Goal: Task Accomplishment & Management: Manage account settings

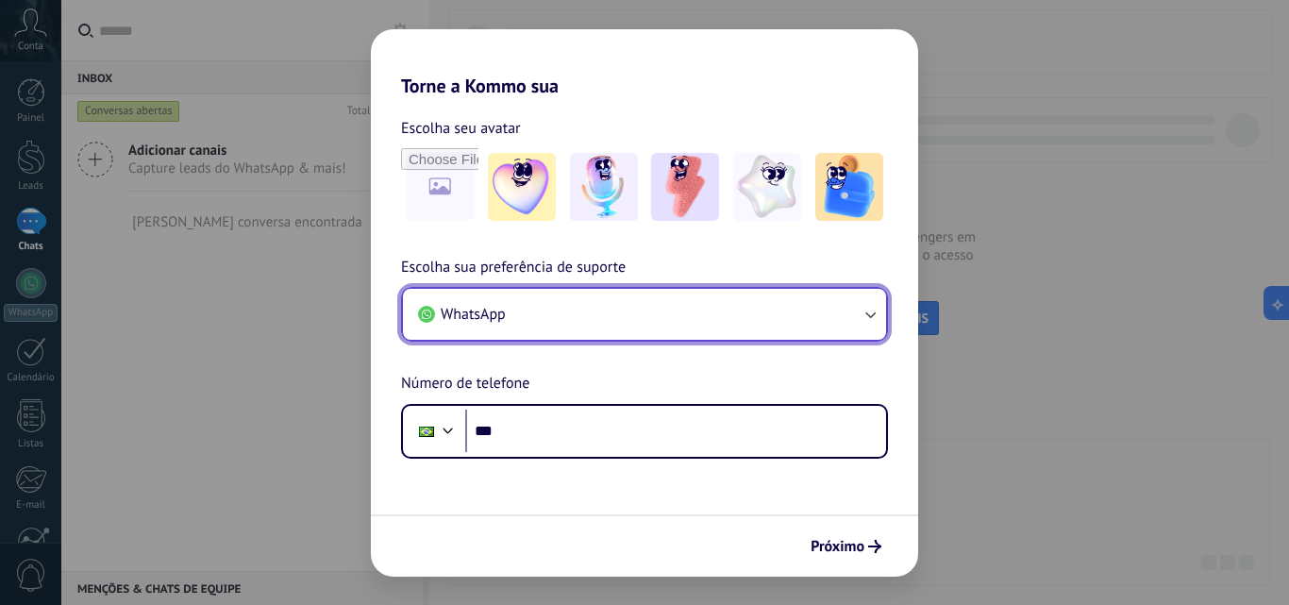
click at [608, 315] on button "WhatsApp" at bounding box center [644, 314] width 483 height 51
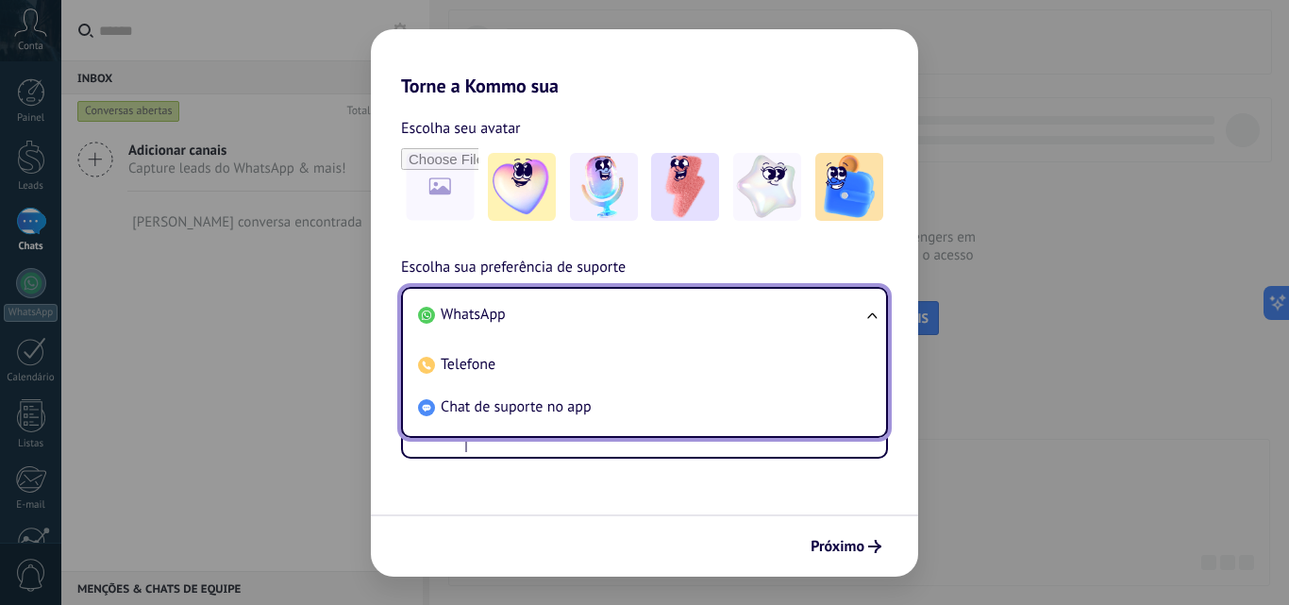
click at [462, 309] on span "WhatsApp" at bounding box center [473, 314] width 65 height 19
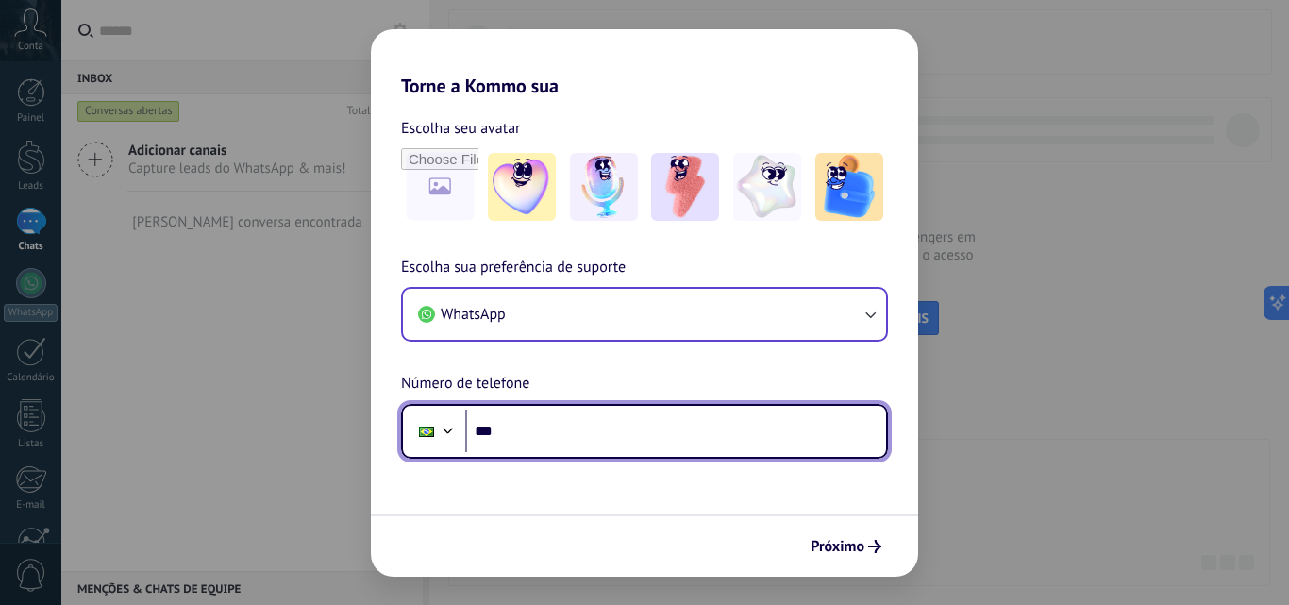
click at [550, 425] on input "***" at bounding box center [675, 430] width 421 height 43
paste input "**********"
type input "**********"
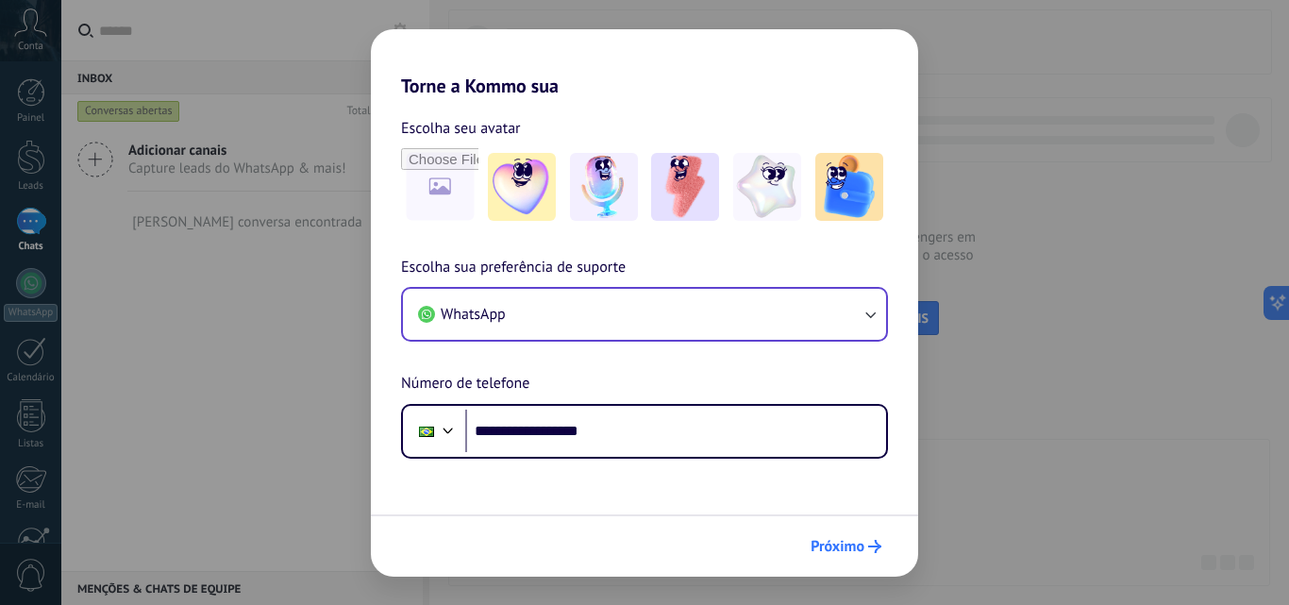
click at [844, 543] on span "Próximo" at bounding box center [837, 546] width 54 height 13
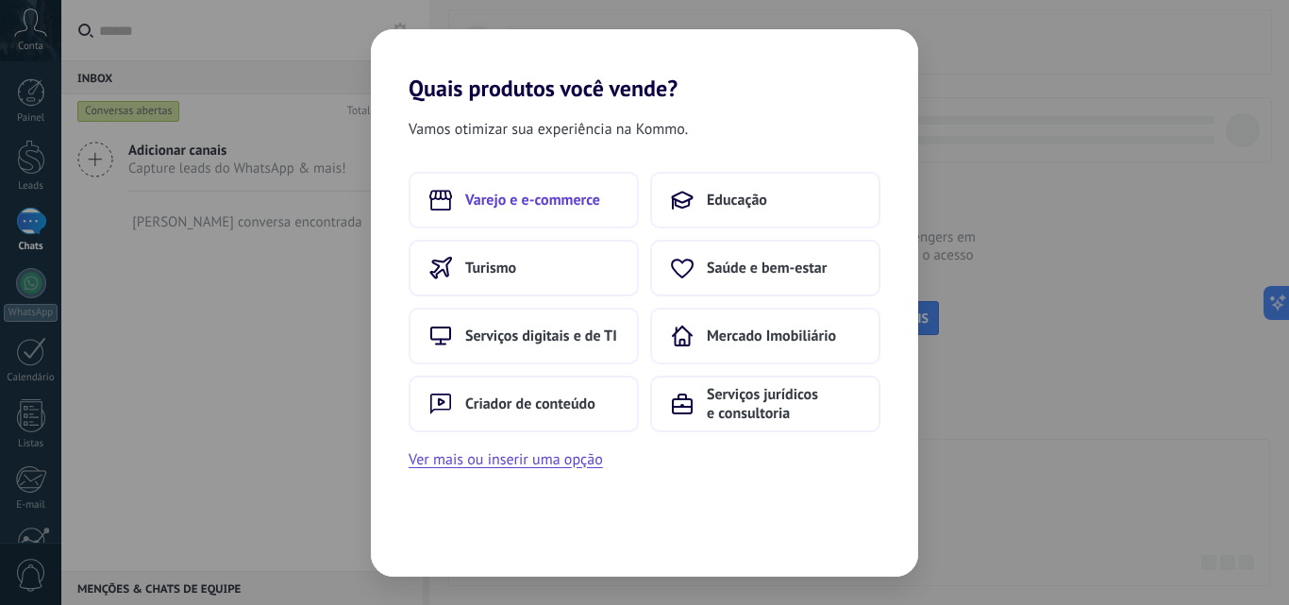
click at [509, 207] on span "Varejo e e-commerce" at bounding box center [532, 200] width 135 height 19
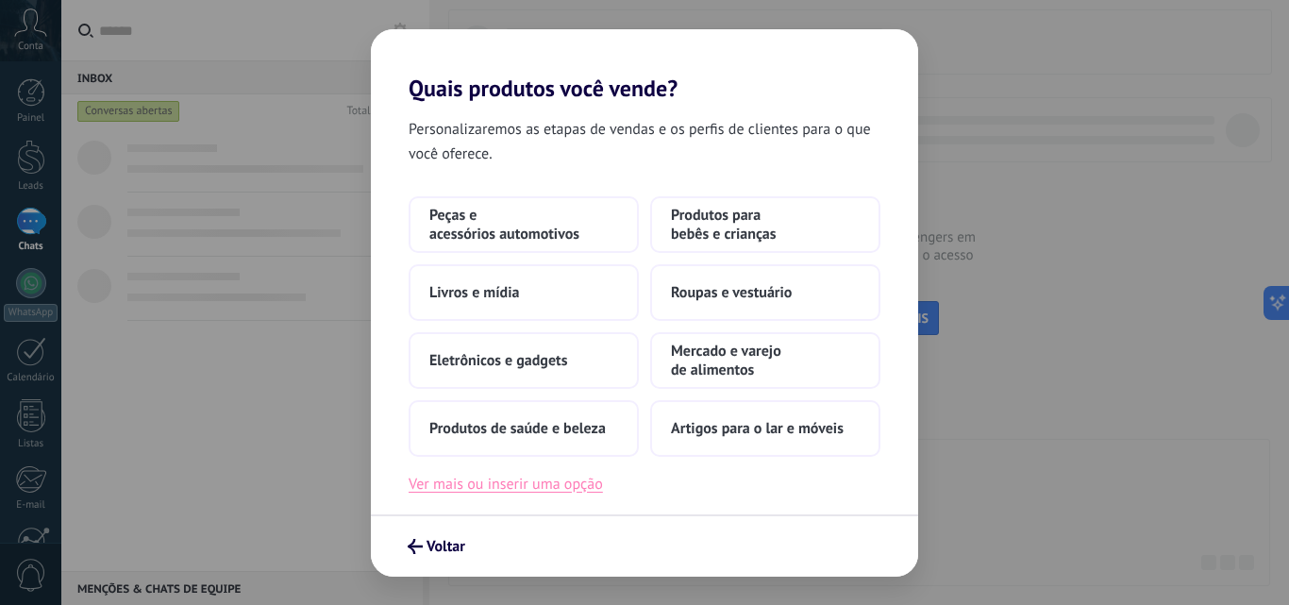
click at [541, 485] on button "Ver mais ou inserir uma opção" at bounding box center [505, 484] width 194 height 25
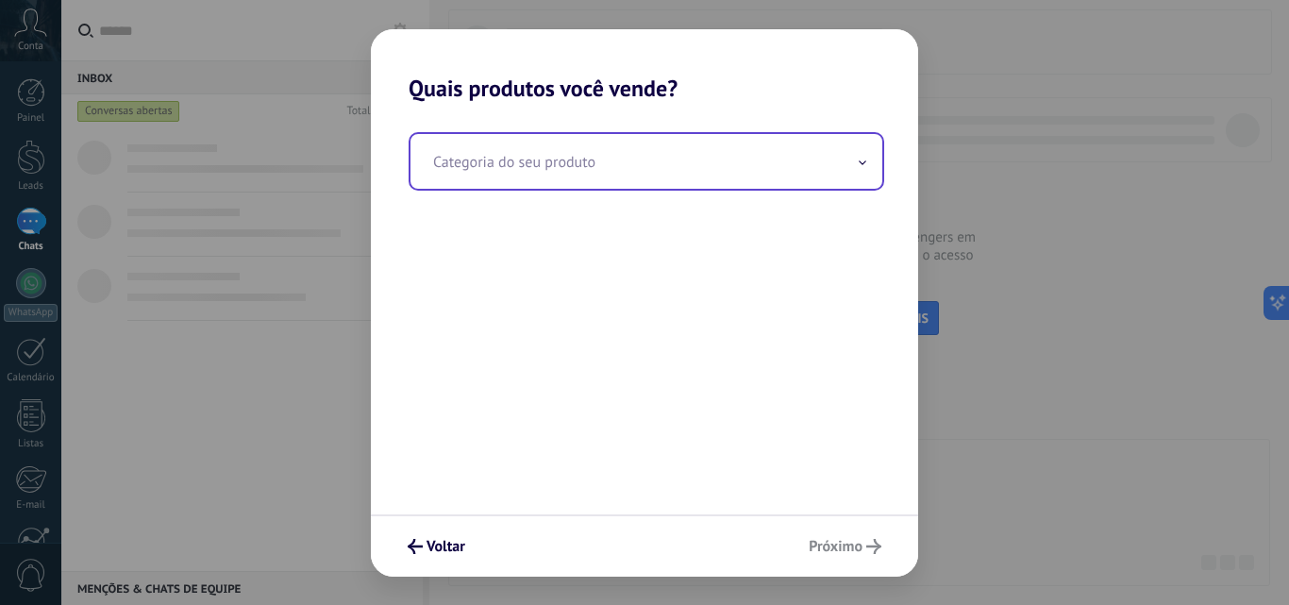
click at [581, 175] on input "text" at bounding box center [646, 161] width 472 height 55
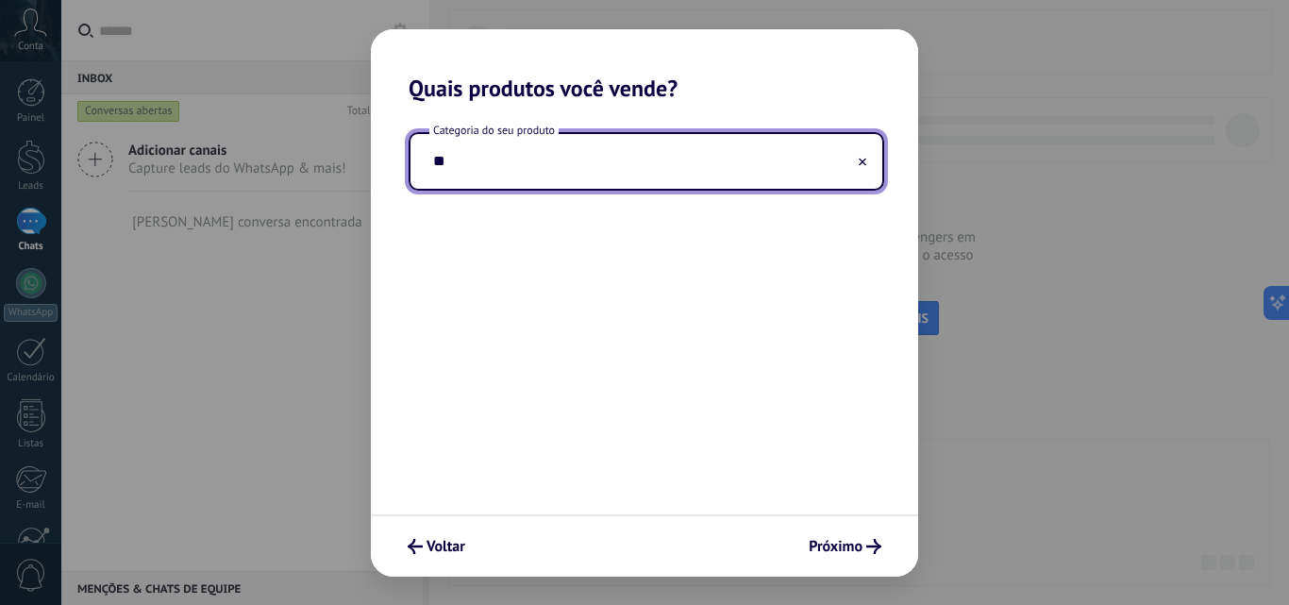
type input "*"
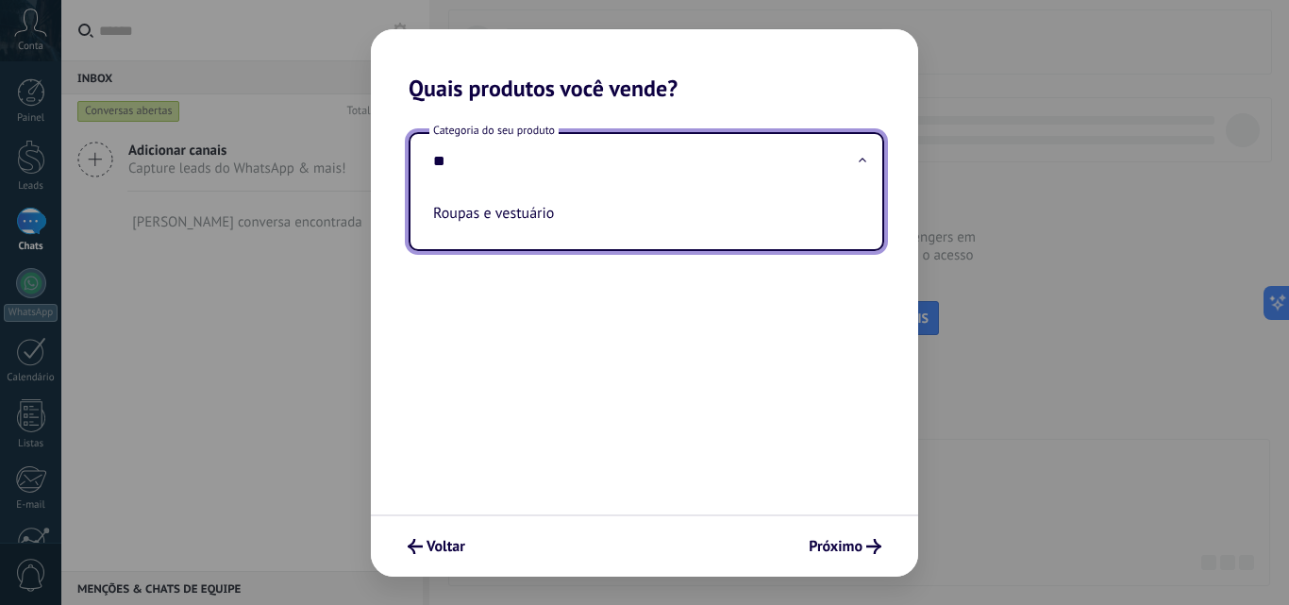
type input "*"
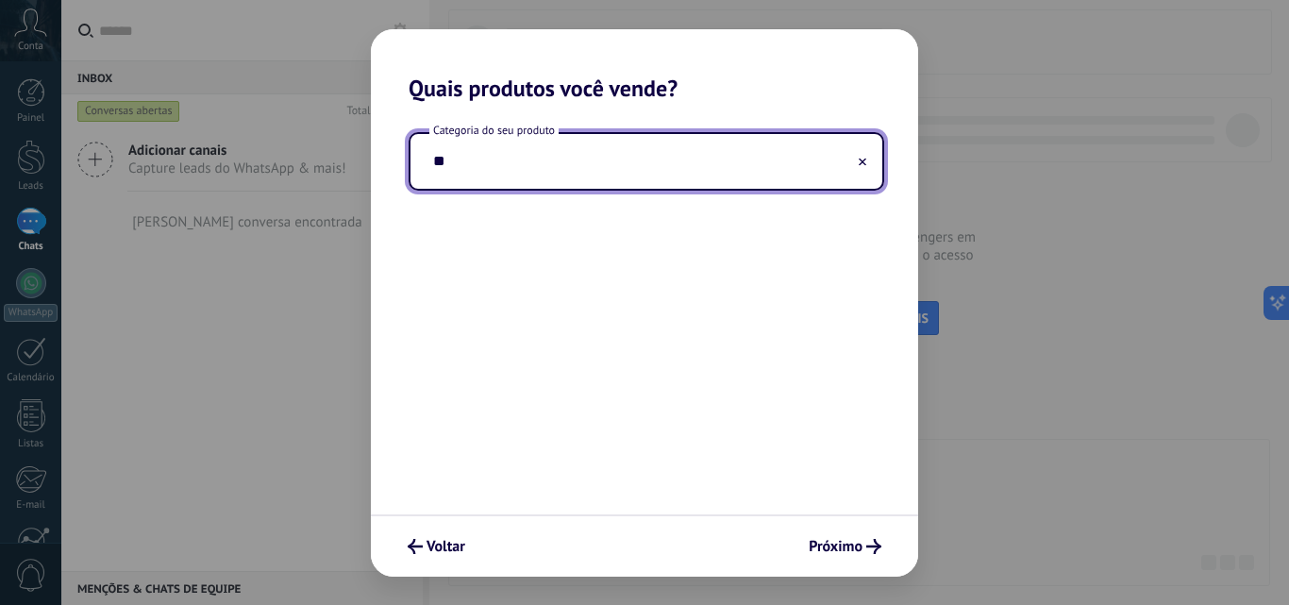
type input "*"
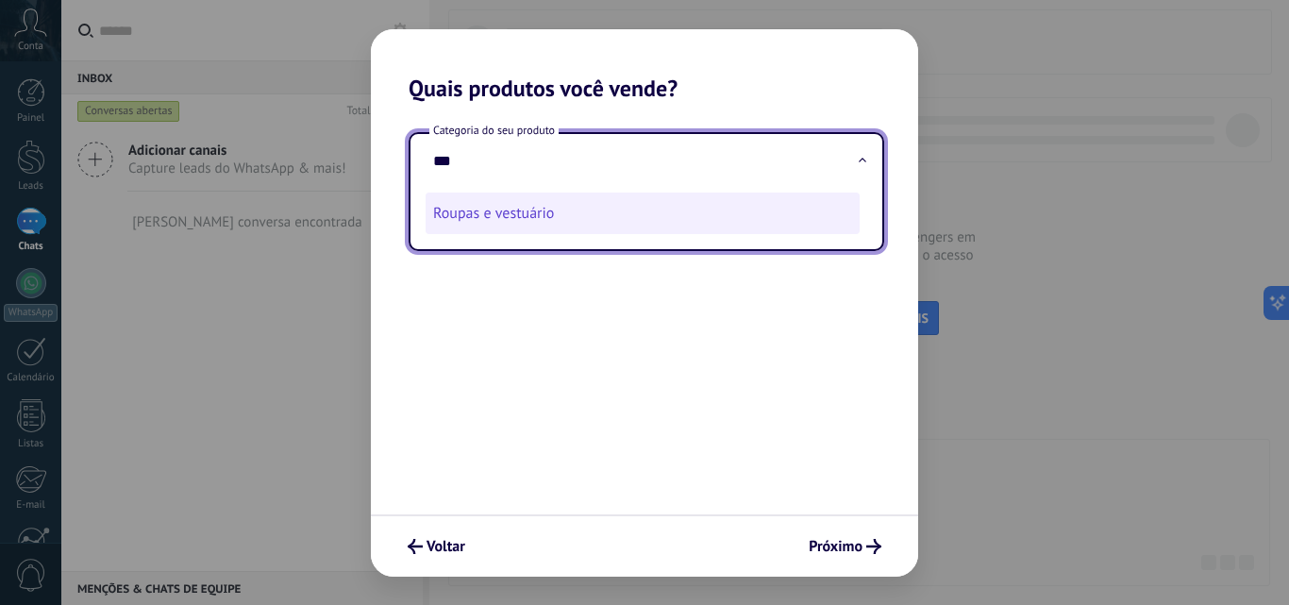
click at [517, 222] on li "Roupas e vestuário" at bounding box center [642, 213] width 434 height 42
type input "**********"
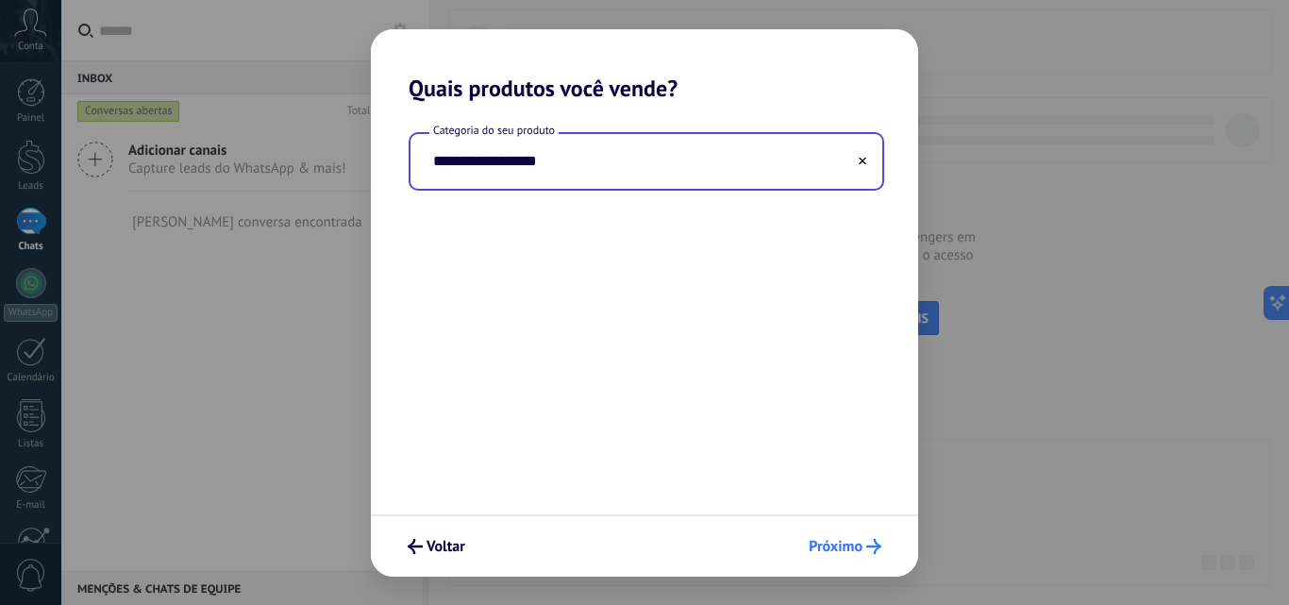
click at [853, 552] on span "Próximo" at bounding box center [835, 546] width 54 height 13
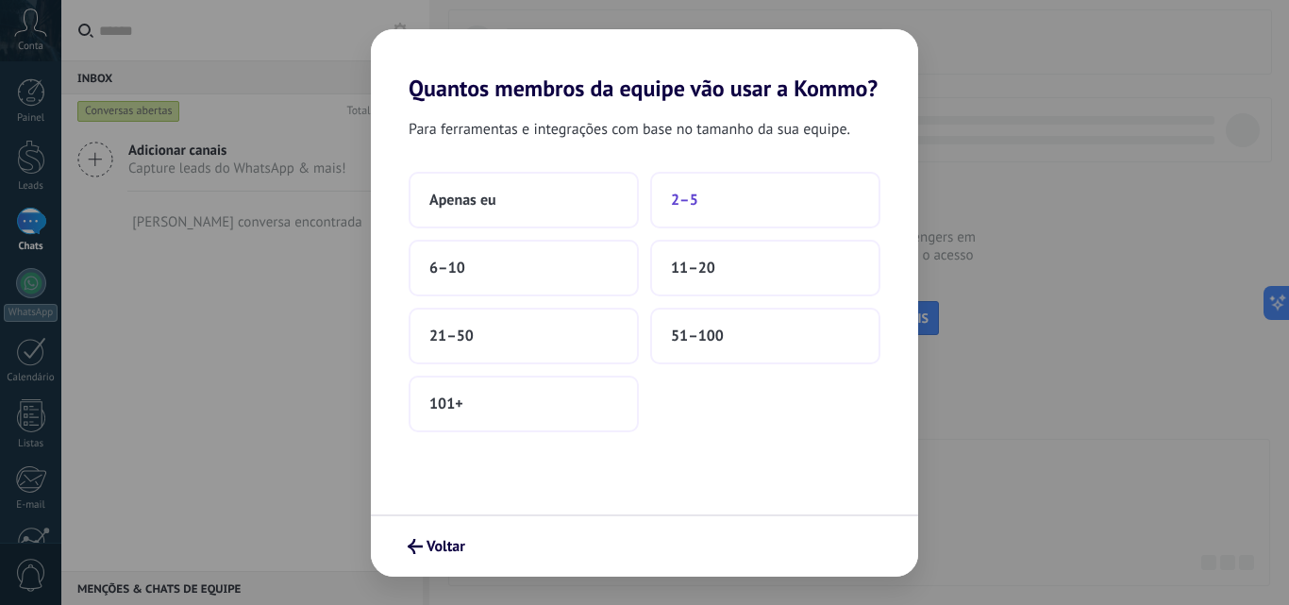
click at [775, 213] on button "2–5" at bounding box center [765, 200] width 230 height 57
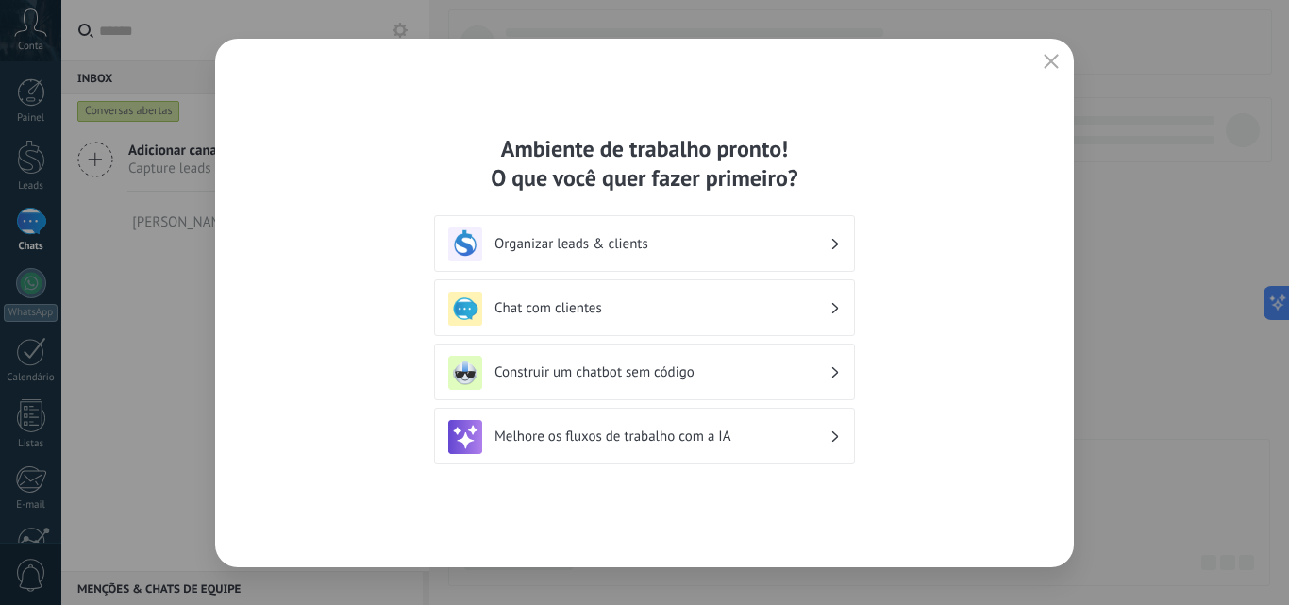
click at [632, 252] on h3 "Organizar leads & clients" at bounding box center [661, 244] width 335 height 18
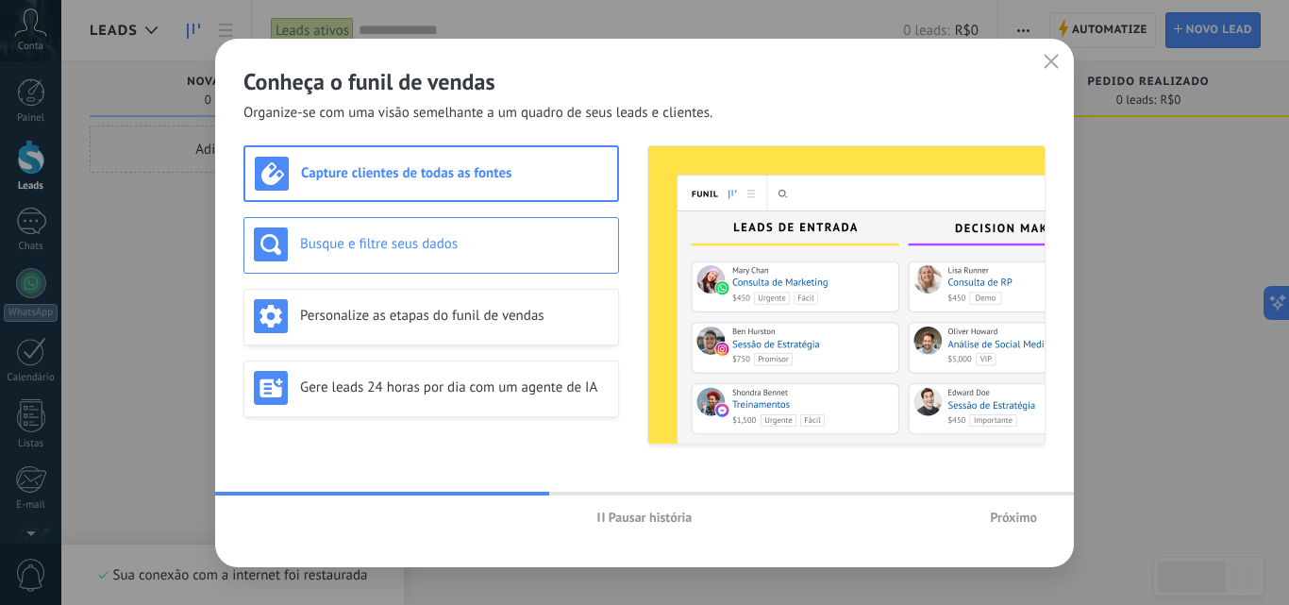
click at [429, 262] on div "Busque e filtre seus dados" at bounding box center [430, 245] width 375 height 57
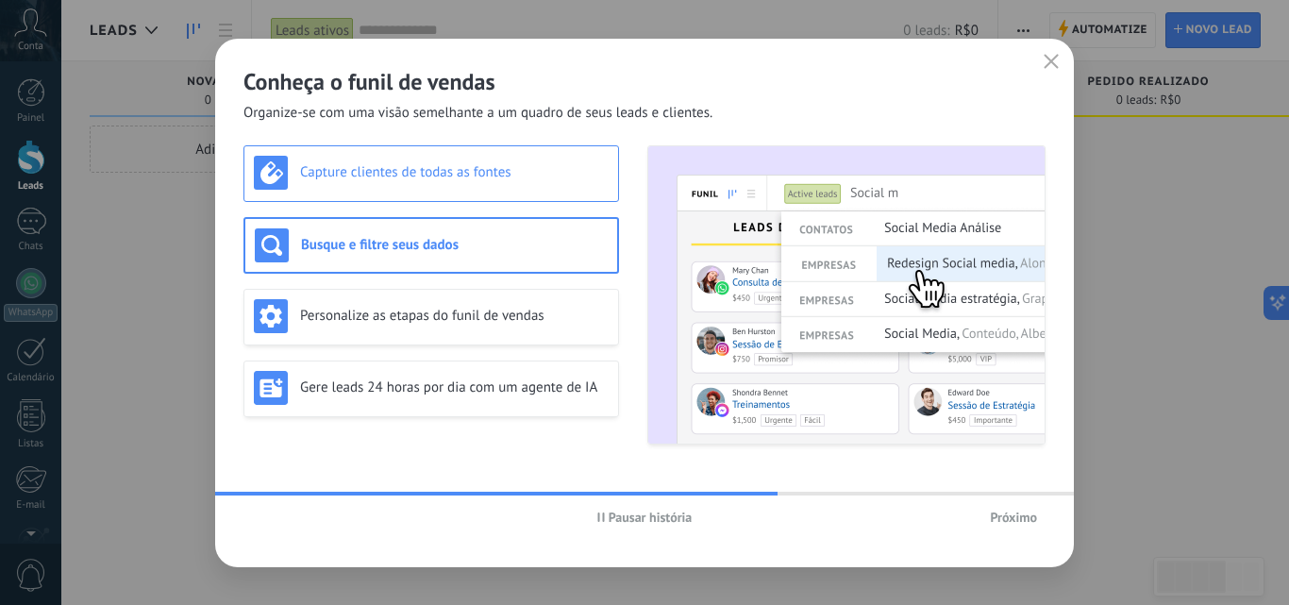
click at [524, 181] on div "Capture clientes de todas as fontes" at bounding box center [431, 173] width 355 height 34
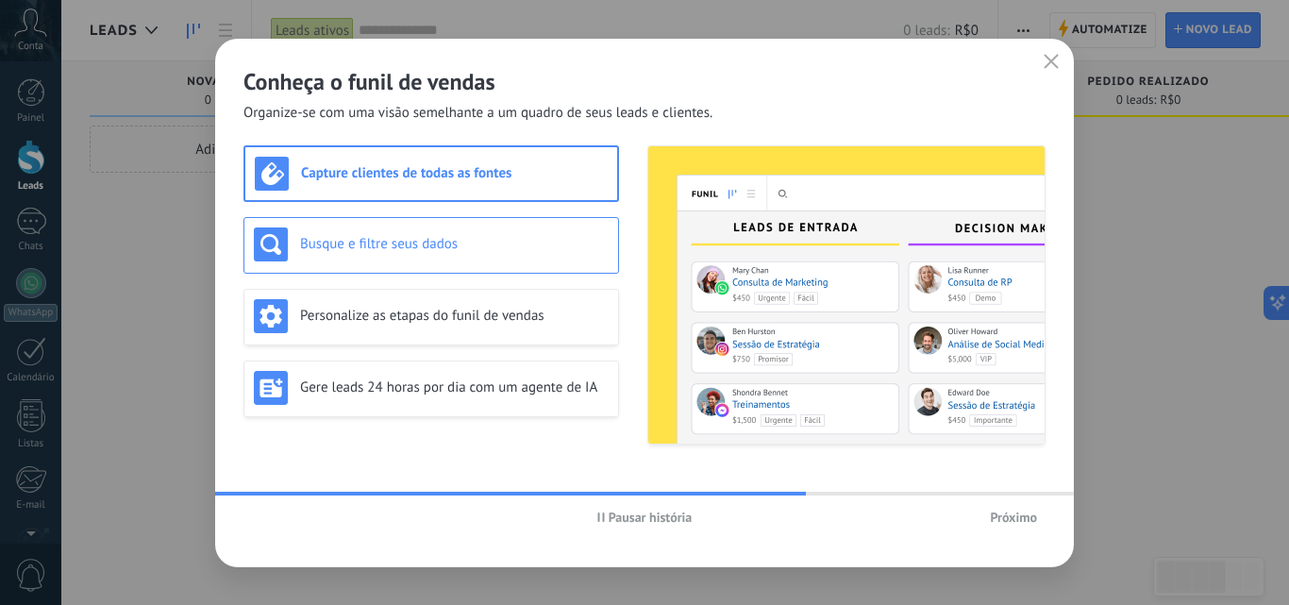
click at [498, 249] on h3 "Busque e filtre seus dados" at bounding box center [454, 244] width 308 height 18
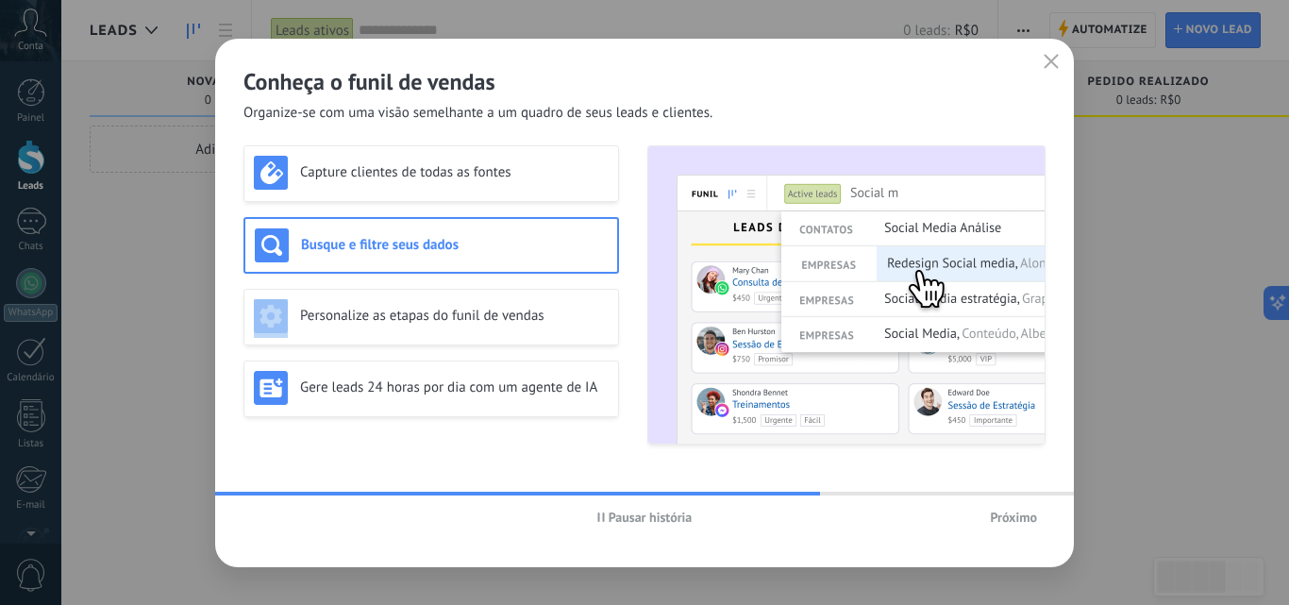
click at [498, 249] on h3 "Busque e filtre seus dados" at bounding box center [454, 245] width 307 height 18
drag, startPoint x: 457, startPoint y: 173, endPoint x: 485, endPoint y: 184, distance: 30.5
click at [458, 173] on h3 "Capture clientes de todas as fontes" at bounding box center [454, 172] width 308 height 18
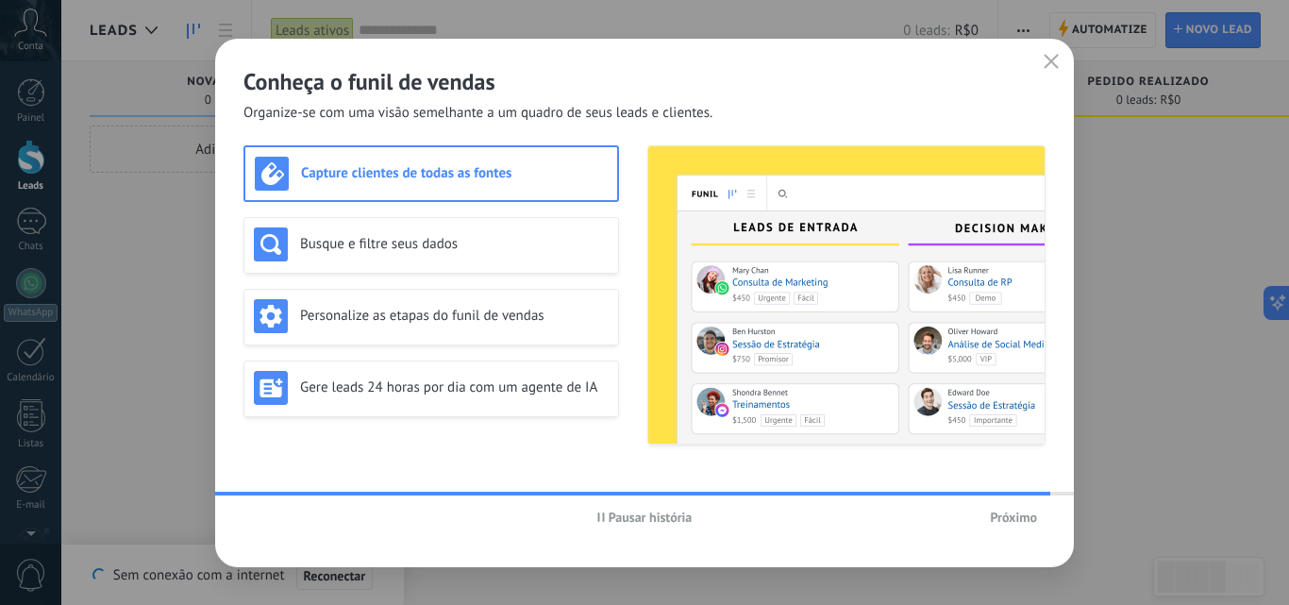
click at [1032, 520] on span "Próximo" at bounding box center [1013, 516] width 47 height 13
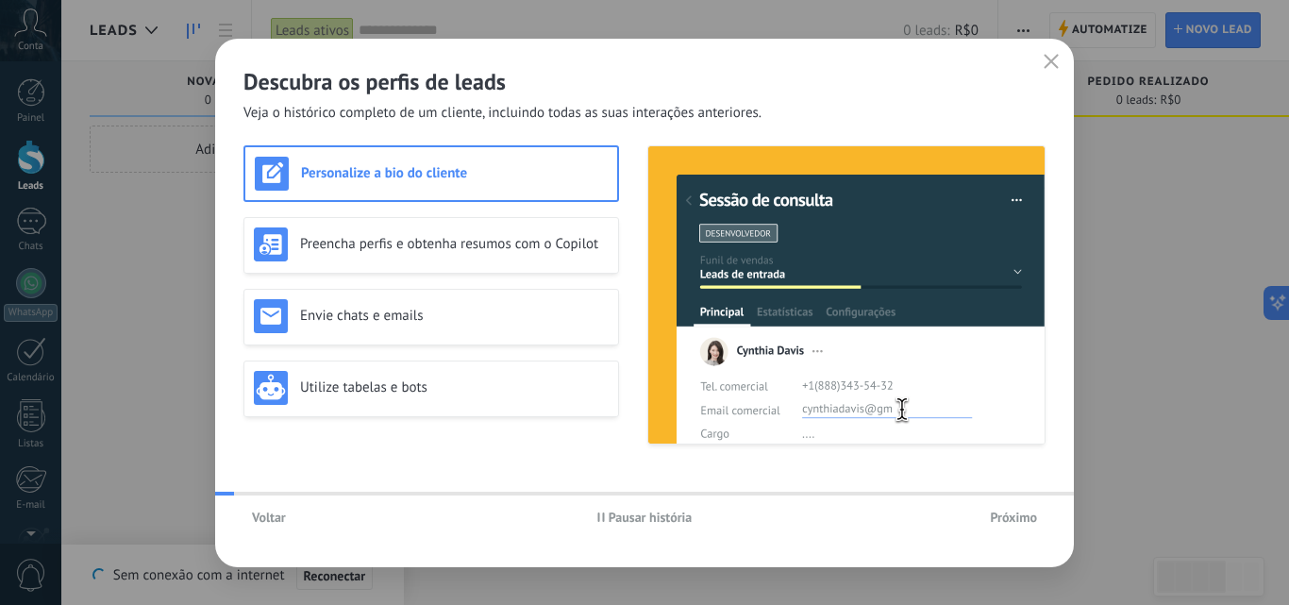
click at [1029, 520] on span "Próximo" at bounding box center [1013, 516] width 47 height 13
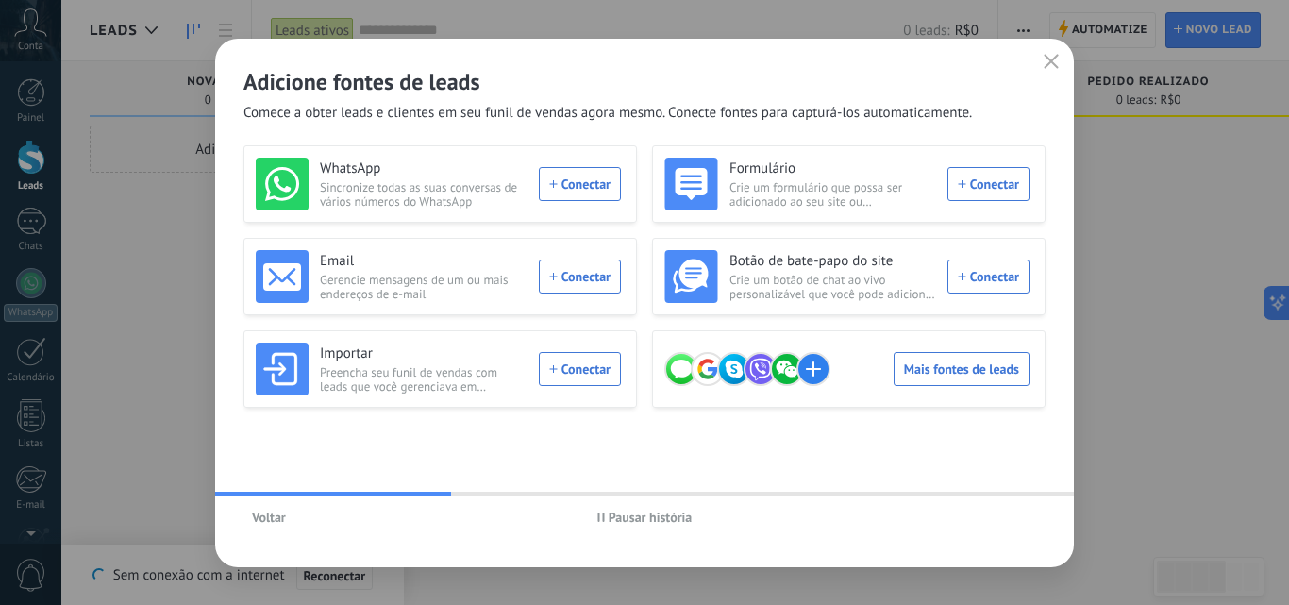
click at [259, 524] on span "Voltar" at bounding box center [269, 516] width 34 height 13
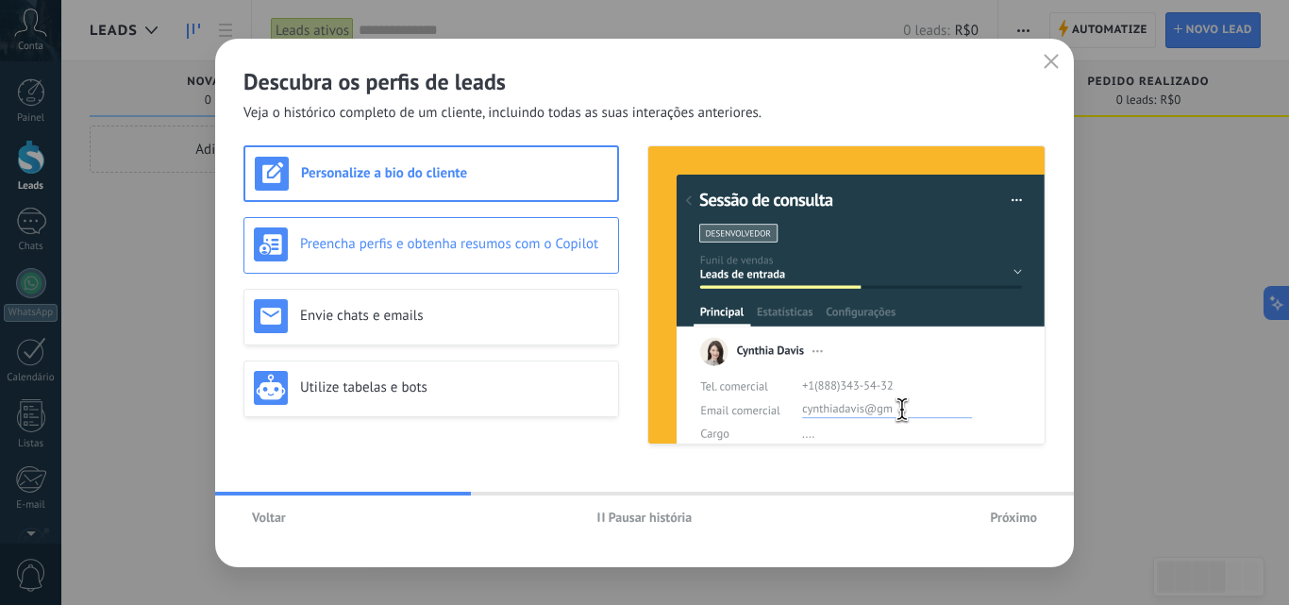
click at [405, 261] on div "Preencha perfis e obtenha resumos com o Copilot" at bounding box center [430, 245] width 375 height 57
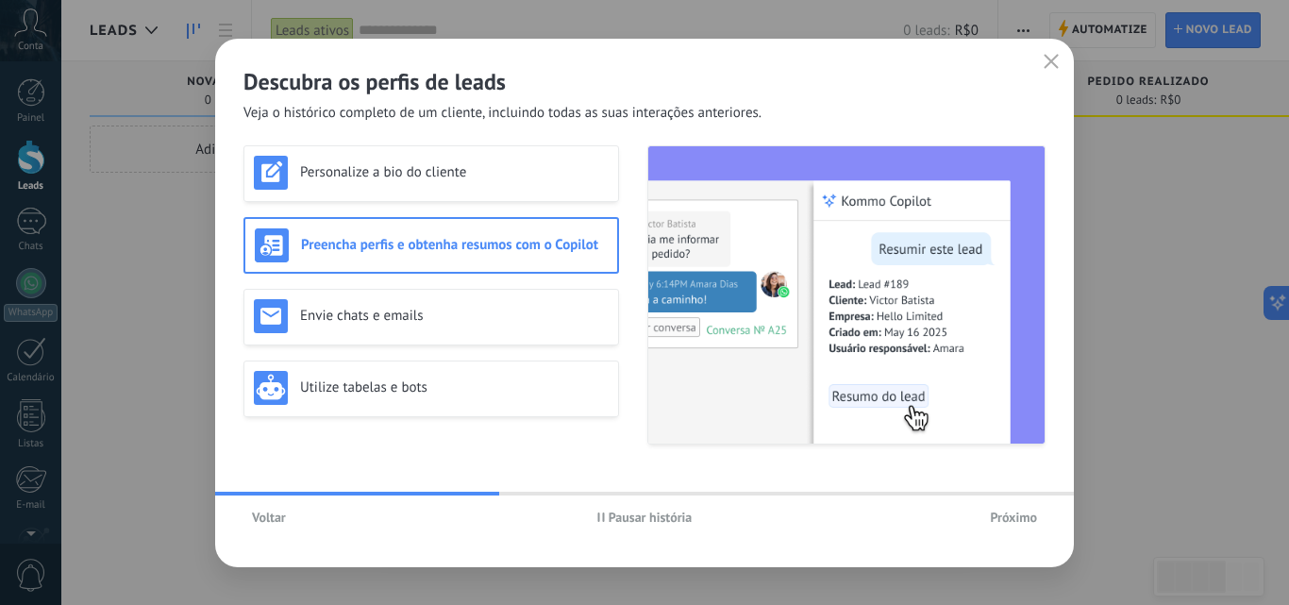
click at [405, 261] on div "Preencha perfis e obtenha resumos com o Copilot" at bounding box center [431, 245] width 353 height 34
click at [1029, 510] on span "Próximo" at bounding box center [1013, 516] width 47 height 13
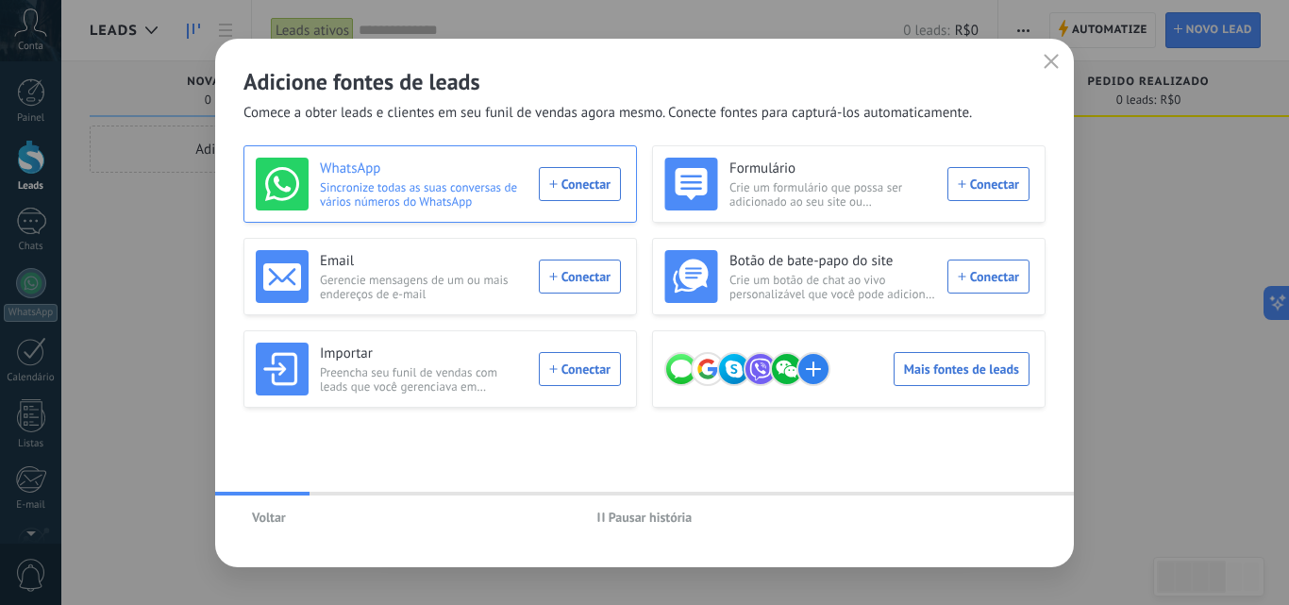
click at [597, 188] on div "WhatsApp Sincronize todas as suas conversas de vários números do WhatsApp Conec…" at bounding box center [438, 184] width 365 height 53
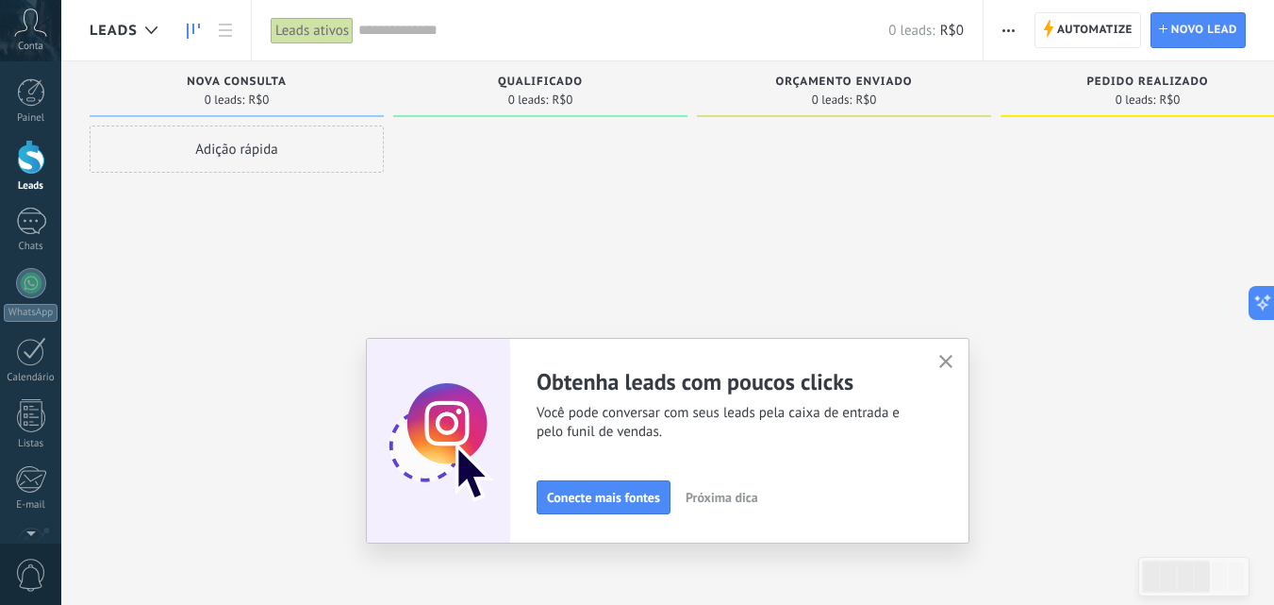
click at [949, 359] on use "button" at bounding box center [947, 362] width 14 height 14
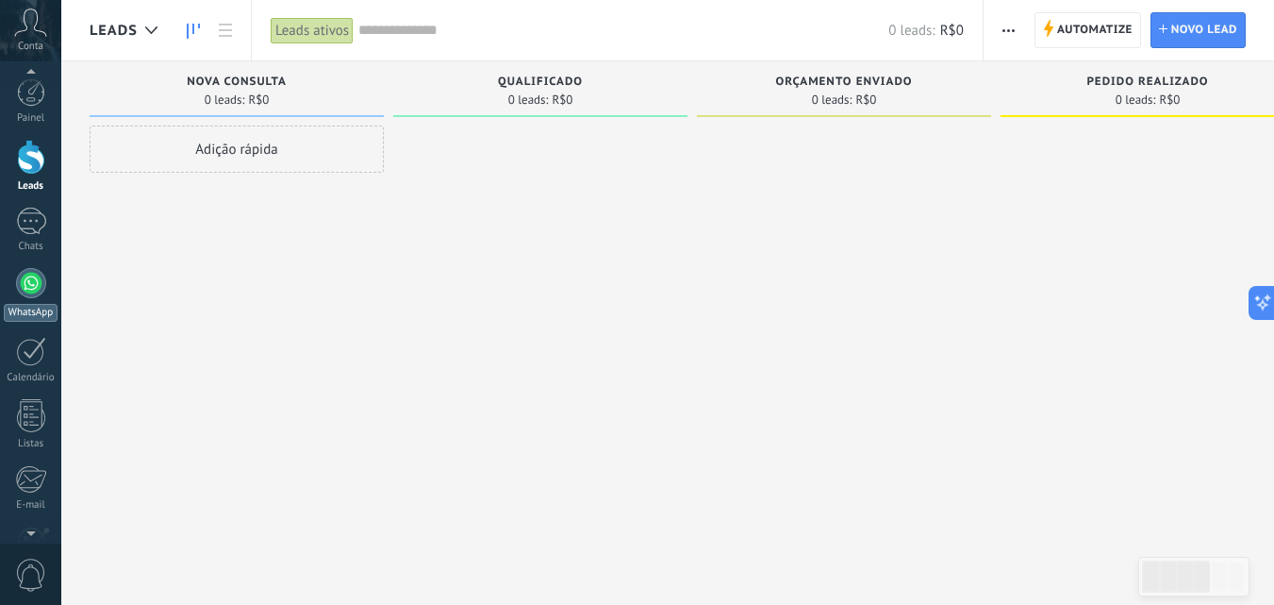
click at [25, 289] on div at bounding box center [31, 283] width 30 height 30
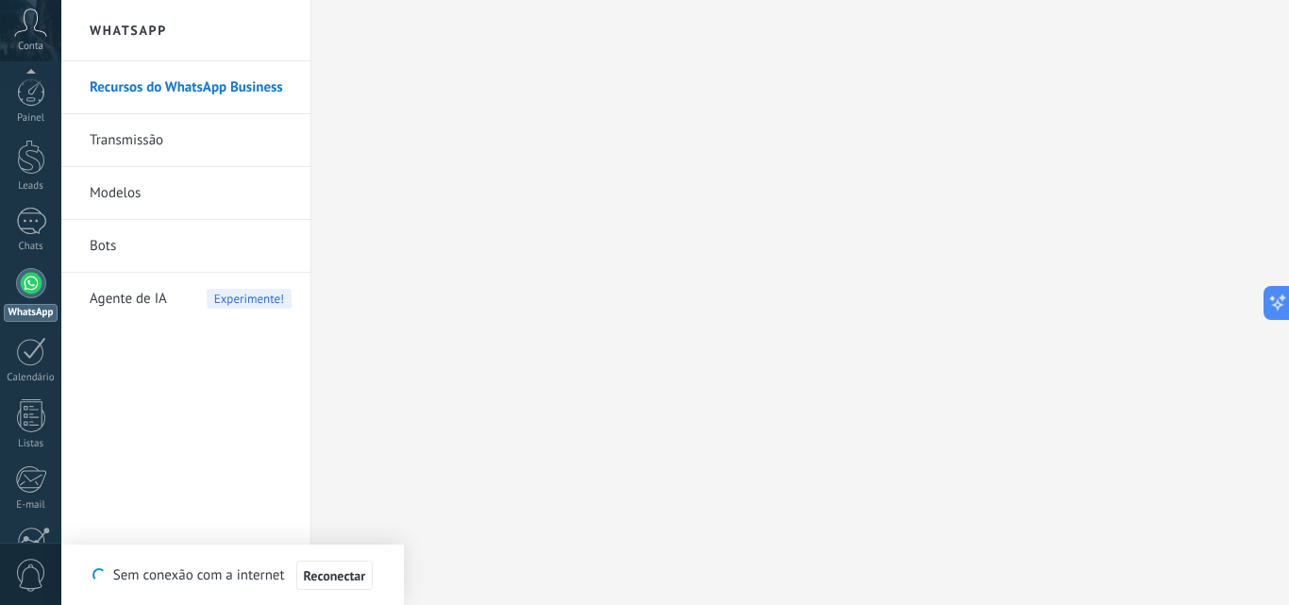
scroll to position [180, 0]
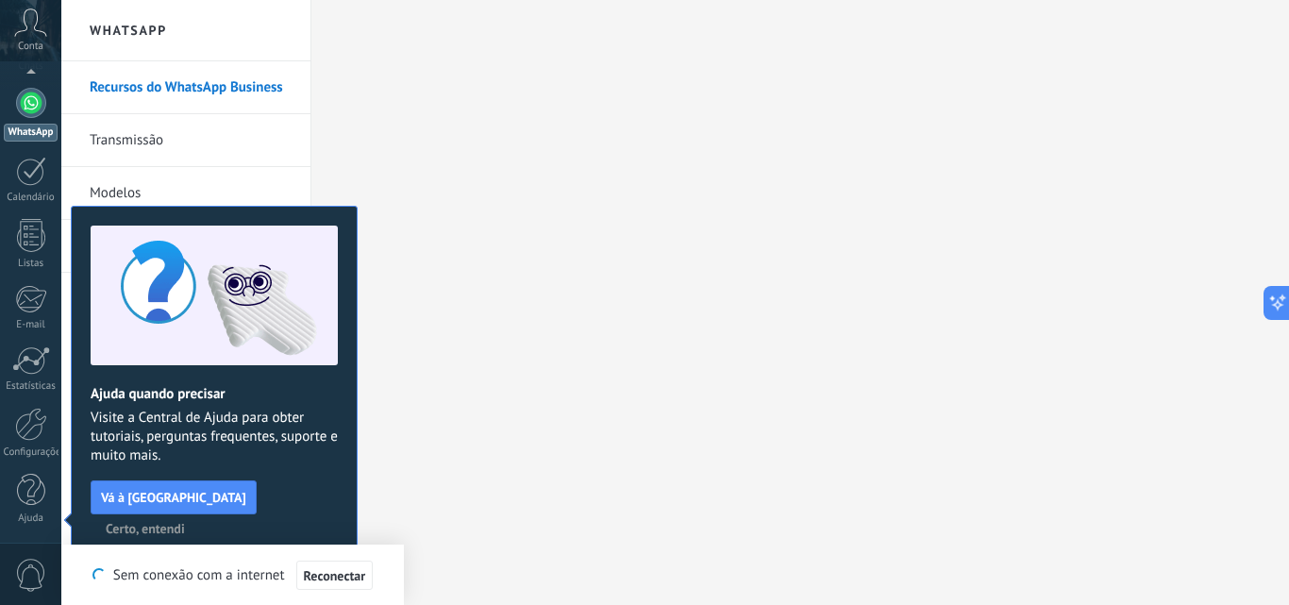
click at [185, 522] on span "Certo, entendi" at bounding box center [145, 528] width 79 height 13
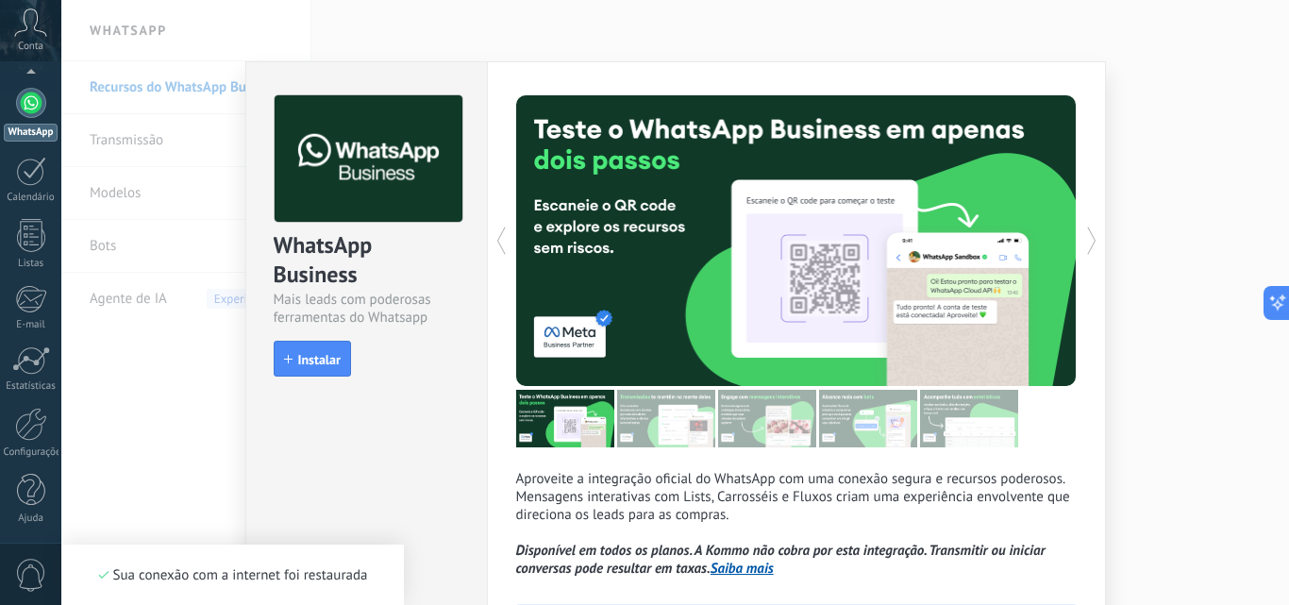
click at [458, 175] on div at bounding box center [369, 158] width 190 height 128
click at [423, 387] on div "WhatsApp Business Mais leads com poderosas ferramentas do Whatsapp install Inst…" at bounding box center [366, 226] width 241 height 329
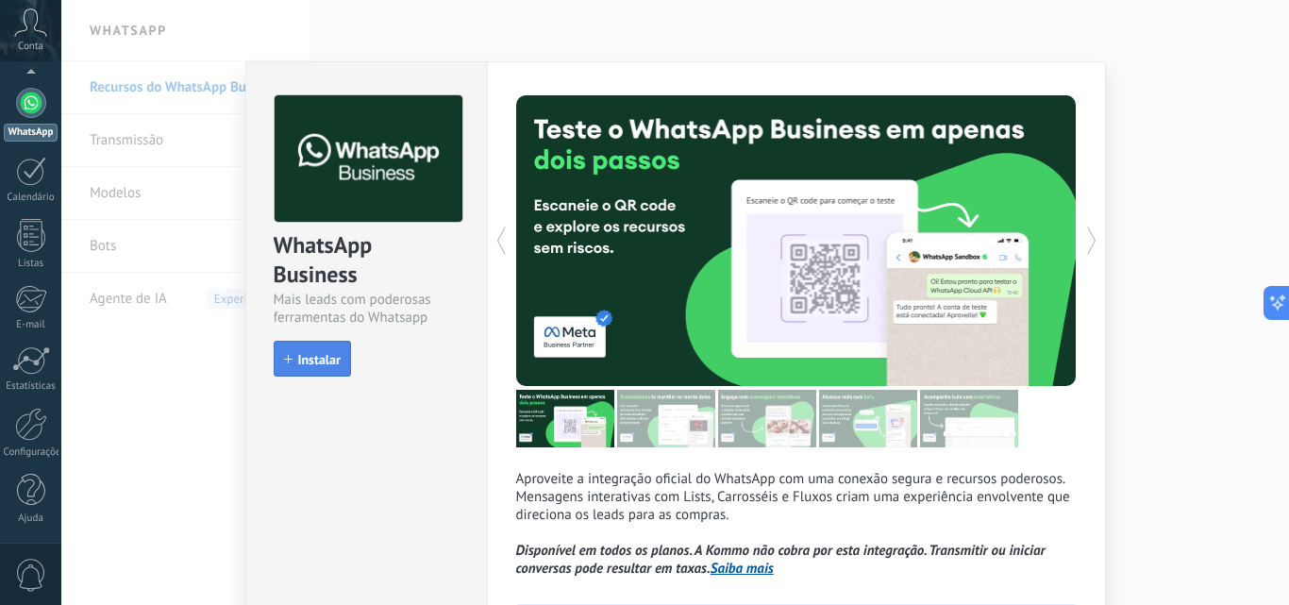
click at [316, 362] on span "Instalar" at bounding box center [319, 359] width 42 height 13
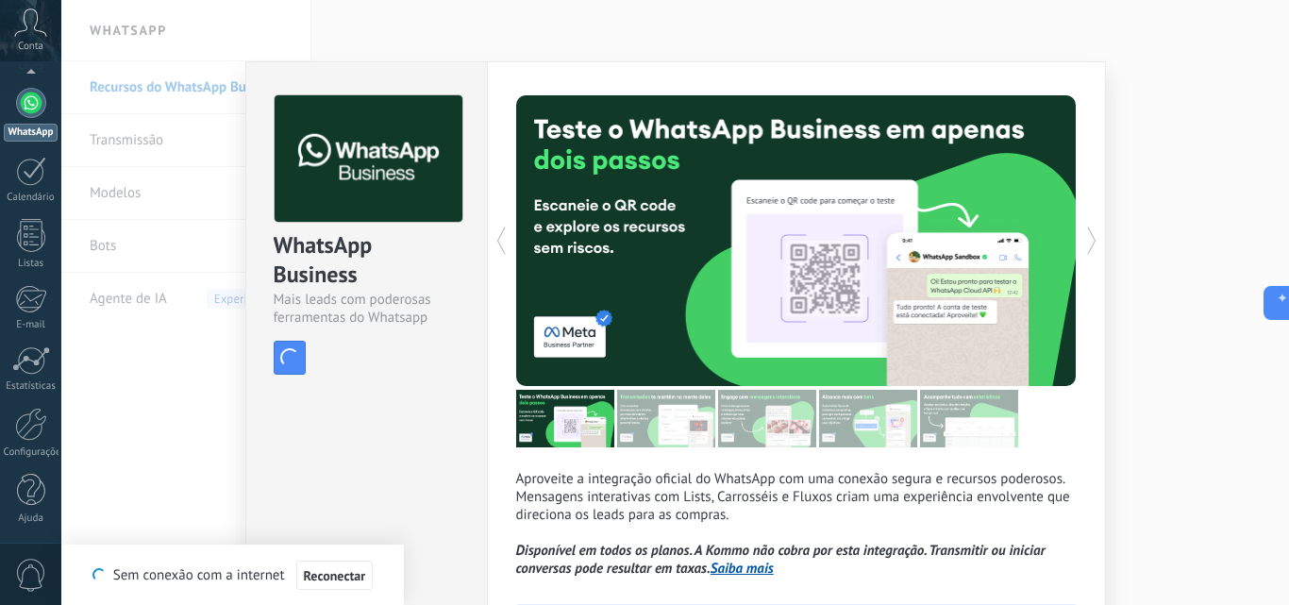
click at [1051, 418] on div at bounding box center [796, 419] width 560 height 58
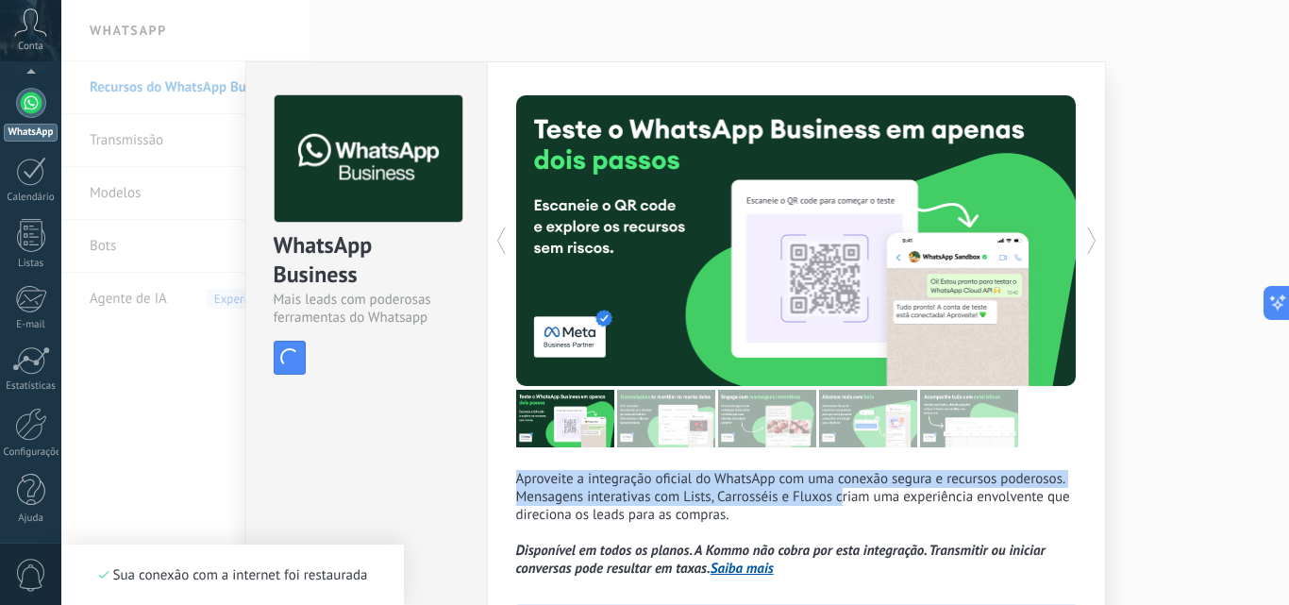
drag, startPoint x: 783, startPoint y: 480, endPoint x: 721, endPoint y: 445, distance: 71.4
click at [668, 445] on div "Aproveite a integração oficial do WhatsApp com uma conexão segura e recursos po…" at bounding box center [796, 336] width 560 height 482
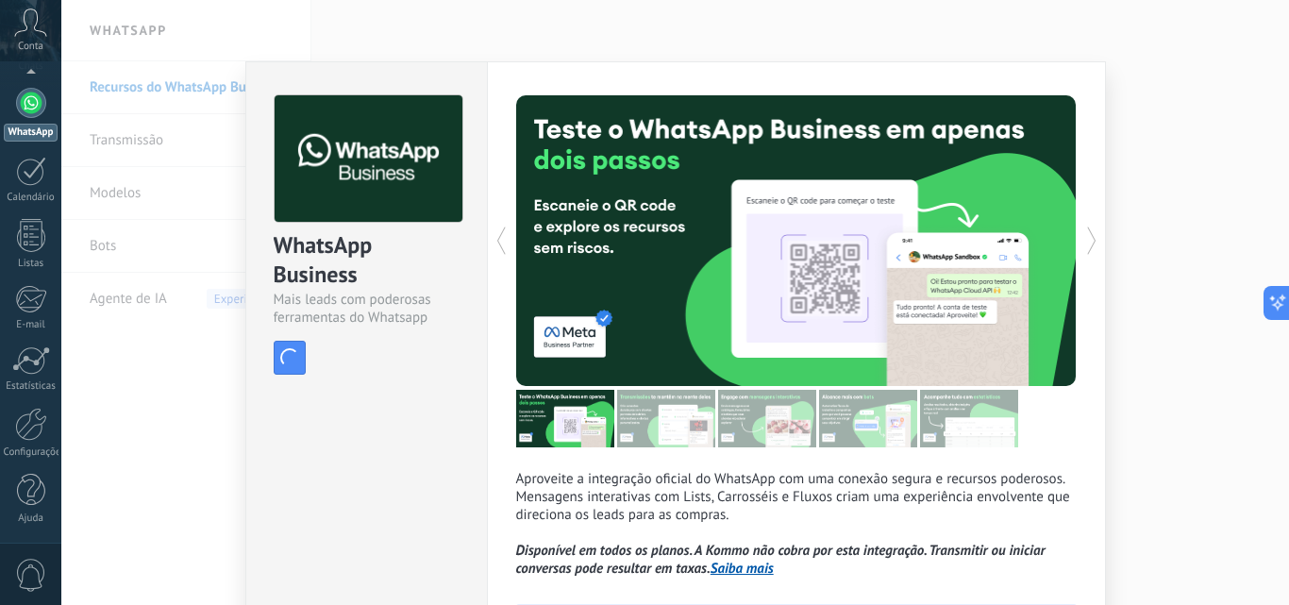
click at [833, 508] on p "Aproveite a integração oficial do WhatsApp com uma conexão segura e recursos po…" at bounding box center [796, 524] width 560 height 108
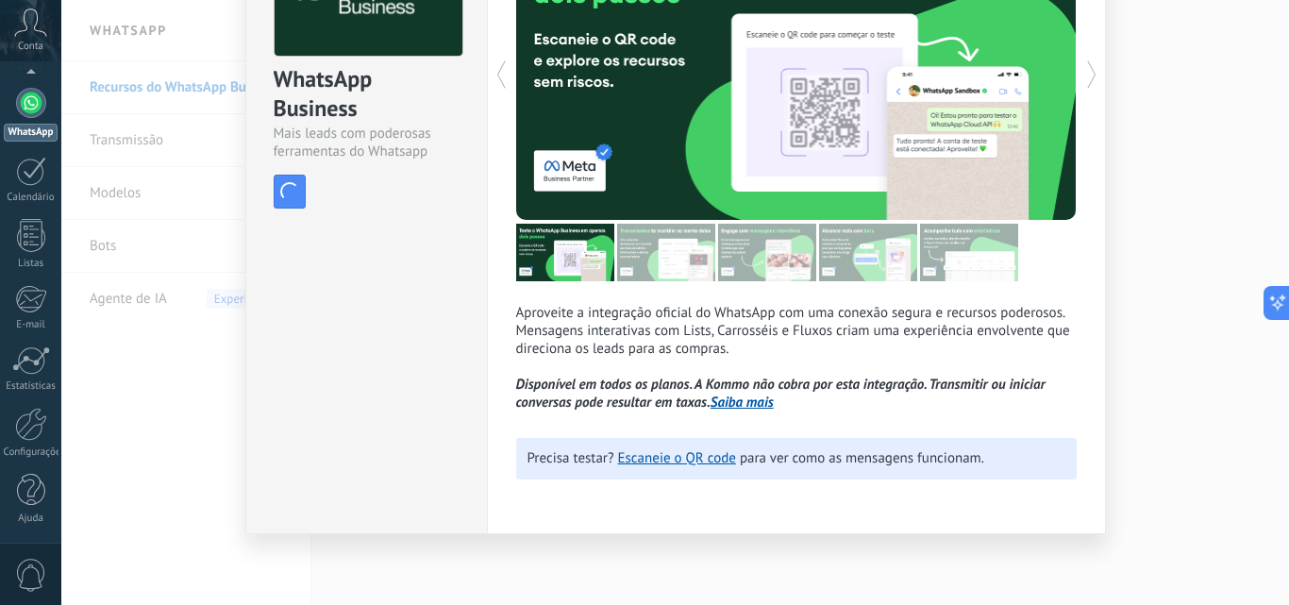
scroll to position [0, 0]
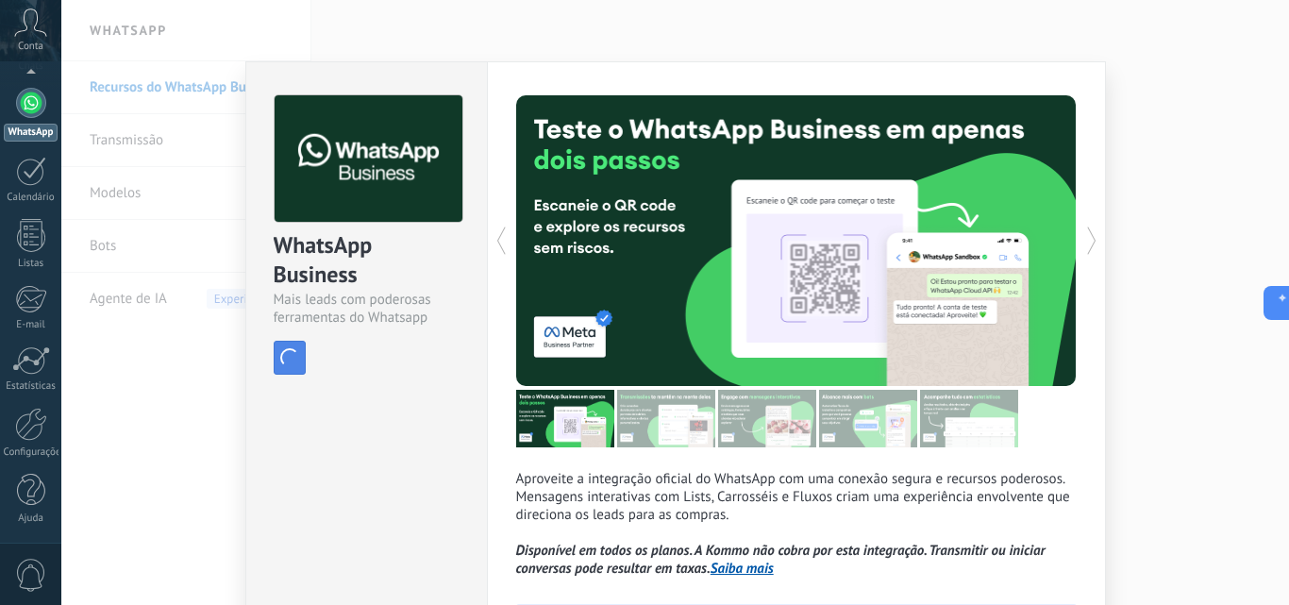
click at [294, 358] on span "button" at bounding box center [288, 357] width 21 height 21
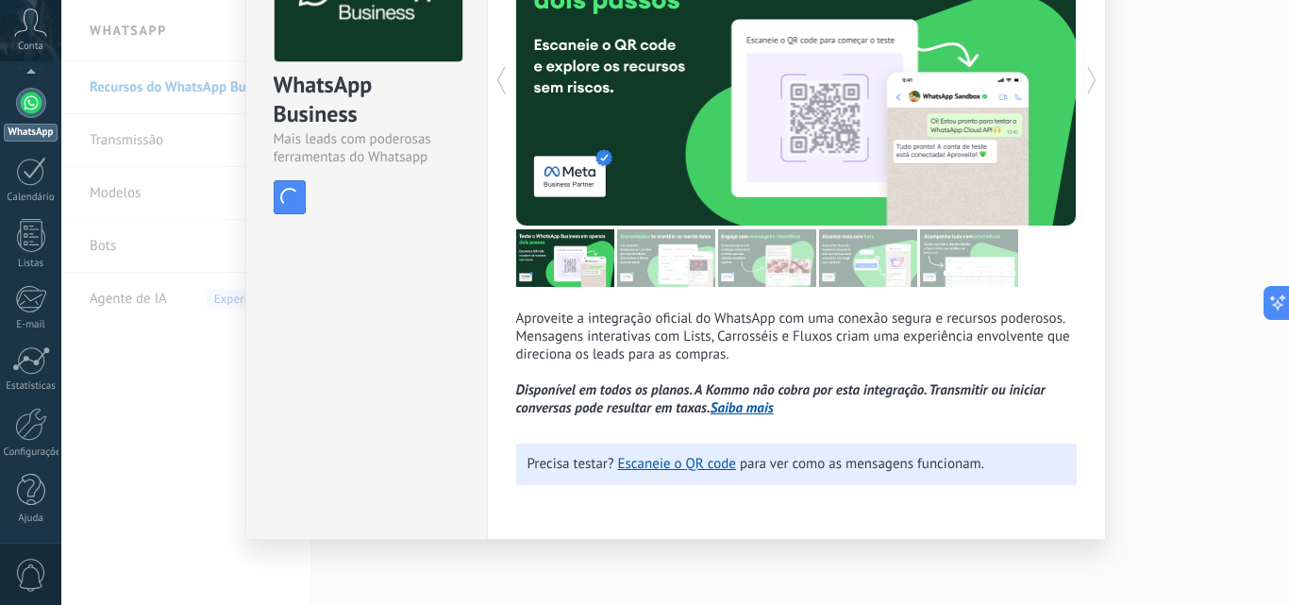
scroll to position [166, 0]
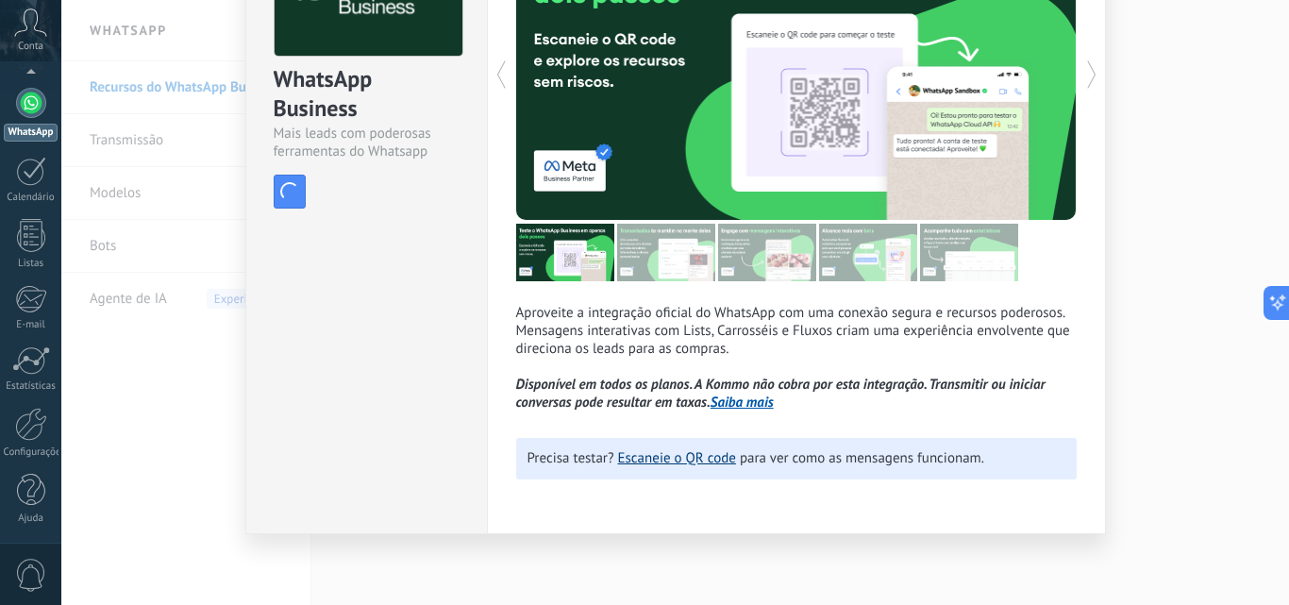
click at [671, 461] on link "Escaneie o QR code" at bounding box center [677, 458] width 118 height 18
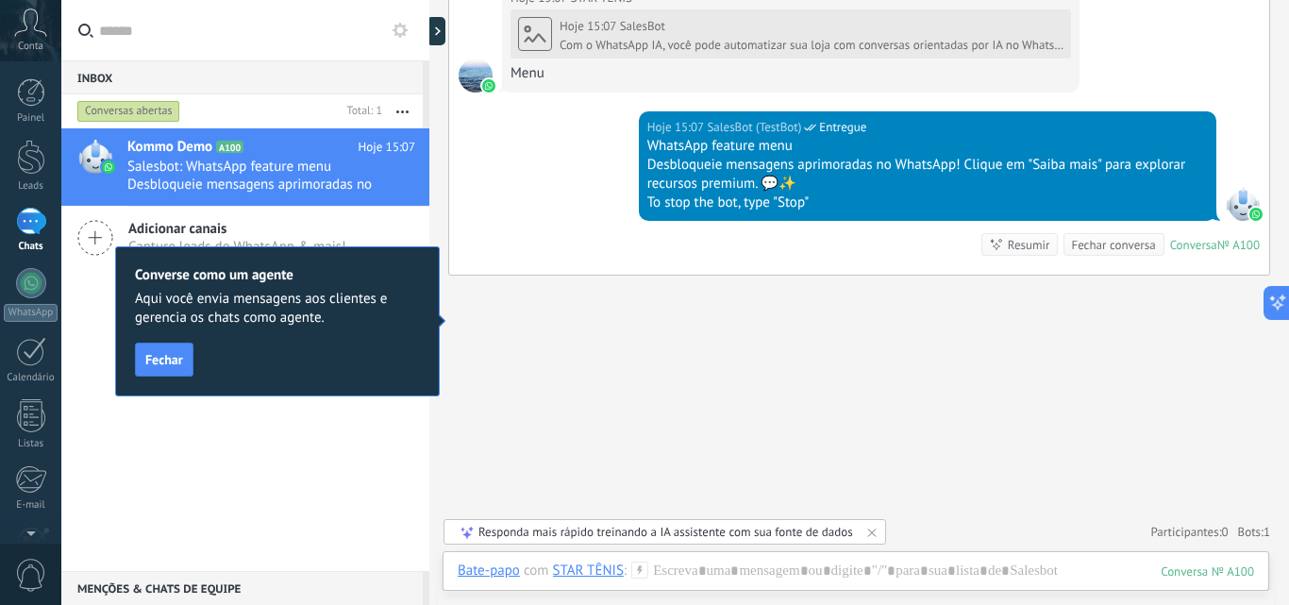
scroll to position [1533, 0]
click at [167, 365] on span "Fechar" at bounding box center [164, 359] width 38 height 13
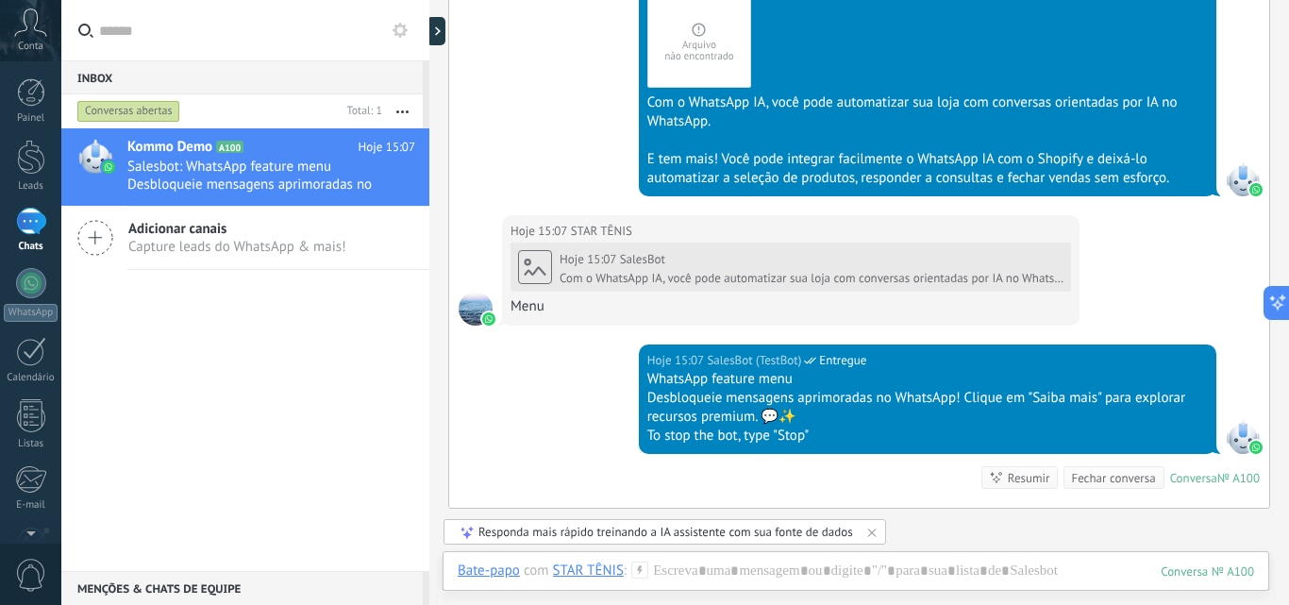
scroll to position [1344, 0]
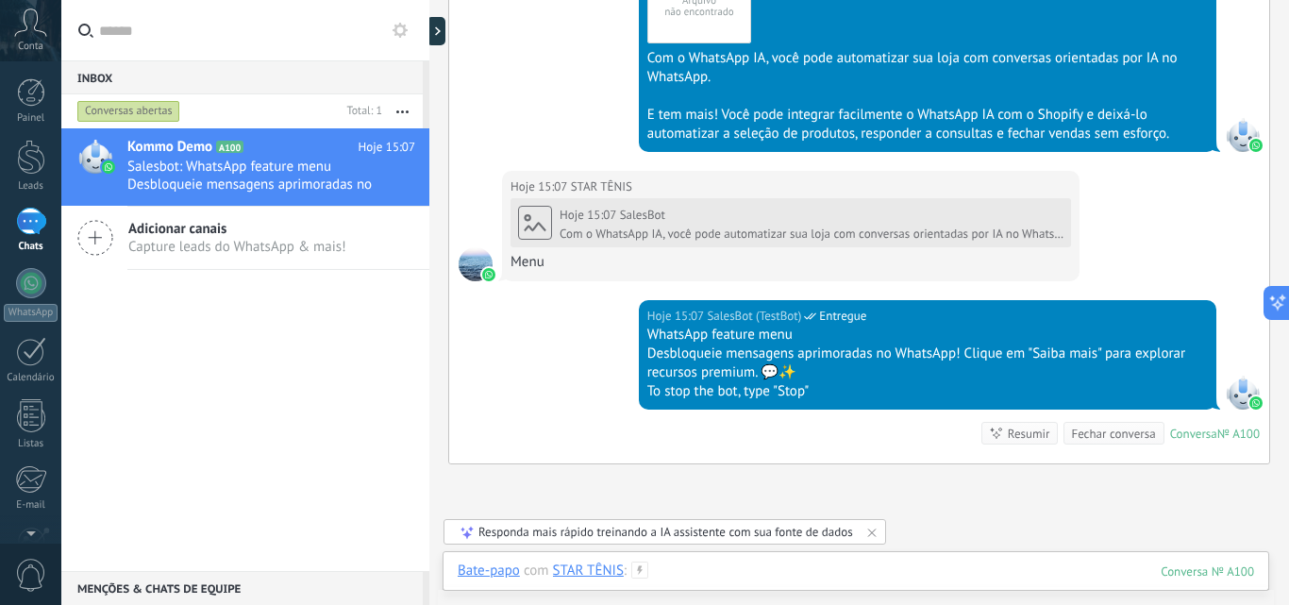
click at [806, 575] on div at bounding box center [856, 589] width 796 height 57
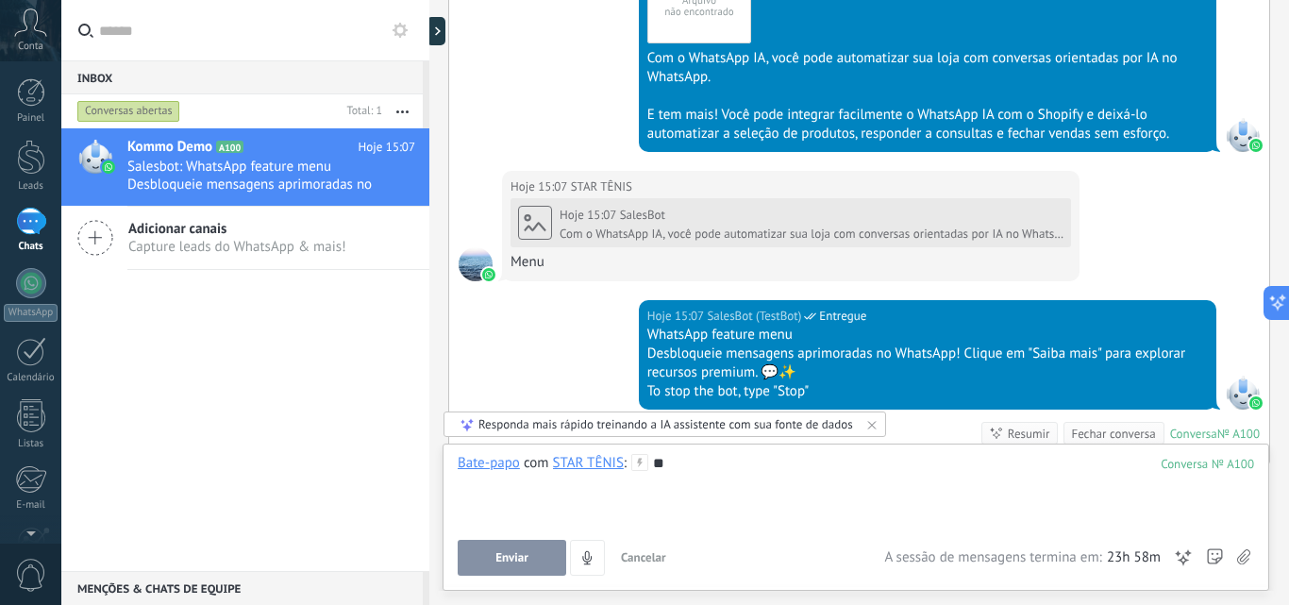
click at [534, 556] on button "Enviar" at bounding box center [512, 558] width 108 height 36
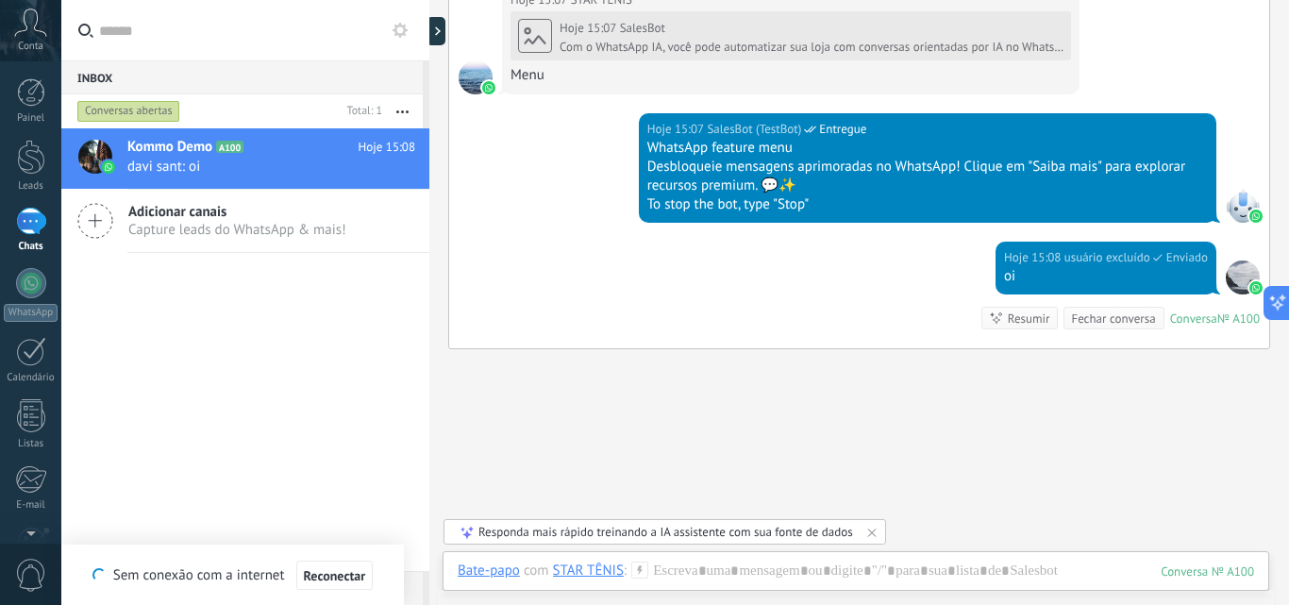
scroll to position [1605, 0]
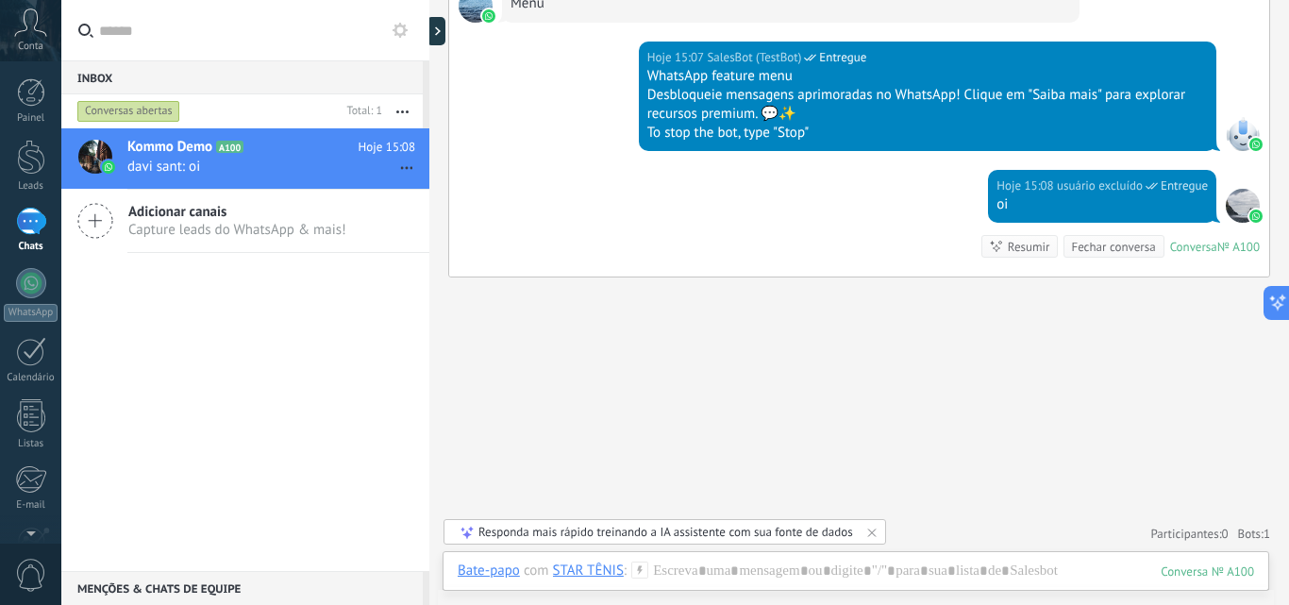
click at [392, 108] on button "button" at bounding box center [402, 111] width 41 height 34
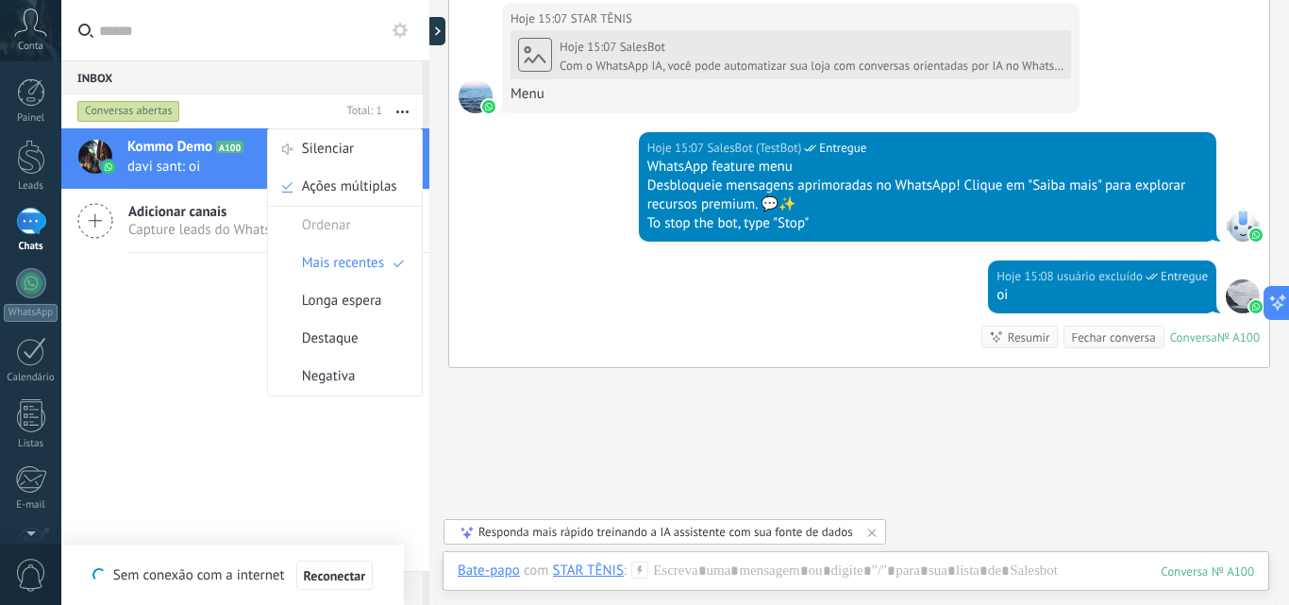
scroll to position [1416, 0]
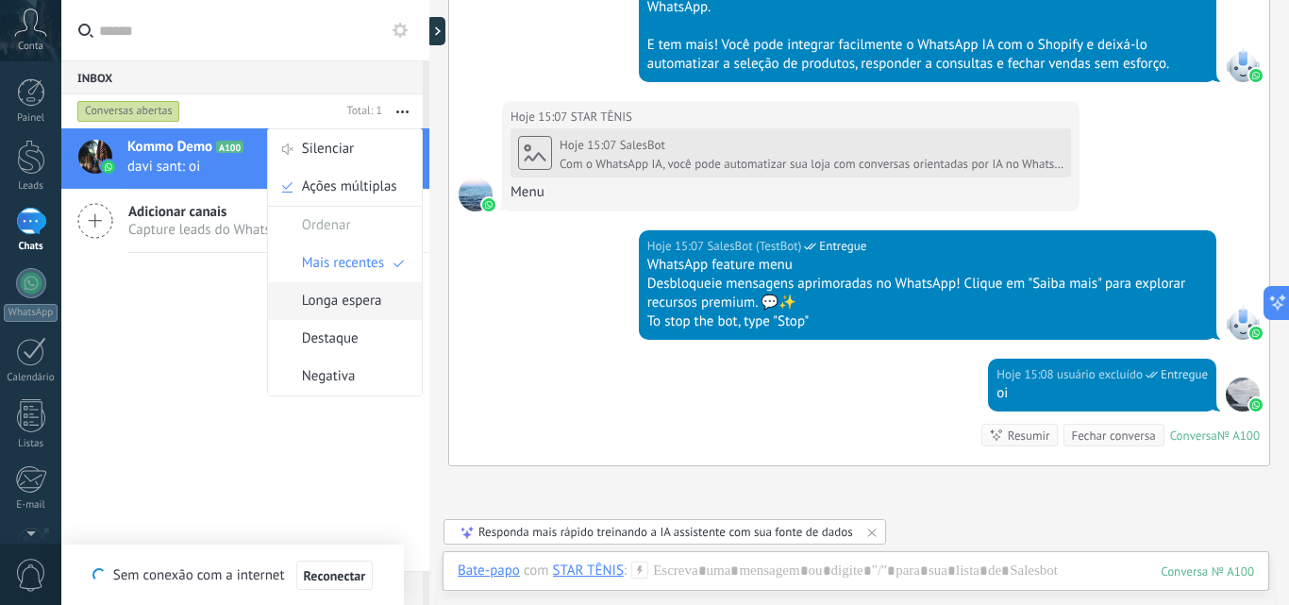
click at [380, 304] on span "Longa espera" at bounding box center [342, 301] width 80 height 38
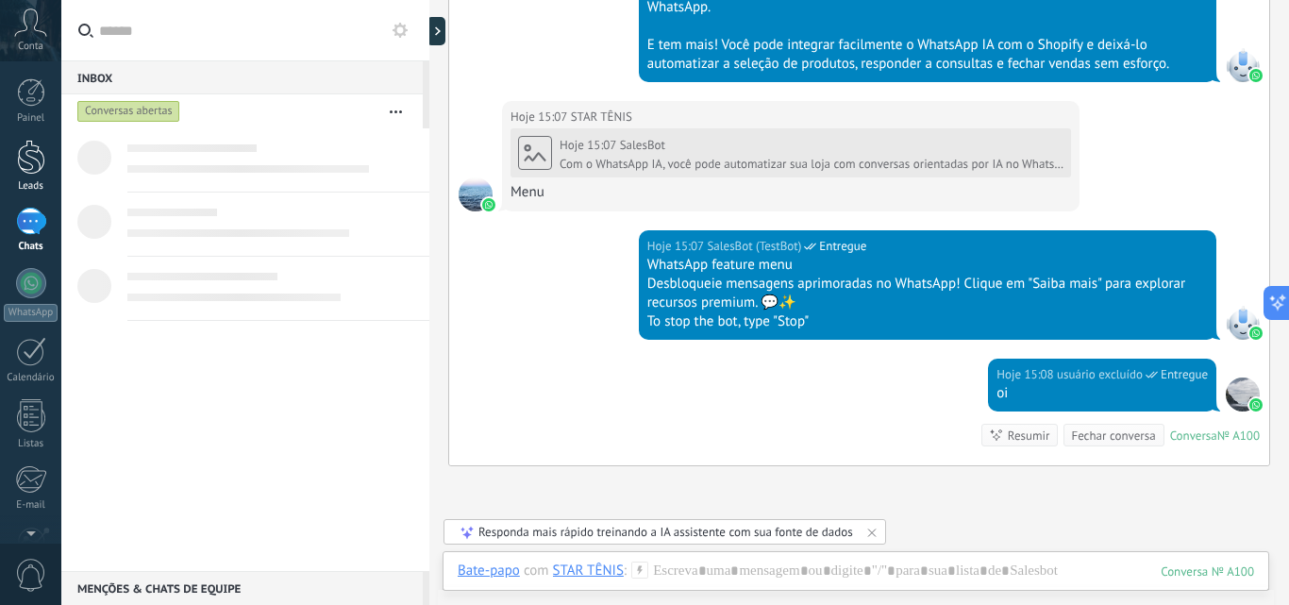
click at [25, 177] on link "Leads" at bounding box center [30, 166] width 61 height 53
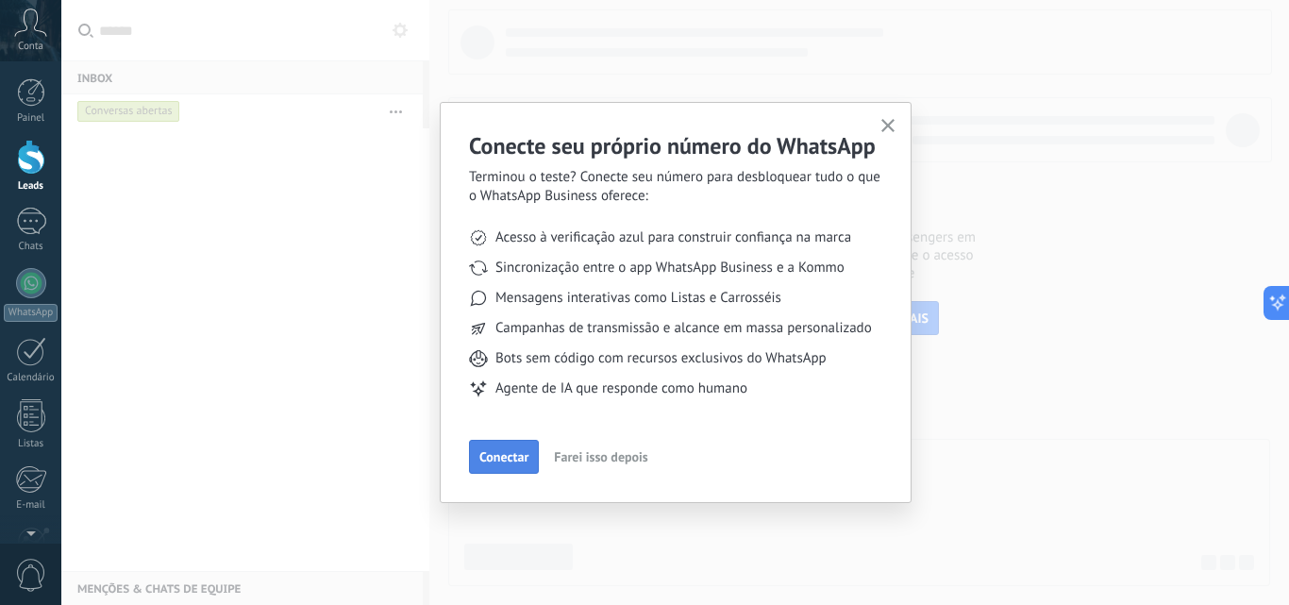
click at [511, 455] on span "Conectar" at bounding box center [503, 456] width 49 height 13
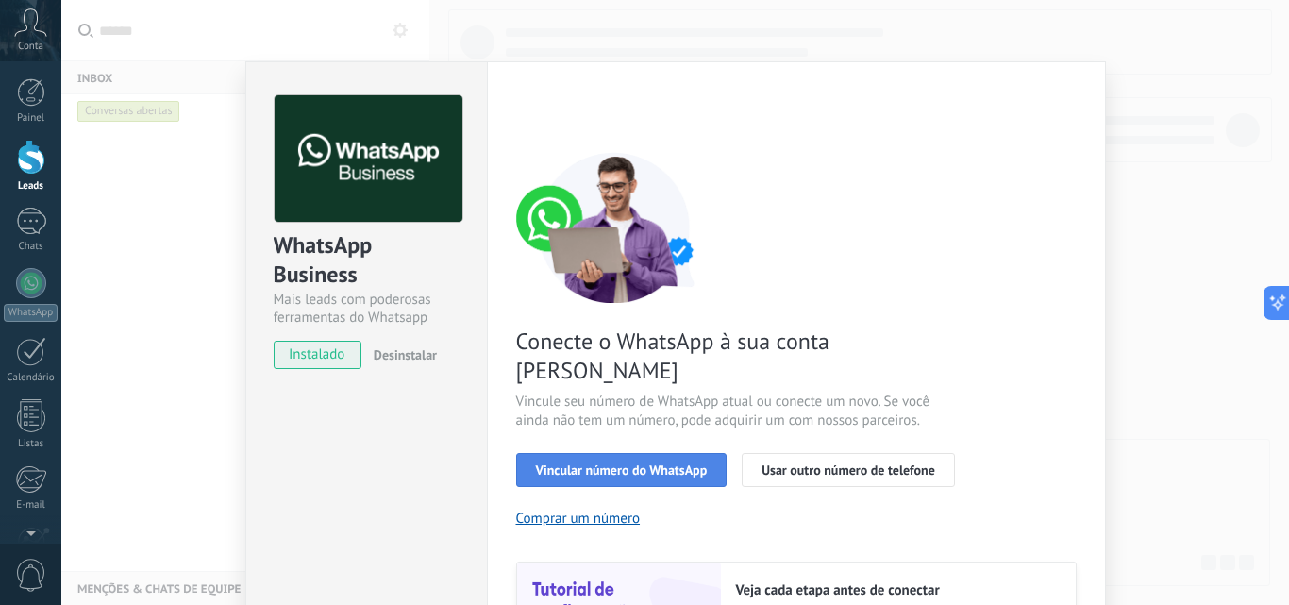
click at [613, 453] on button "Vincular número do WhatsApp" at bounding box center [621, 470] width 211 height 34
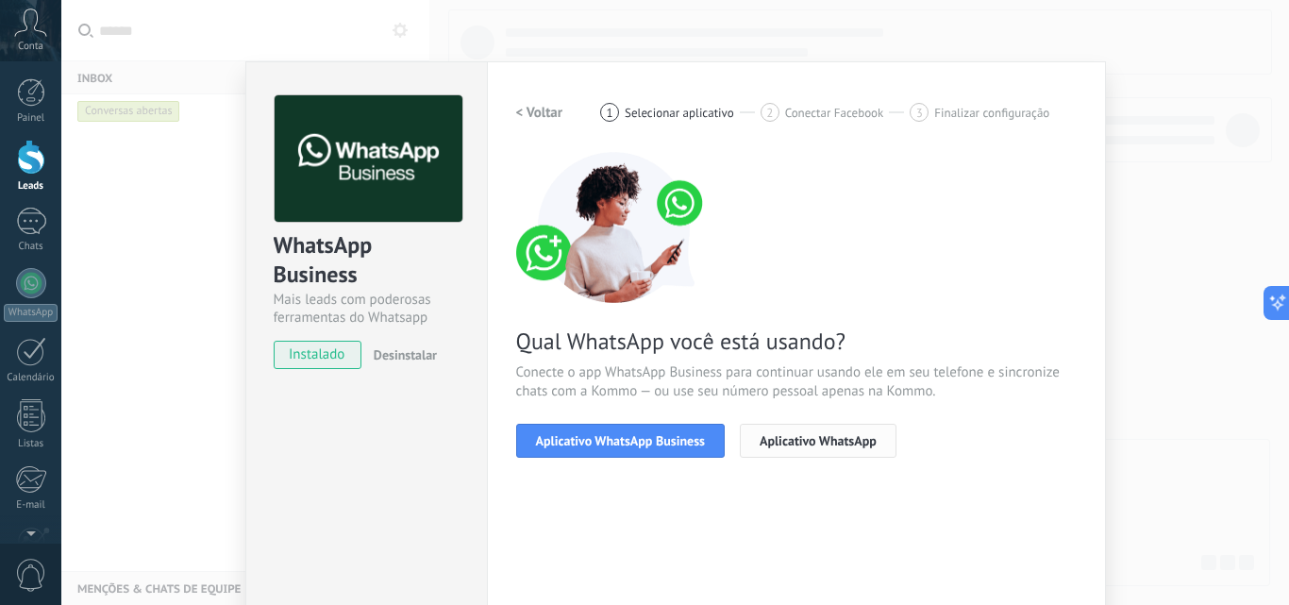
click at [807, 446] on span "Aplicativo WhatsApp" at bounding box center [817, 440] width 117 height 13
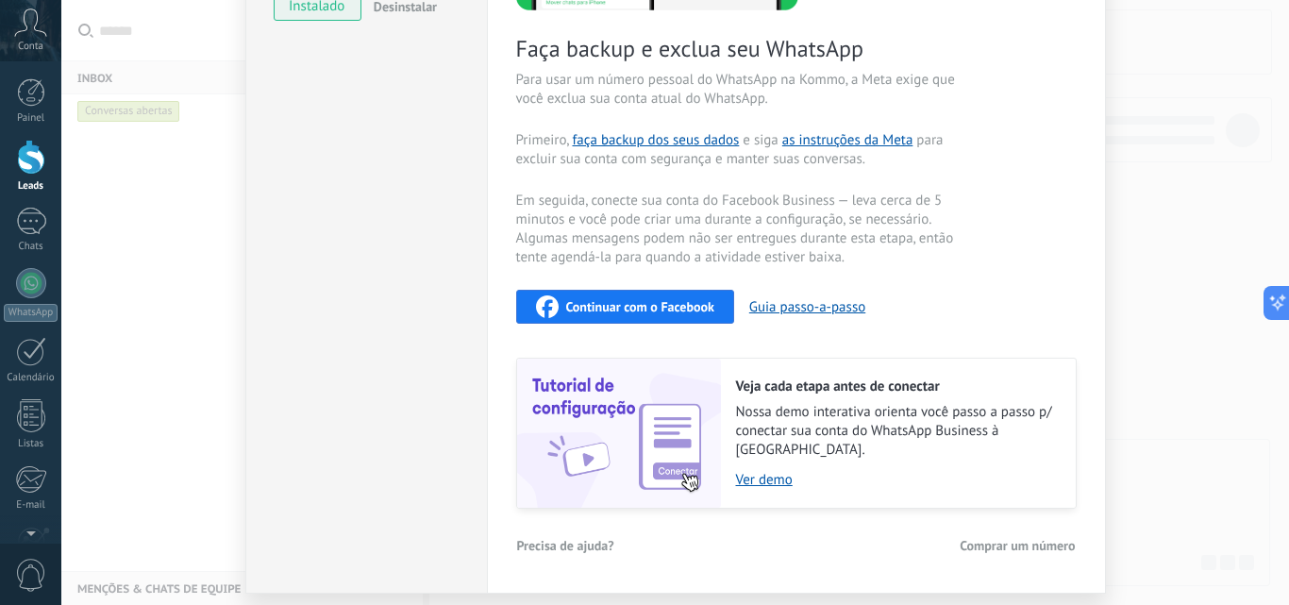
scroll to position [392, 0]
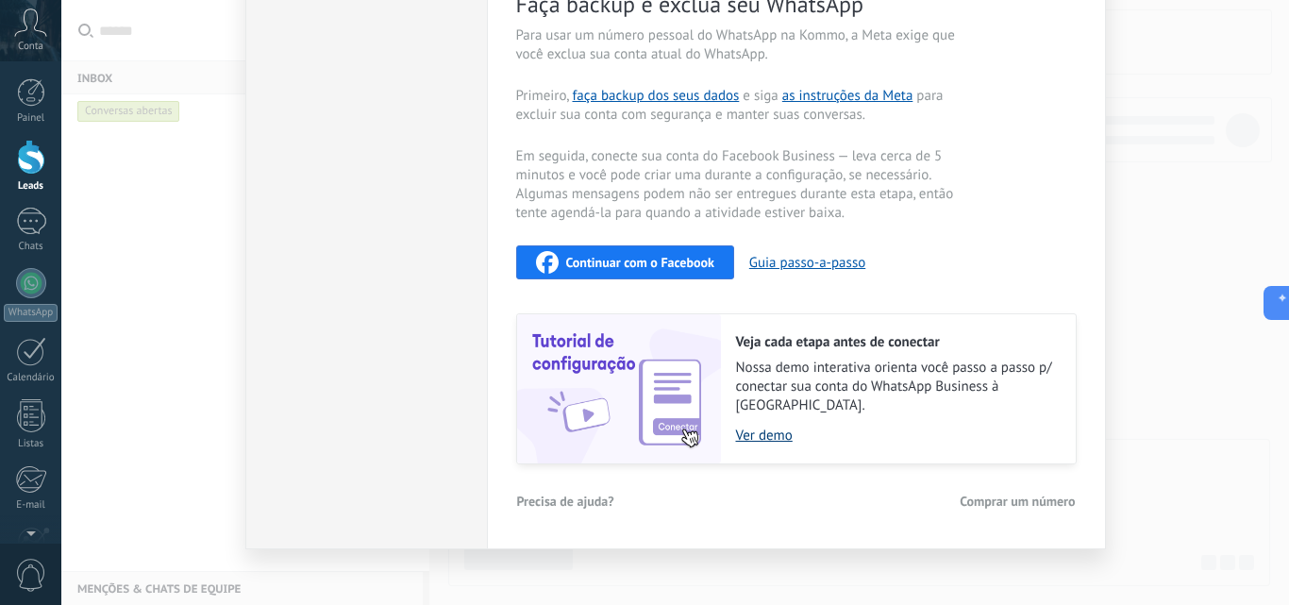
click at [774, 426] on link "Ver demo" at bounding box center [896, 435] width 321 height 18
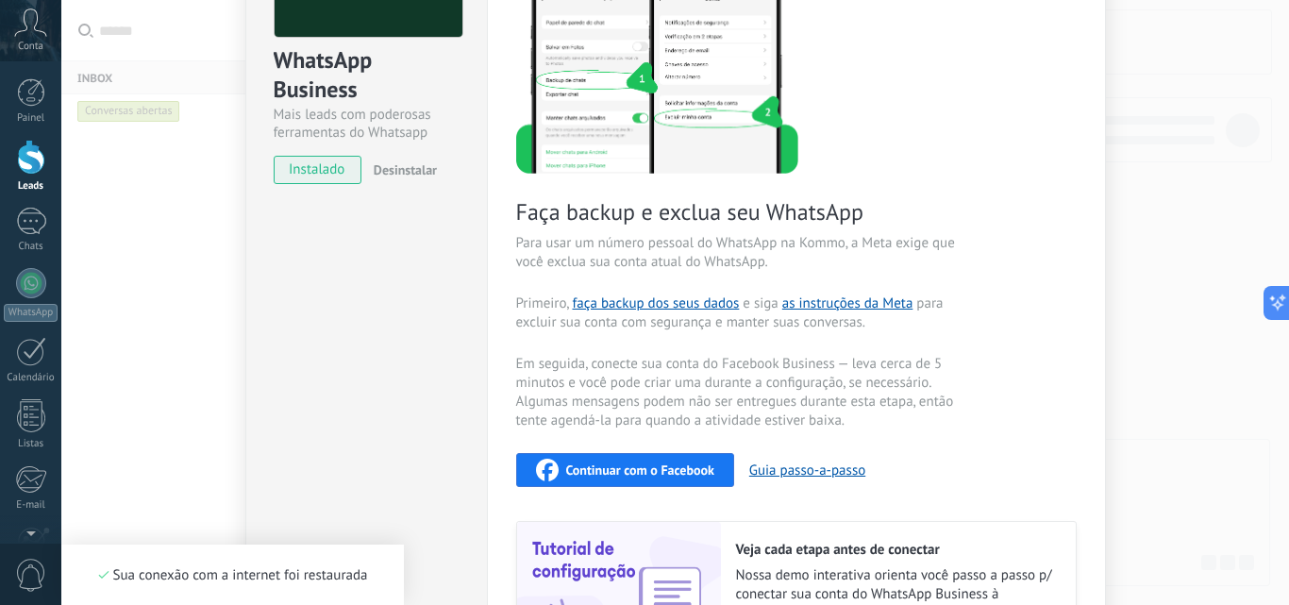
scroll to position [189, 0]
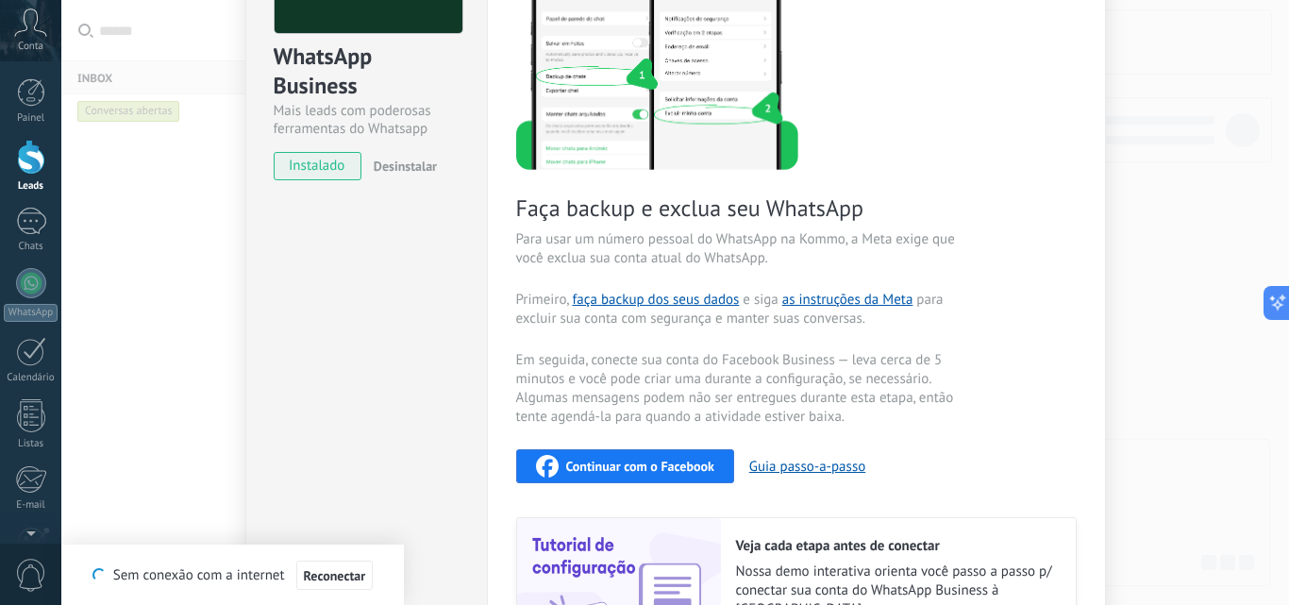
click at [677, 464] on span "Continuar com o Facebook" at bounding box center [640, 465] width 148 height 13
click at [328, 582] on span "Reconectar" at bounding box center [335, 575] width 62 height 13
click at [110, 205] on div "WhatsApp Business Mais leads com poderosas ferramentas do Whatsapp instalado De…" at bounding box center [674, 302] width 1227 height 605
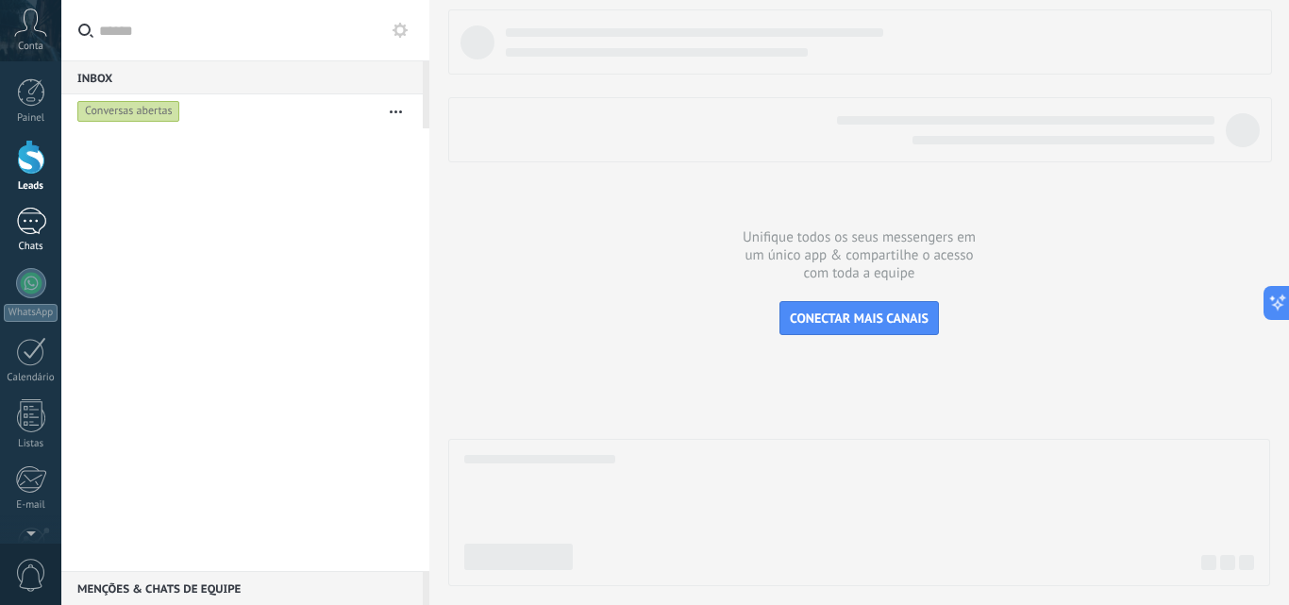
click at [41, 232] on div "1" at bounding box center [31, 221] width 30 height 27
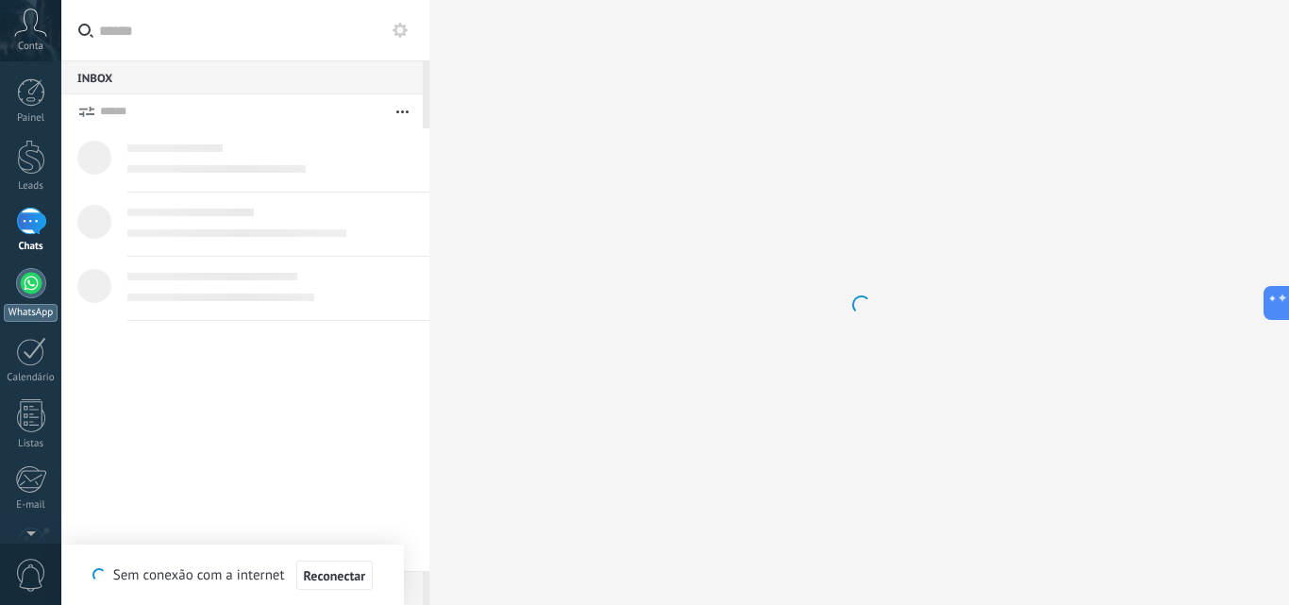
click at [27, 310] on div "WhatsApp" at bounding box center [31, 313] width 54 height 18
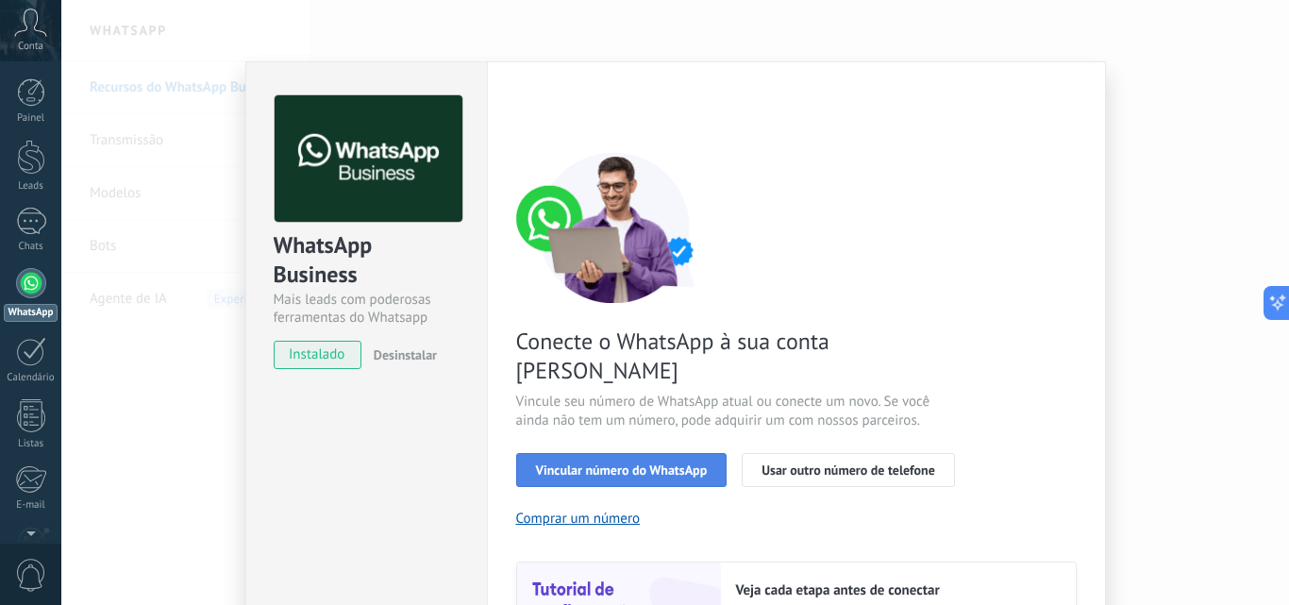
click at [638, 453] on button "Vincular número do WhatsApp" at bounding box center [621, 470] width 211 height 34
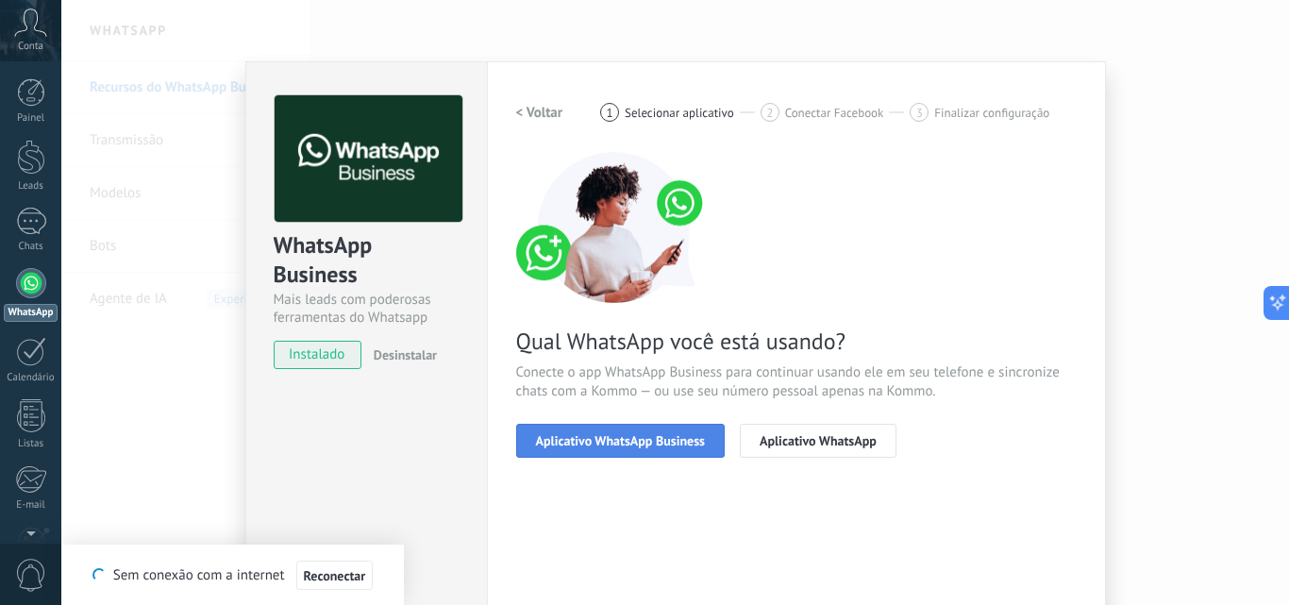
click at [632, 442] on span "Aplicativo WhatsApp Business" at bounding box center [620, 440] width 169 height 13
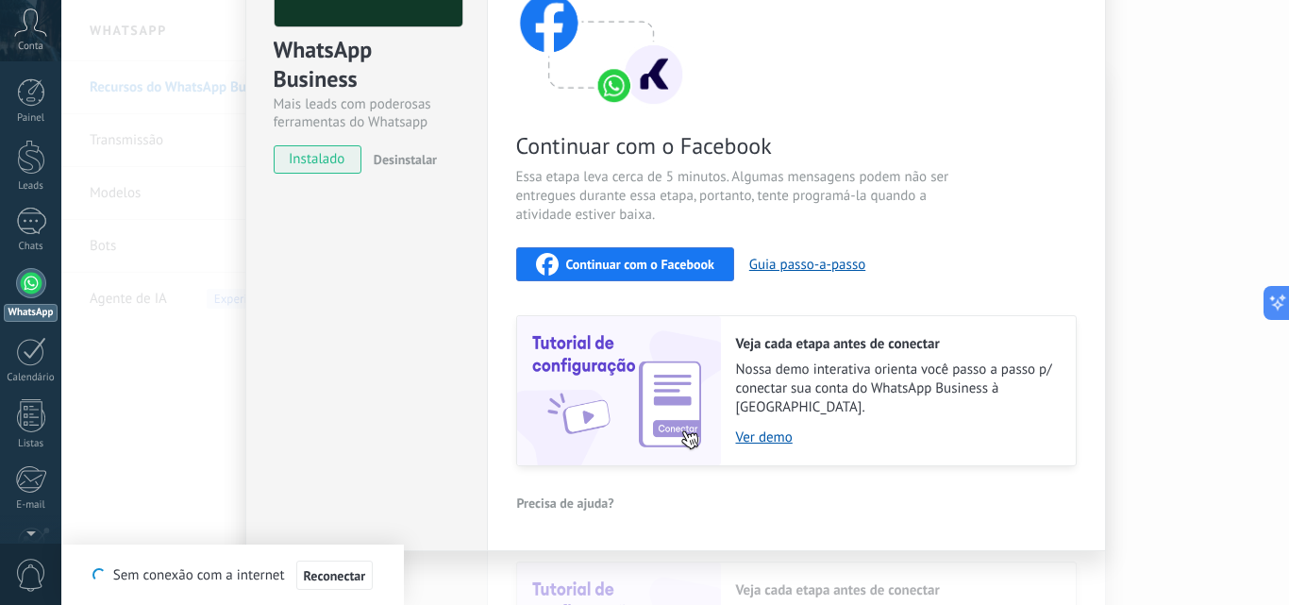
scroll to position [197, 0]
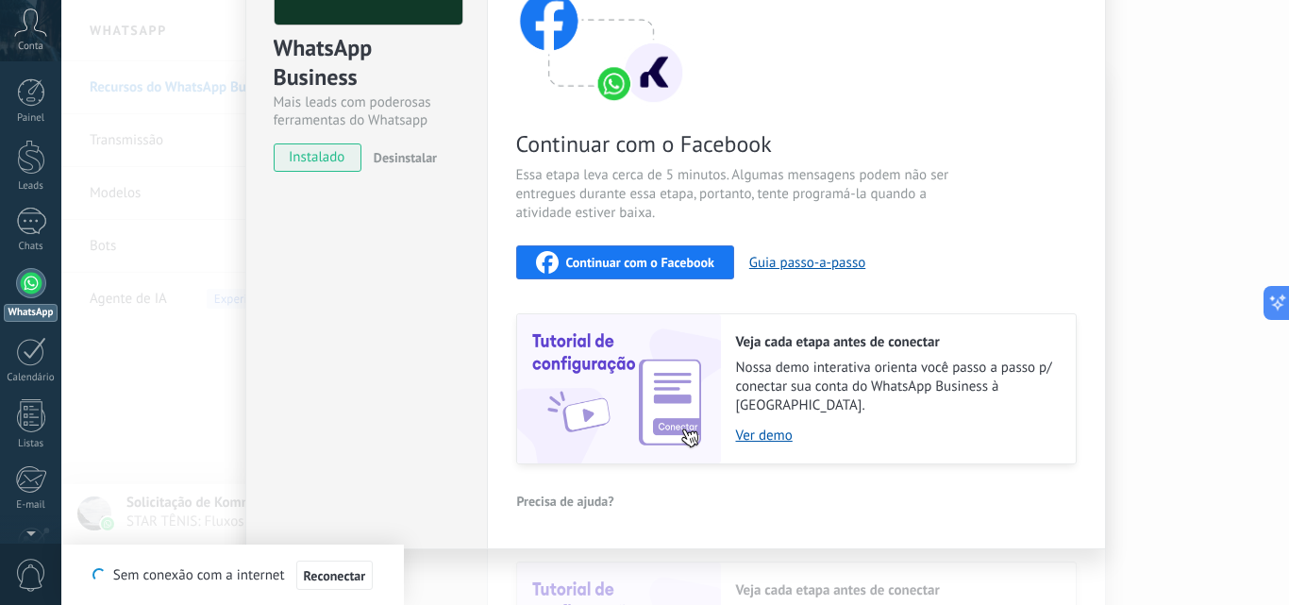
click at [156, 345] on div "WhatsApp Business Mais leads com poderosas ferramentas do Whatsapp instalado De…" at bounding box center [674, 302] width 1227 height 605
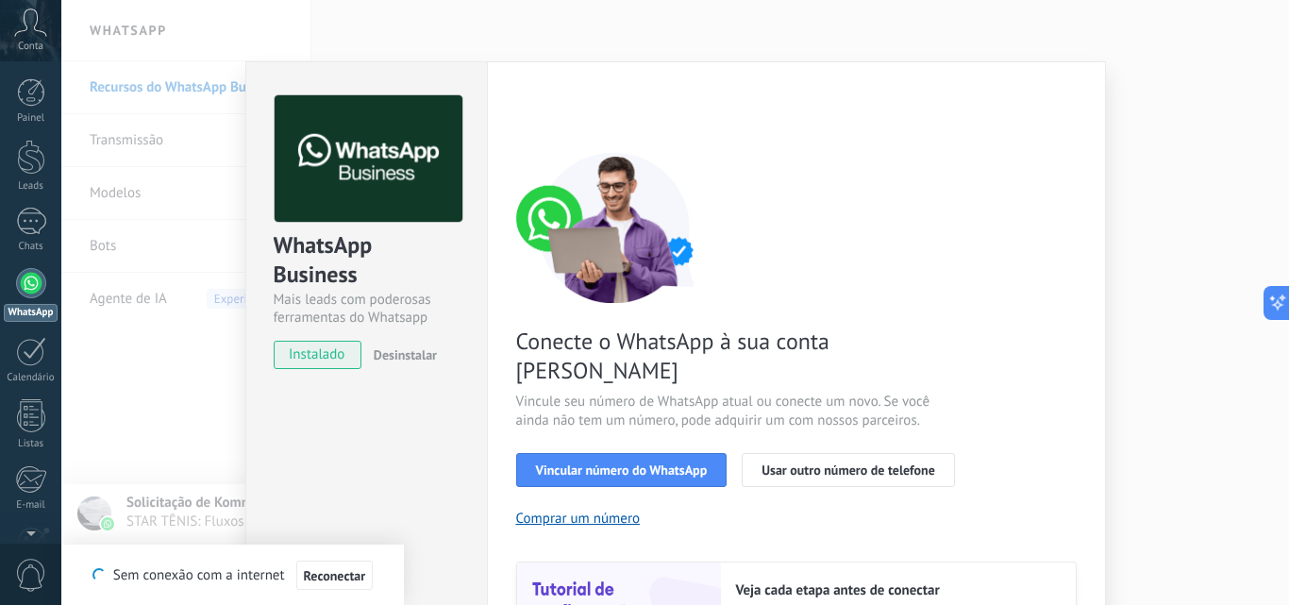
click at [159, 348] on div "WhatsApp Business Mais leads com poderosas ferramentas do Whatsapp instalado De…" at bounding box center [674, 302] width 1227 height 605
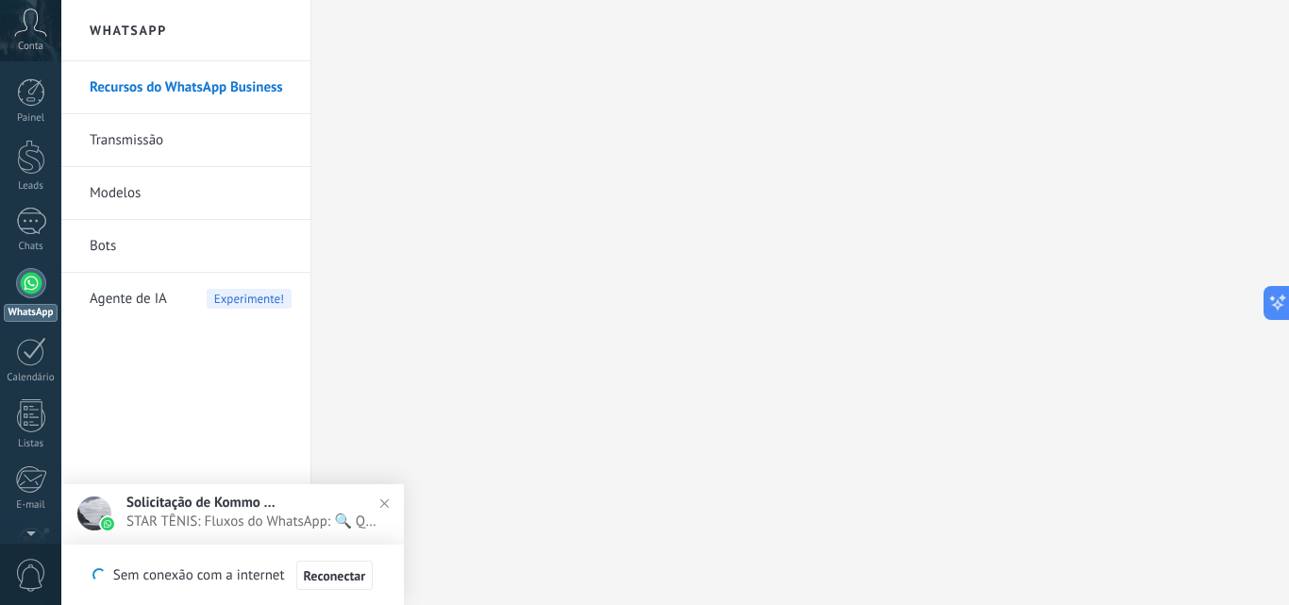
click at [246, 502] on span "Solicitação de Kommo Demo" at bounding box center [201, 502] width 151 height 18
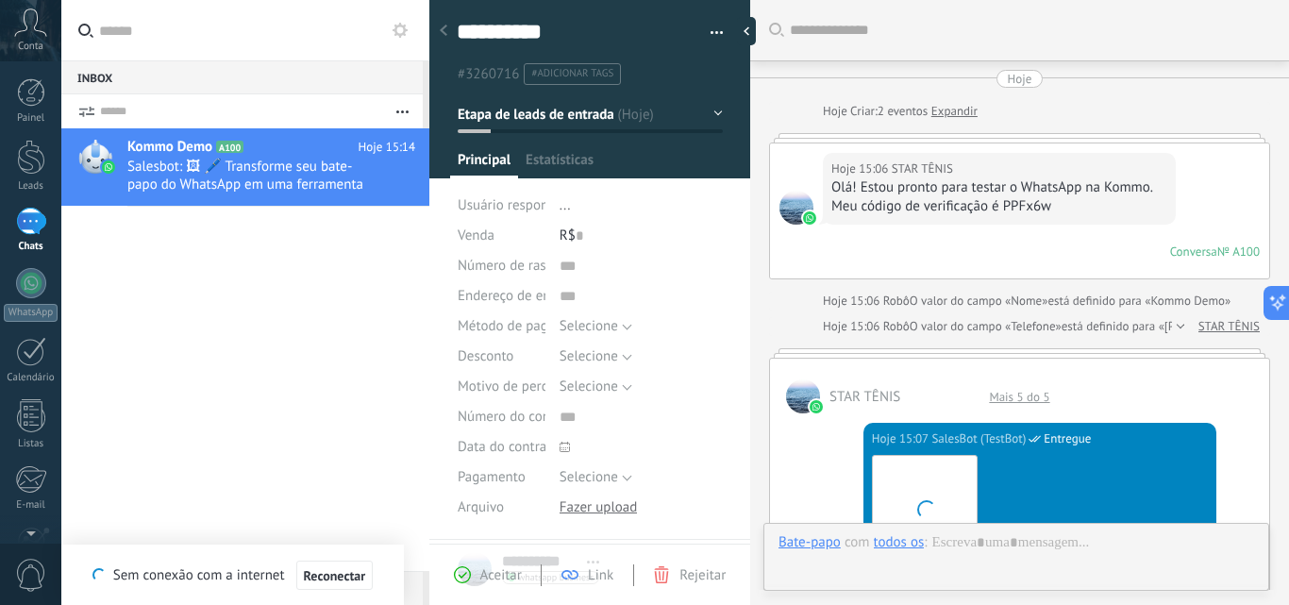
scroll to position [2048, 0]
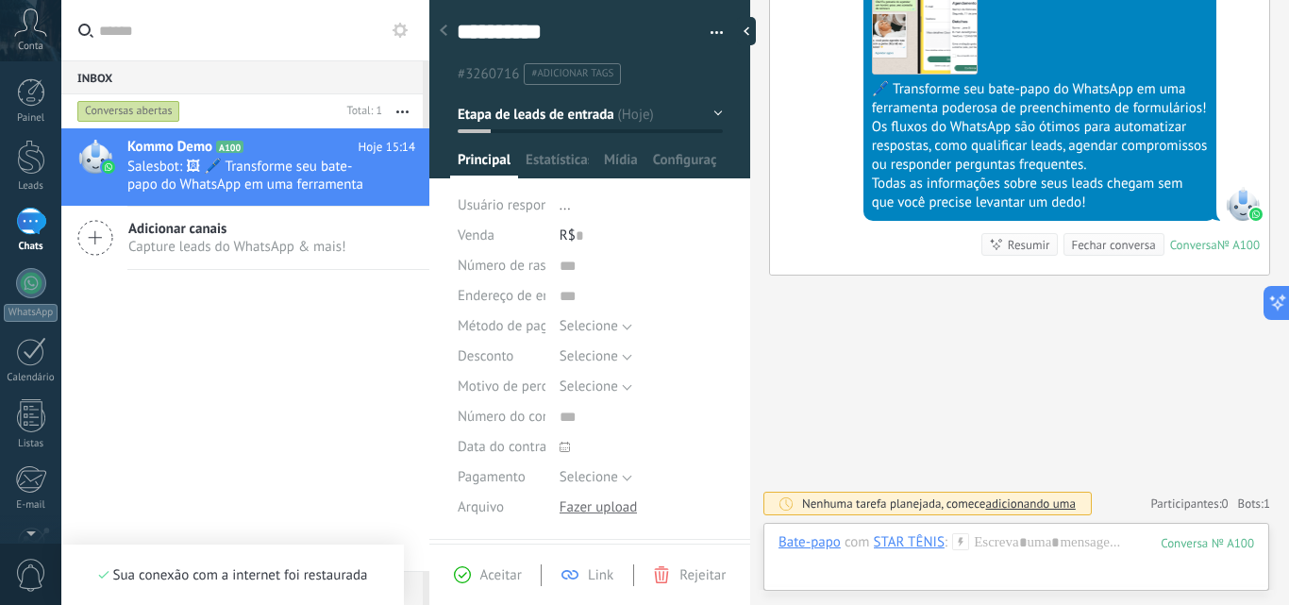
click at [105, 242] on icon at bounding box center [95, 238] width 36 height 36
click at [0, 0] on link "Configurações" at bounding box center [0, 0] width 0 height 0
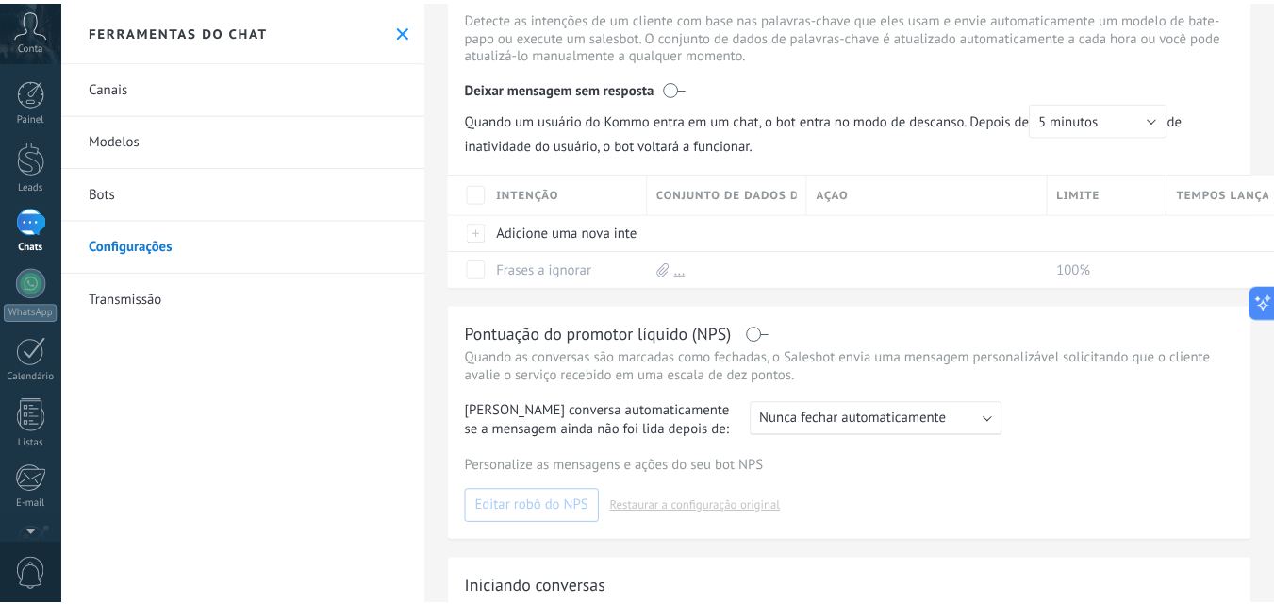
scroll to position [472, 0]
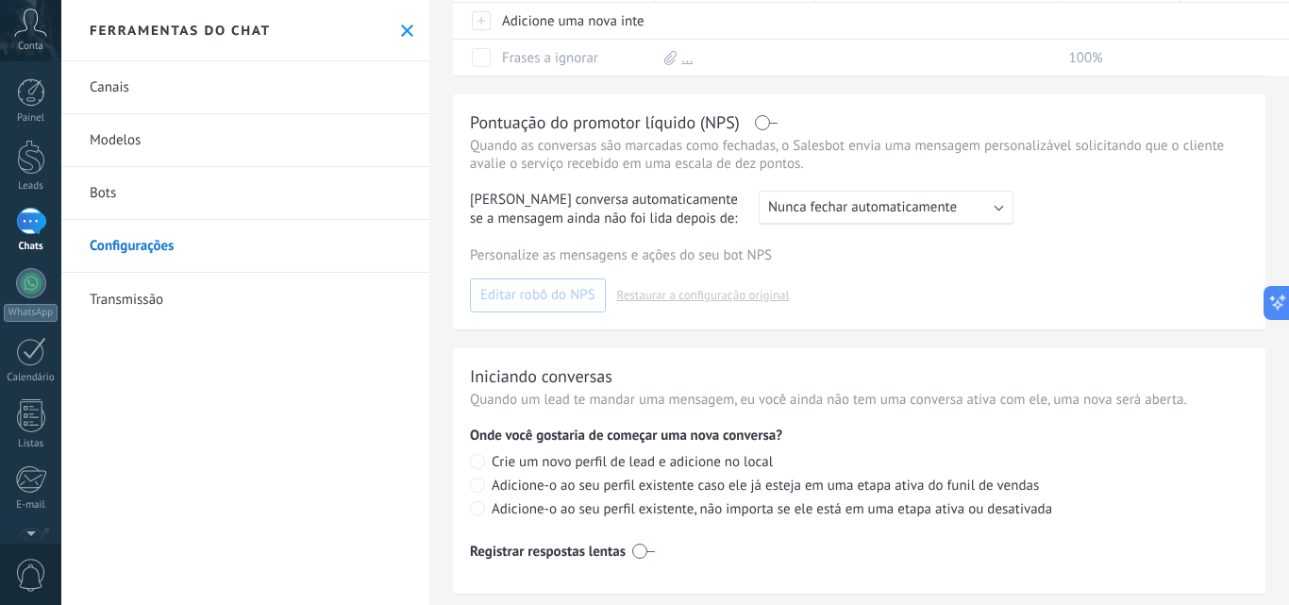
click at [175, 138] on link "Modelos" at bounding box center [245, 140] width 368 height 53
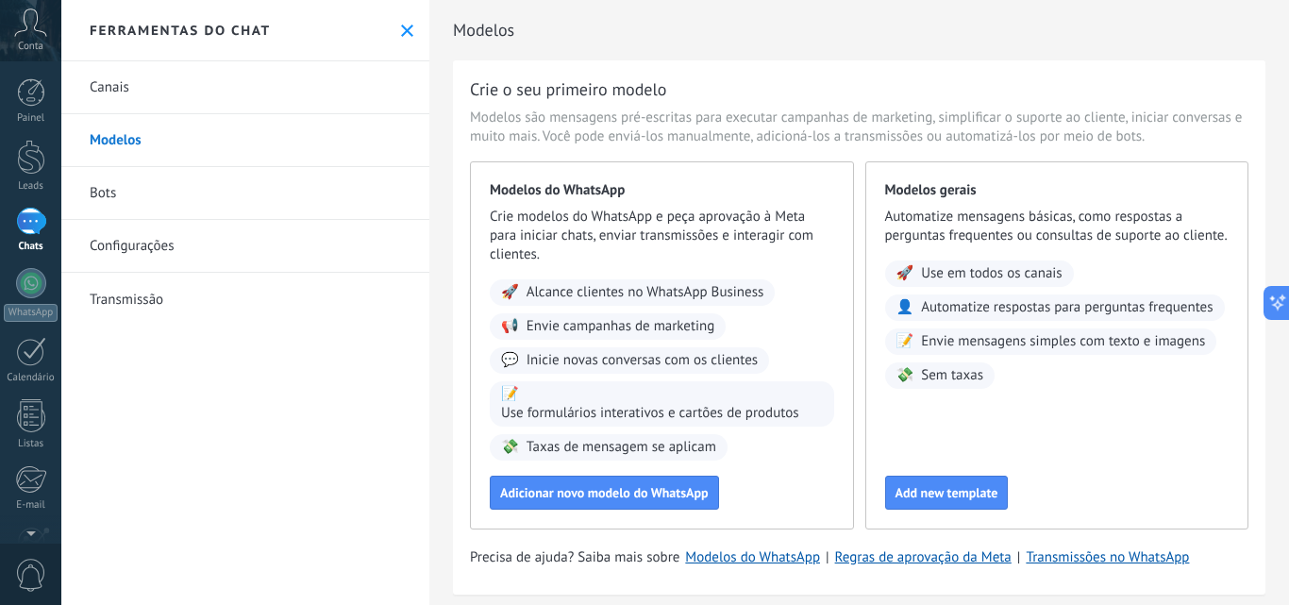
click at [391, 30] on div "Ferramentas do chat" at bounding box center [245, 30] width 368 height 61
click at [401, 28] on icon at bounding box center [407, 31] width 12 height 12
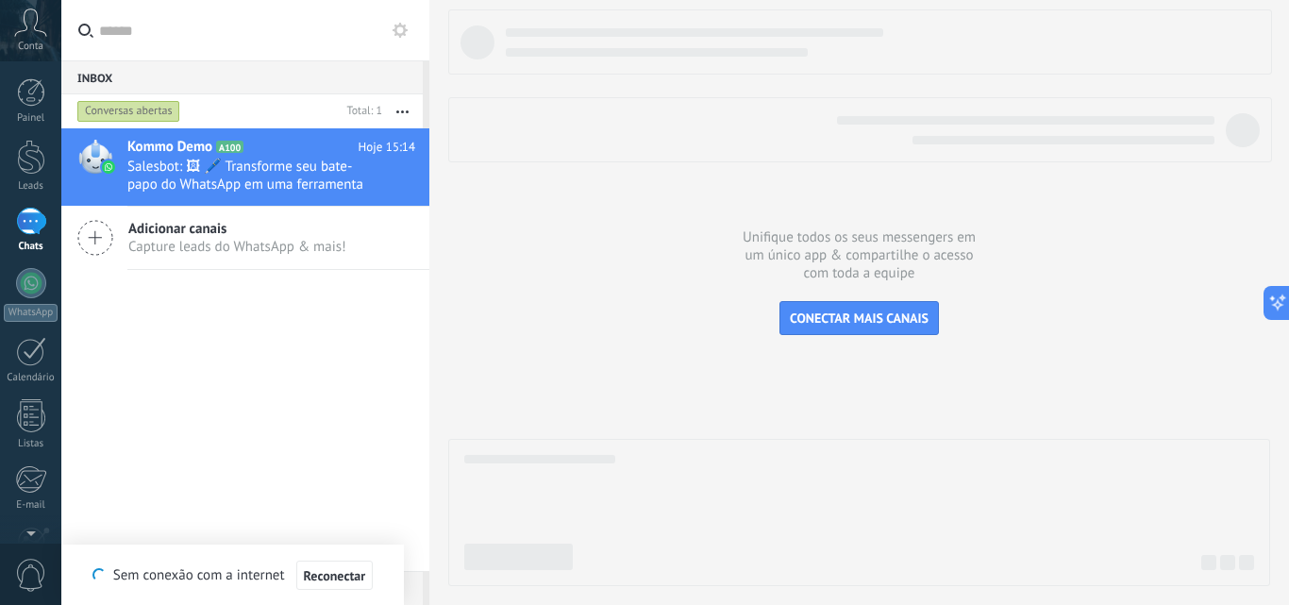
click at [29, 34] on icon at bounding box center [30, 22] width 33 height 28
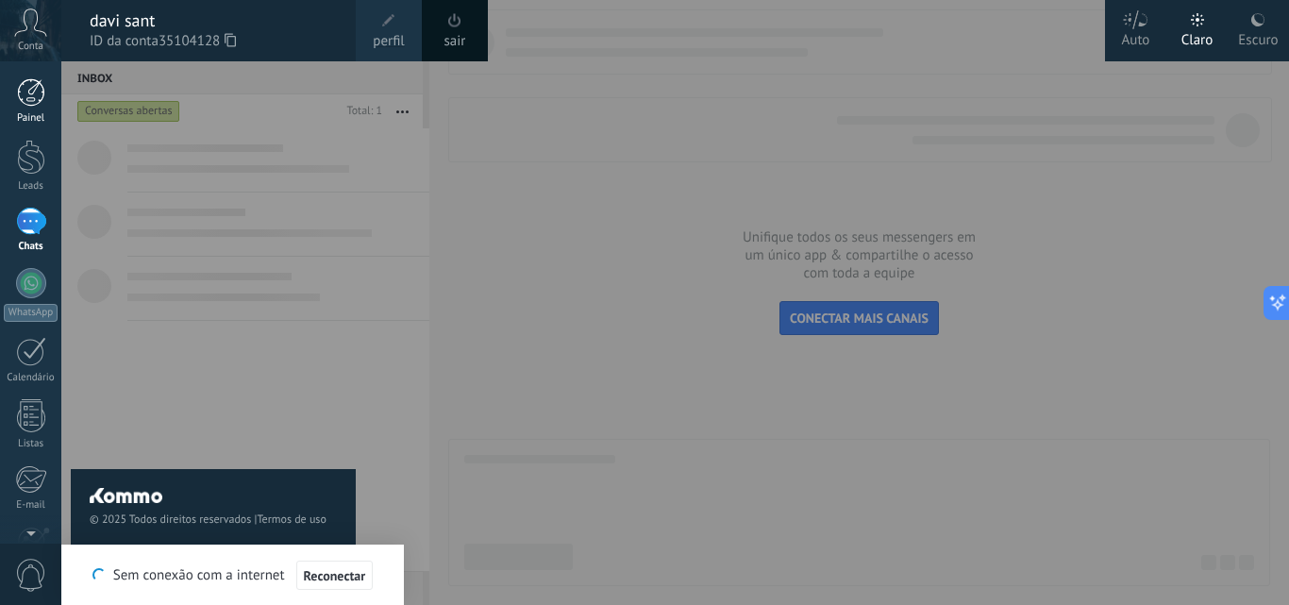
click at [54, 90] on link "Painel" at bounding box center [30, 101] width 61 height 46
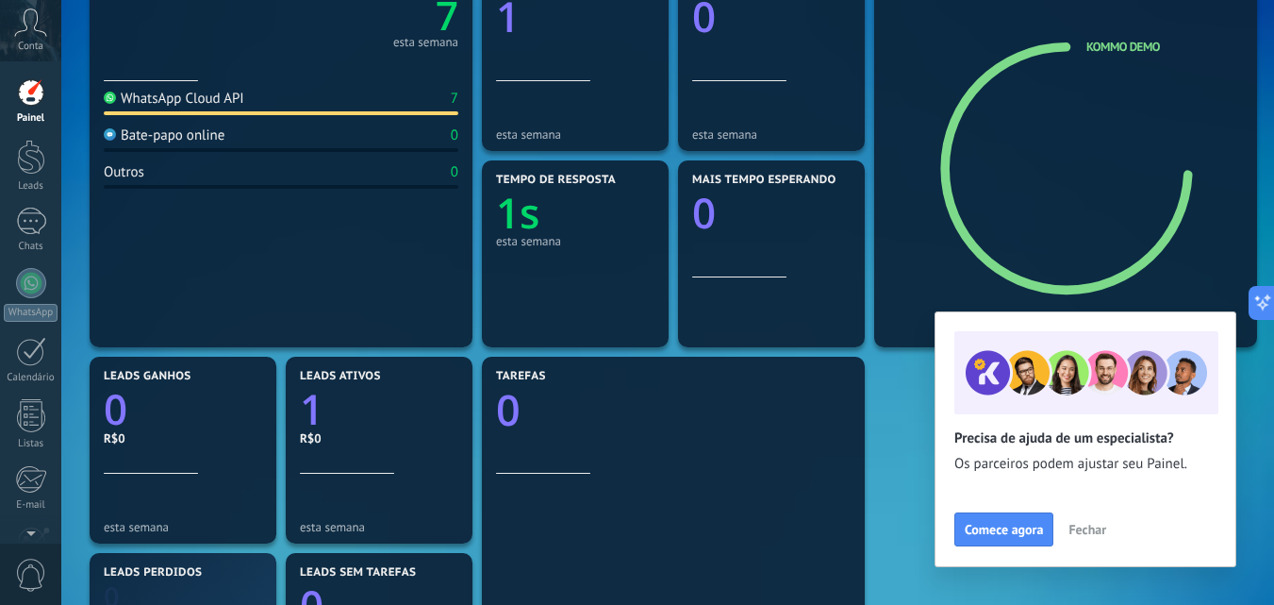
scroll to position [189, 0]
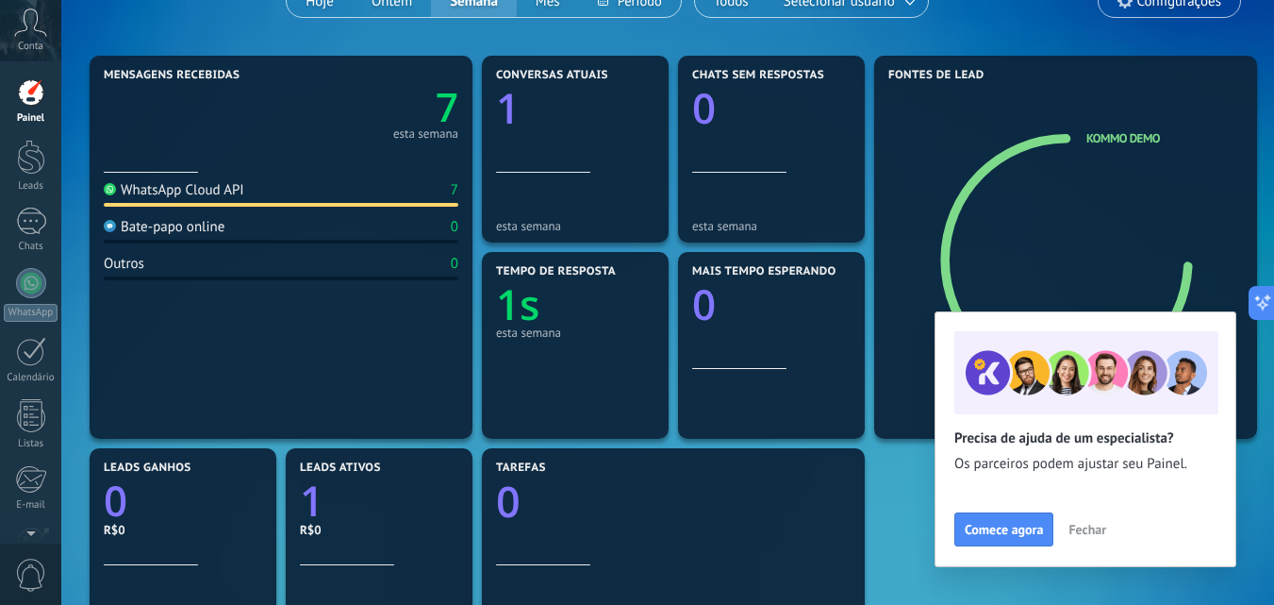
click at [1100, 530] on span "Fechar" at bounding box center [1088, 529] width 38 height 13
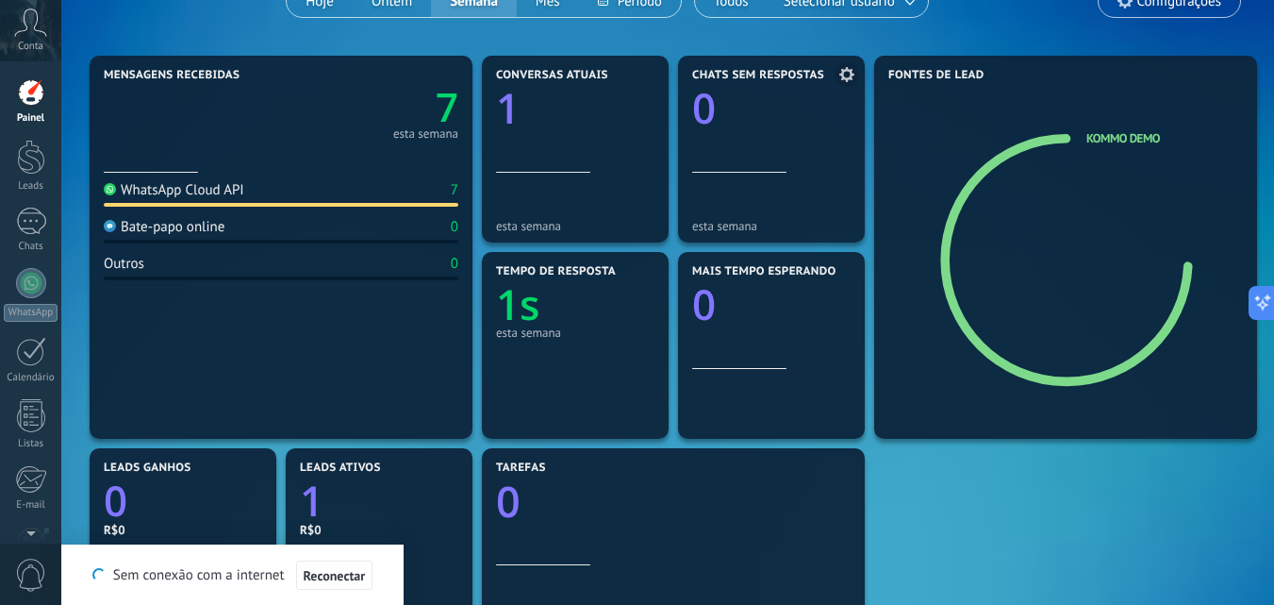
click at [739, 147] on div "Chats sem respostas 0" at bounding box center [771, 121] width 158 height 104
click at [21, 237] on link "1 Chats" at bounding box center [30, 230] width 61 height 45
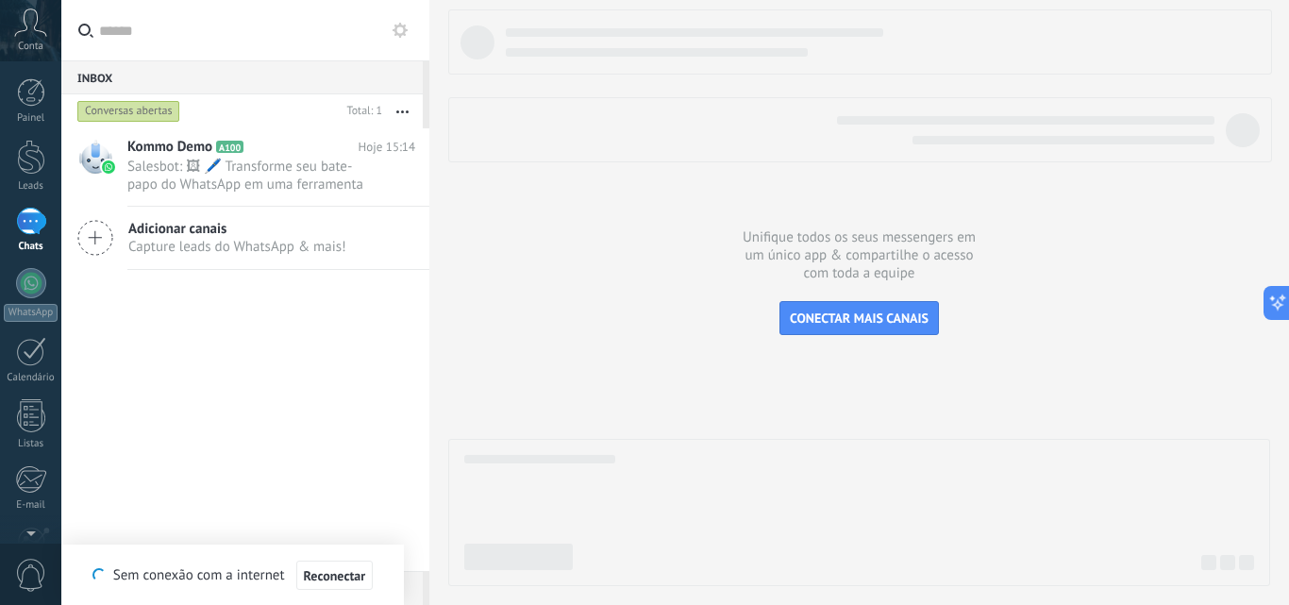
click at [395, 117] on button "button" at bounding box center [402, 111] width 41 height 34
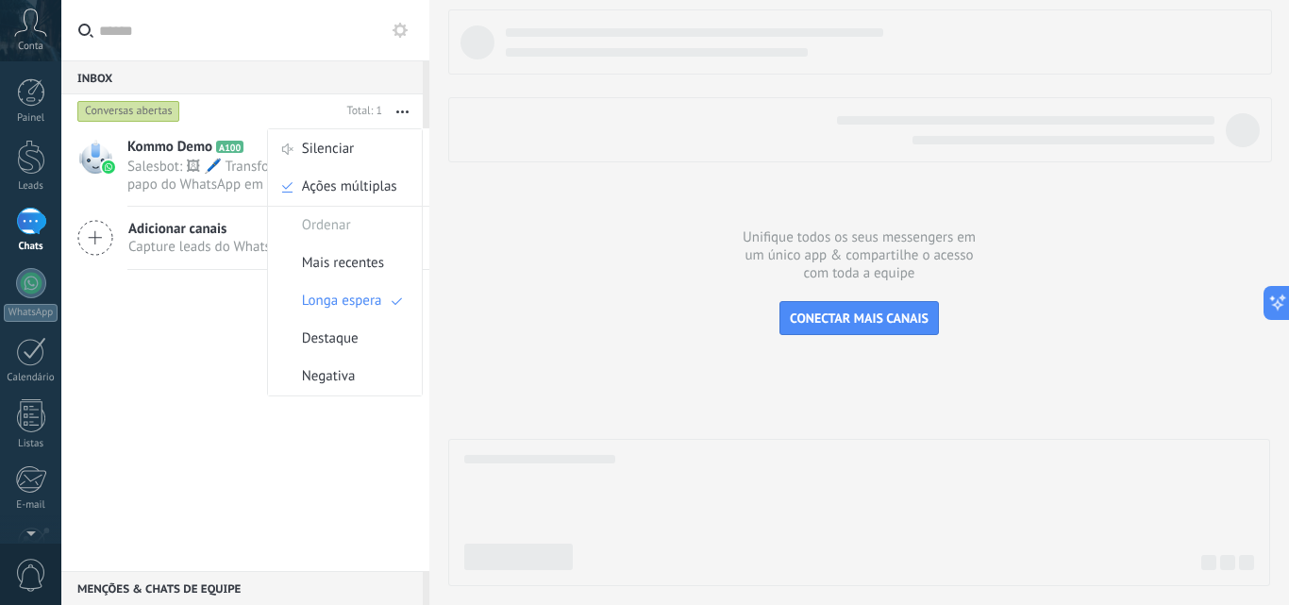
click at [127, 112] on div "Conversas abertas" at bounding box center [128, 111] width 103 height 23
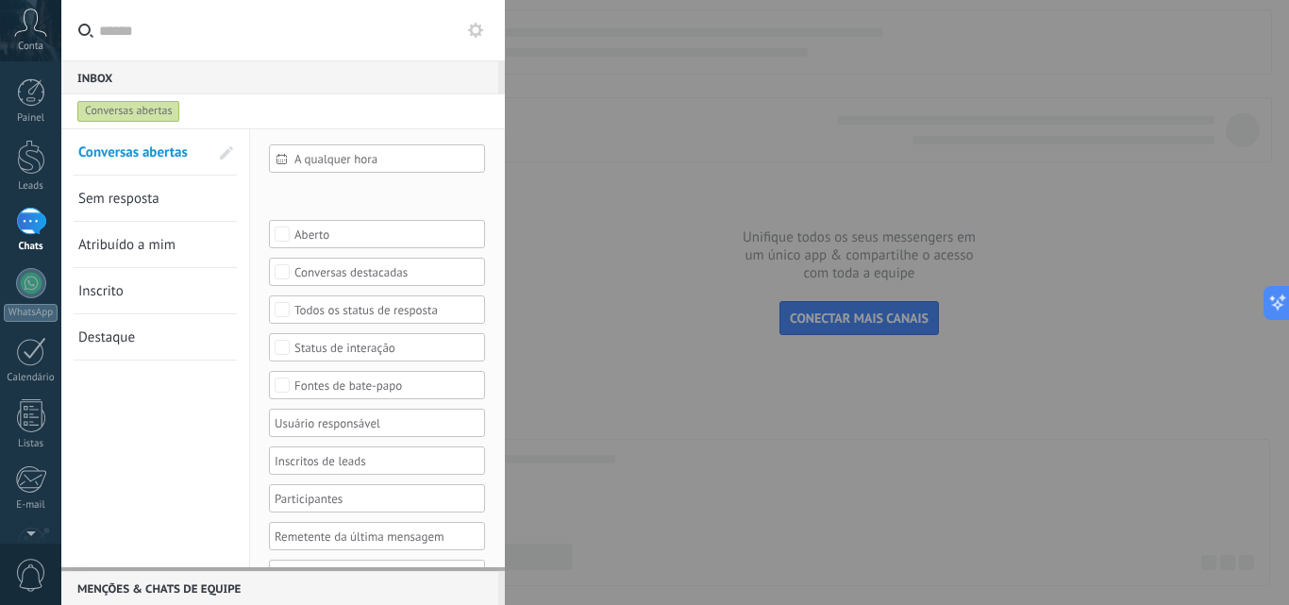
click at [162, 208] on link "Sem resposta" at bounding box center [143, 197] width 130 height 45
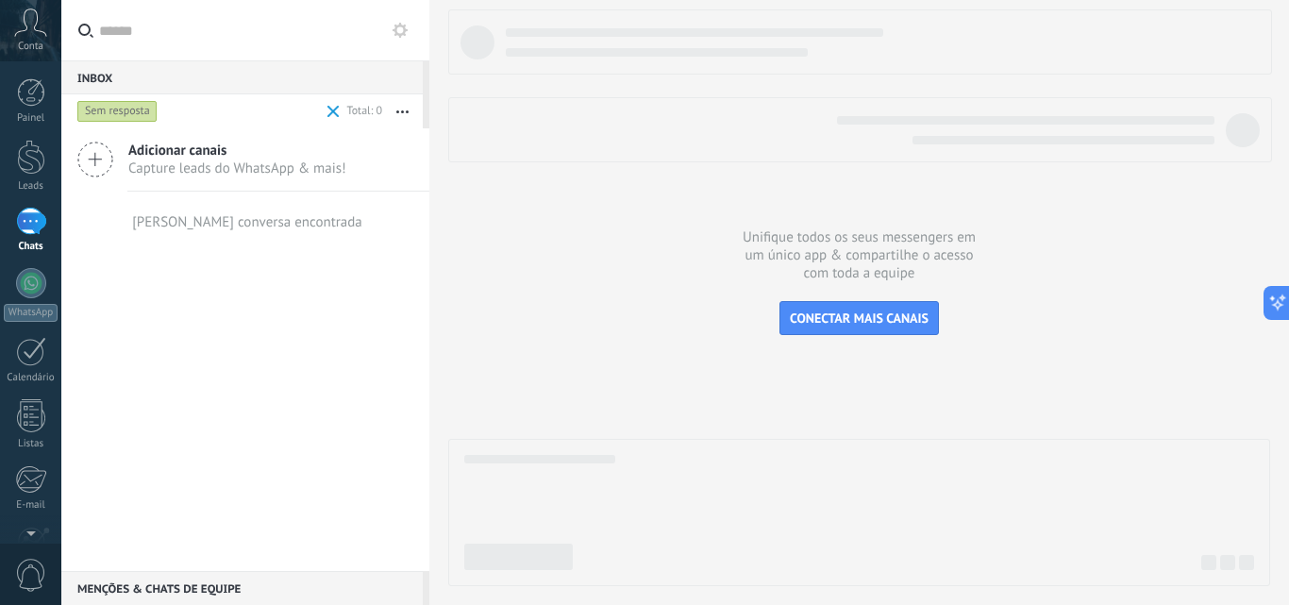
click at [30, 37] on div "Conta" at bounding box center [30, 30] width 61 height 61
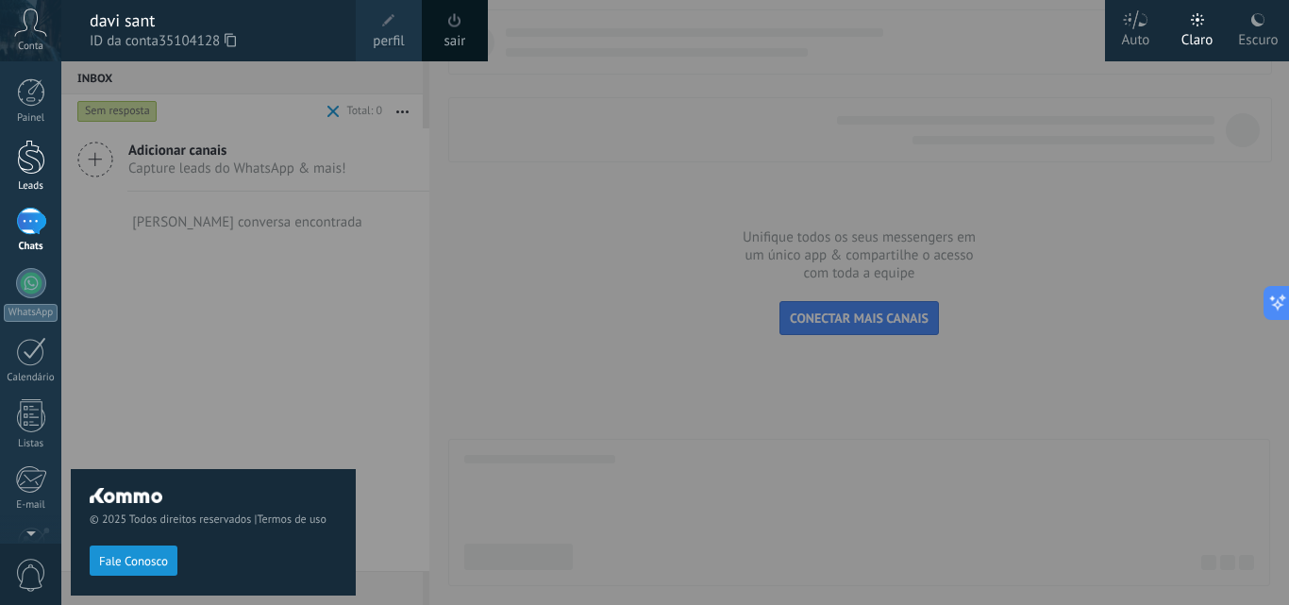
click at [37, 181] on div "Leads" at bounding box center [31, 186] width 55 height 12
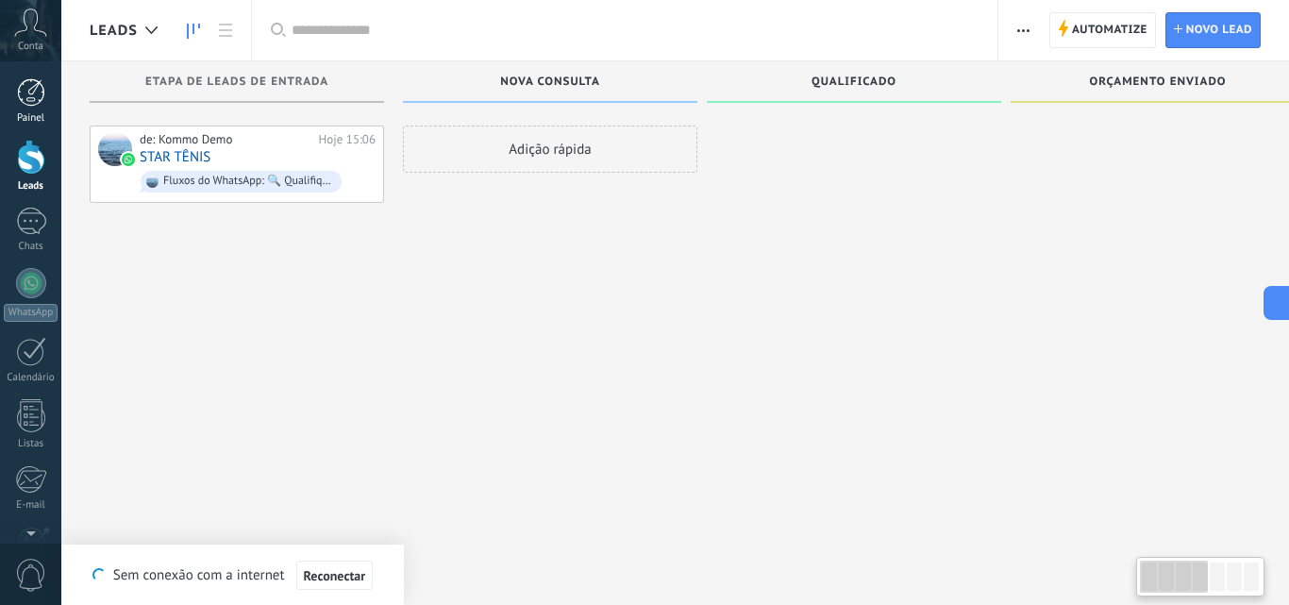
click at [33, 97] on div at bounding box center [31, 92] width 28 height 28
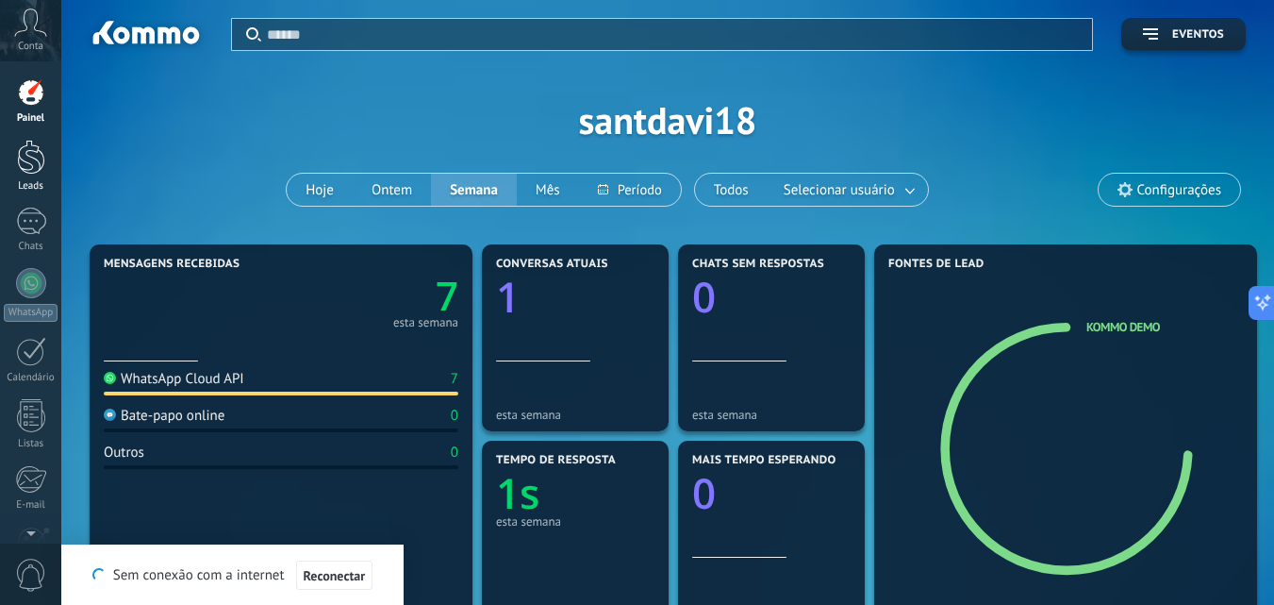
click at [37, 175] on link "Leads" at bounding box center [30, 166] width 61 height 53
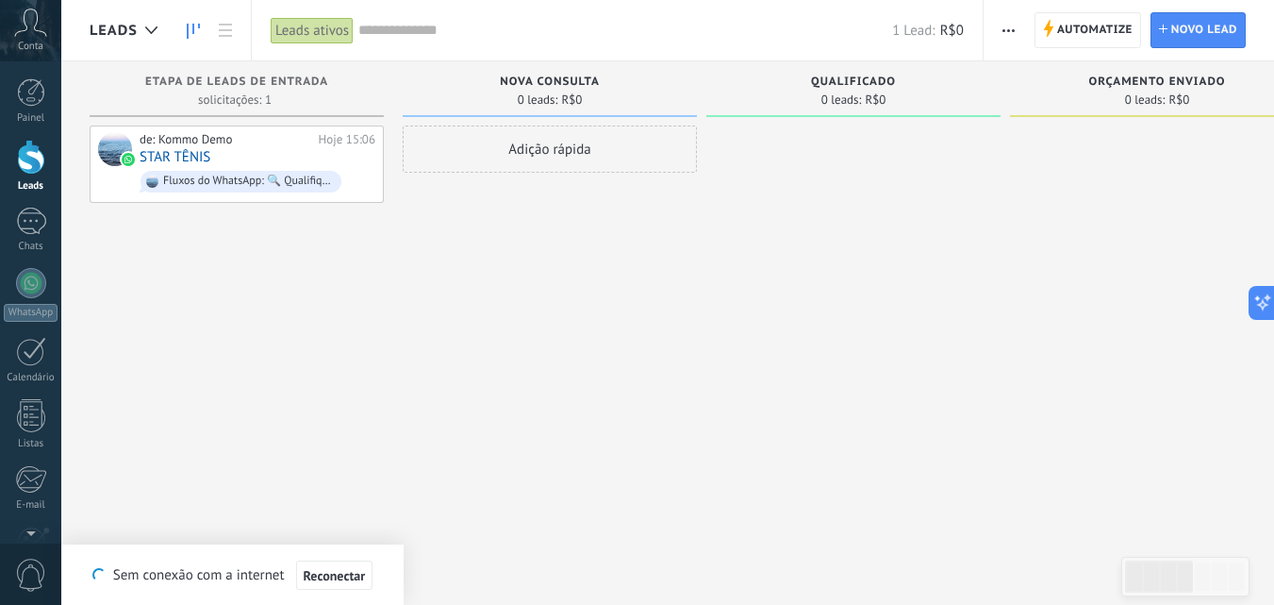
click at [555, 160] on div "Adição rápida" at bounding box center [550, 148] width 294 height 47
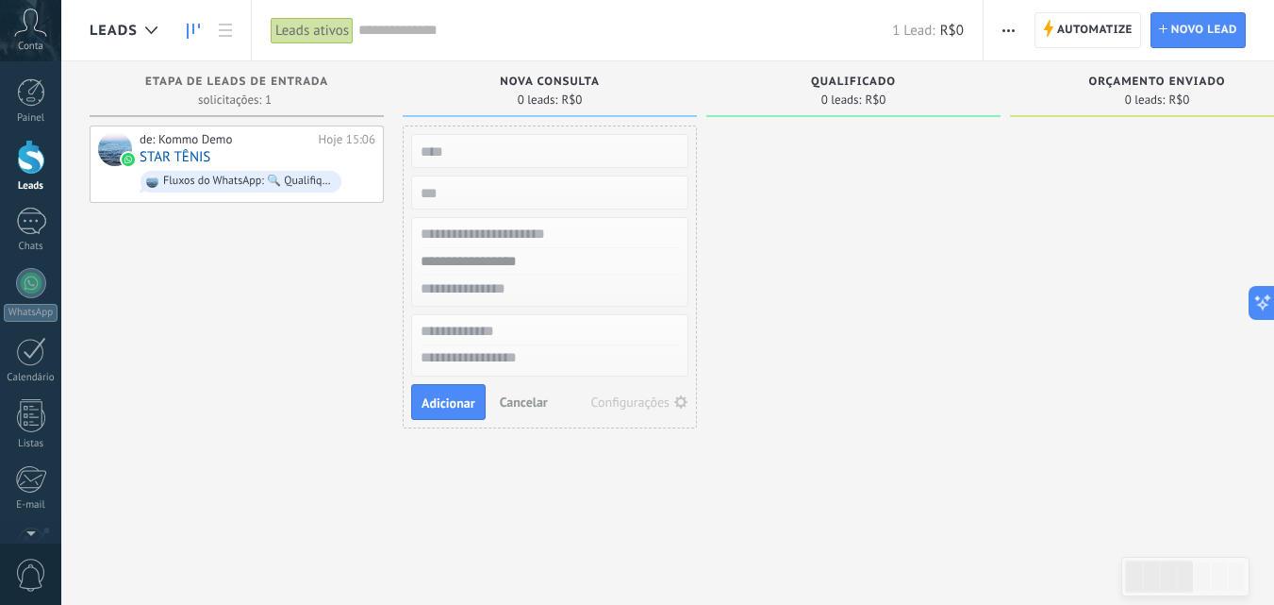
click at [853, 234] on div at bounding box center [854, 304] width 294 height 358
click at [259, 422] on div "de: Kommo Demo Hoje 15:06 STAR TÊNIS Fluxos do WhatsApp: 🔍 Qualifique leads com…" at bounding box center [237, 304] width 294 height 358
click at [778, 176] on div at bounding box center [854, 304] width 294 height 358
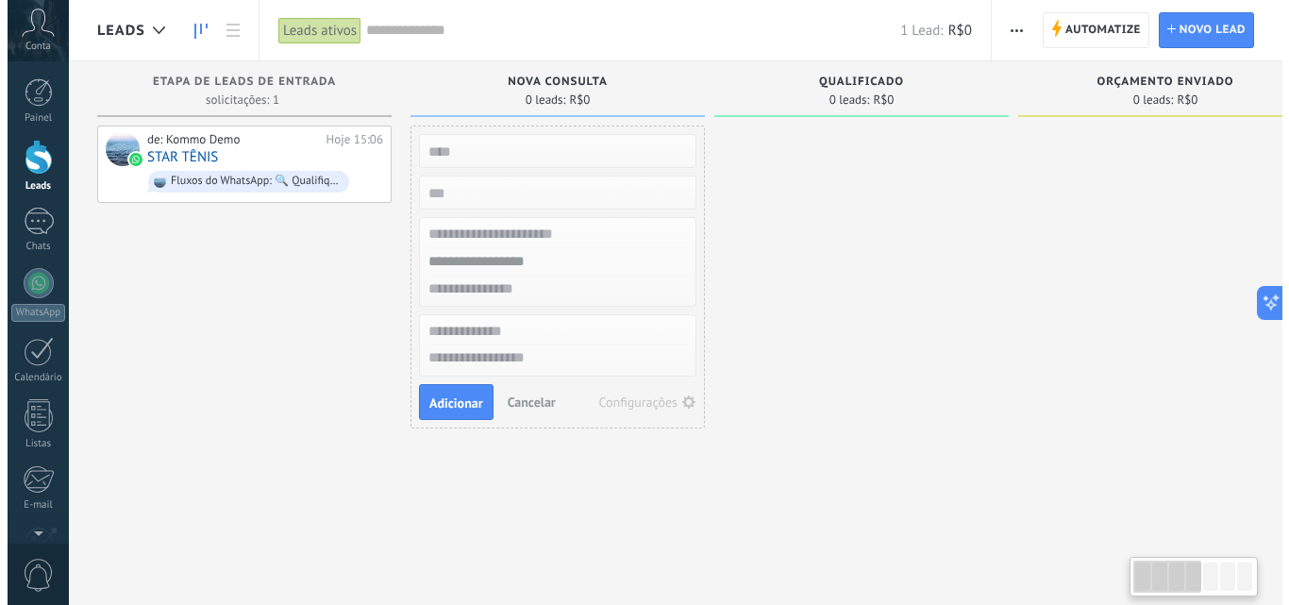
scroll to position [0, 1]
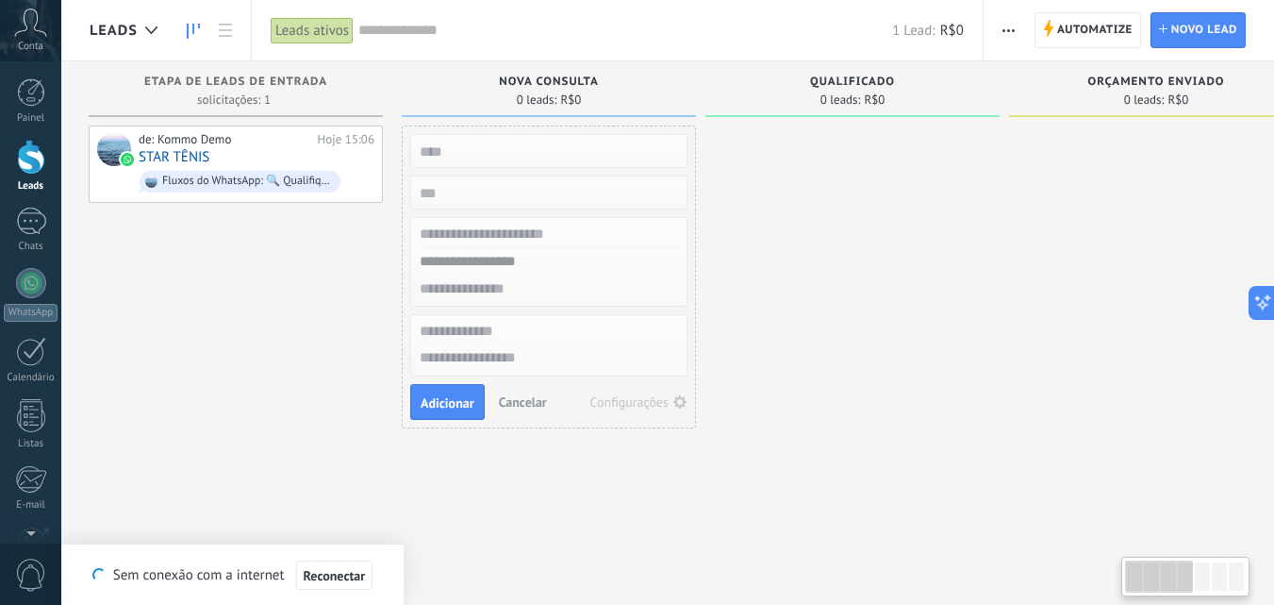
drag, startPoint x: 763, startPoint y: 184, endPoint x: 694, endPoint y: 228, distance: 81.9
click at [740, 198] on div at bounding box center [853, 304] width 294 height 358
click at [513, 403] on span "Cancelar" at bounding box center [523, 401] width 48 height 17
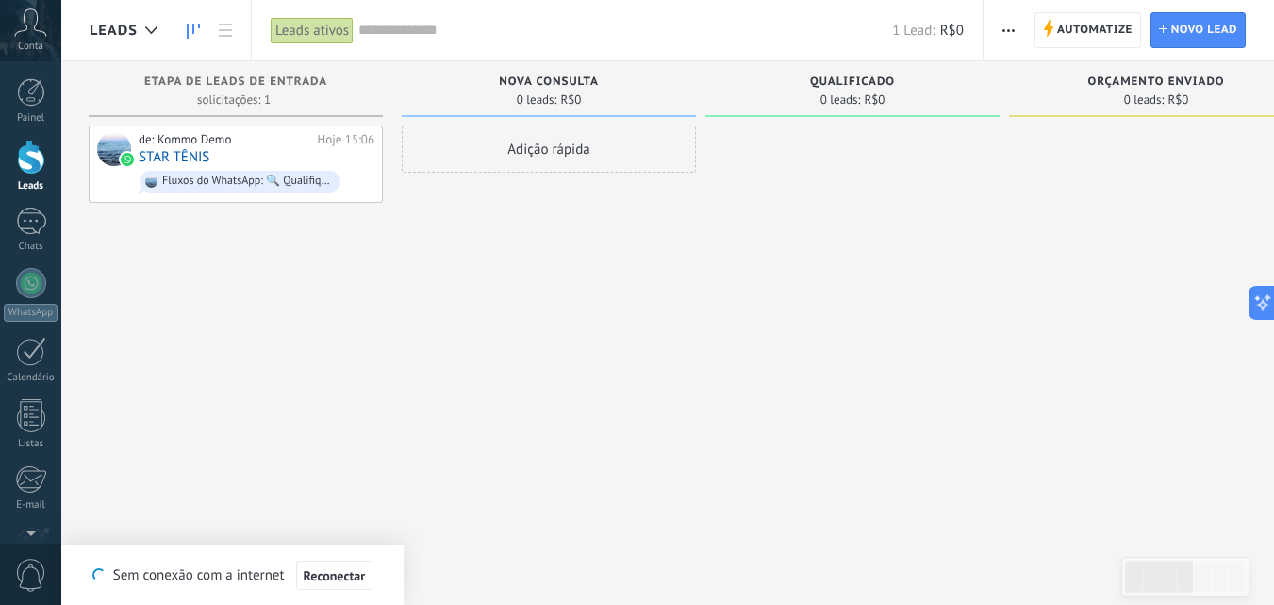
click at [304, 603] on div "Sua conexão com a internet foi restaurada Sem conexão com a internet Reconectar" at bounding box center [232, 574] width 342 height 60
click at [325, 580] on span "Reconectar" at bounding box center [335, 575] width 62 height 13
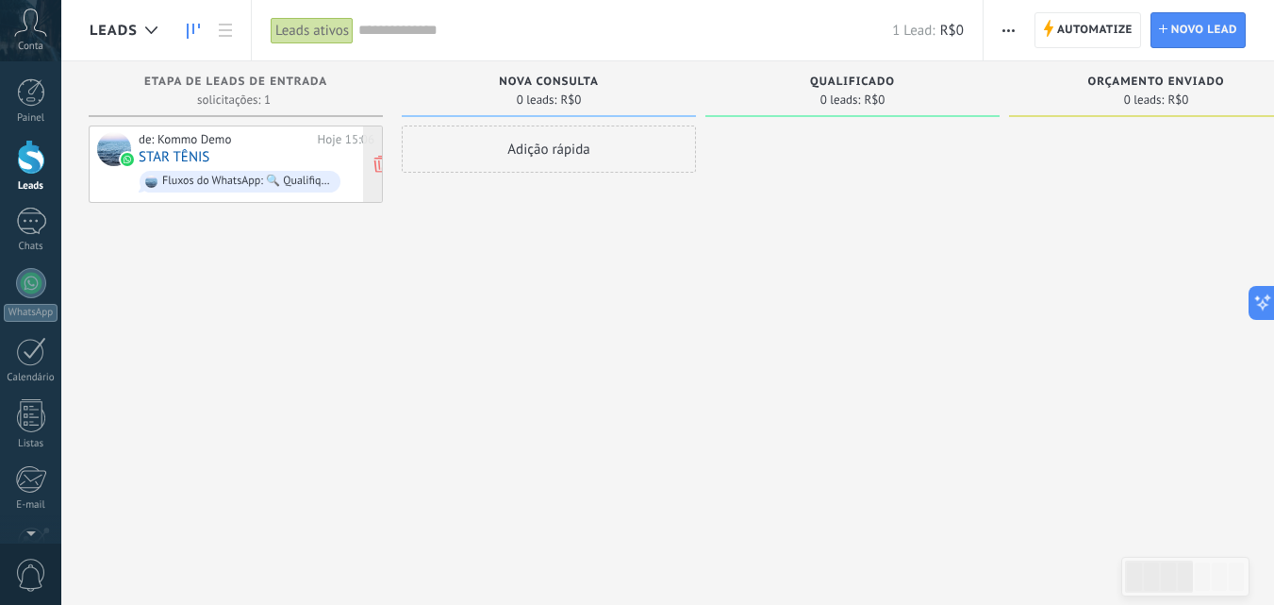
click at [246, 184] on div "Fluxos do WhatsApp: 🔍 Qualifique leads com fluxos do WhatsApp 📝" at bounding box center [247, 181] width 170 height 13
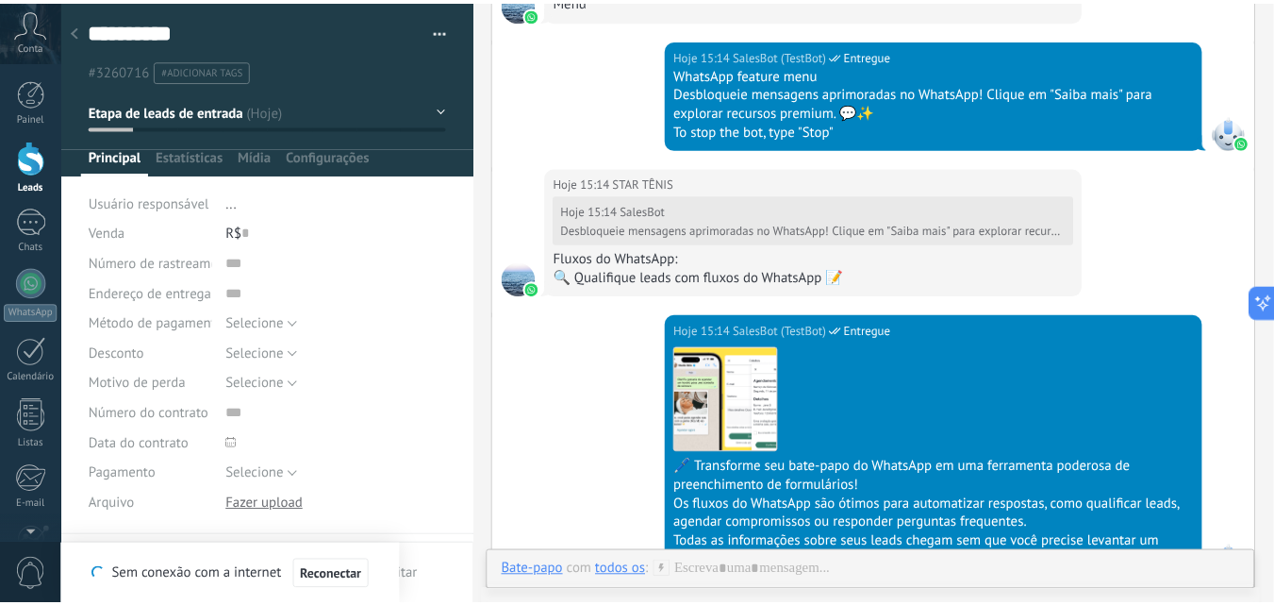
scroll to position [1221, 0]
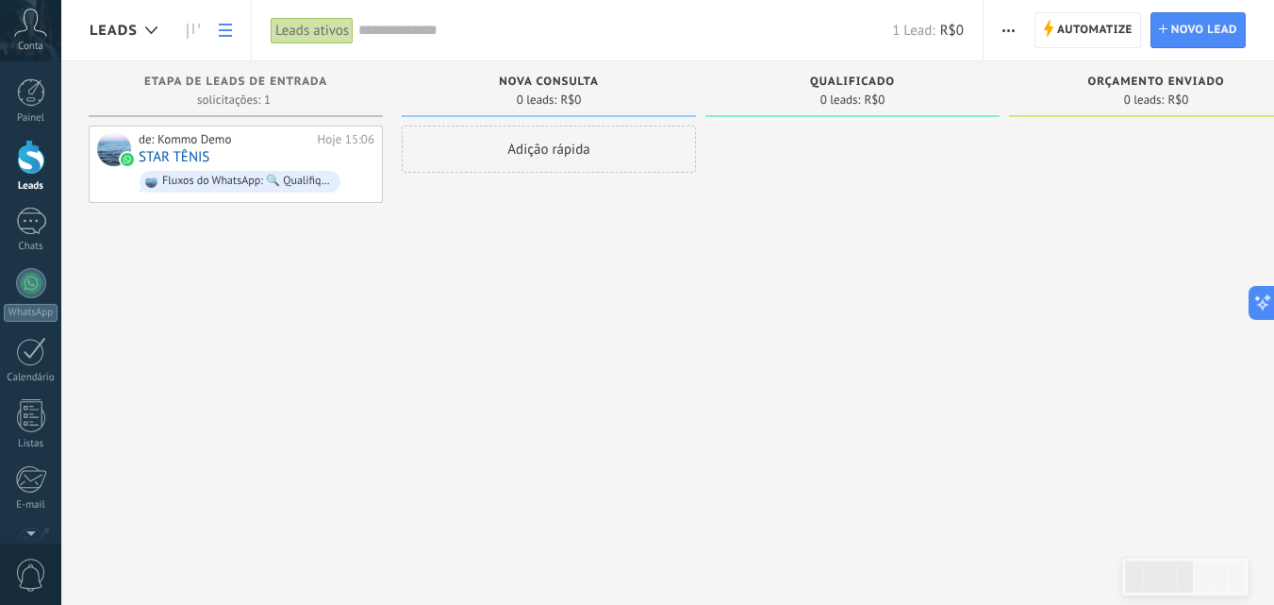
click at [214, 31] on link at bounding box center [225, 30] width 32 height 37
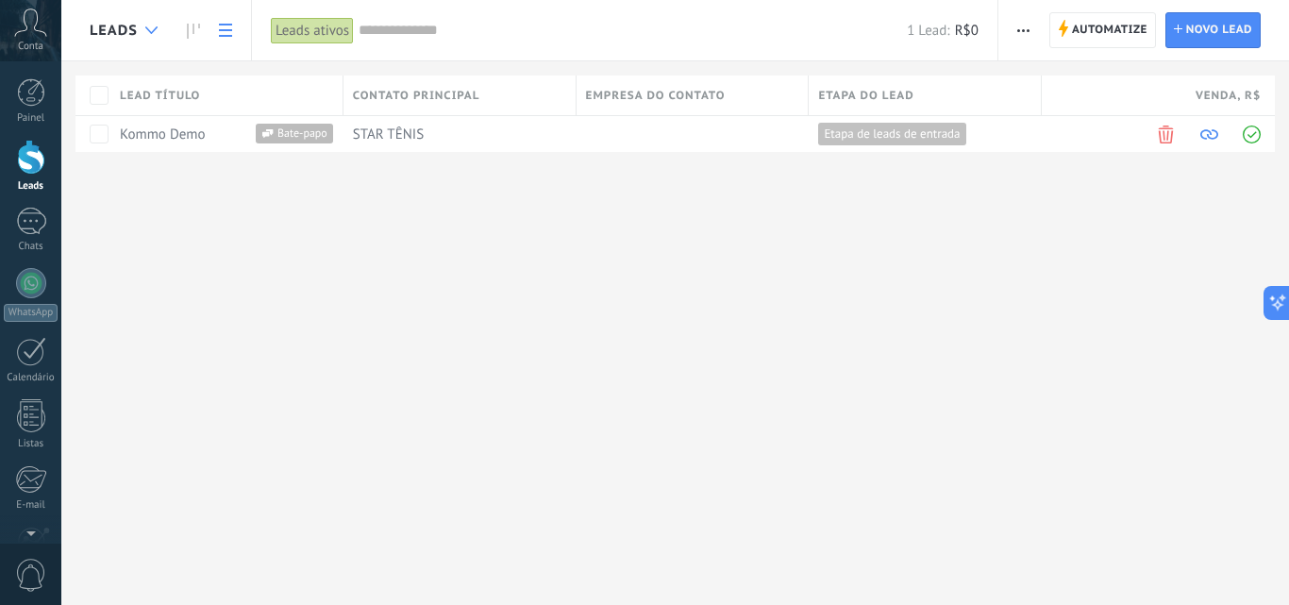
click at [156, 40] on div at bounding box center [151, 30] width 31 height 37
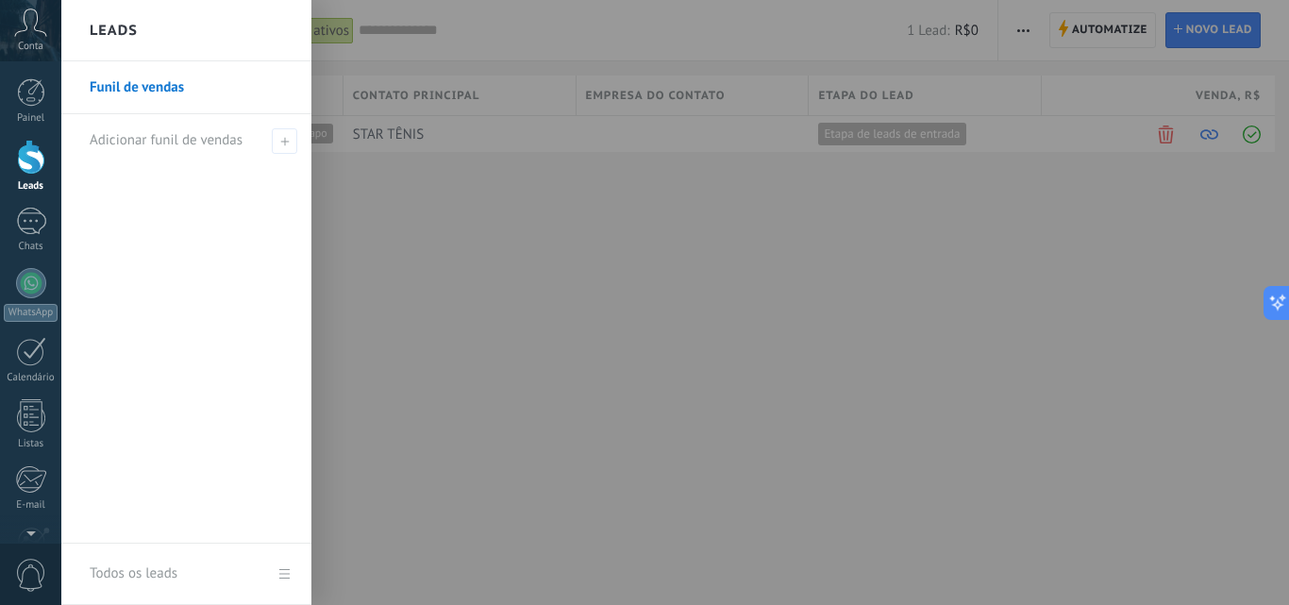
click at [409, 244] on div at bounding box center [705, 302] width 1289 height 605
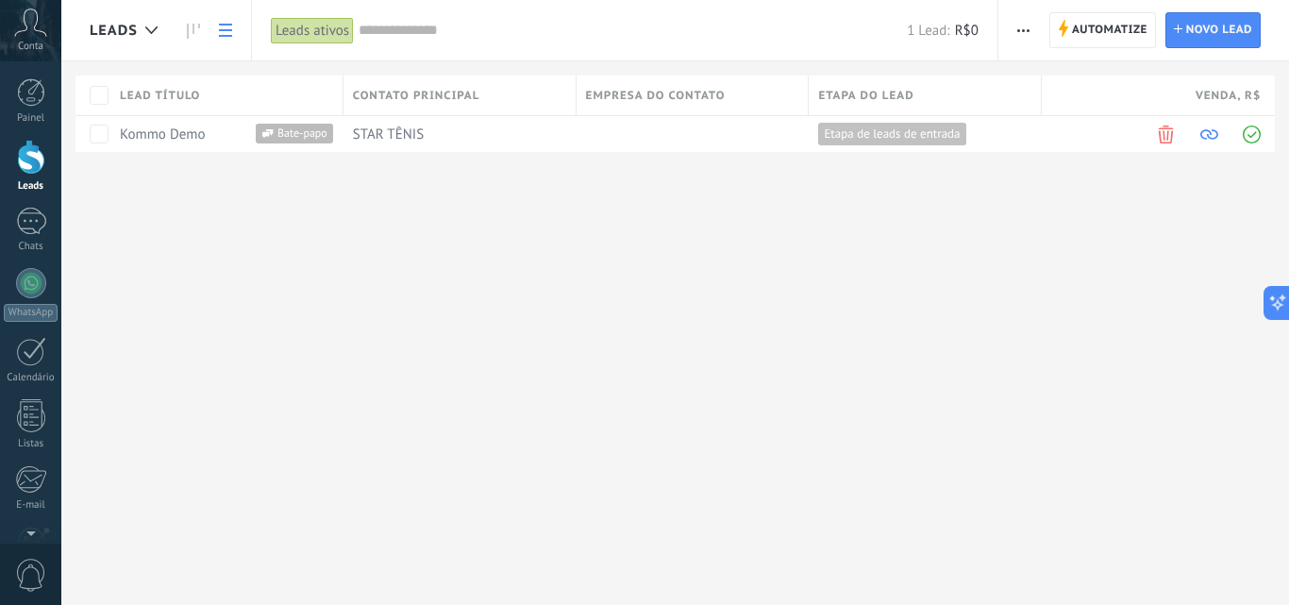
click at [174, 36] on div "Leads" at bounding box center [133, 30] width 87 height 60
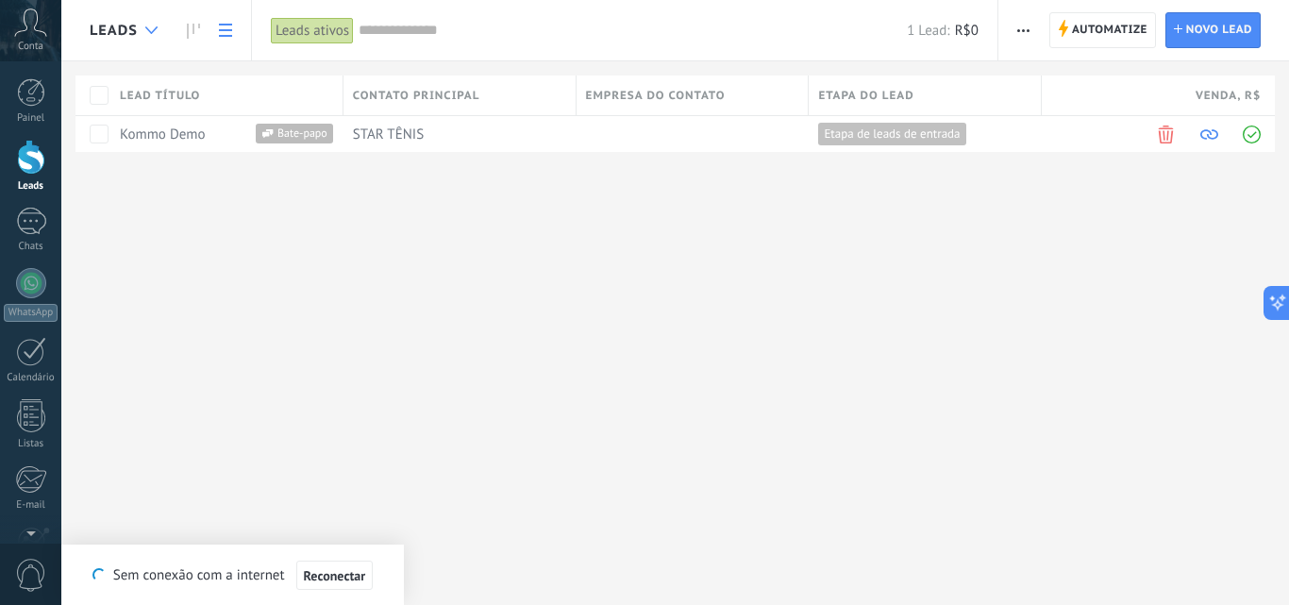
click at [149, 30] on icon at bounding box center [151, 30] width 12 height 8
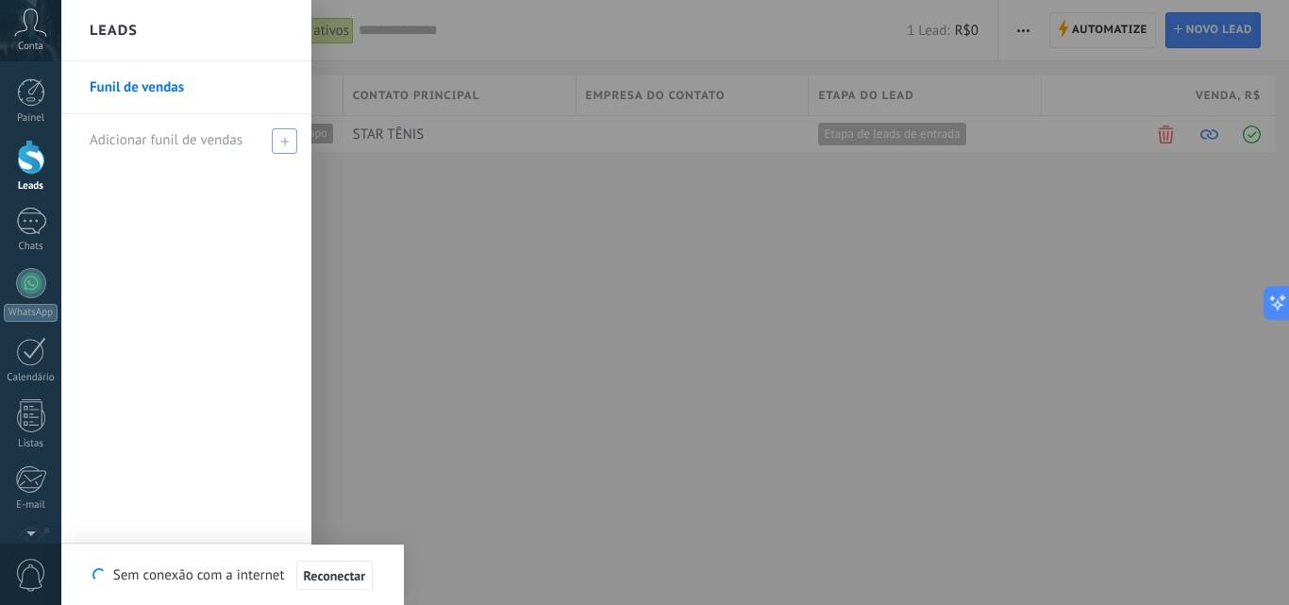
click at [196, 132] on span "Adicionar funil de vendas" at bounding box center [166, 140] width 153 height 18
click at [374, 204] on div at bounding box center [705, 302] width 1289 height 605
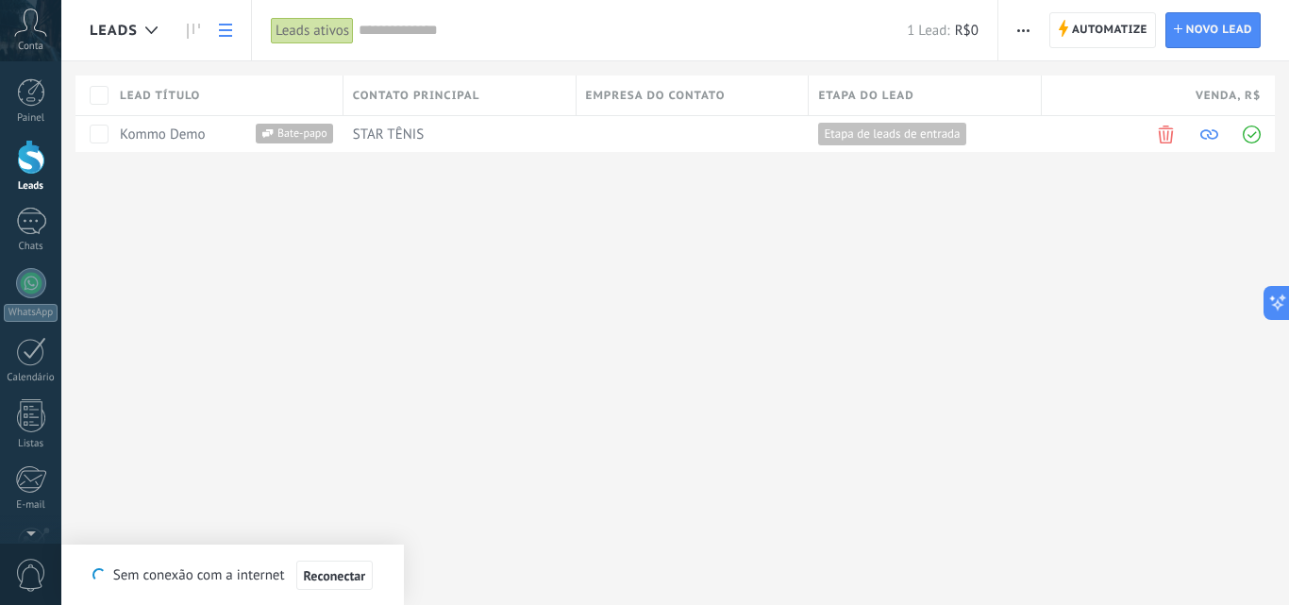
click at [218, 17] on link at bounding box center [225, 30] width 32 height 37
click at [227, 31] on use at bounding box center [225, 30] width 13 height 13
click at [217, 28] on link at bounding box center [225, 30] width 32 height 37
click at [213, 33] on link at bounding box center [225, 30] width 32 height 37
click at [178, 39] on link at bounding box center [193, 30] width 32 height 37
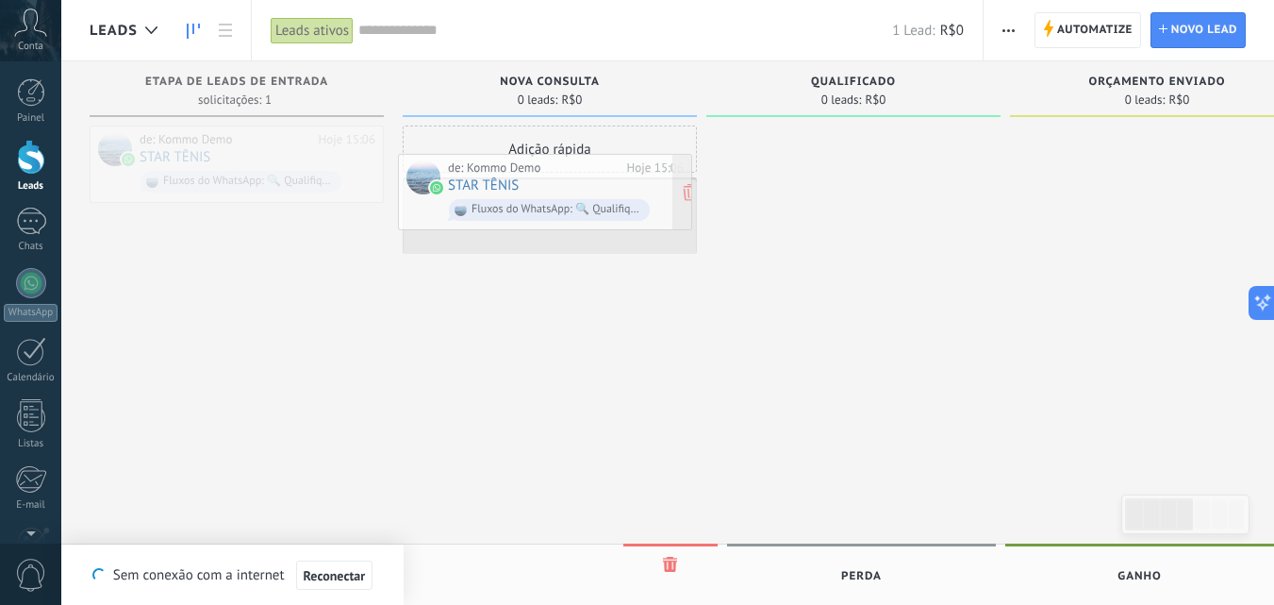
drag, startPoint x: 253, startPoint y: 145, endPoint x: 559, endPoint y: 174, distance: 307.9
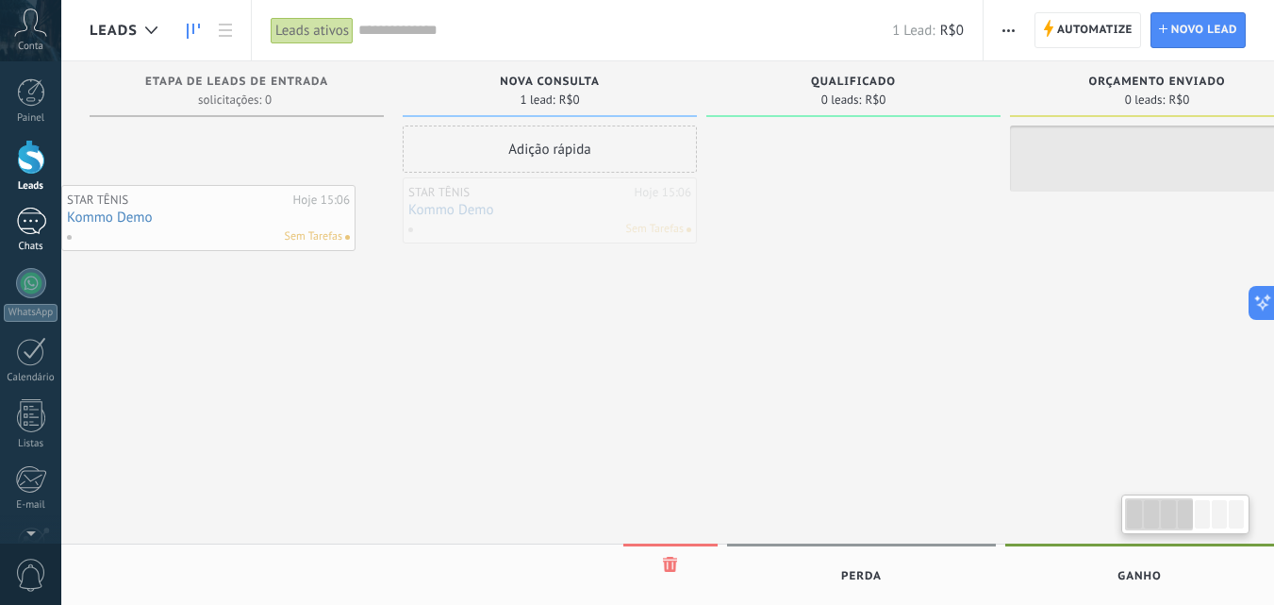
drag, startPoint x: 521, startPoint y: 220, endPoint x: 1, endPoint y: 227, distance: 519.9
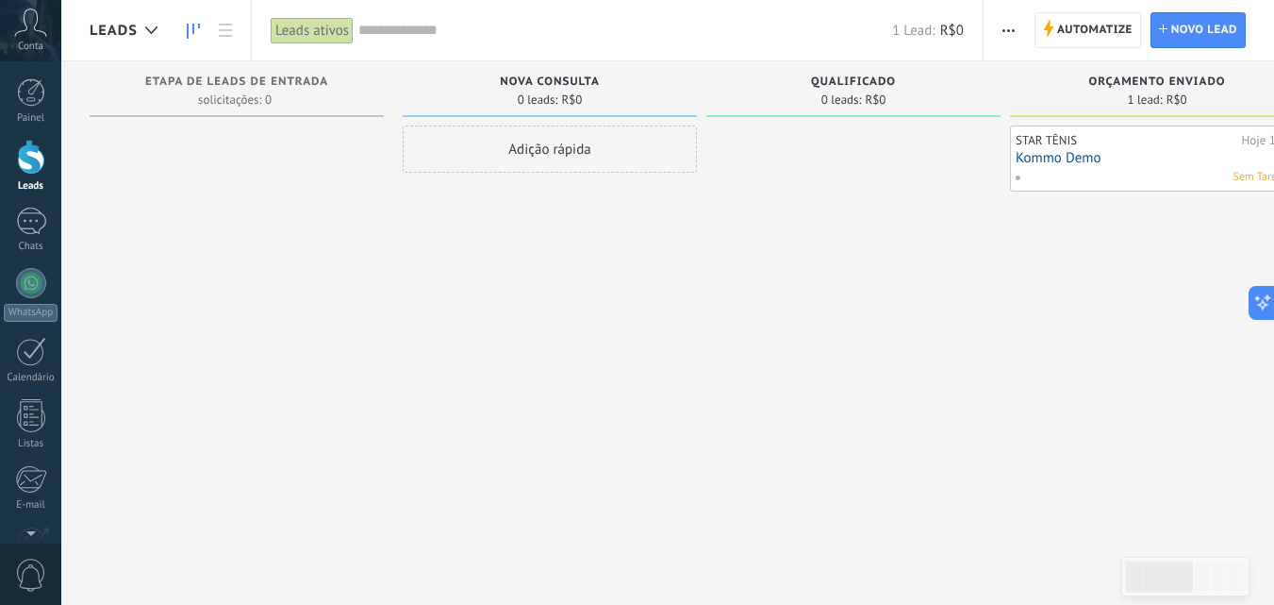
drag, startPoint x: 172, startPoint y: 75, endPoint x: 157, endPoint y: 152, distance: 77.9
click at [141, 152] on div at bounding box center [237, 304] width 294 height 358
click at [289, 93] on div "solicitações: 0 0 0 0 1" at bounding box center [236, 100] width 275 height 16
drag, startPoint x: 289, startPoint y: 93, endPoint x: 308, endPoint y: 178, distance: 87.2
click at [308, 178] on div "Etapa de leads de entrada solicitações: 0 0 0 0 1" at bounding box center [246, 272] width 313 height 423
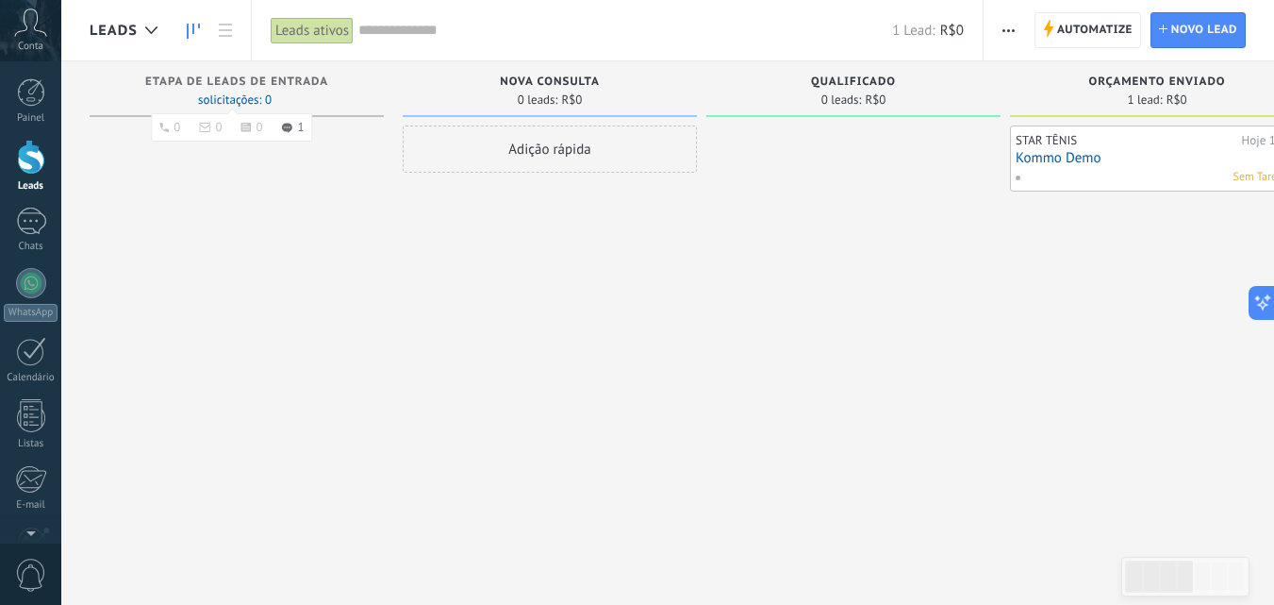
click at [242, 94] on span "solicitações: 0 0 0 0 1" at bounding box center [235, 99] width 74 height 11
click at [288, 125] on use at bounding box center [287, 128] width 10 height 10
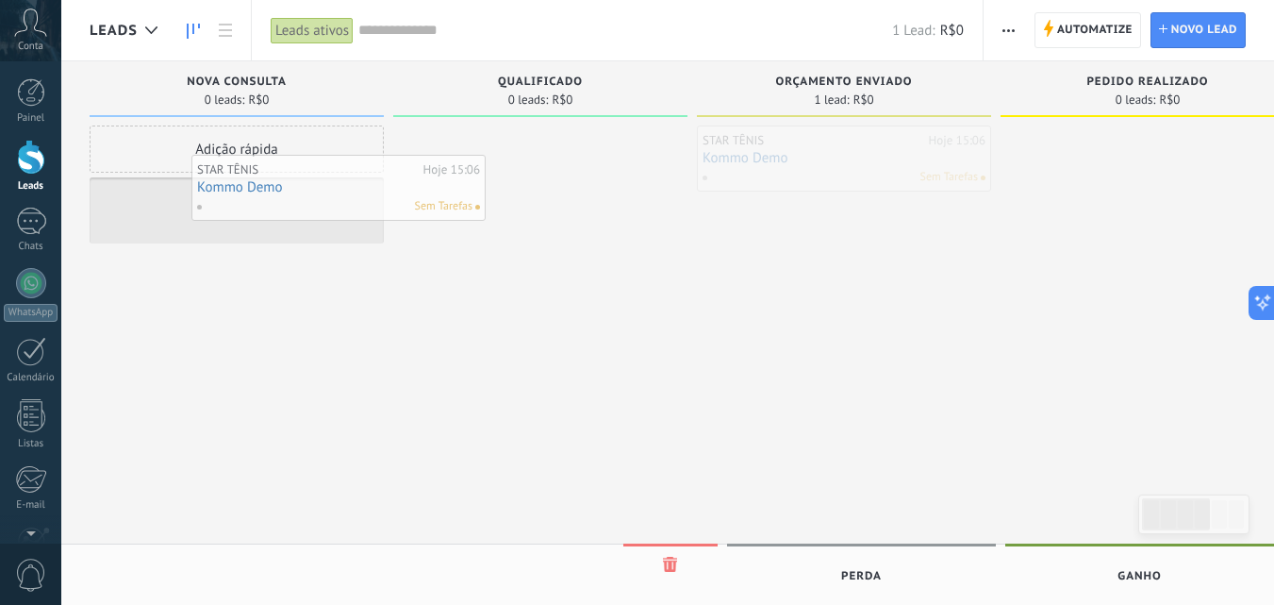
drag, startPoint x: 696, startPoint y: 209, endPoint x: 199, endPoint y: 153, distance: 500.4
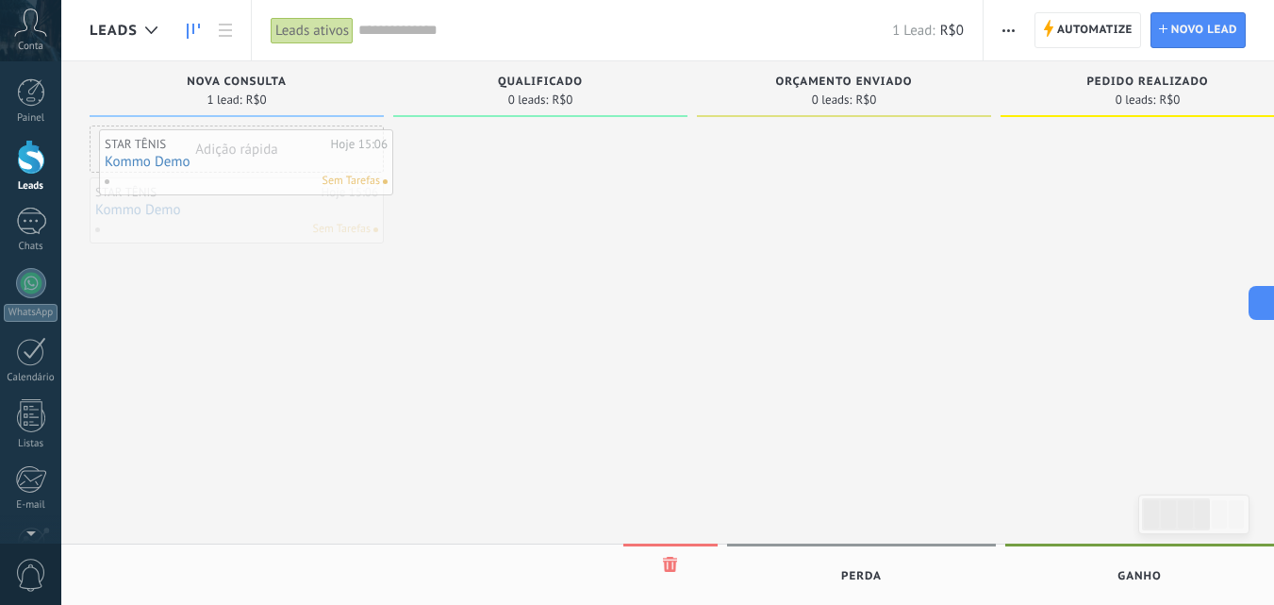
drag, startPoint x: 302, startPoint y: 222, endPoint x: 311, endPoint y: 172, distance: 50.9
drag, startPoint x: 258, startPoint y: 208, endPoint x: 262, endPoint y: 147, distance: 61.4
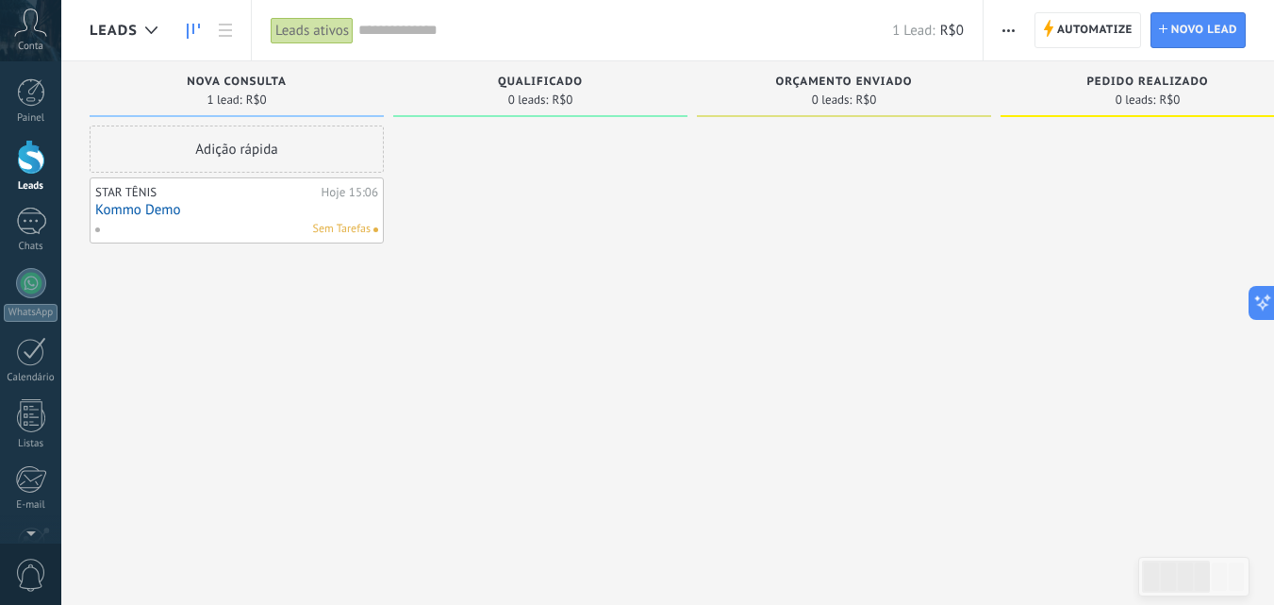
drag, startPoint x: 235, startPoint y: 198, endPoint x: 186, endPoint y: 220, distance: 53.6
click at [186, 221] on div "Sem Tarefas" at bounding box center [232, 229] width 276 height 17
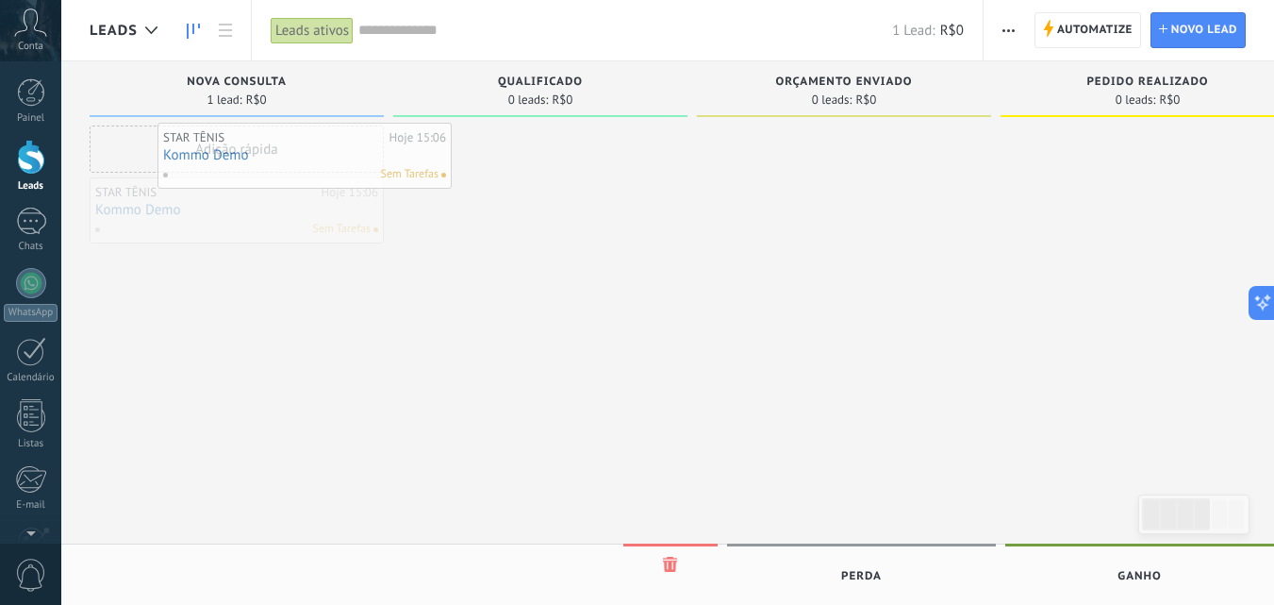
drag, startPoint x: 186, startPoint y: 220, endPoint x: 230, endPoint y: 165, distance: 70.4
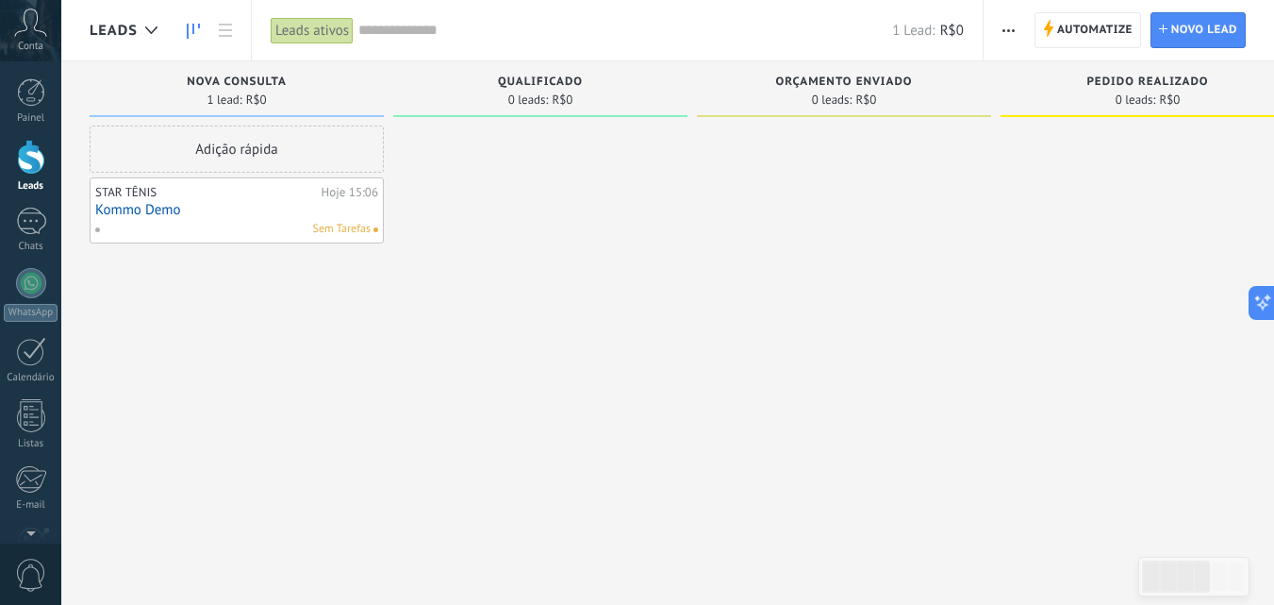
click at [230, 165] on div "Adição rápida" at bounding box center [237, 148] width 294 height 47
click at [236, 195] on div "STAR TÊNIS Hoje 15:06 Kommo Demo Sem Tarefas" at bounding box center [237, 210] width 294 height 66
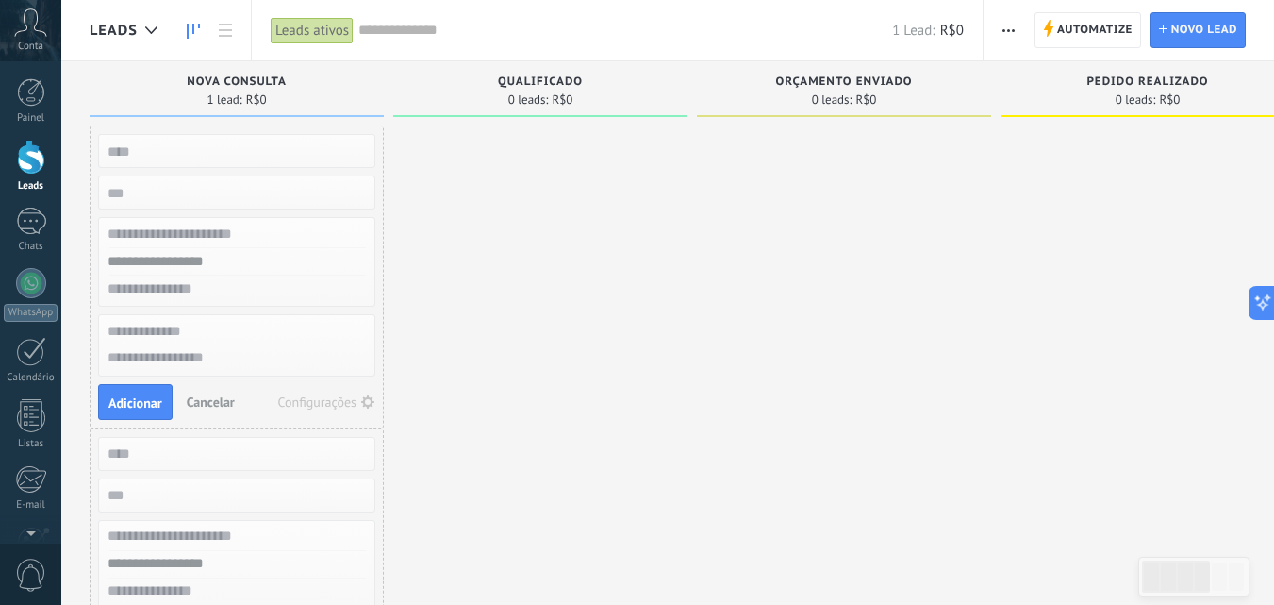
click at [468, 228] on div at bounding box center [540, 462] width 294 height 675
click at [565, 311] on div at bounding box center [540, 462] width 294 height 675
drag, startPoint x: 563, startPoint y: 311, endPoint x: 483, endPoint y: 264, distance: 93.0
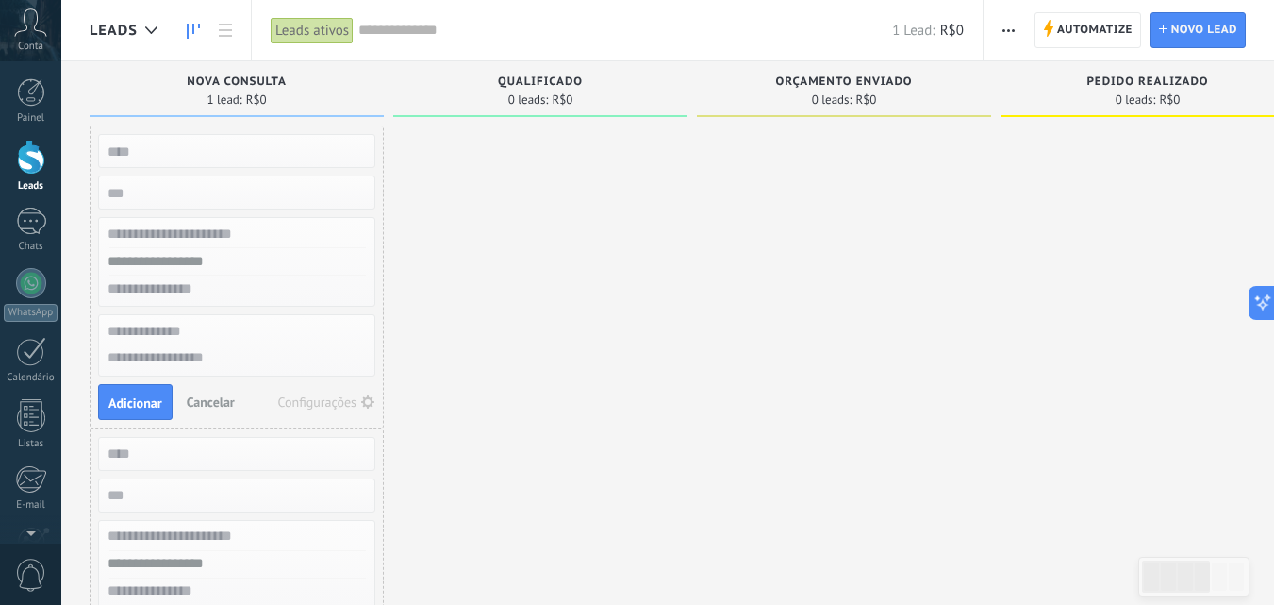
click at [483, 264] on div at bounding box center [540, 462] width 294 height 675
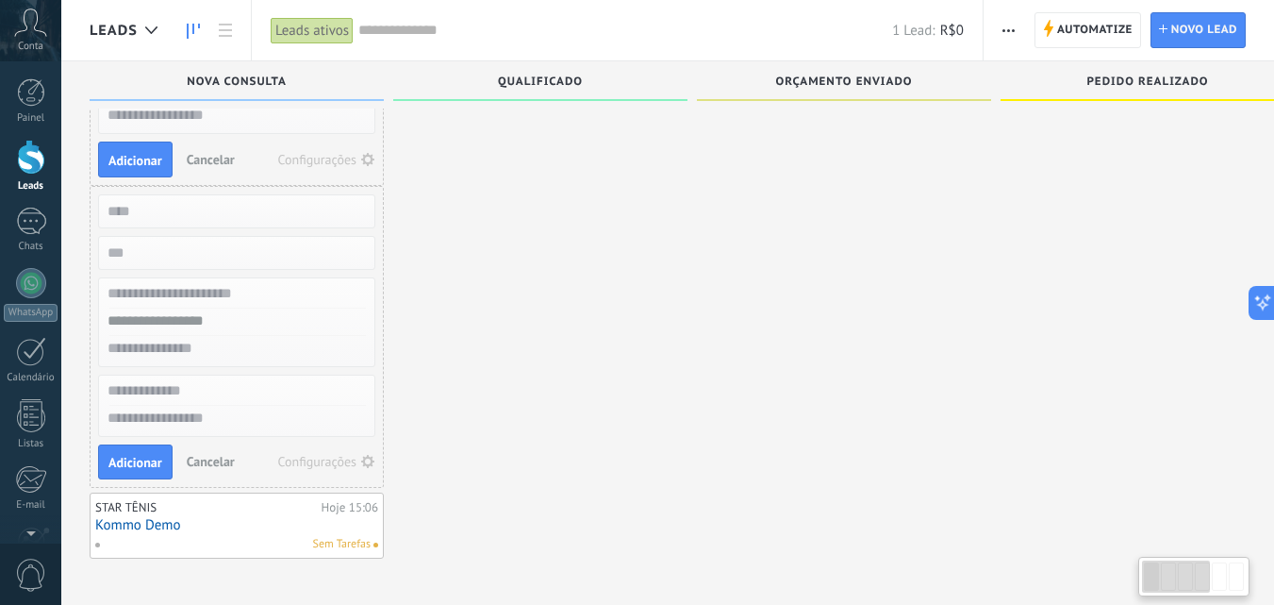
click at [222, 463] on span "Cancelar" at bounding box center [211, 461] width 48 height 17
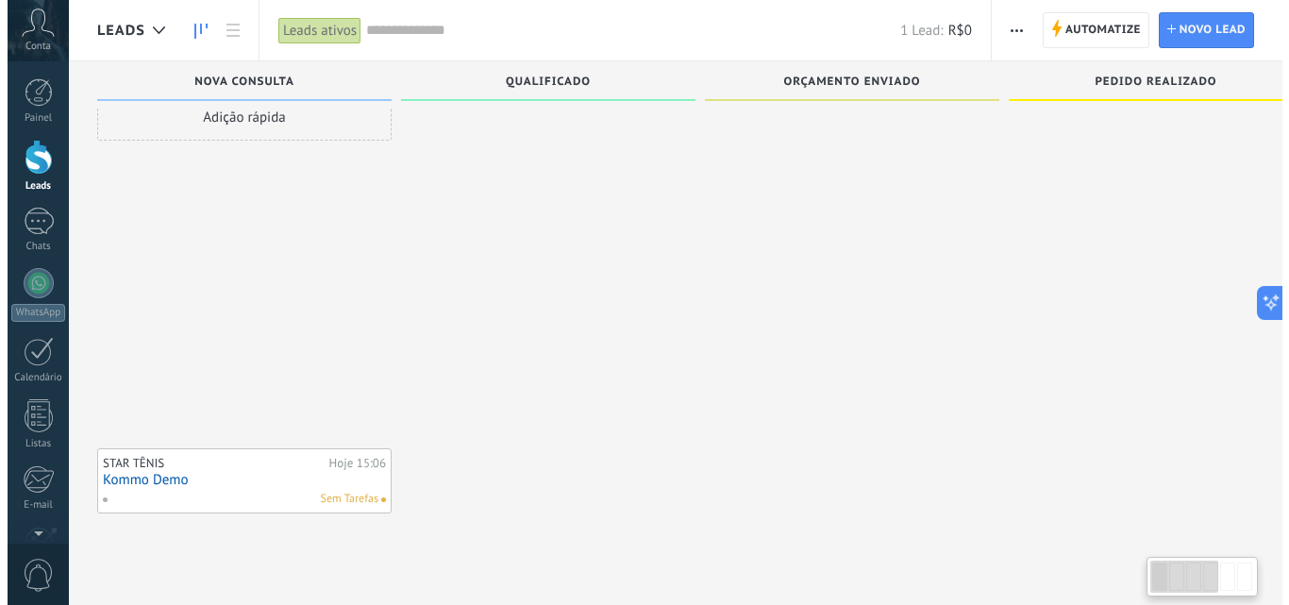
scroll to position [32, 0]
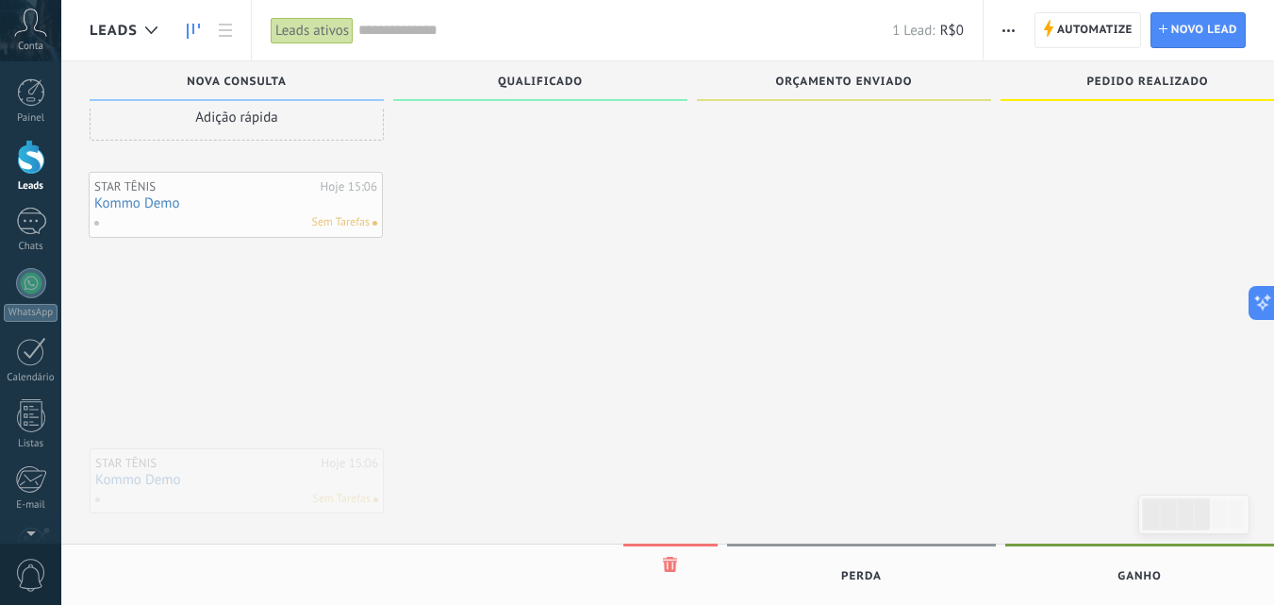
drag, startPoint x: 273, startPoint y: 405, endPoint x: 273, endPoint y: 213, distance: 191.5
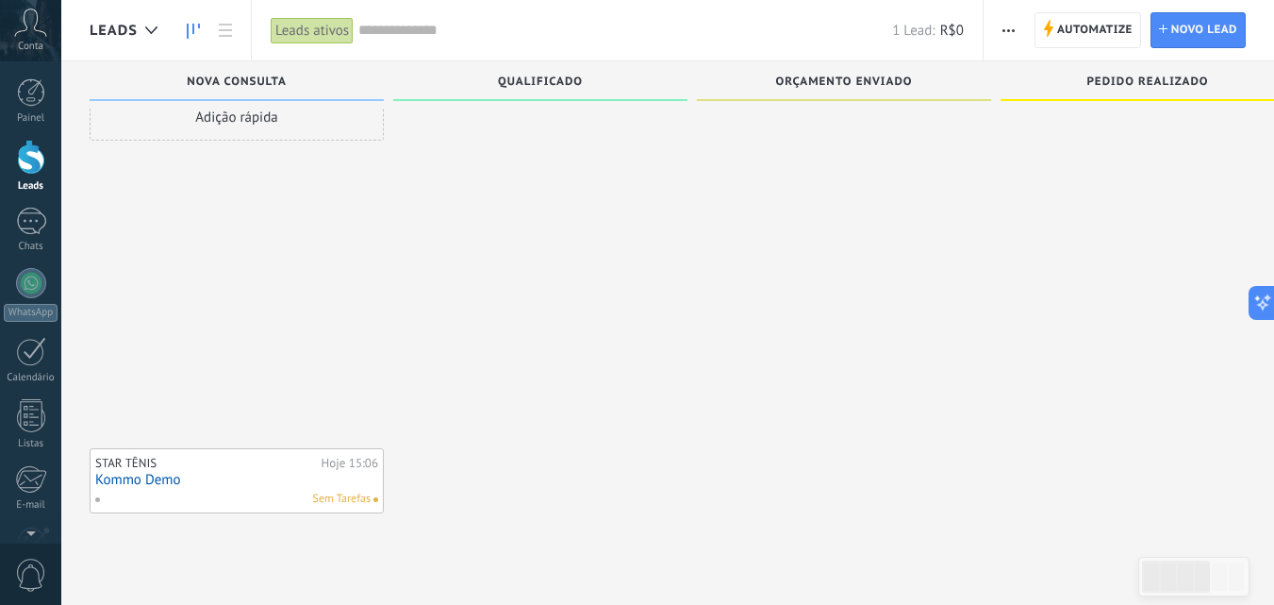
click at [293, 466] on div "STAR TÊNIS" at bounding box center [206, 463] width 222 height 15
click at [296, 466] on div "STAR TÊNIS" at bounding box center [206, 463] width 222 height 15
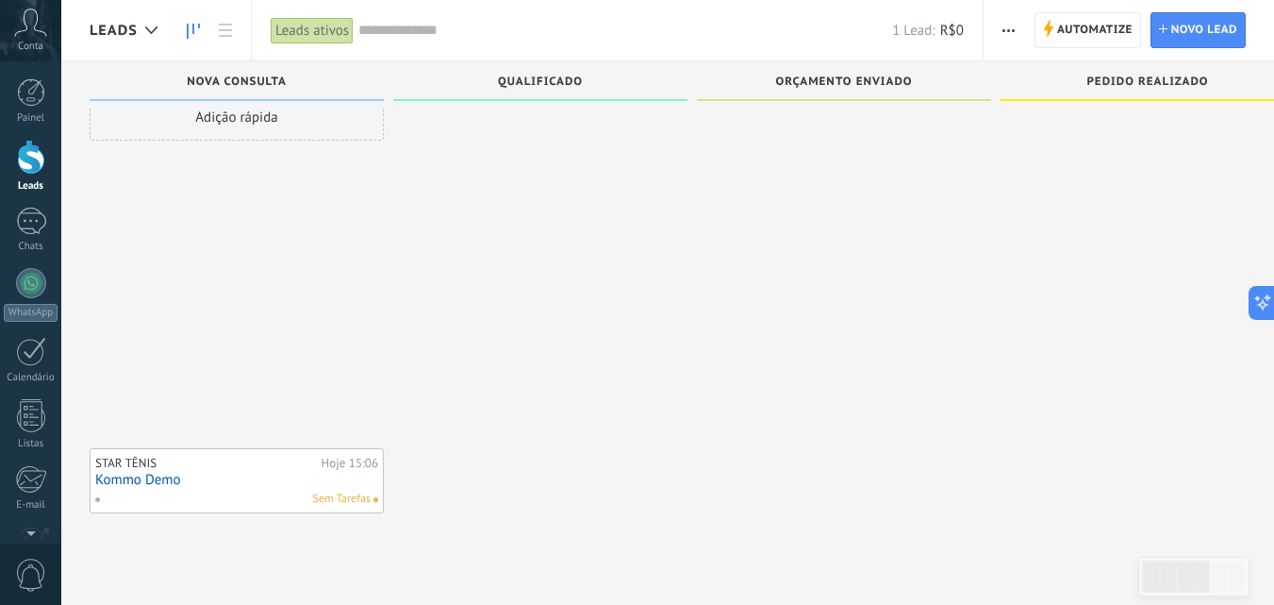
click at [246, 485] on link "Kommo Demo" at bounding box center [236, 480] width 283 height 16
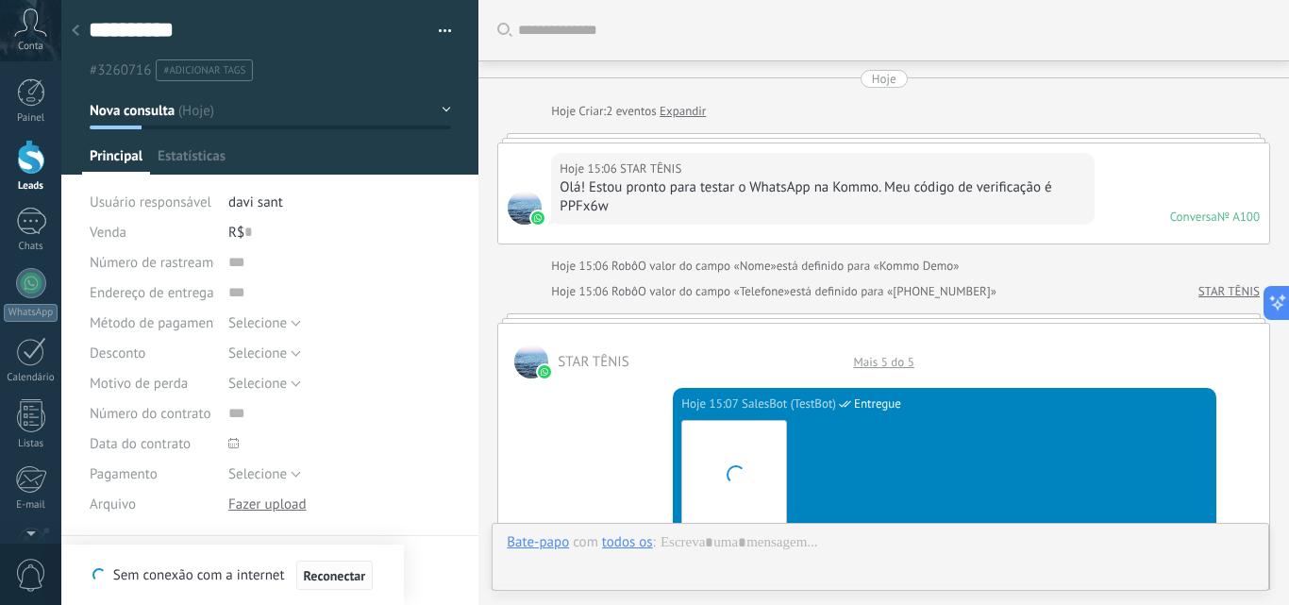
type textarea "**********"
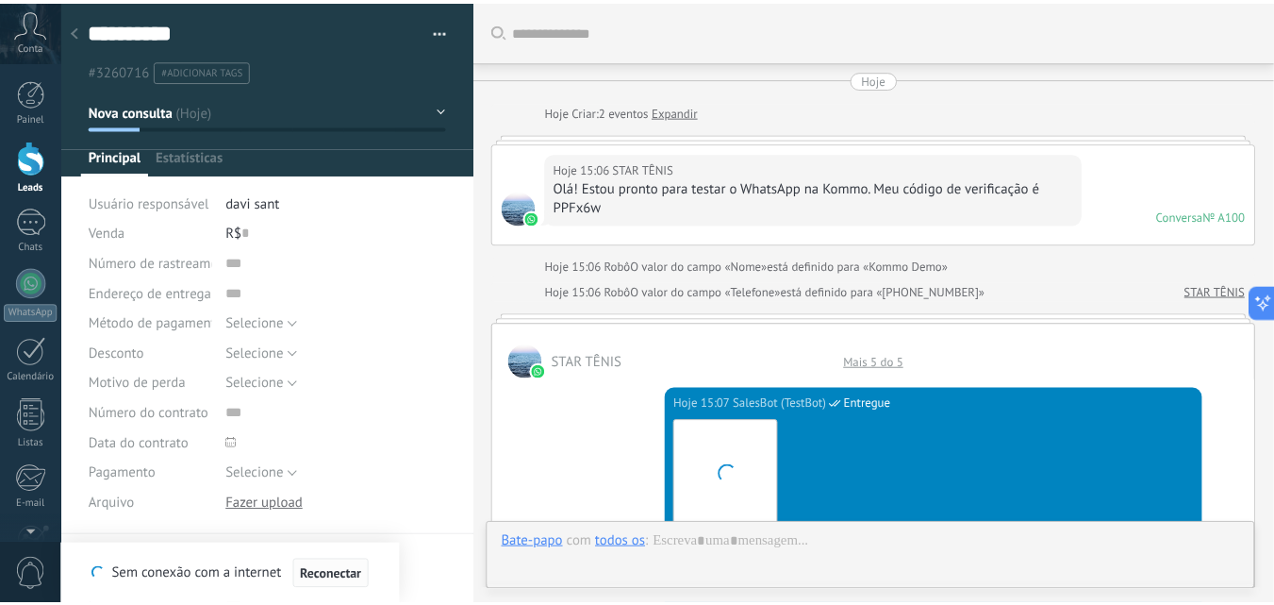
scroll to position [1989, 0]
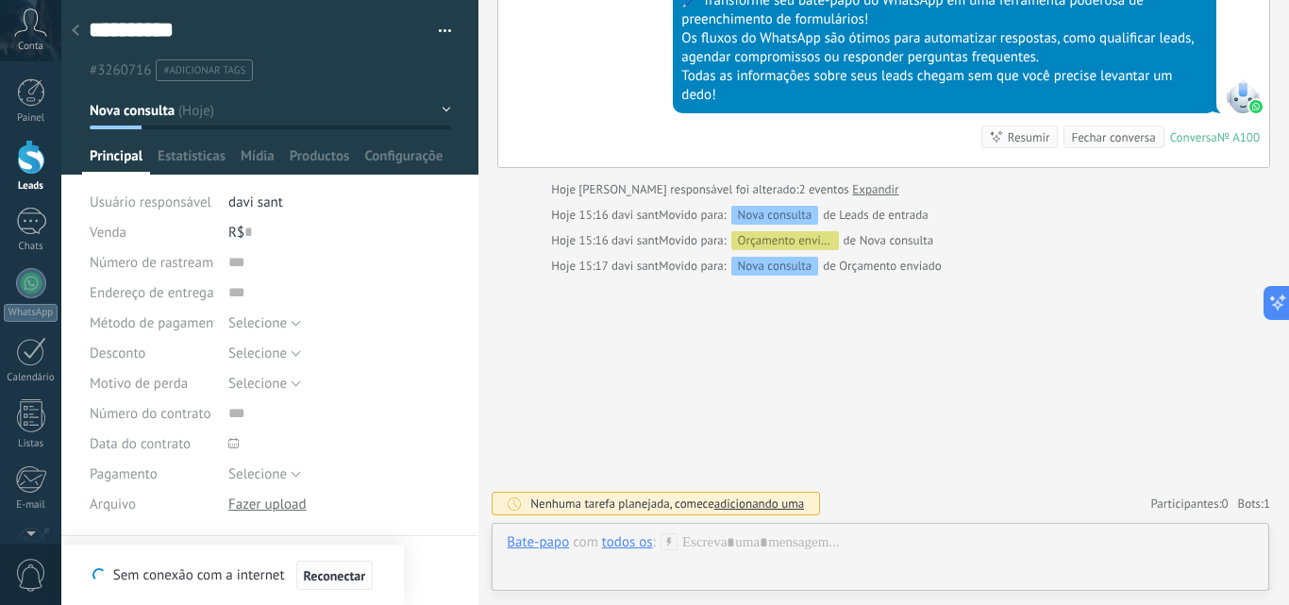
click at [330, 566] on button "Reconectar" at bounding box center [334, 575] width 77 height 30
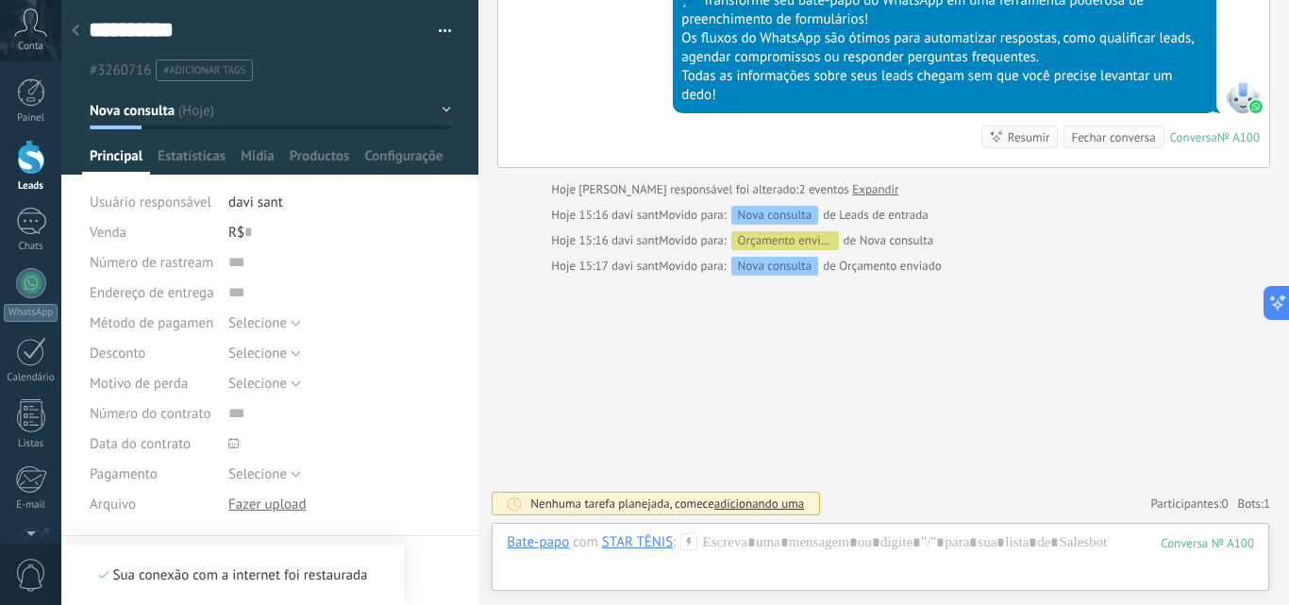
click at [24, 165] on div at bounding box center [31, 157] width 28 height 35
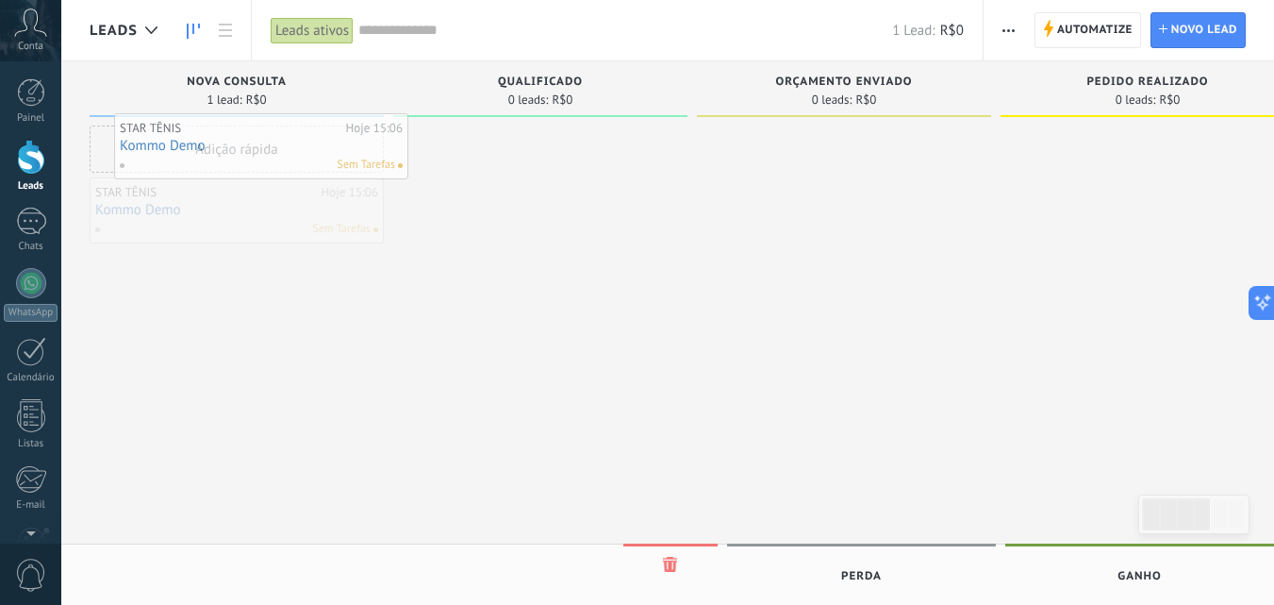
drag, startPoint x: 251, startPoint y: 229, endPoint x: 275, endPoint y: 165, distance: 68.7
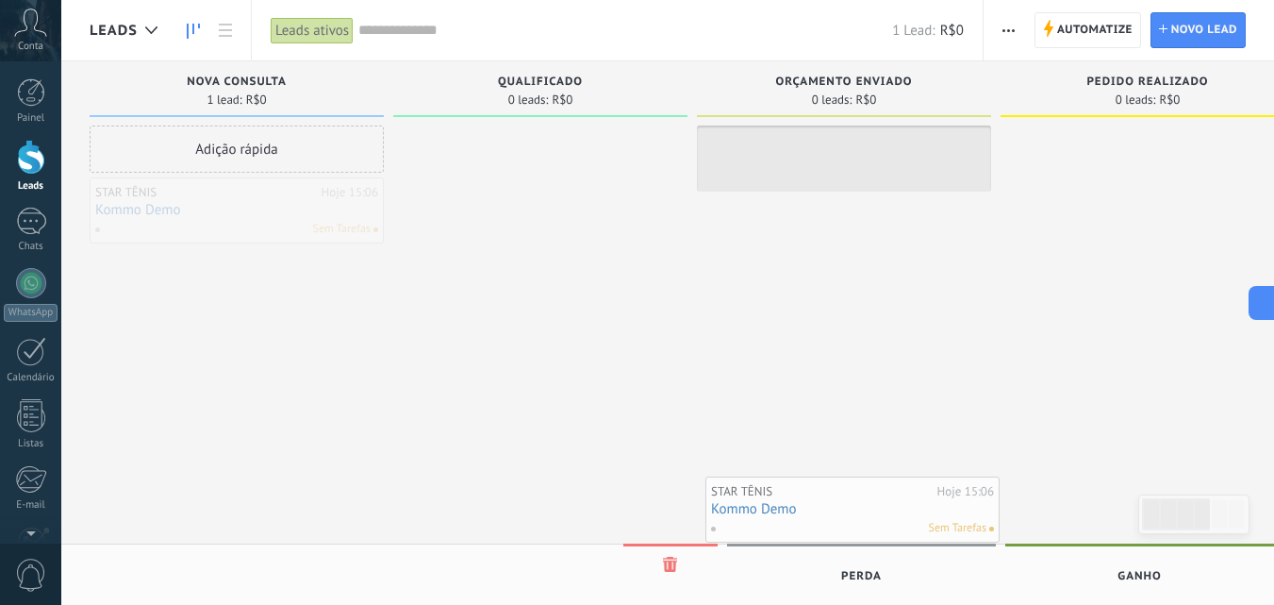
drag, startPoint x: 453, startPoint y: 372, endPoint x: 869, endPoint y: 517, distance: 440.7
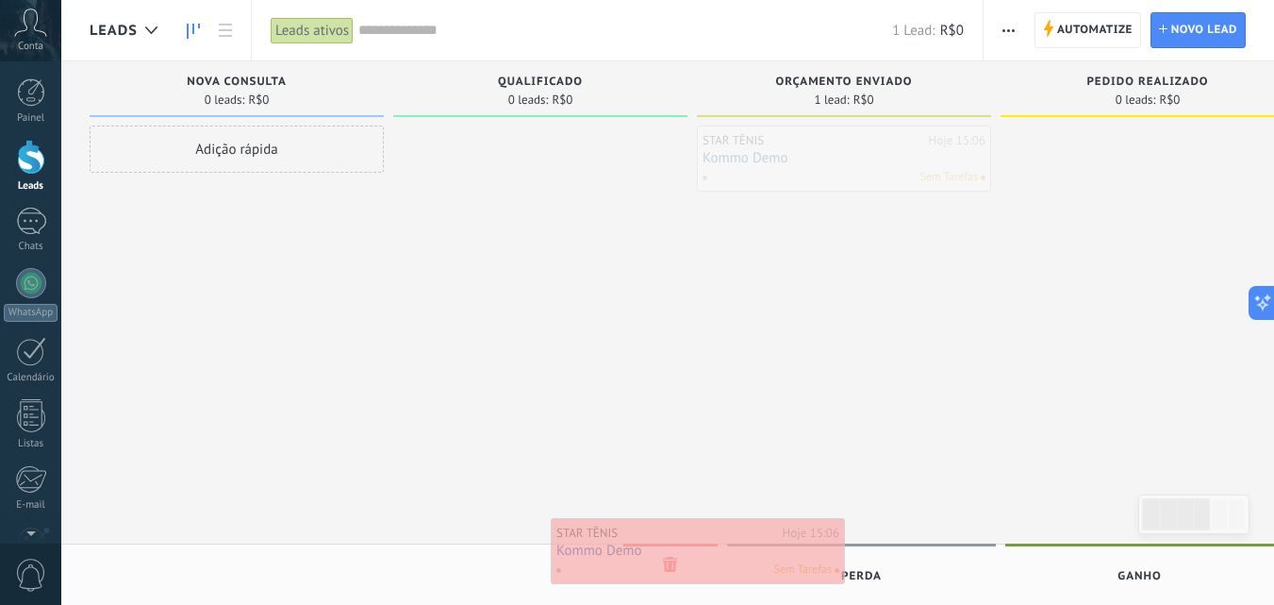
drag, startPoint x: 829, startPoint y: 258, endPoint x: 675, endPoint y: 552, distance: 331.2
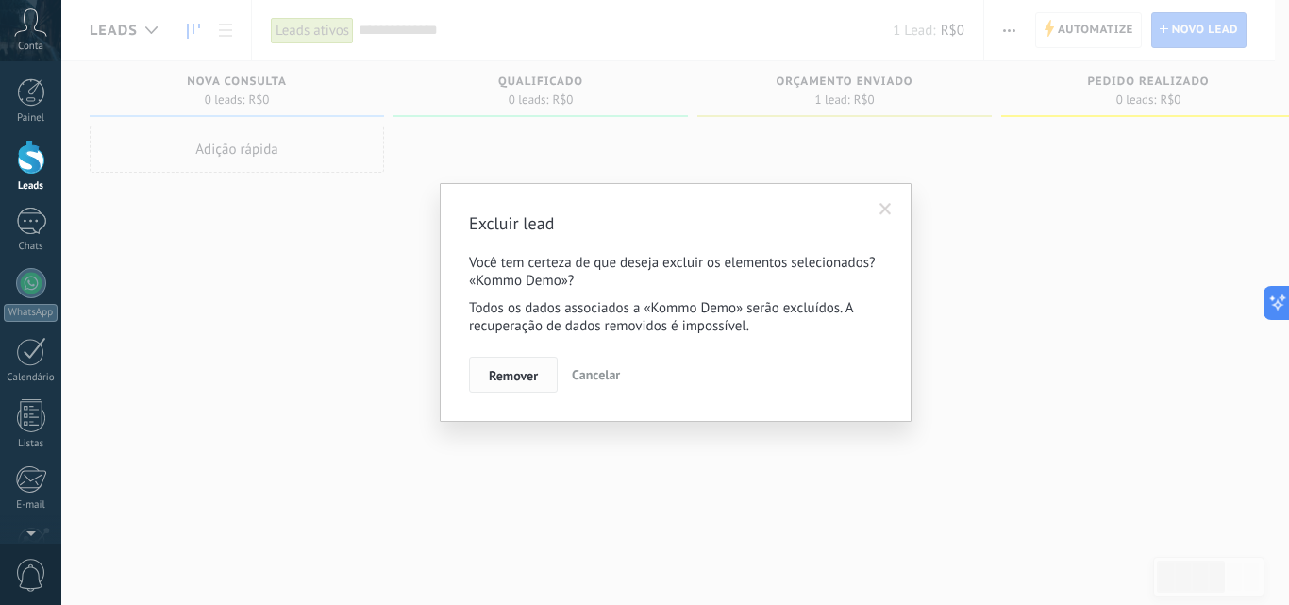
click at [514, 380] on span "Remover" at bounding box center [513, 375] width 49 height 13
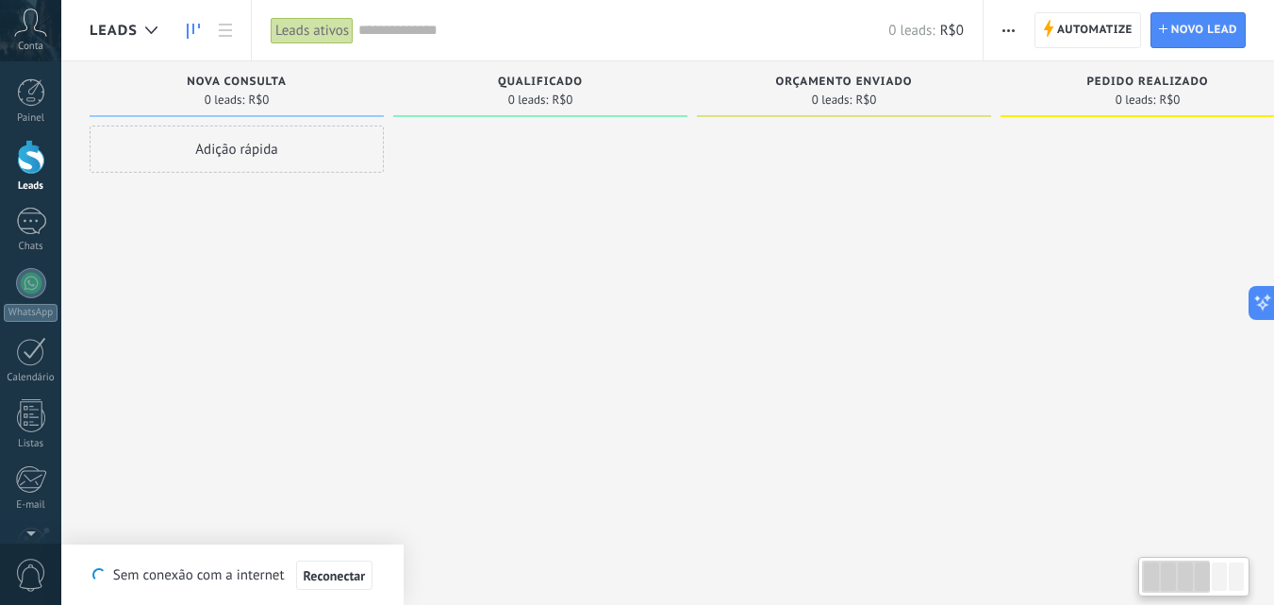
drag, startPoint x: 1173, startPoint y: 586, endPoint x: 821, endPoint y: 470, distance: 370.5
click at [1028, 593] on body ".abccls-1,.abccls-2{fill-rule:evenodd}.abccls-2{fill:#fff} .abfcls-1{fill:none}…" at bounding box center [637, 302] width 1274 height 605
click at [258, 144] on div "Adição rápida" at bounding box center [237, 148] width 294 height 47
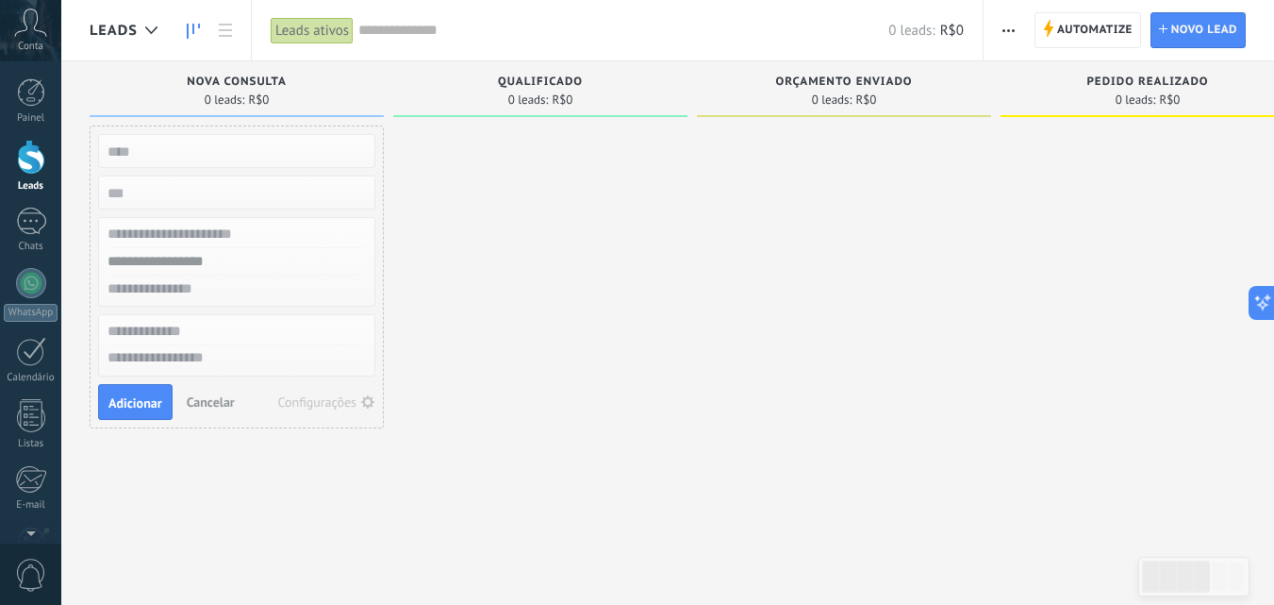
click at [265, 145] on input "text" at bounding box center [234, 151] width 275 height 26
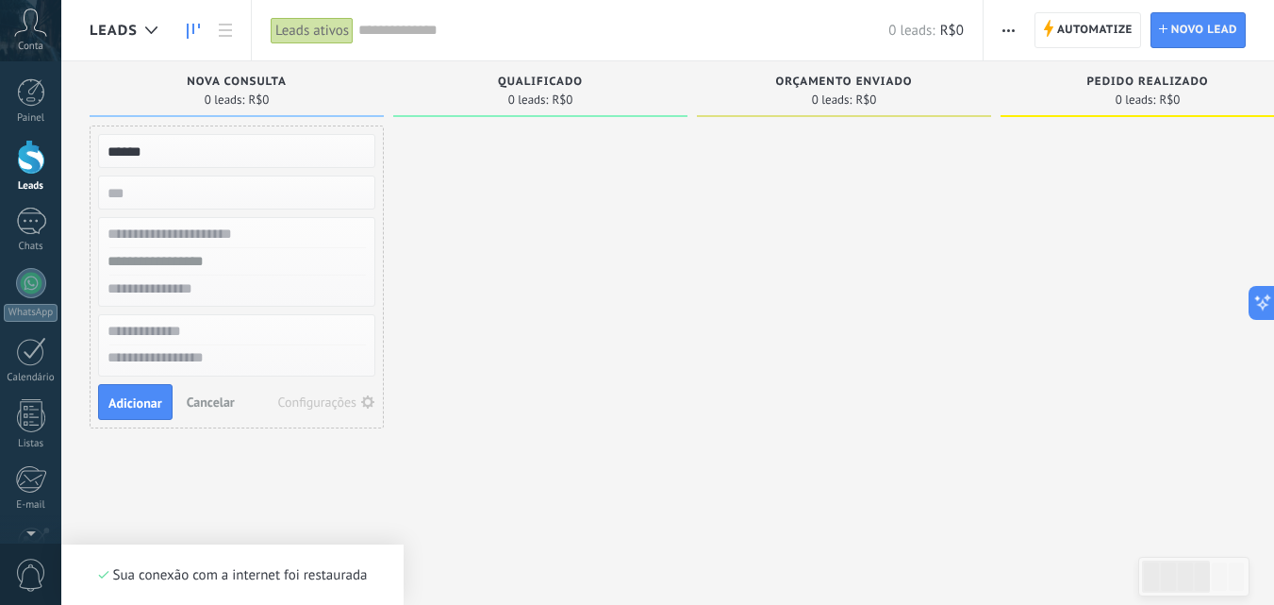
type input "******"
click at [168, 219] on div at bounding box center [236, 262] width 277 height 90
click at [175, 198] on input "numeric" at bounding box center [234, 192] width 275 height 26
type input "*"
type input "***"
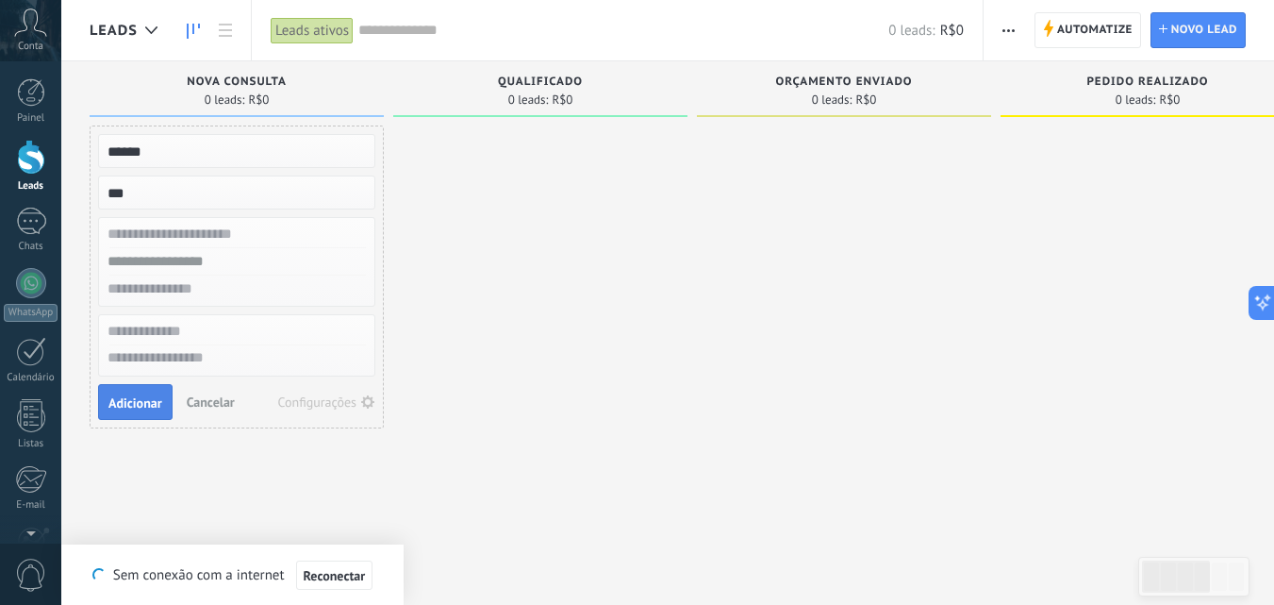
click at [139, 396] on span "Adicionar" at bounding box center [135, 402] width 54 height 13
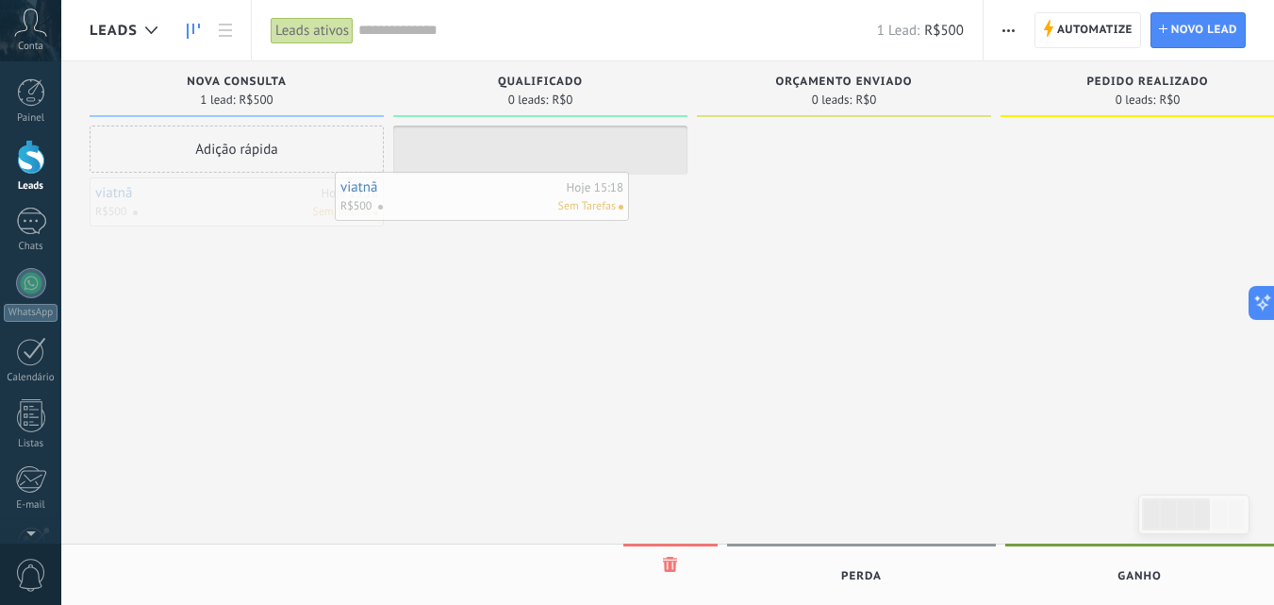
drag, startPoint x: 223, startPoint y: 210, endPoint x: 468, endPoint y: 205, distance: 245.3
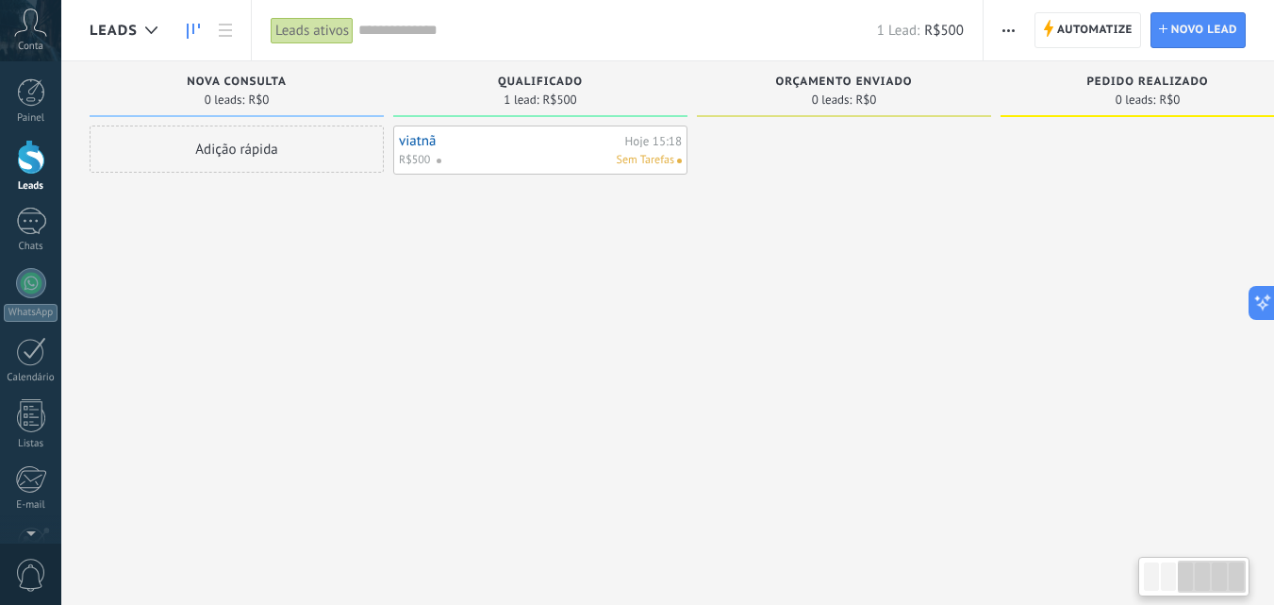
scroll to position [0, 657]
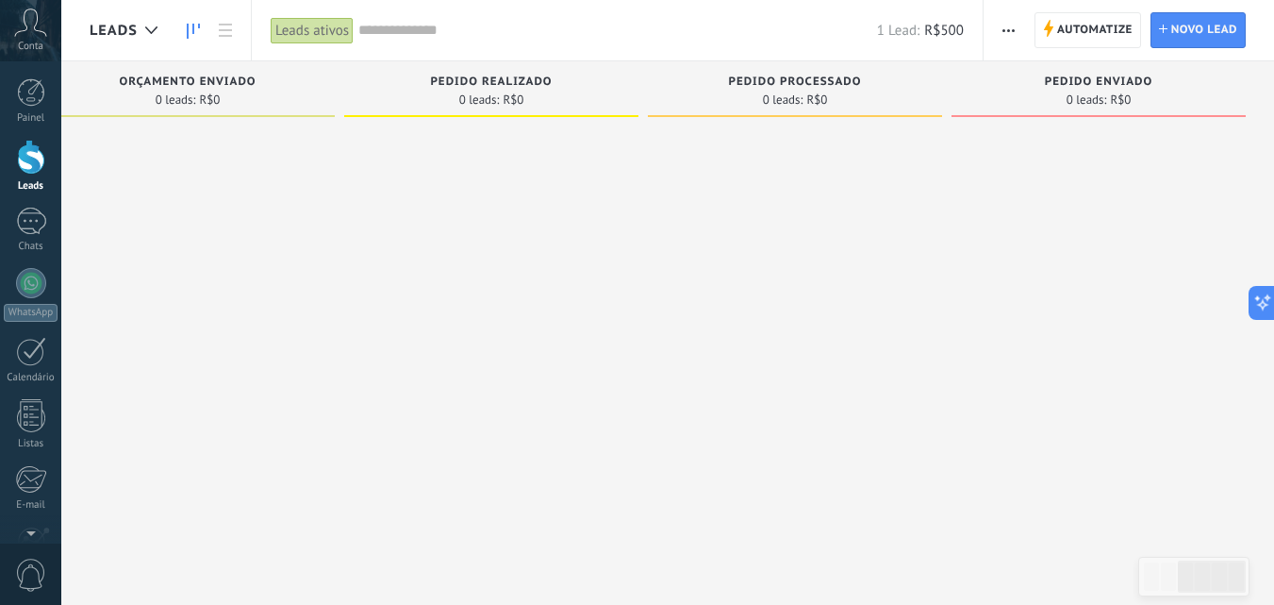
drag, startPoint x: 1181, startPoint y: 574, endPoint x: 1288, endPoint y: 574, distance: 106.6
click at [1274, 574] on html ".abccls-1,.abccls-2{fill-rule:evenodd}.abccls-2{fill:#fff} .abfcls-1{fill:none}…" at bounding box center [637, 302] width 1274 height 605
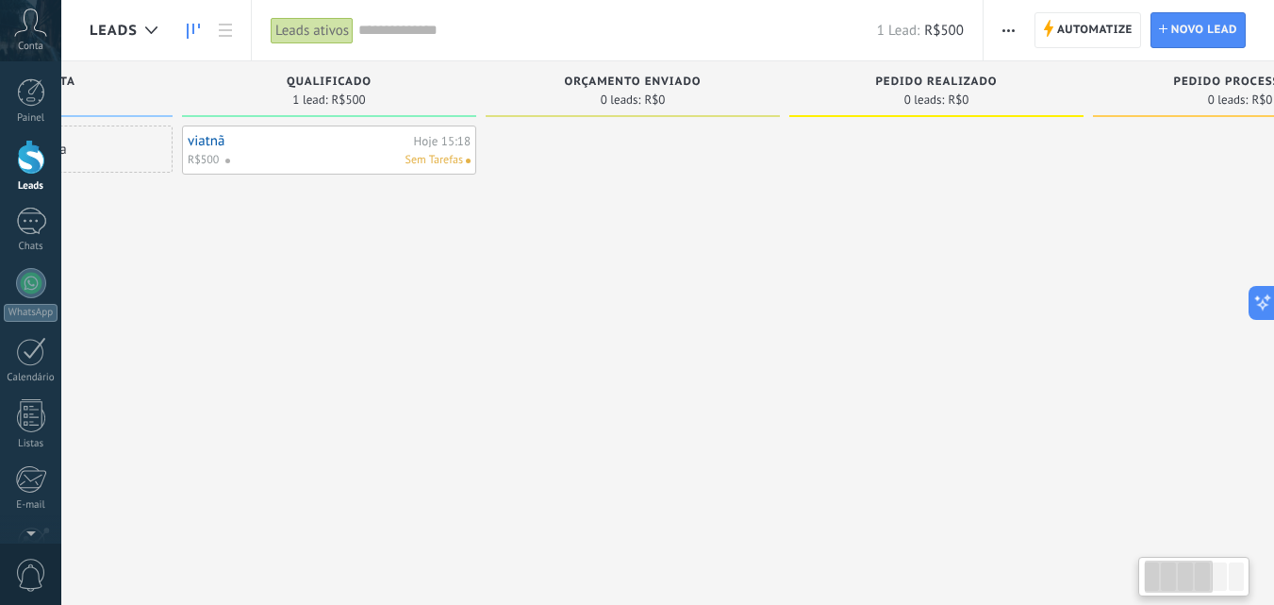
scroll to position [0, 0]
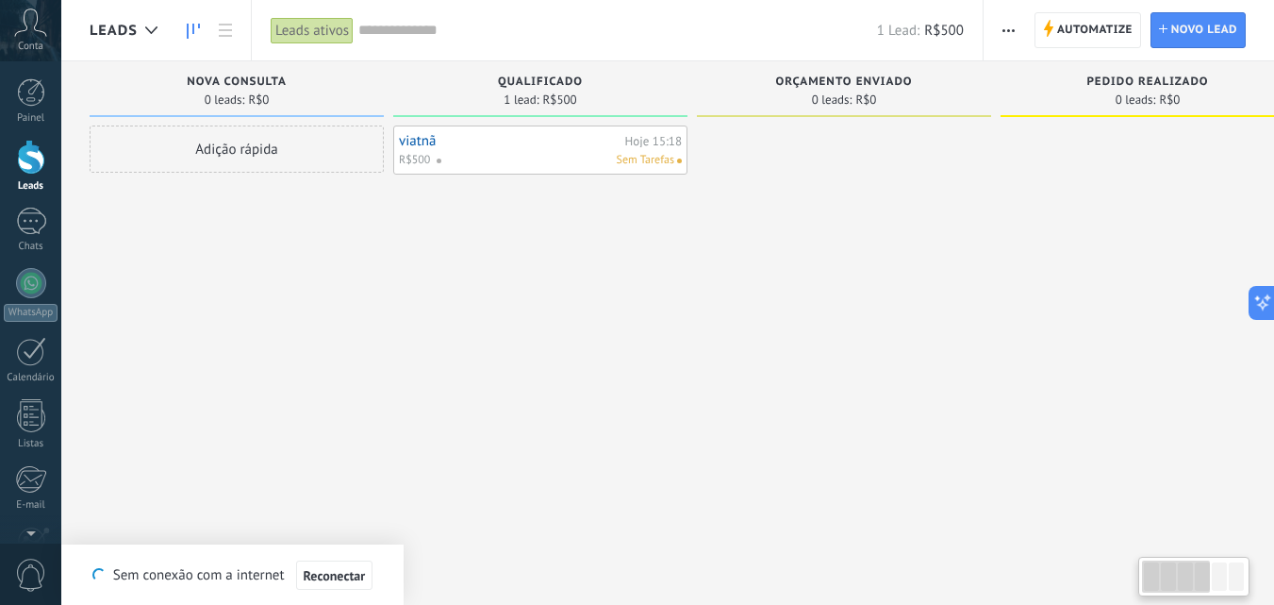
drag, startPoint x: 1202, startPoint y: 587, endPoint x: 1148, endPoint y: 593, distance: 54.2
click at [1148, 593] on div at bounding box center [1194, 577] width 111 height 40
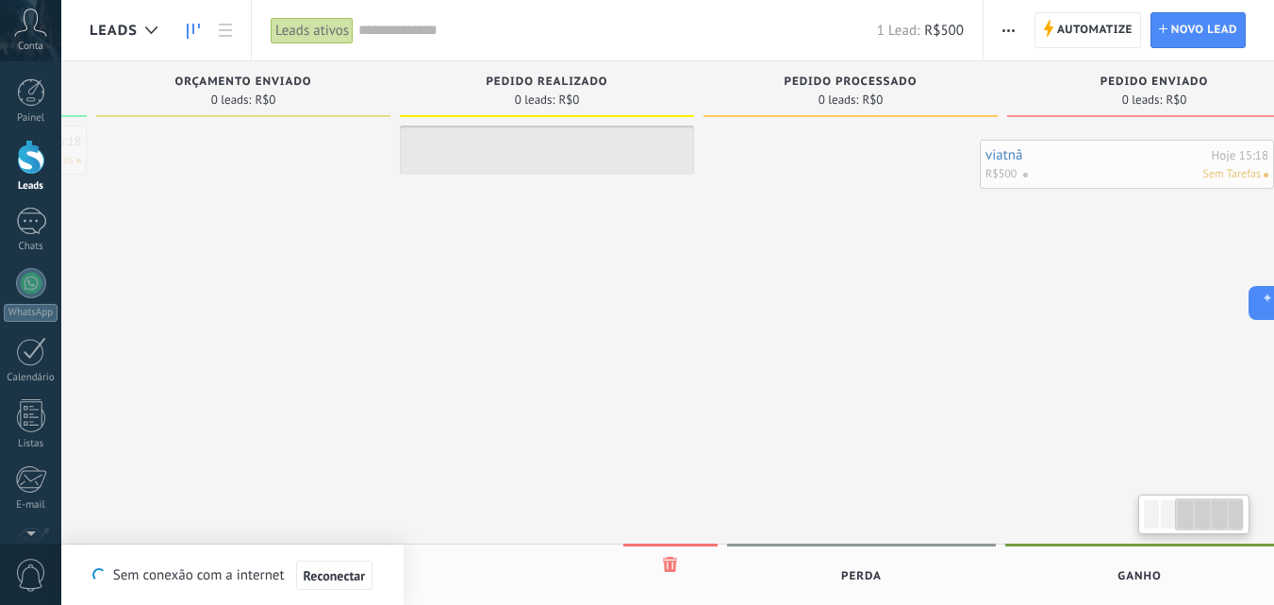
scroll to position [0, 657]
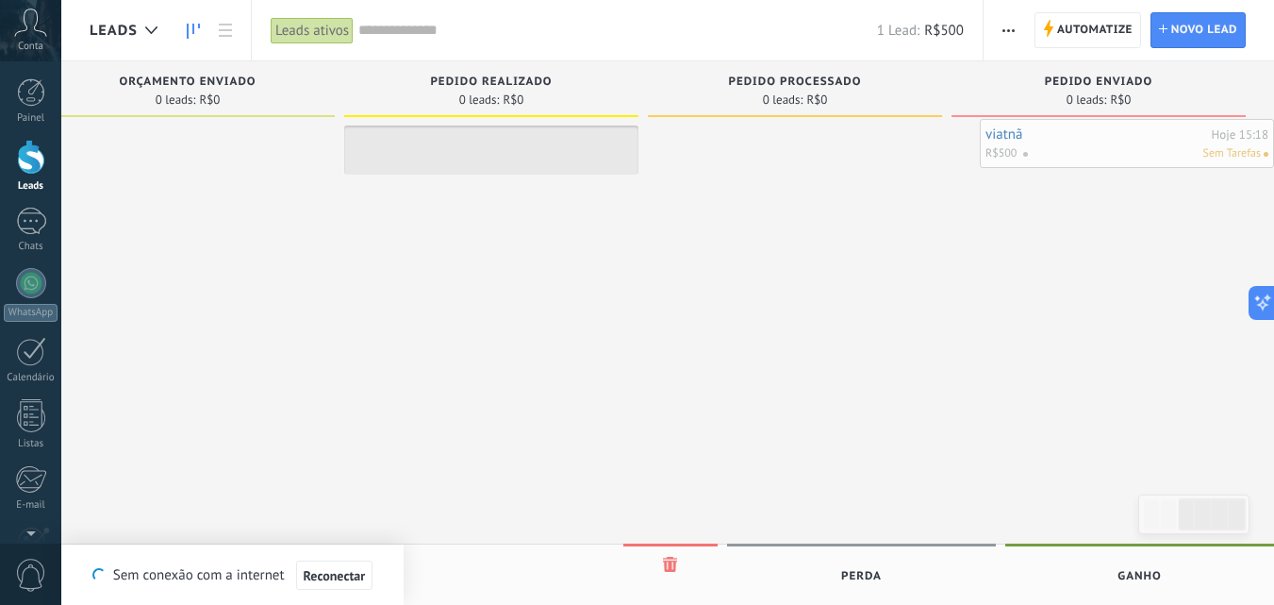
drag, startPoint x: 629, startPoint y: 175, endPoint x: 1121, endPoint y: 153, distance: 492.0
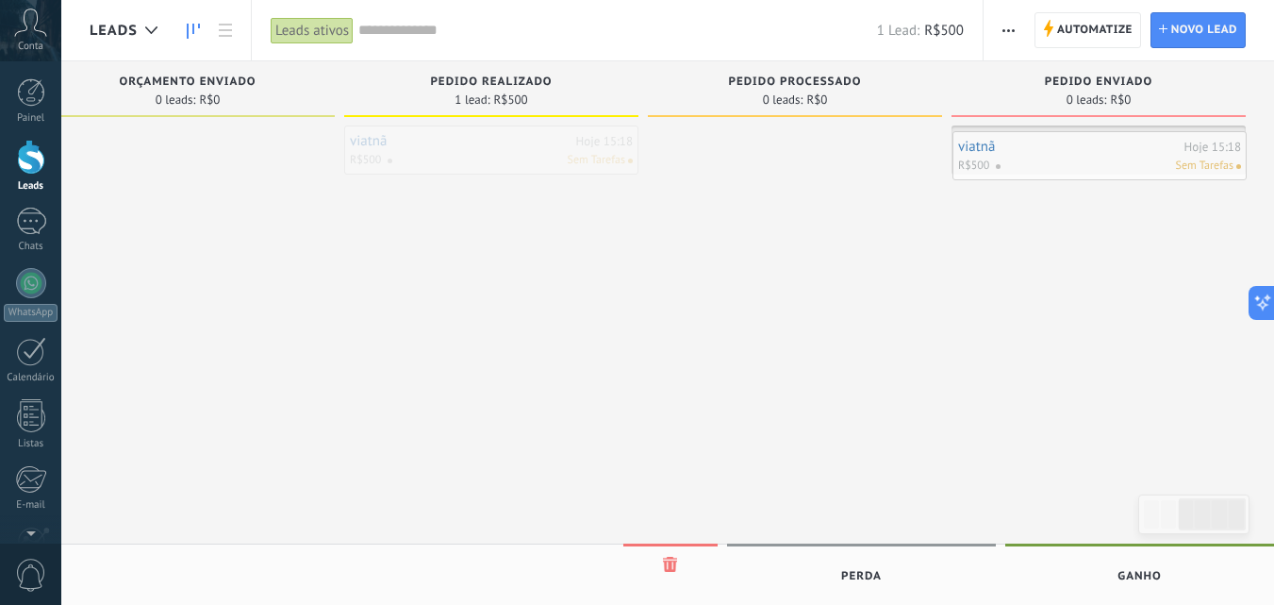
drag, startPoint x: 475, startPoint y: 163, endPoint x: 1083, endPoint y: 169, distance: 608.5
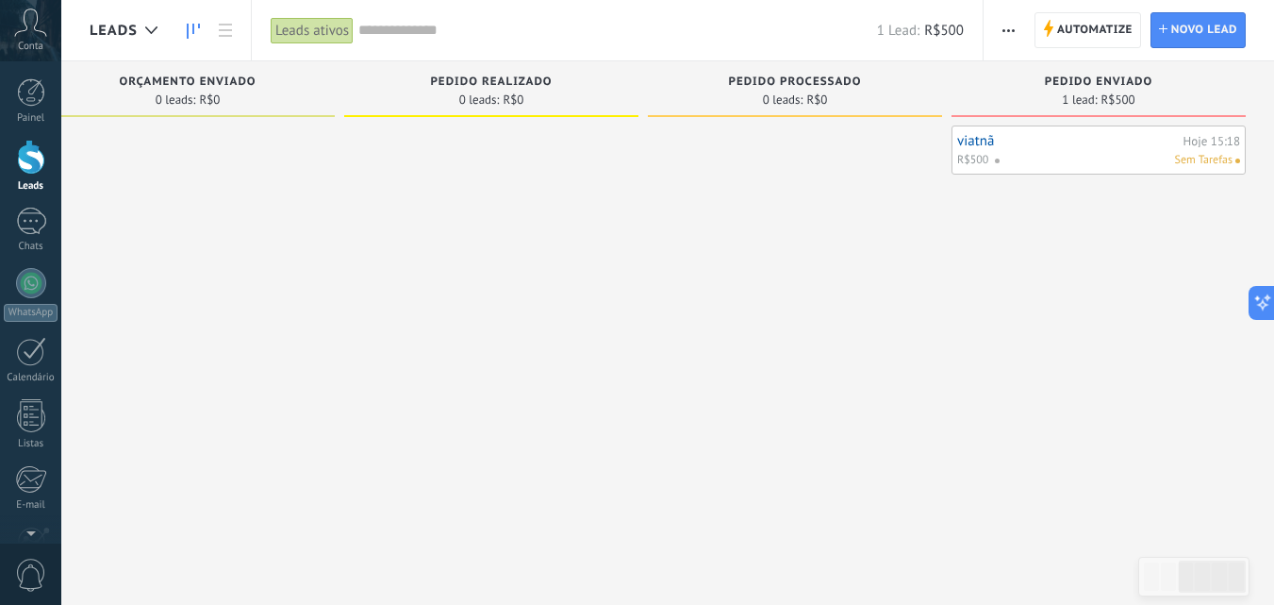
click at [1151, 220] on div "viatnã Hoje 15:18 R$500 Sem Tarefas" at bounding box center [1099, 304] width 294 height 358
drag, startPoint x: 1092, startPoint y: 174, endPoint x: 1079, endPoint y: 185, distance: 17.4
click at [655, 169] on div at bounding box center [795, 304] width 294 height 358
click at [1005, 227] on div "viatnã Hoje 15:18 R$500 Sem Tarefas" at bounding box center [1099, 304] width 294 height 358
click at [1006, 227] on div "viatnã Hoje 15:18 R$500 Sem Tarefas" at bounding box center [1099, 304] width 294 height 358
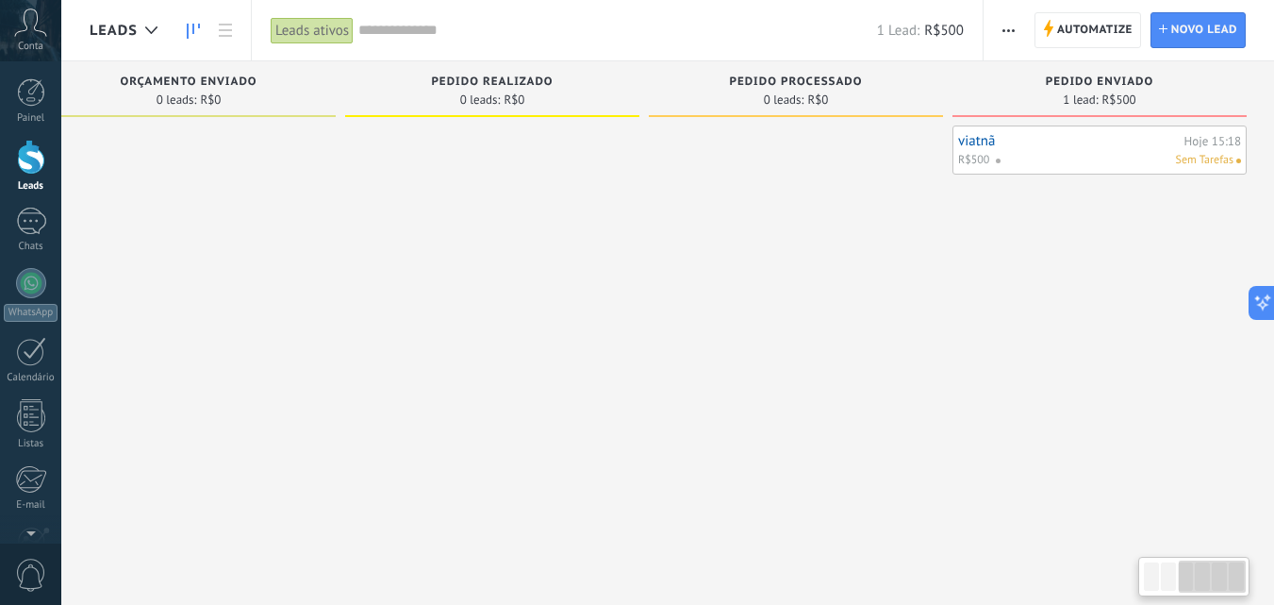
click at [1029, 215] on div "viatnã Hoje 15:18 R$500 Sem Tarefas" at bounding box center [1100, 304] width 294 height 358
click at [1030, 215] on div "viatnã Hoje 15:18 R$500 Sem Tarefas" at bounding box center [1100, 304] width 294 height 358
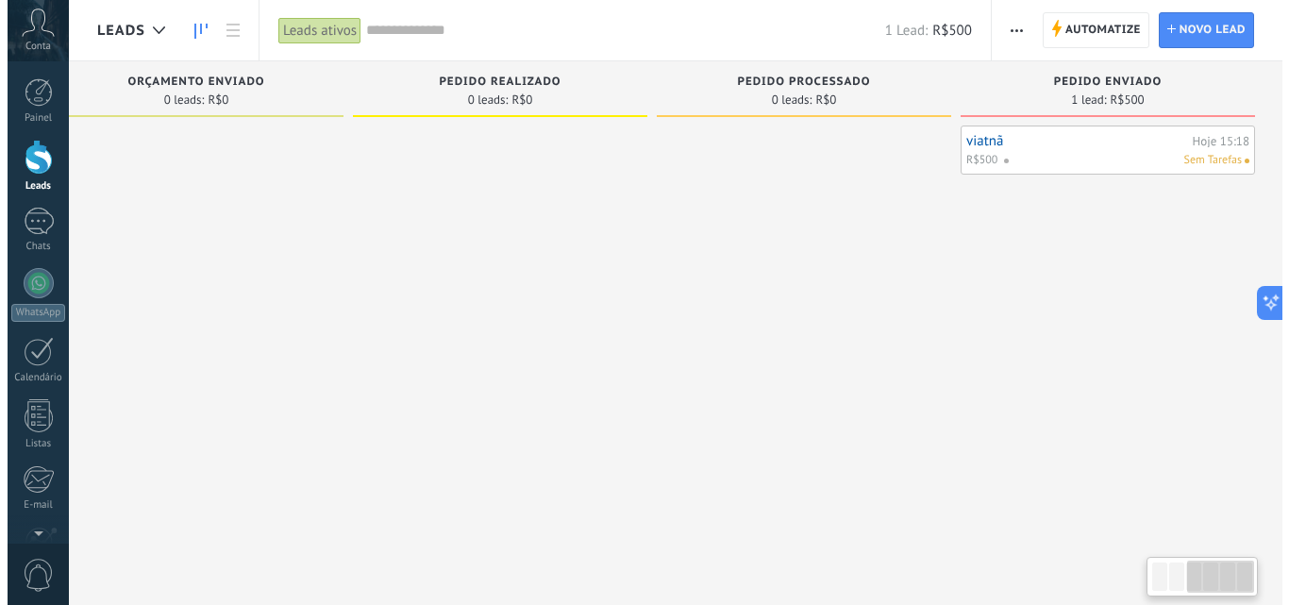
scroll to position [0, 655]
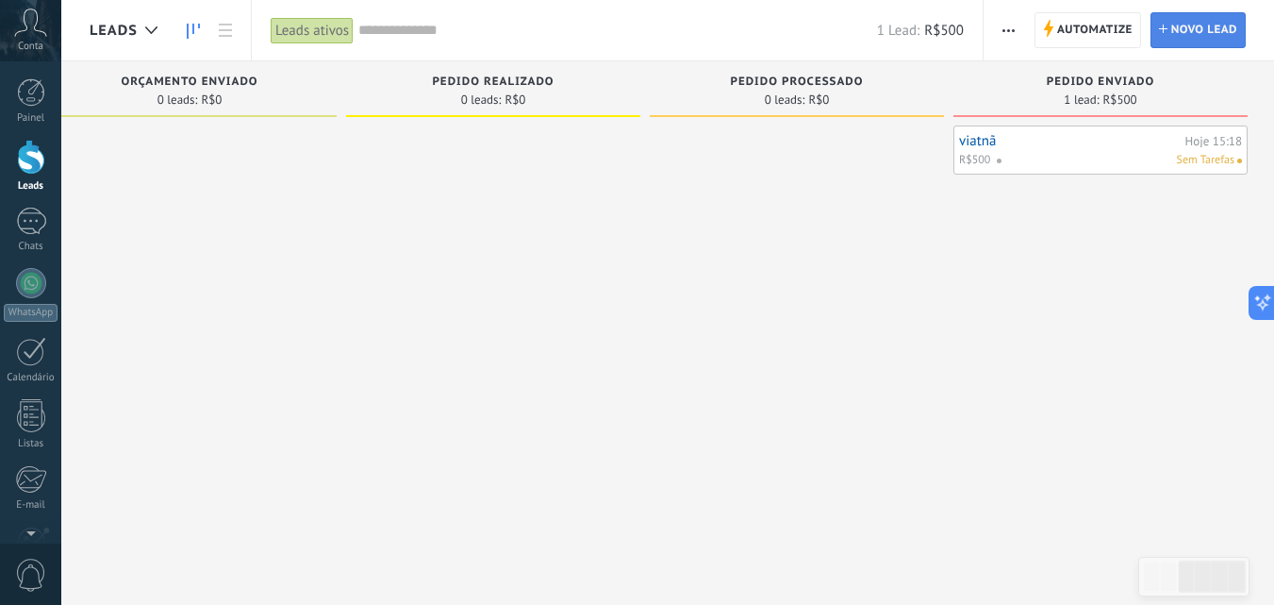
click at [1233, 31] on span "Novo lead" at bounding box center [1205, 30] width 66 height 34
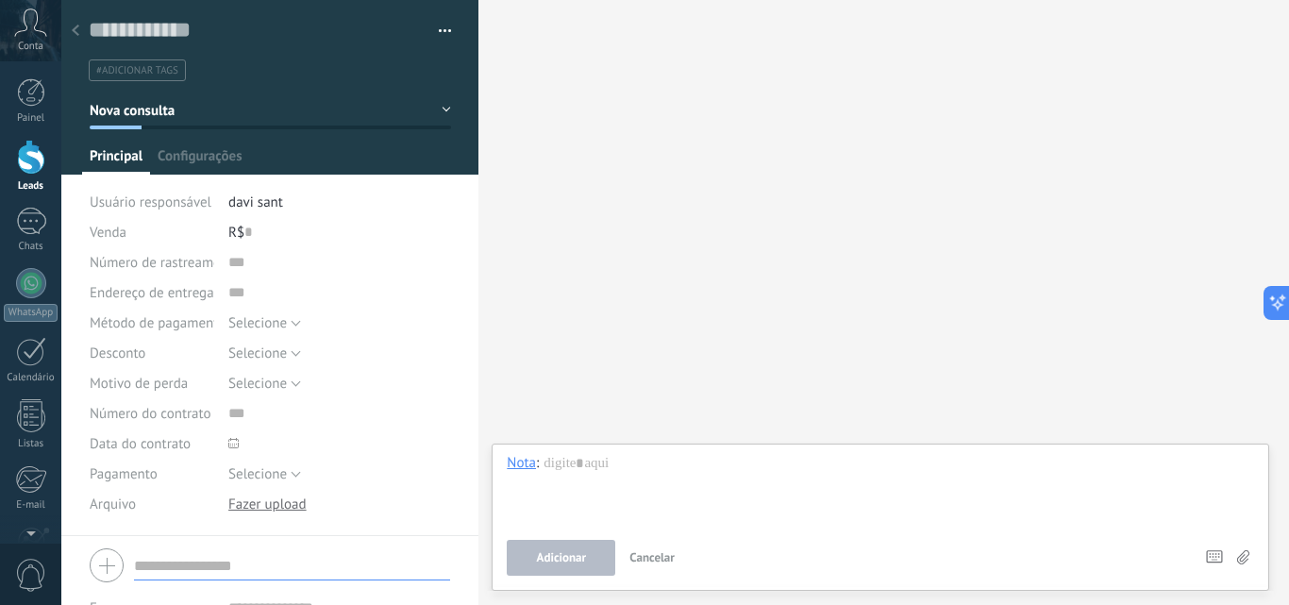
click at [83, 42] on div at bounding box center [75, 31] width 26 height 37
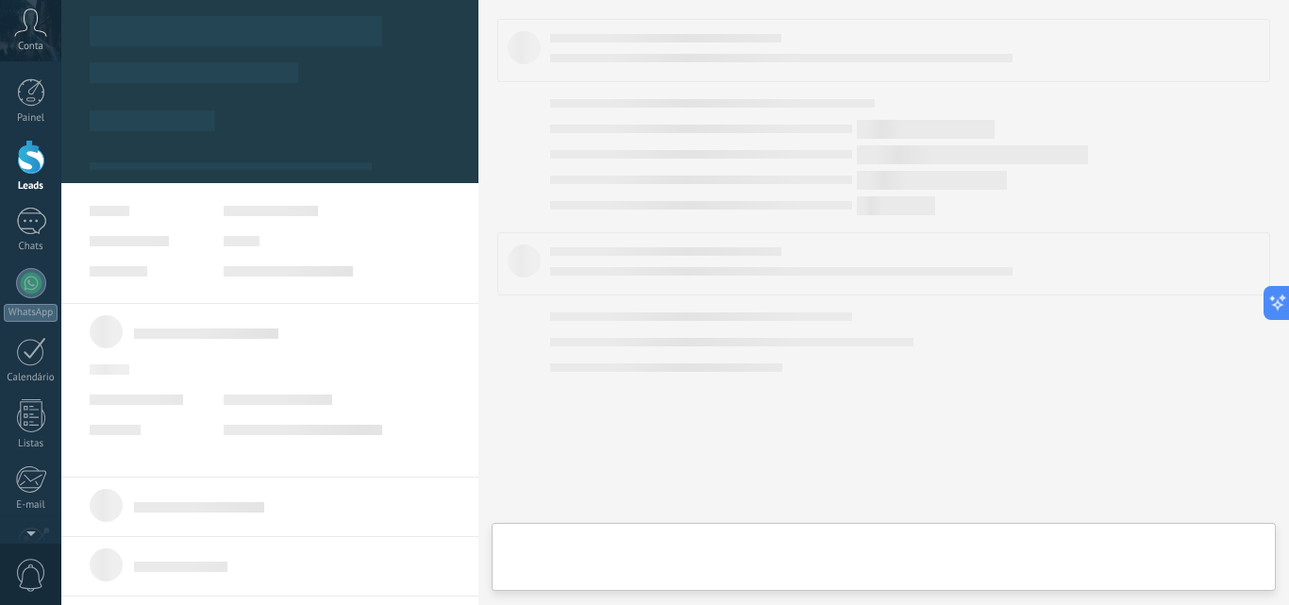
scroll to position [0, 642]
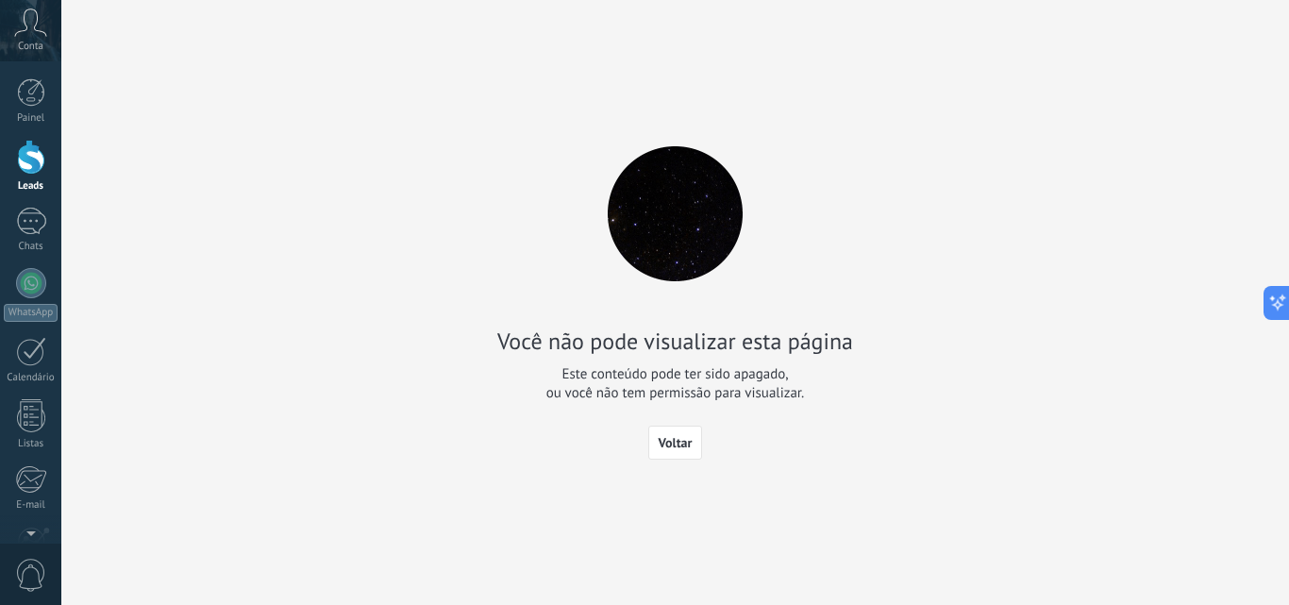
click at [689, 373] on span "Este conteúdo pode ter sido apagado, ou você não tem permissão para visualizar." at bounding box center [675, 384] width 258 height 38
click at [670, 441] on span "Voltar" at bounding box center [675, 442] width 34 height 13
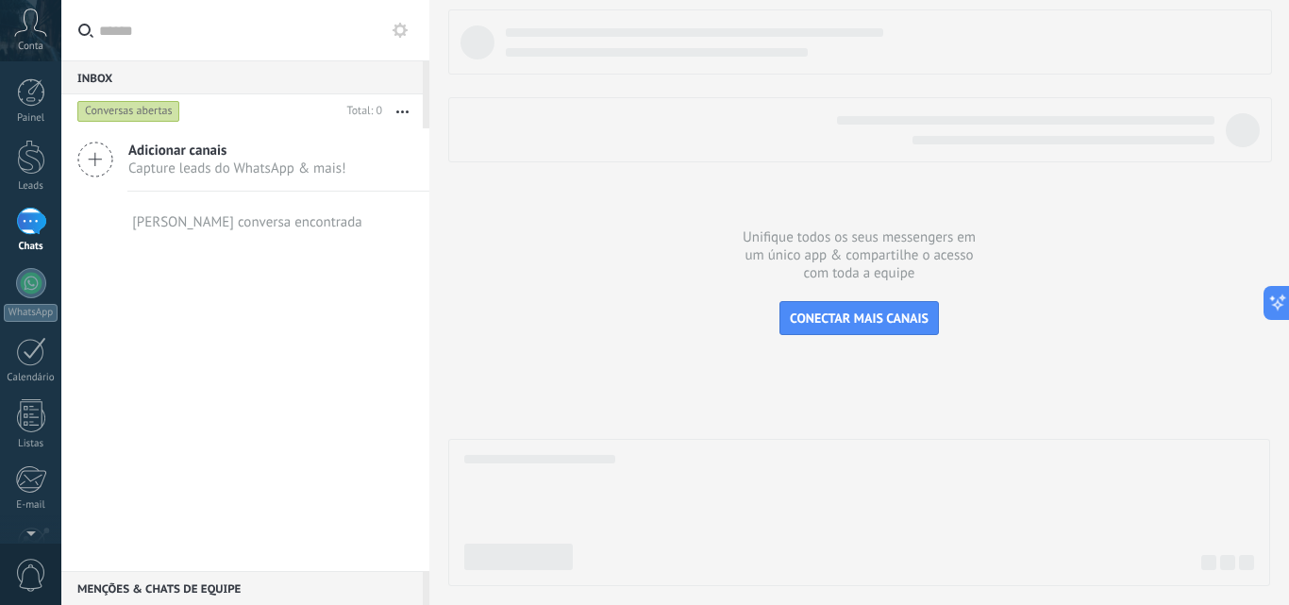
click at [200, 172] on span "Capture leads do WhatsApp & mais!" at bounding box center [237, 168] width 218 height 18
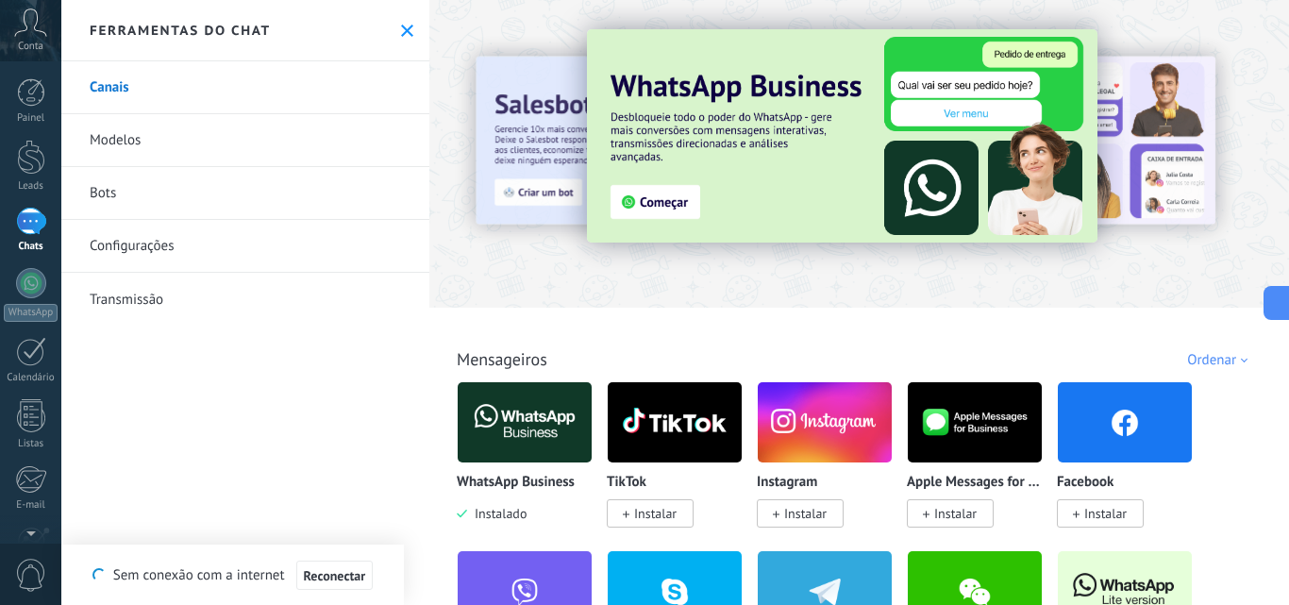
click at [188, 142] on link "Modelos" at bounding box center [245, 140] width 368 height 53
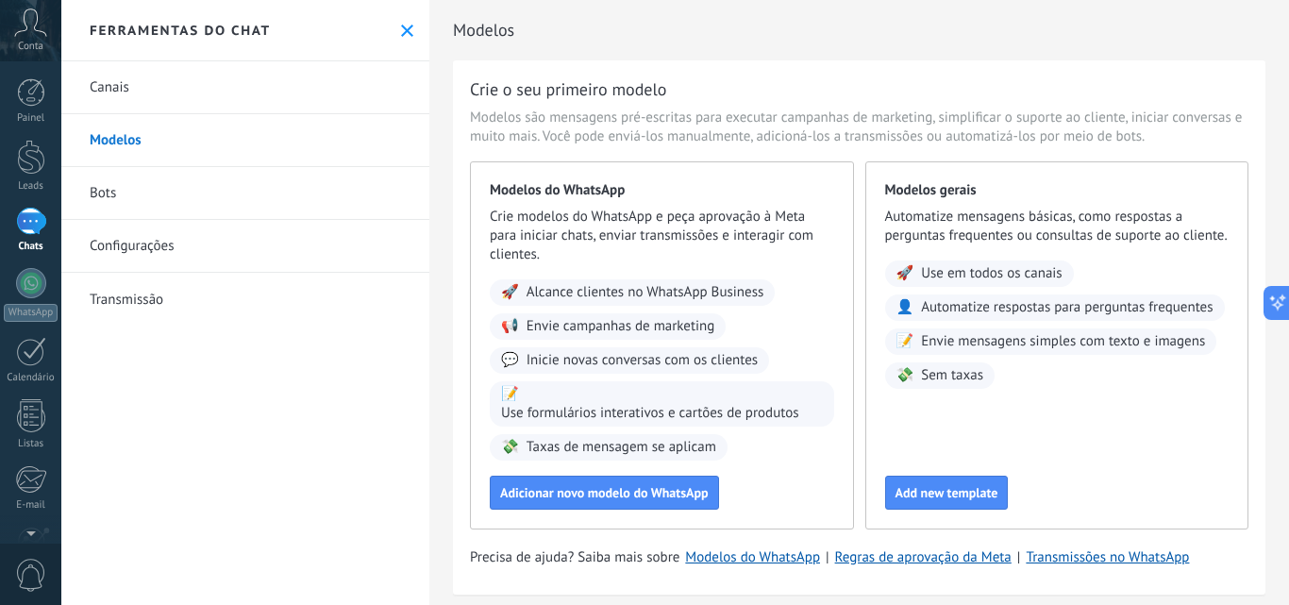
click at [401, 27] on use at bounding box center [407, 31] width 12 height 12
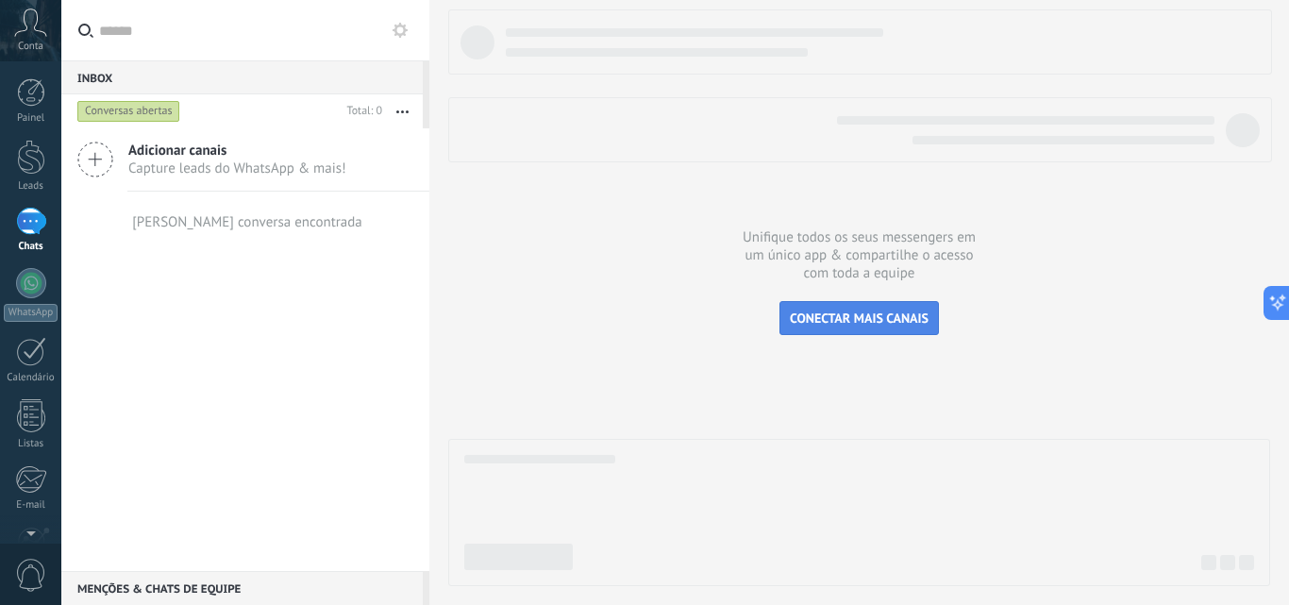
click at [858, 321] on span "CONECTAR MAIS CANAIS" at bounding box center [859, 317] width 139 height 17
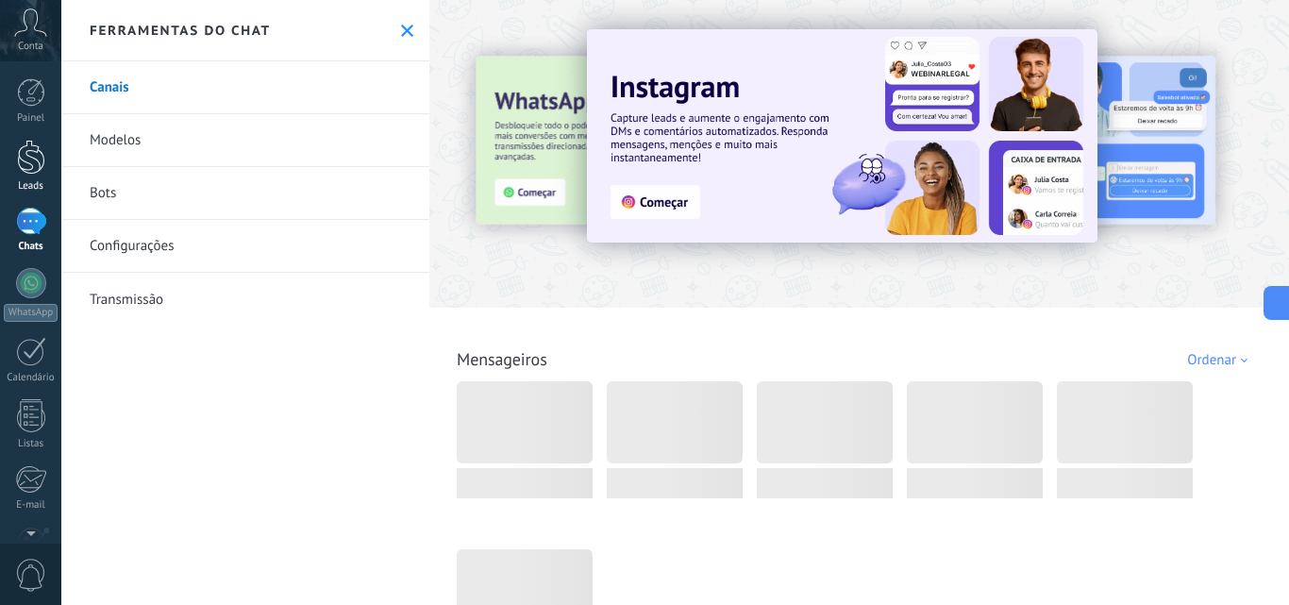
click at [35, 163] on div at bounding box center [31, 157] width 28 height 35
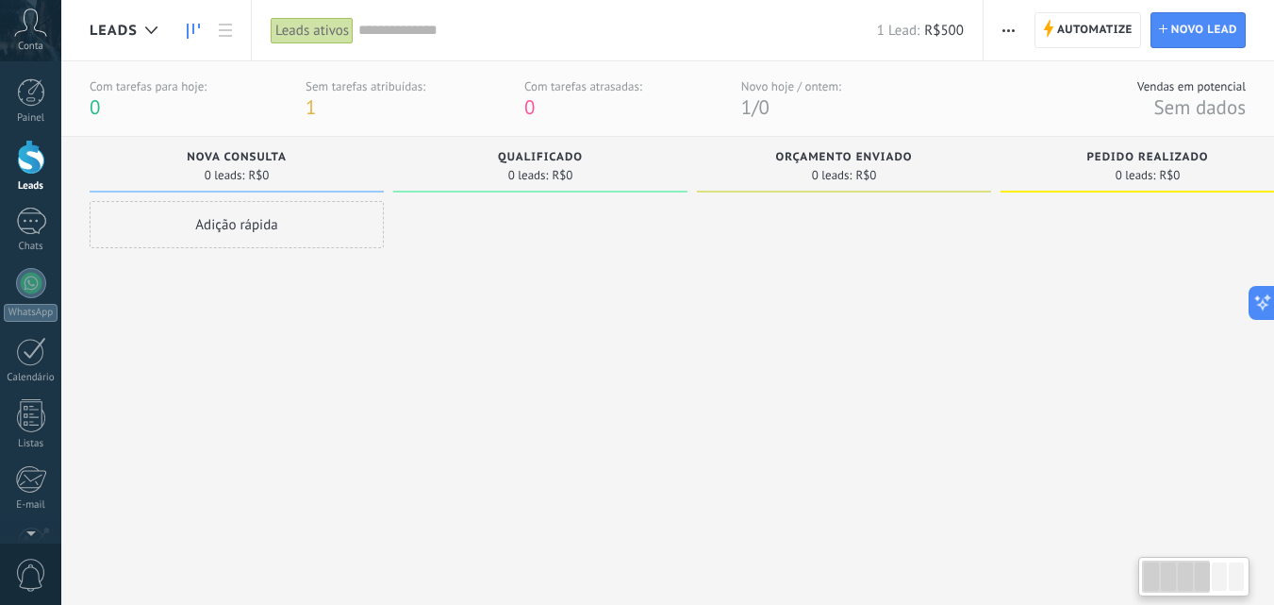
scroll to position [0, 657]
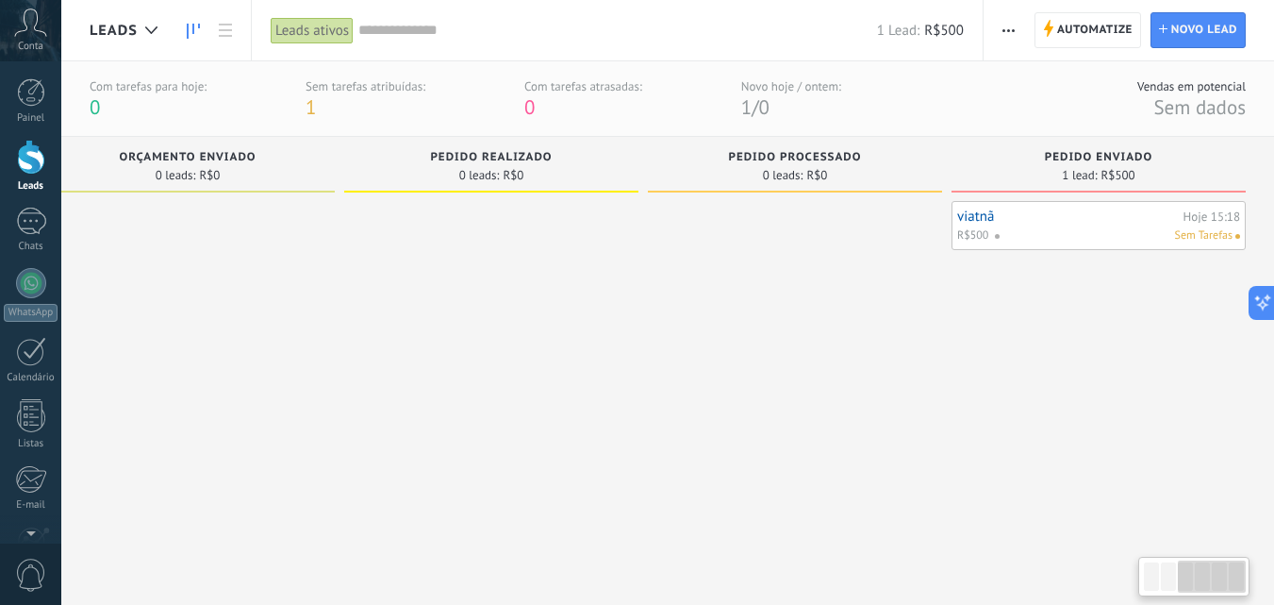
drag, startPoint x: 1209, startPoint y: 577, endPoint x: 1288, endPoint y: 584, distance: 78.6
click at [1274, 584] on html ".abccls-1,.abccls-2{fill-rule:evenodd}.abccls-2{fill:#fff} .abfcls-1{fill:none}…" at bounding box center [637, 302] width 1274 height 605
click at [1175, 14] on span "Novo lead" at bounding box center [1205, 30] width 66 height 34
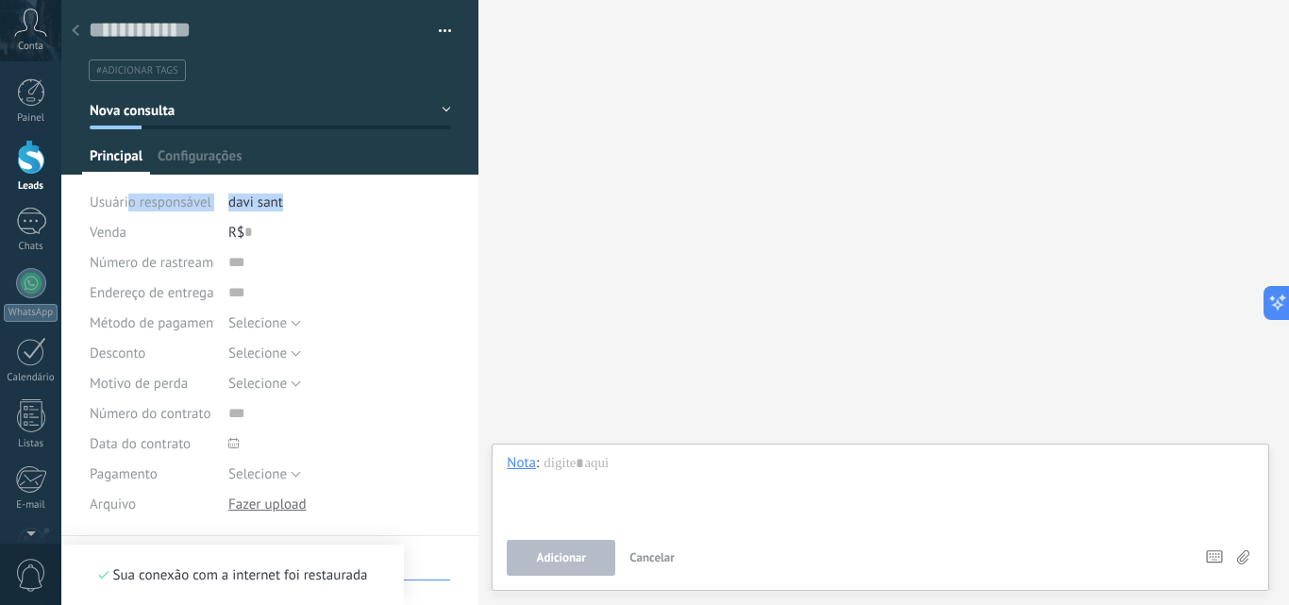
drag, startPoint x: 287, startPoint y: 205, endPoint x: 130, endPoint y: 192, distance: 157.2
click at [130, 192] on div "Usuário responsável davi sant" at bounding box center [270, 202] width 361 height 30
click at [254, 205] on span "davi sant" at bounding box center [255, 202] width 55 height 18
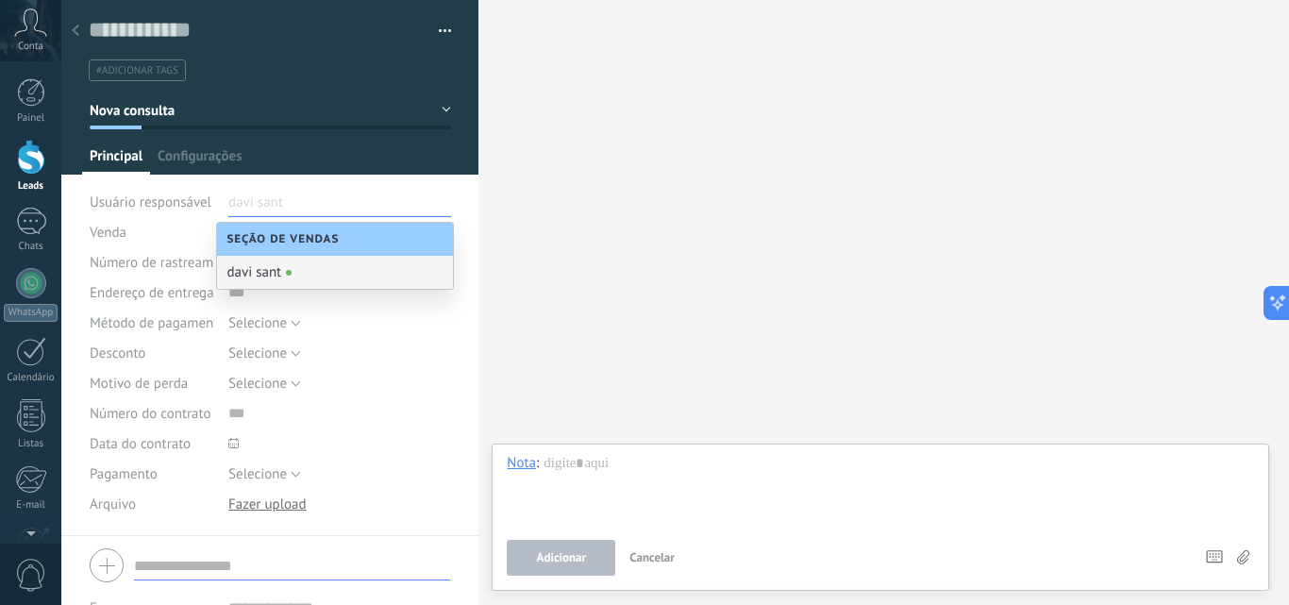
click at [80, 30] on div at bounding box center [75, 31] width 26 height 37
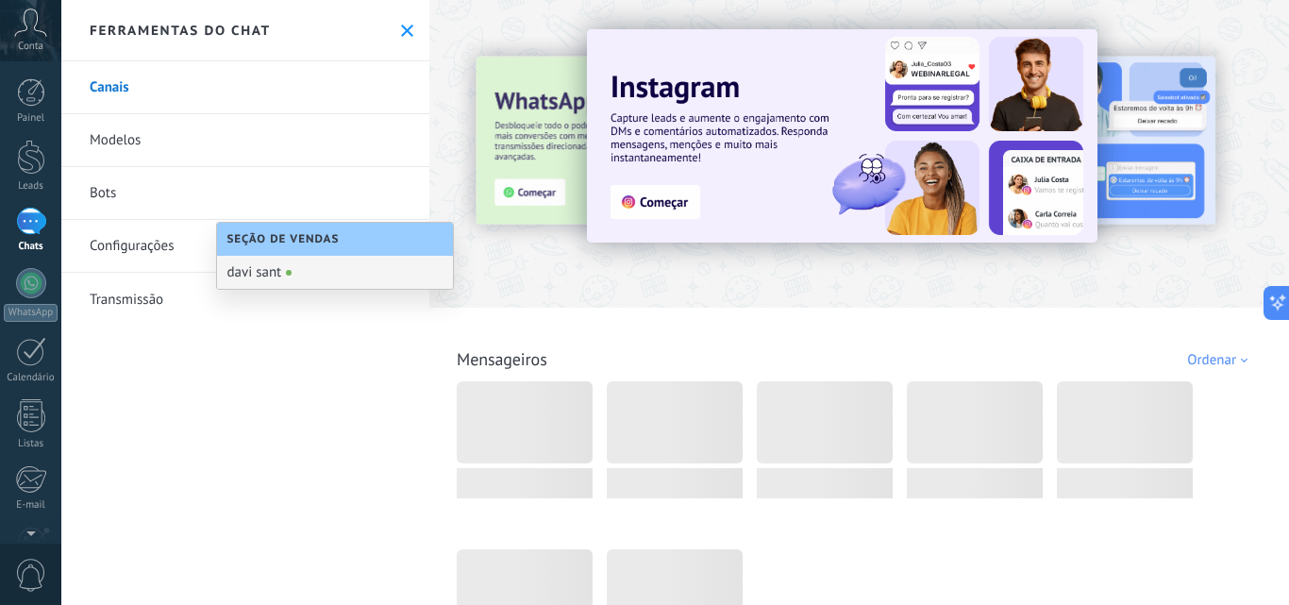
click at [401, 27] on use at bounding box center [407, 31] width 12 height 12
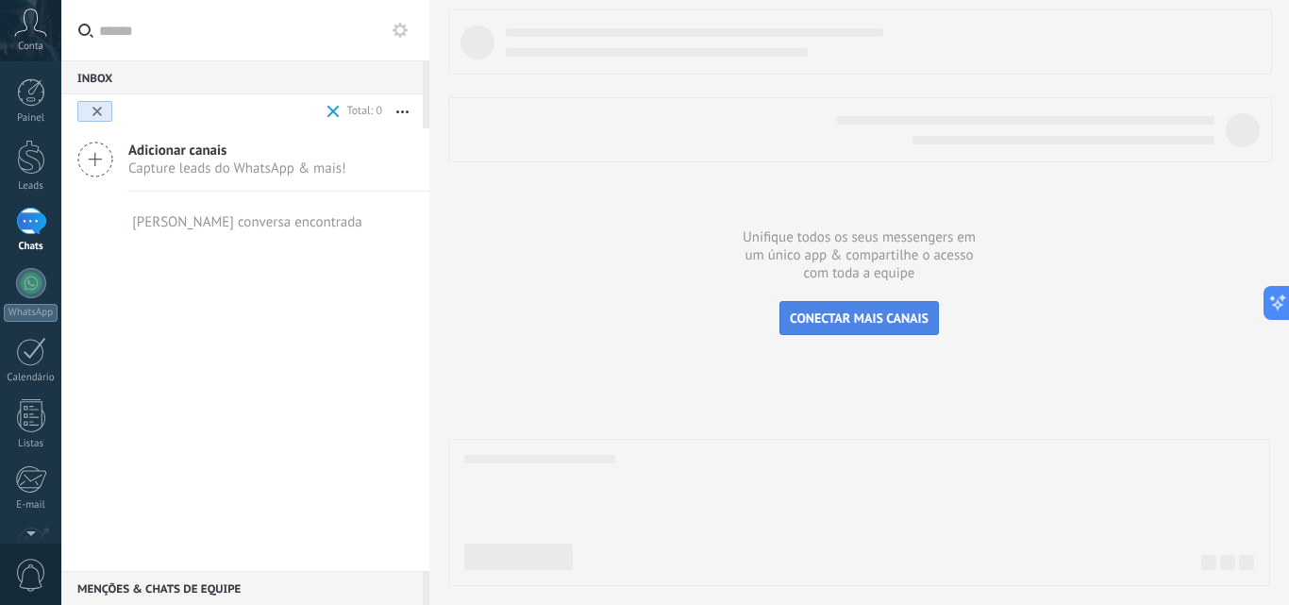
click at [863, 322] on span "CONECTAR MAIS CANAIS" at bounding box center [859, 317] width 139 height 17
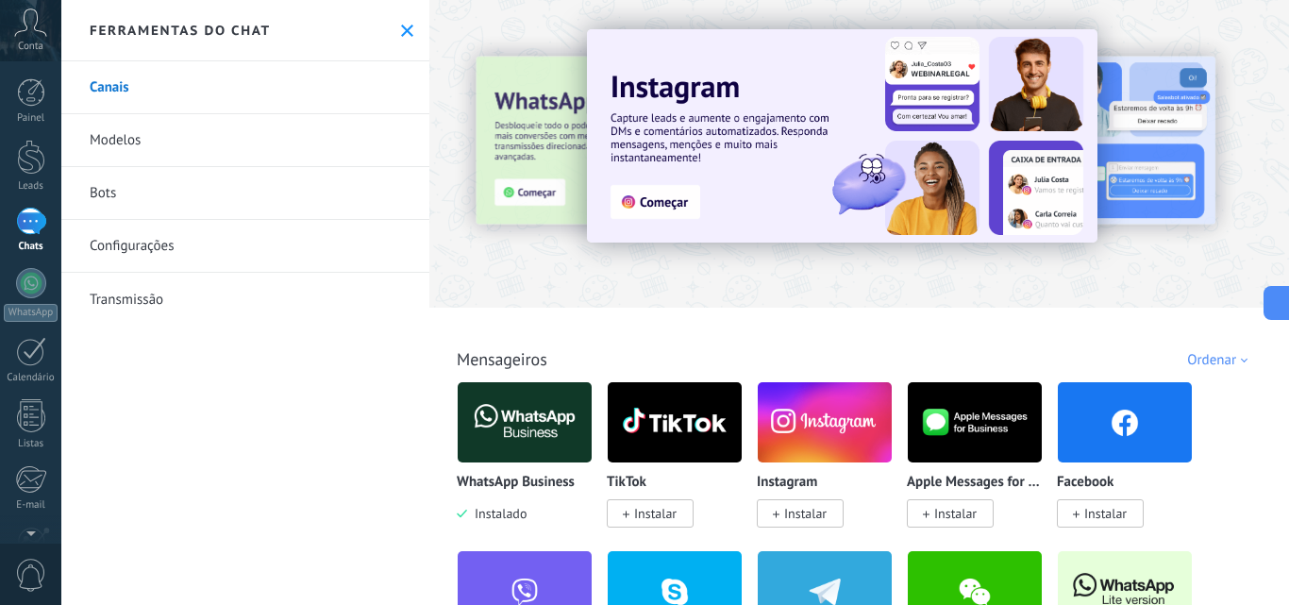
click at [404, 30] on icon at bounding box center [407, 31] width 12 height 12
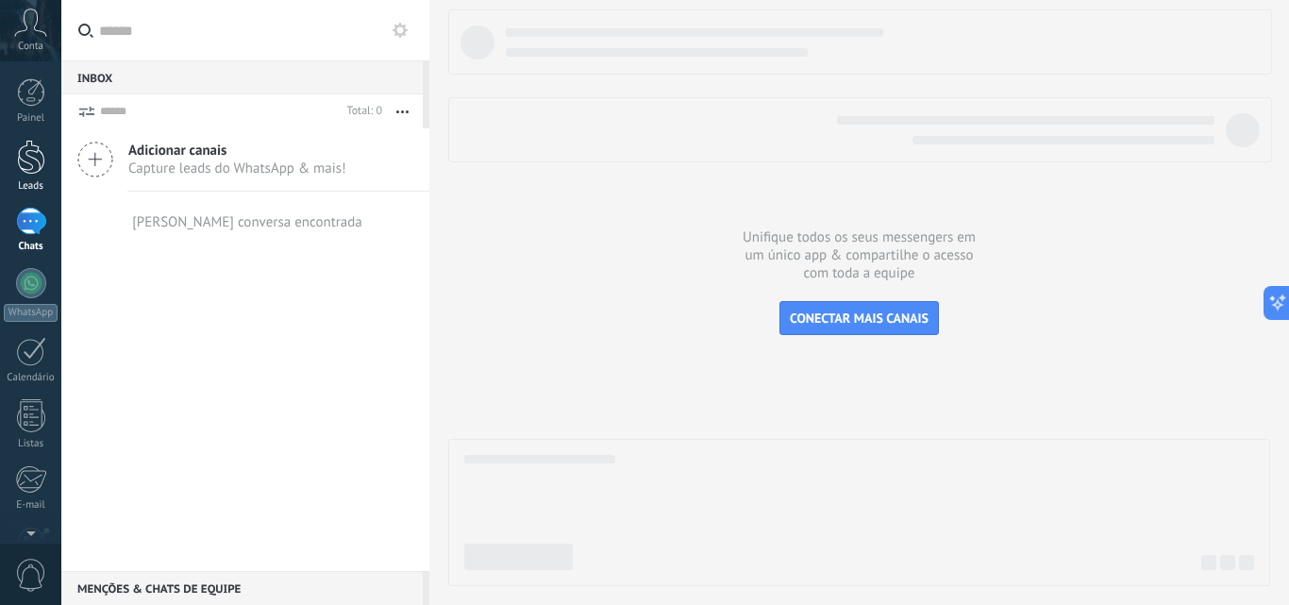
click at [42, 160] on div at bounding box center [31, 157] width 28 height 35
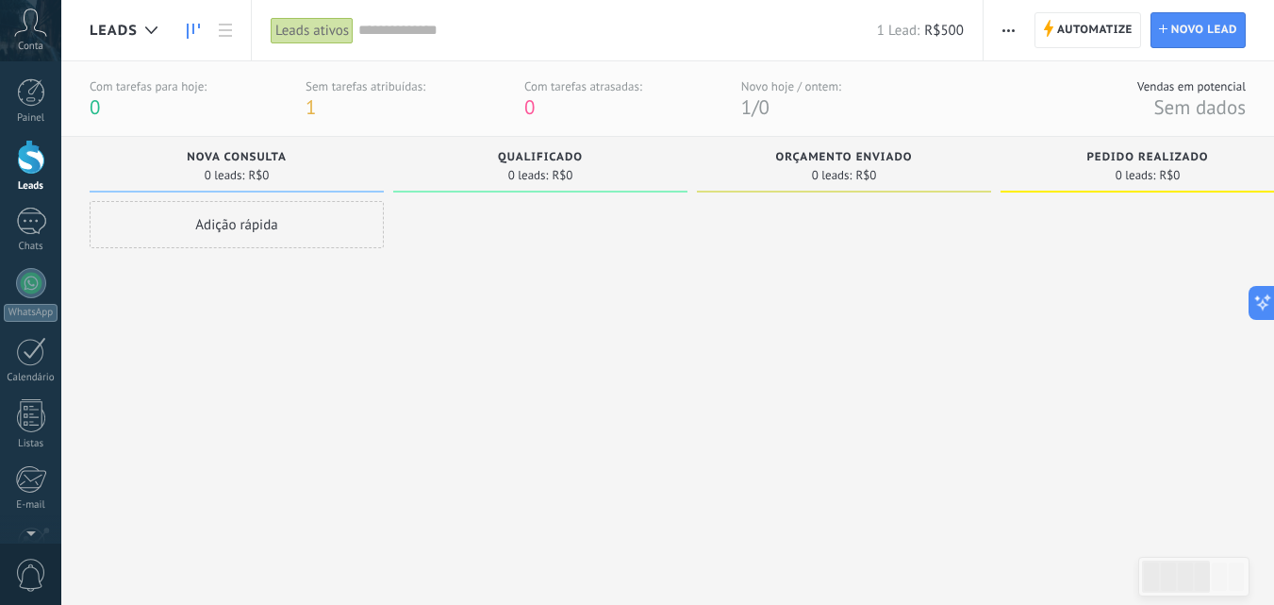
click at [316, 102] on span "1" at bounding box center [311, 106] width 10 height 25
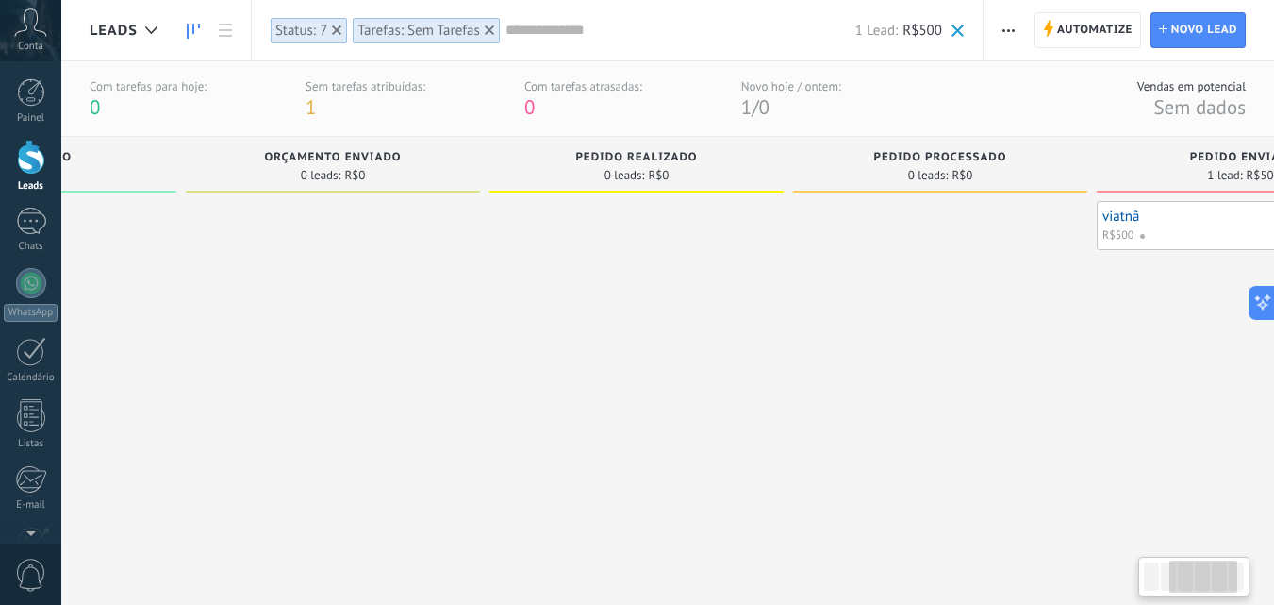
scroll to position [0, 657]
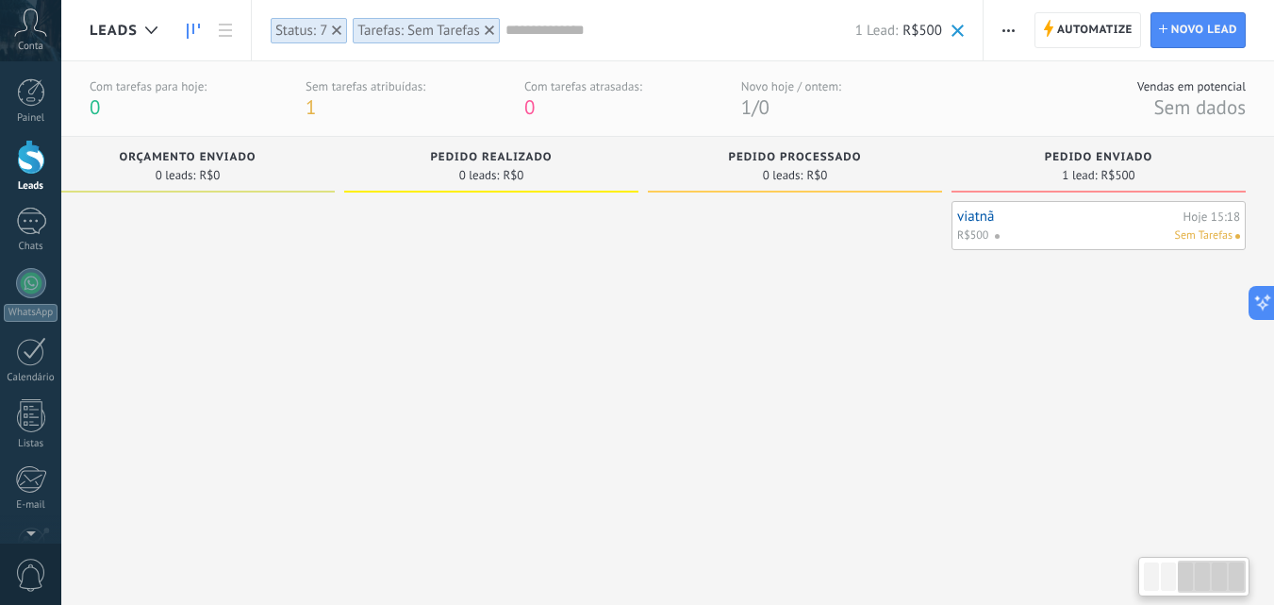
drag, startPoint x: 1196, startPoint y: 567, endPoint x: 1241, endPoint y: 584, distance: 47.5
click at [1241, 584] on div at bounding box center [1212, 576] width 68 height 32
click at [1194, 239] on span "Sem Tarefas" at bounding box center [1204, 235] width 58 height 17
click at [1160, 225] on div "viatnã Hoje 15:18 R$500 Sem Tarefas" at bounding box center [1099, 226] width 283 height 38
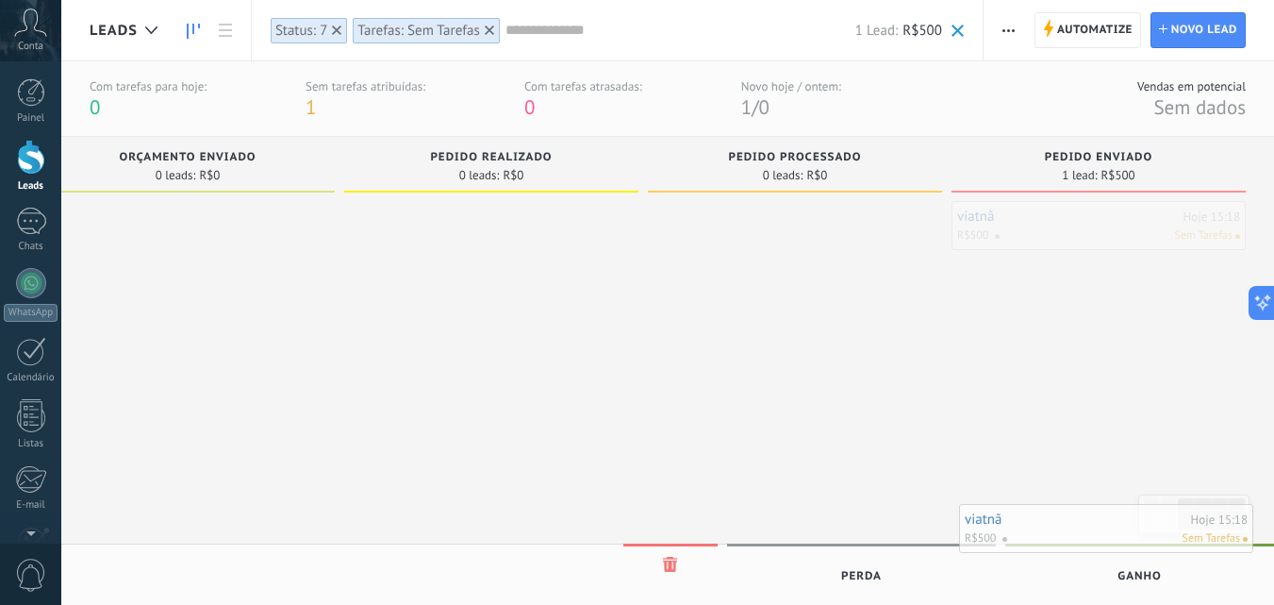
drag, startPoint x: 1160, startPoint y: 225, endPoint x: 1173, endPoint y: 526, distance: 302.1
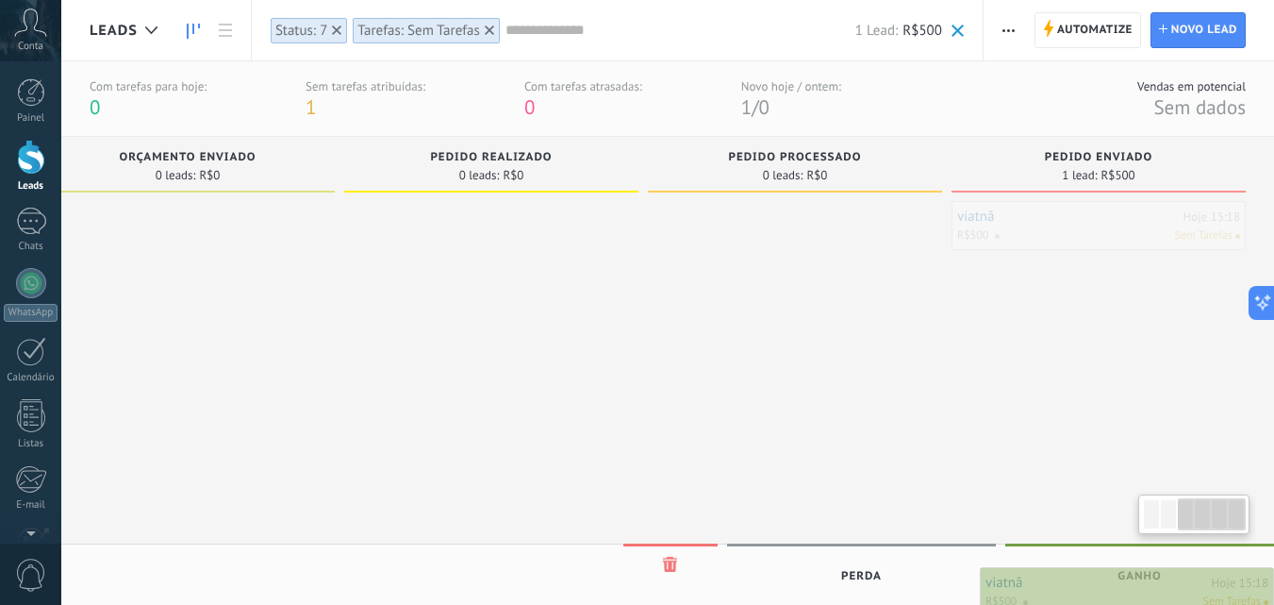
drag, startPoint x: 1091, startPoint y: 234, endPoint x: 1158, endPoint y: 600, distance: 372.1
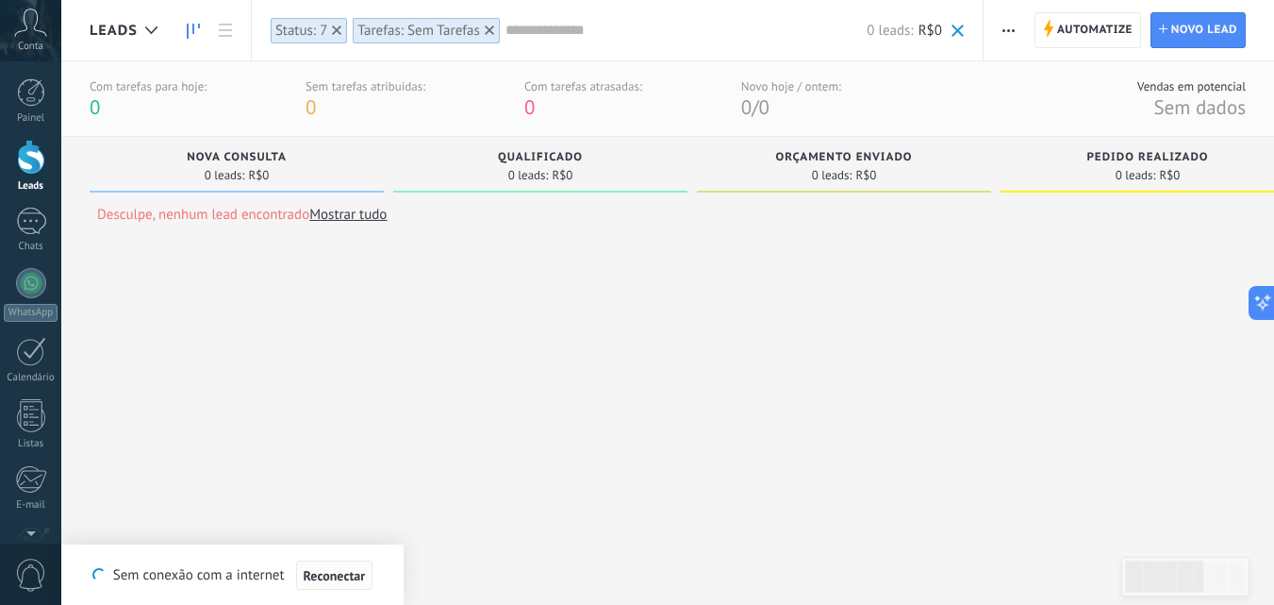
click at [360, 575] on span "Reconectar" at bounding box center [335, 575] width 62 height 13
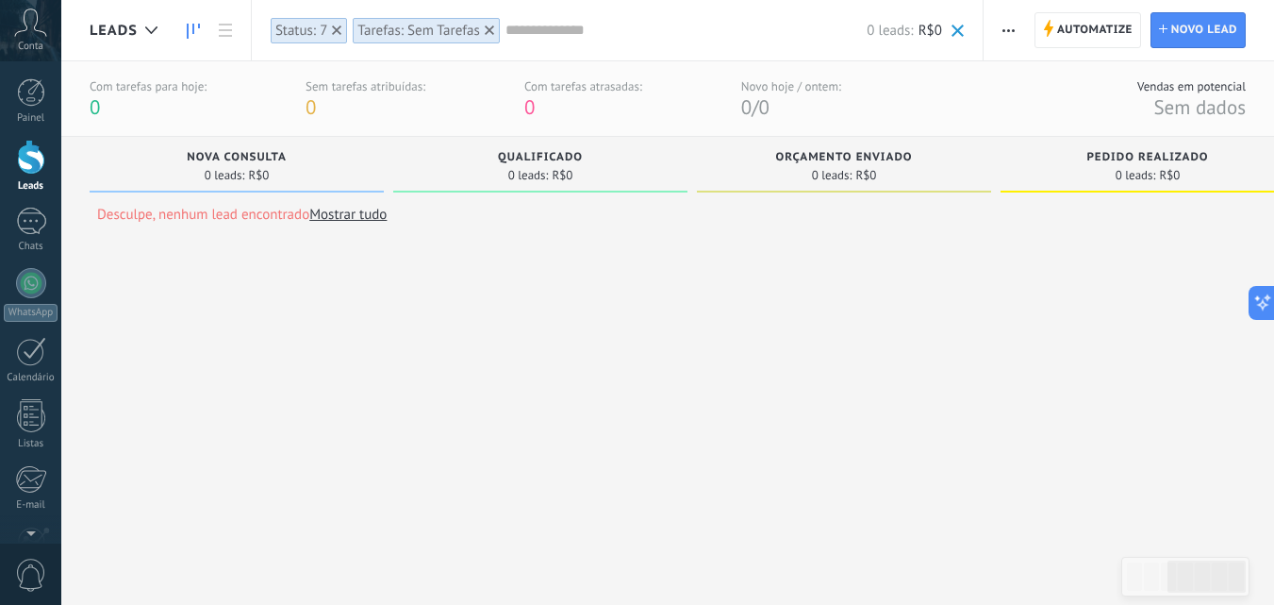
drag, startPoint x: 1165, startPoint y: 576, endPoint x: 1124, endPoint y: 578, distance: 41.6
click at [1123, 579] on div at bounding box center [1186, 577] width 128 height 40
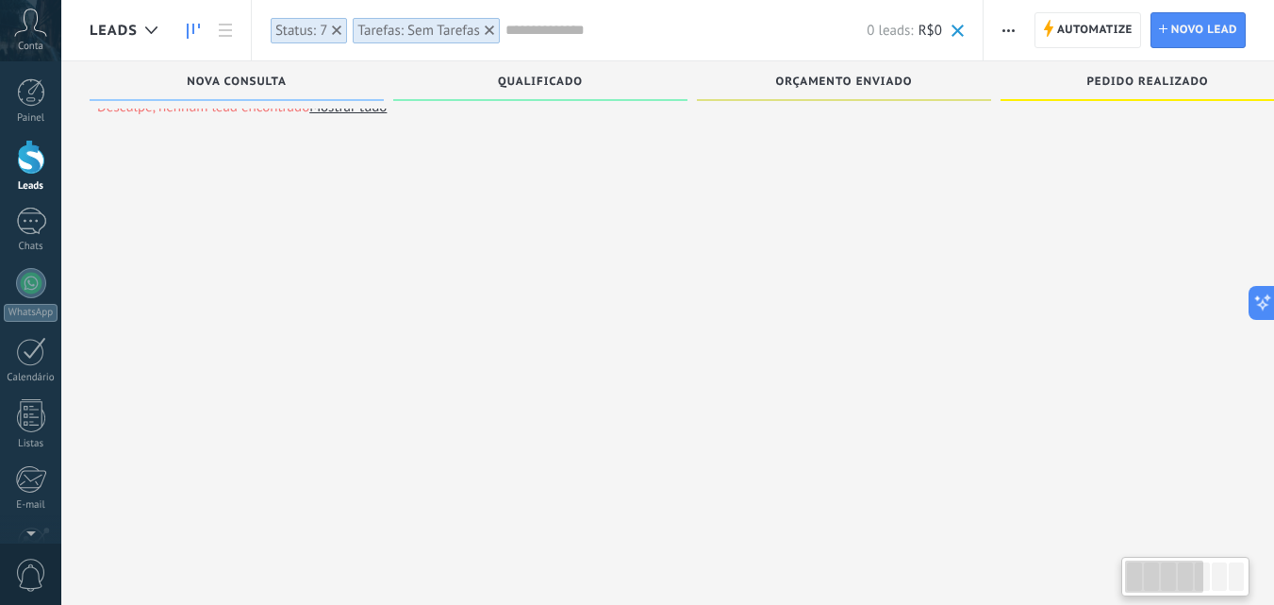
scroll to position [18, 0]
drag, startPoint x: 1206, startPoint y: 490, endPoint x: 1222, endPoint y: 580, distance: 92.0
click at [1222, 580] on body ".abccls-1,.abccls-2{fill-rule:evenodd}.abccls-2{fill:#fff} .abfcls-1{fill:none}…" at bounding box center [637, 284] width 1274 height 605
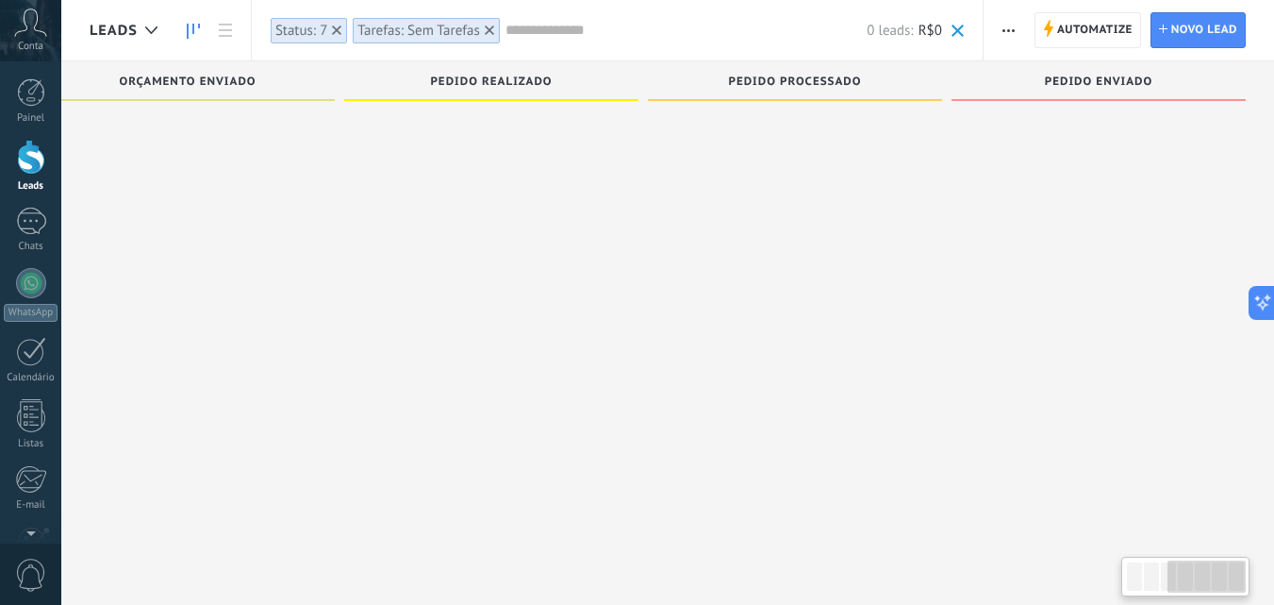
scroll to position [0, 0]
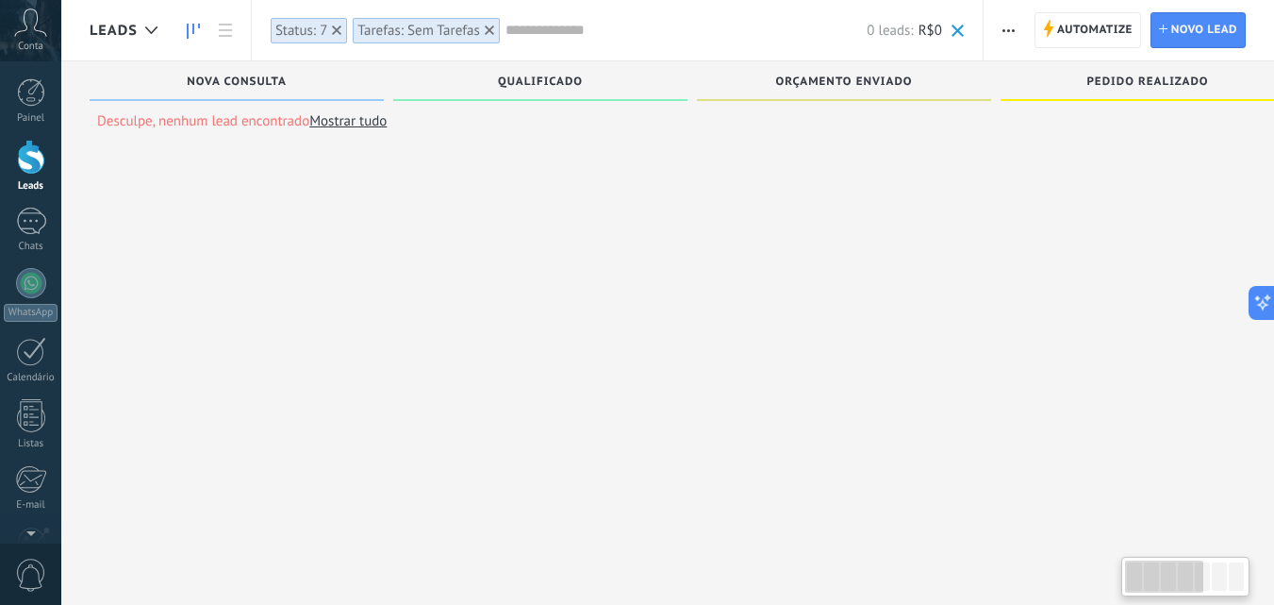
drag, startPoint x: 1173, startPoint y: 571, endPoint x: 1093, endPoint y: 565, distance: 79.4
click at [1093, 565] on body ".abccls-1,.abccls-2{fill-rule:evenodd}.abccls-2{fill:#fff} .abfcls-1{fill:none}…" at bounding box center [637, 284] width 1274 height 605
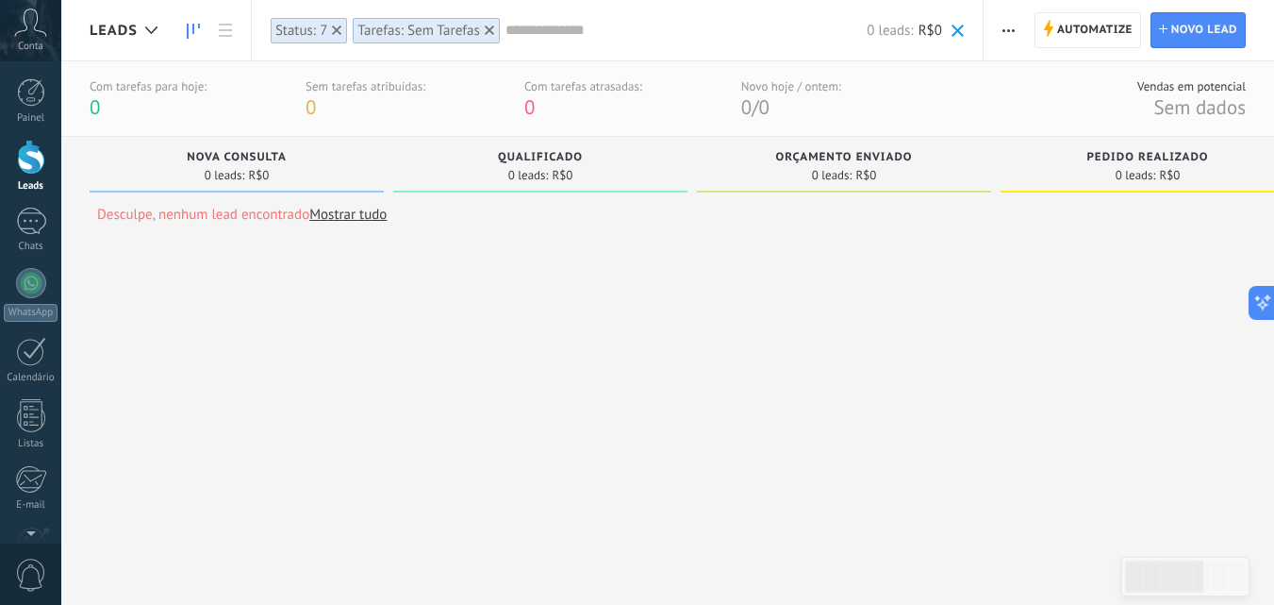
click at [491, 34] on icon at bounding box center [489, 29] width 9 height 9
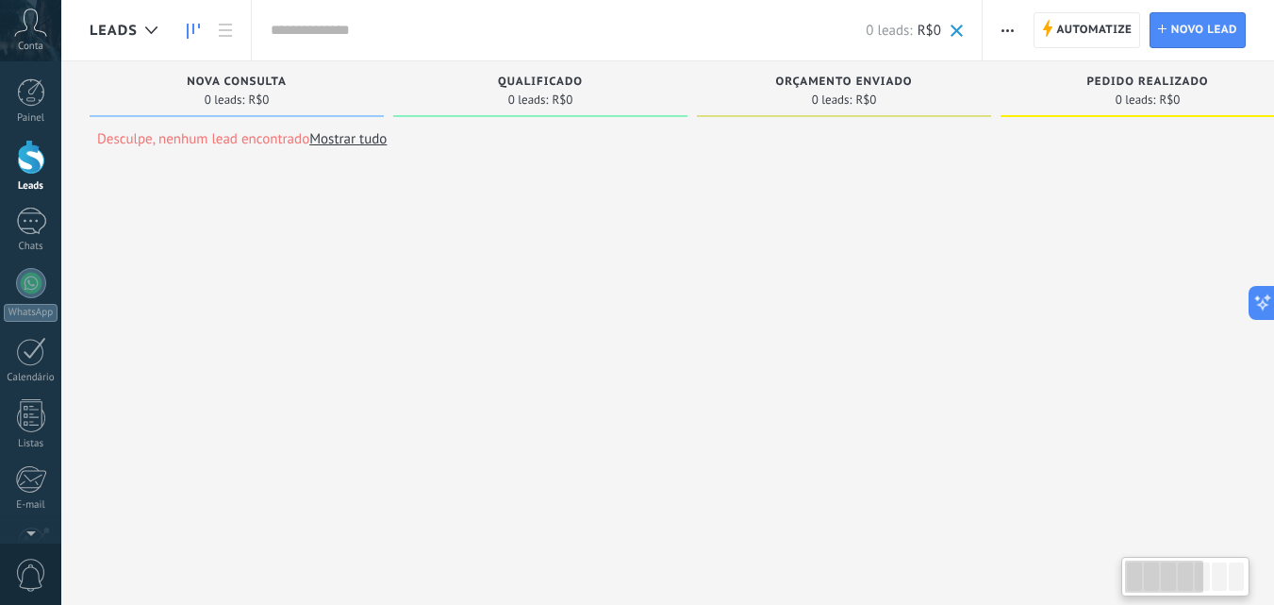
drag, startPoint x: 1144, startPoint y: 582, endPoint x: 487, endPoint y: 311, distance: 711.1
click at [934, 513] on body ".abccls-1,.abccls-2{fill-rule:evenodd}.abccls-2{fill:#fff} .abfcls-1{fill:none}…" at bounding box center [637, 302] width 1274 height 605
click at [366, 145] on link "Mostrar tudo" at bounding box center [347, 139] width 77 height 18
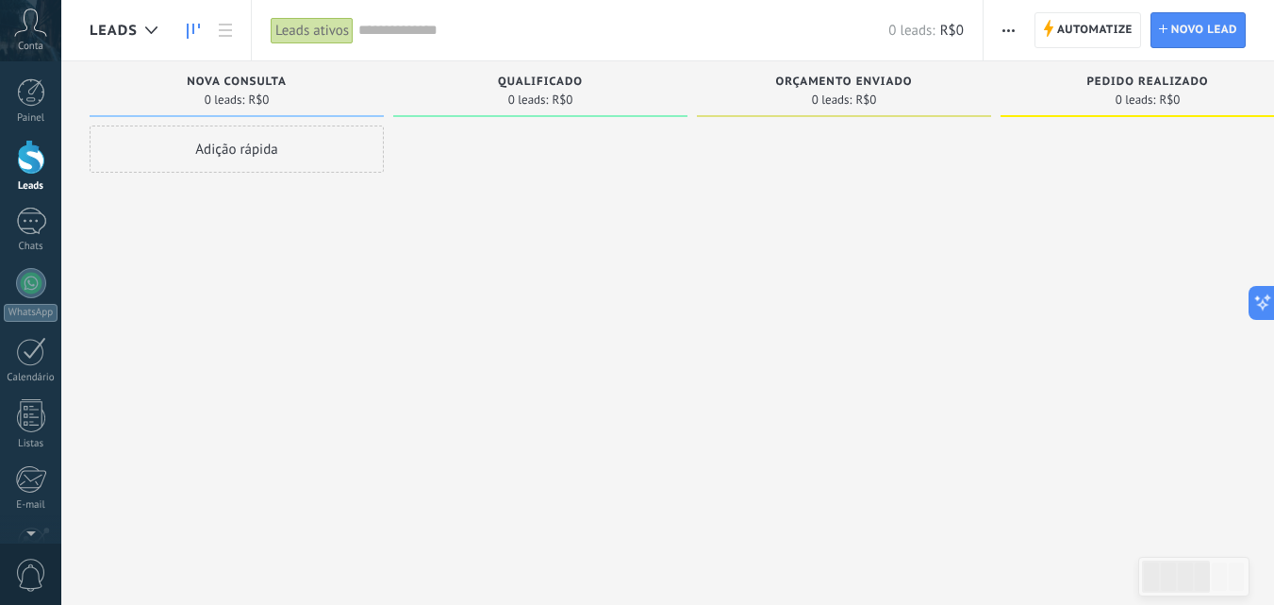
click at [213, 151] on div "Adição rápida" at bounding box center [237, 148] width 294 height 47
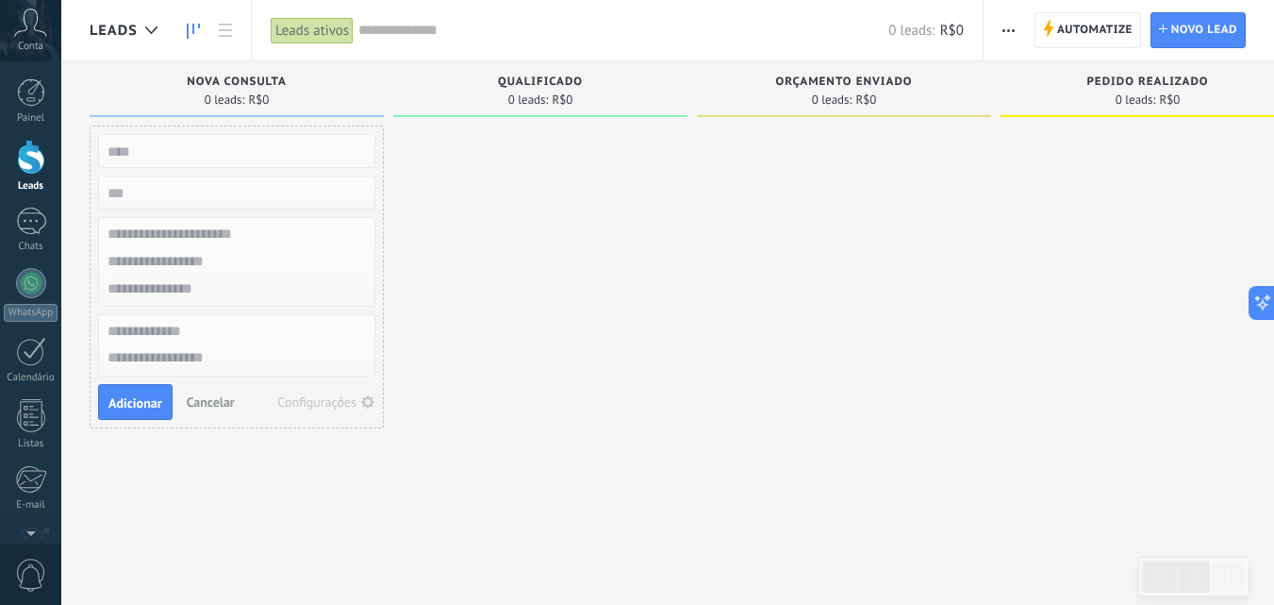
click at [188, 158] on input "text" at bounding box center [234, 151] width 275 height 26
type input "******"
click at [172, 188] on input "numeric" at bounding box center [234, 192] width 275 height 26
type input "***"
click at [118, 397] on span "Adicionar" at bounding box center [135, 402] width 54 height 13
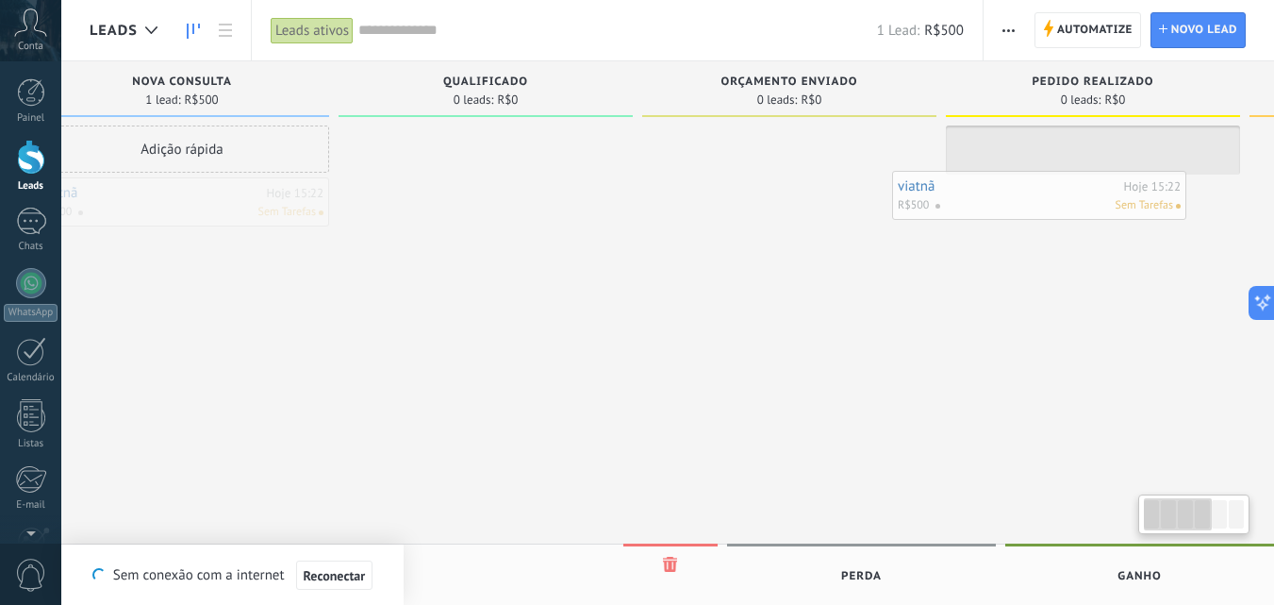
drag, startPoint x: 322, startPoint y: 223, endPoint x: 1124, endPoint y: 224, distance: 802.8
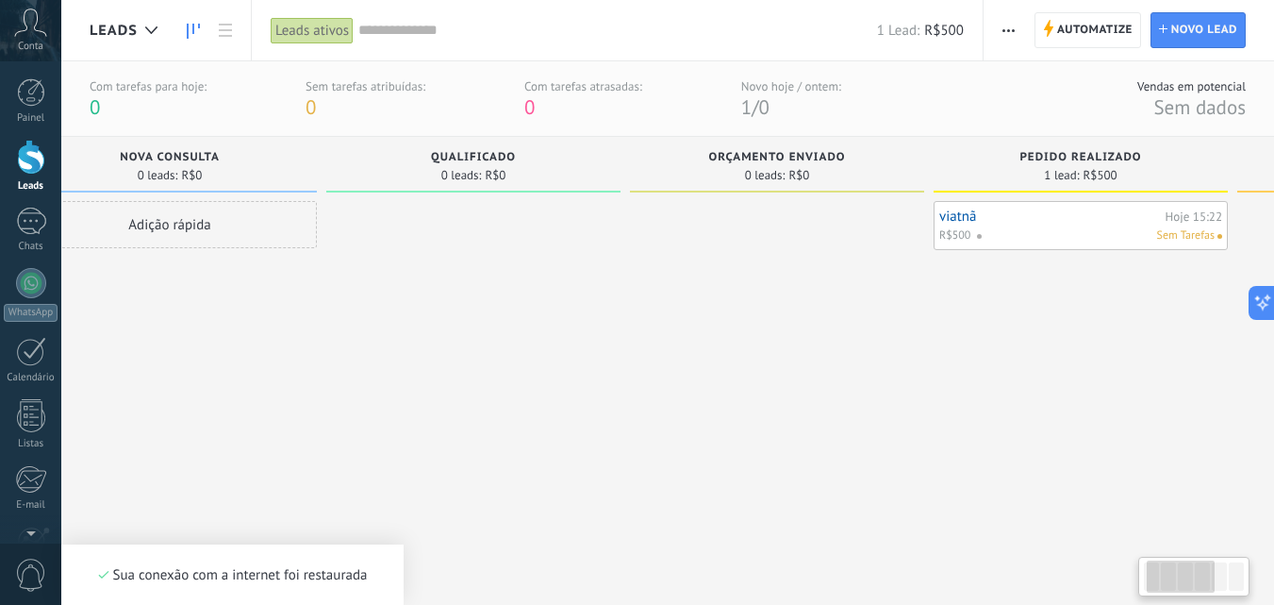
scroll to position [0, 657]
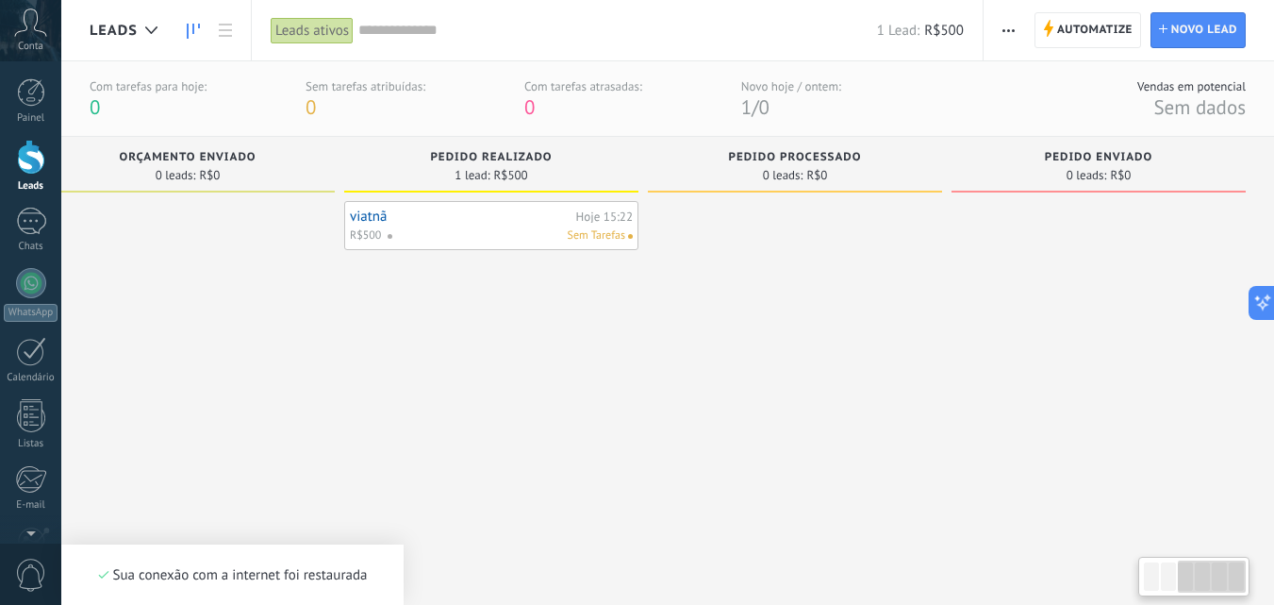
drag, startPoint x: 1162, startPoint y: 568, endPoint x: 1287, endPoint y: 540, distance: 127.7
click at [1274, 540] on html ".abccls-1,.abccls-2{fill-rule:evenodd}.abccls-2{fill:#fff} .abfcls-1{fill:none}…" at bounding box center [637, 302] width 1274 height 605
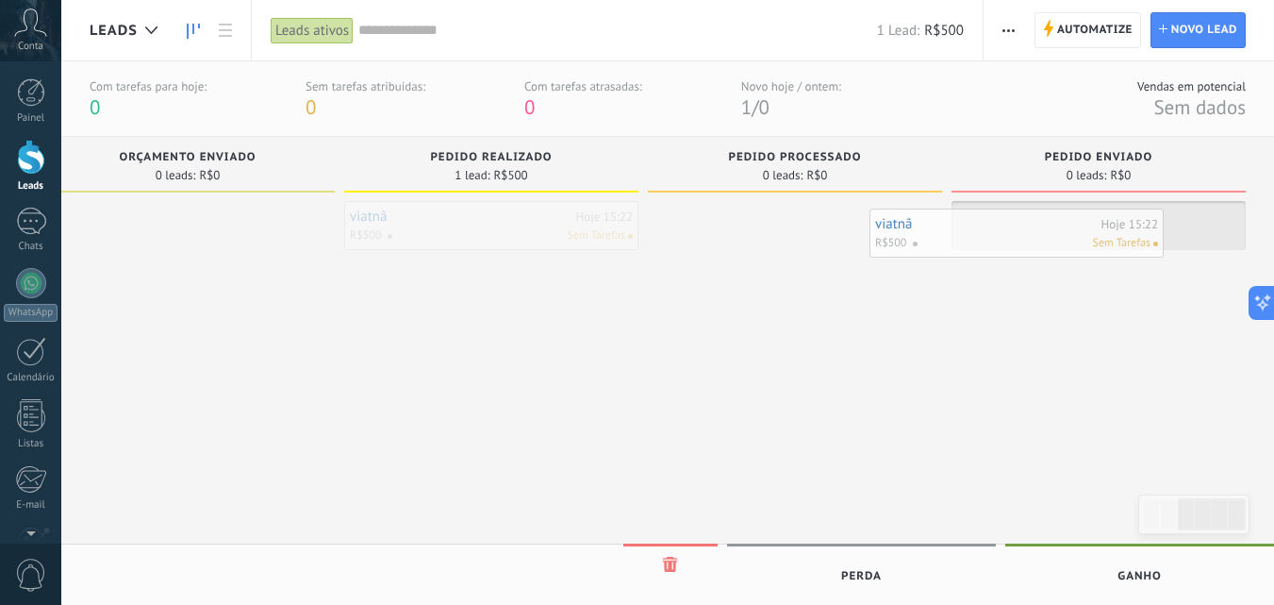
drag, startPoint x: 574, startPoint y: 232, endPoint x: 1074, endPoint y: 236, distance: 500.0
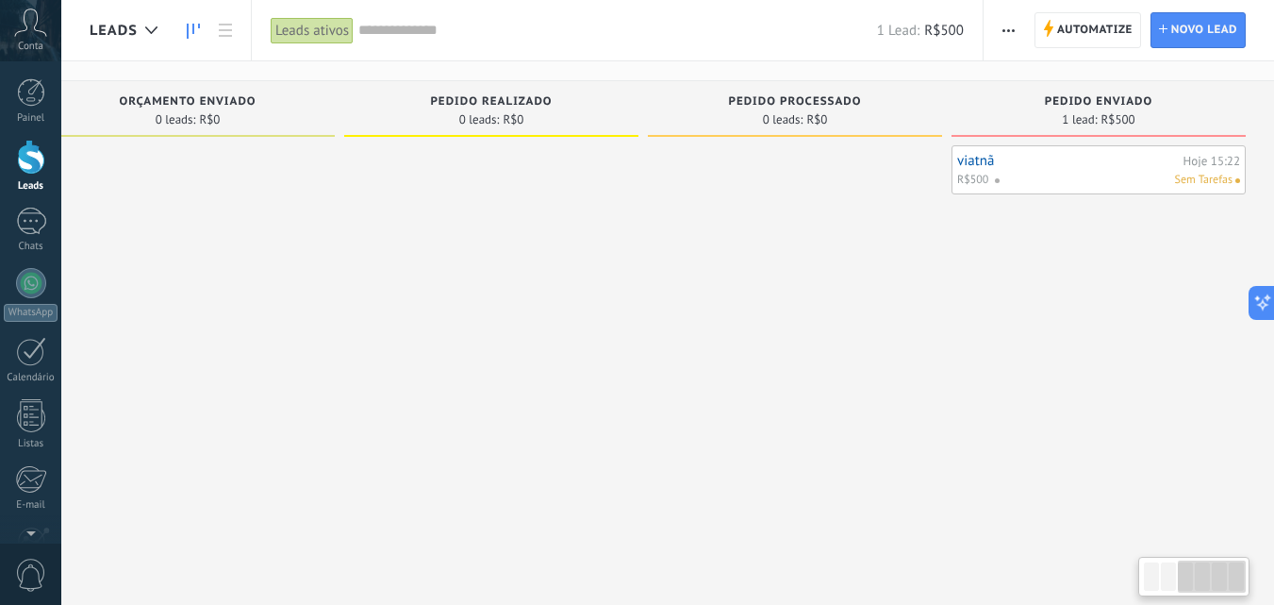
scroll to position [0, 0]
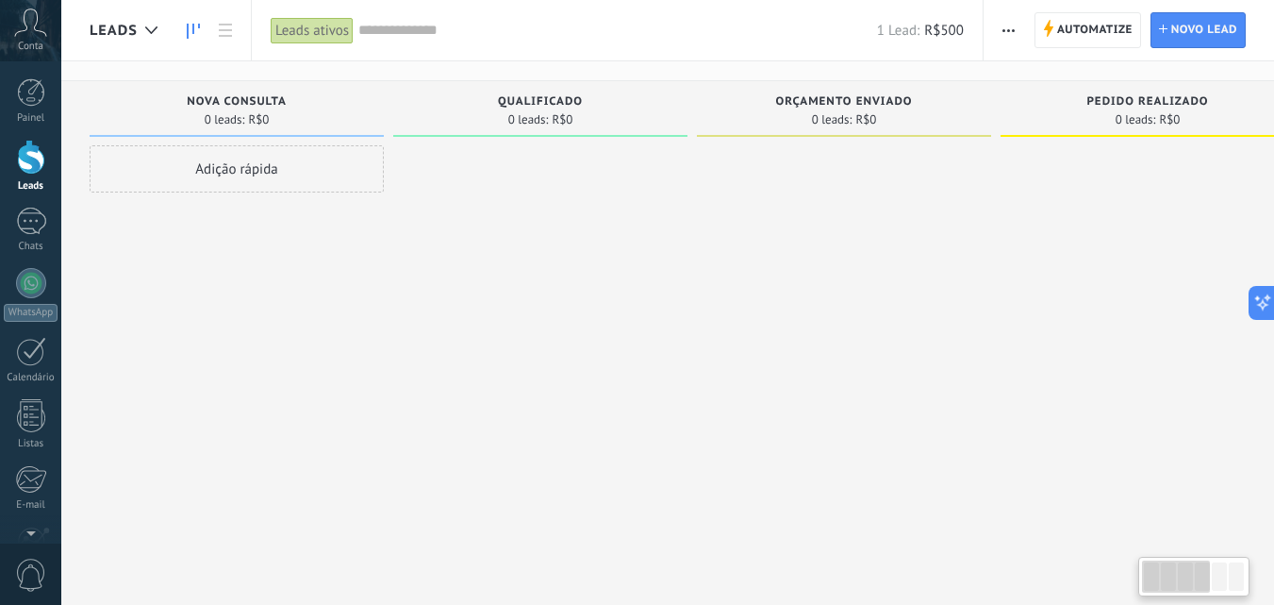
drag, startPoint x: 1199, startPoint y: 577, endPoint x: 929, endPoint y: 562, distance: 270.2
click at [929, 549] on body ".abccls-1,.abccls-2{fill-rule:evenodd}.abccls-2{fill:#fff} .abfcls-1{fill:none}…" at bounding box center [637, 246] width 1274 height 605
click at [248, 169] on div "Adição rápida" at bounding box center [237, 168] width 294 height 47
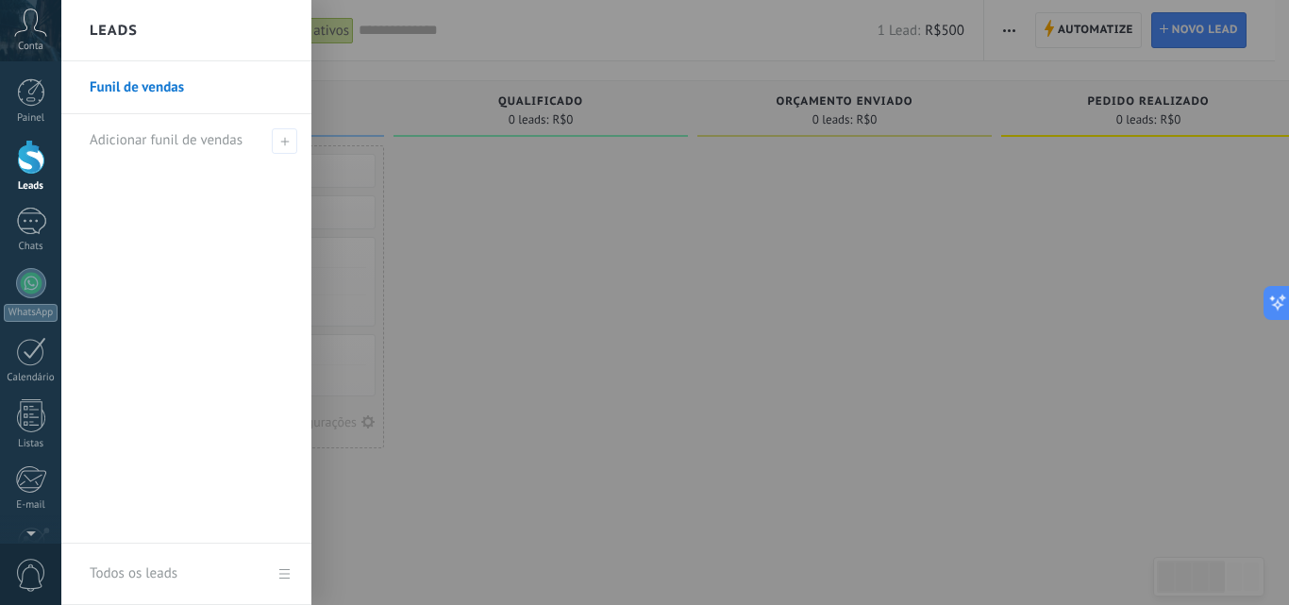
click at [253, 87] on link "Funil de vendas" at bounding box center [191, 87] width 203 height 53
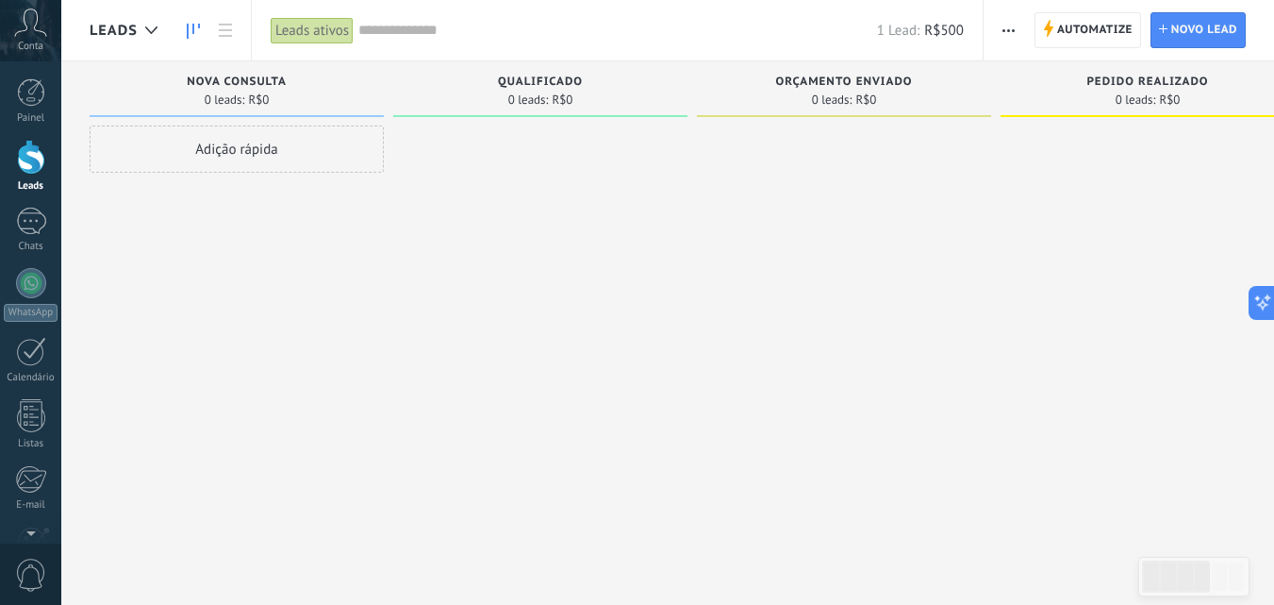
click at [263, 150] on div "Adição rápida" at bounding box center [237, 148] width 294 height 47
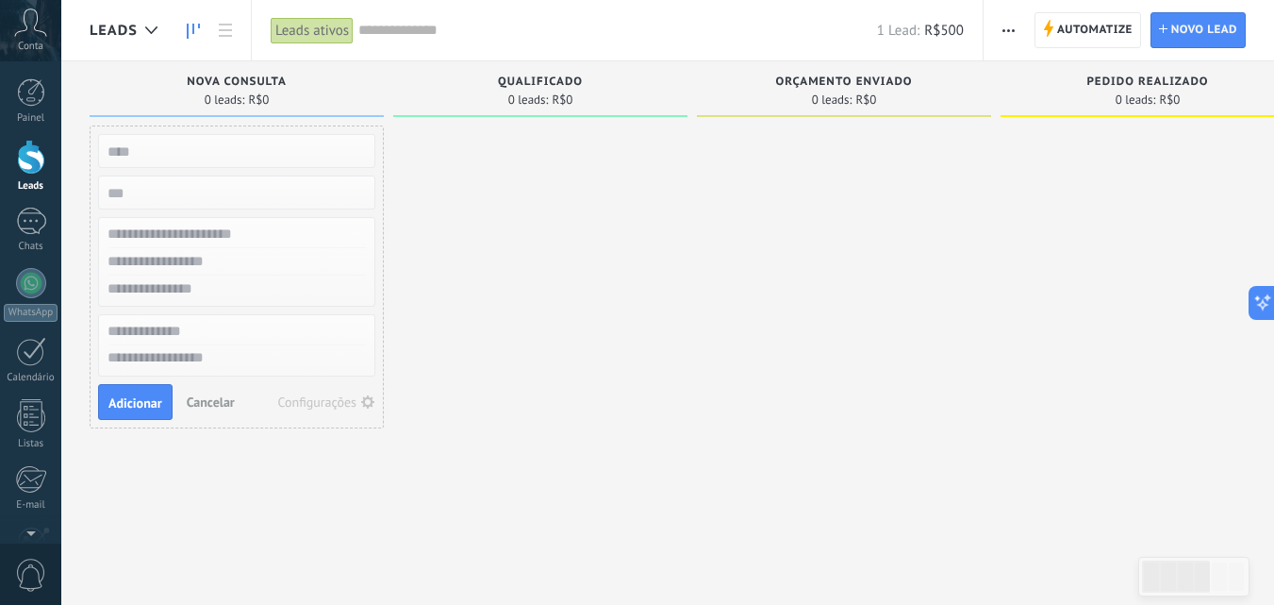
click at [238, 152] on input "text" at bounding box center [234, 151] width 275 height 26
type input "*"
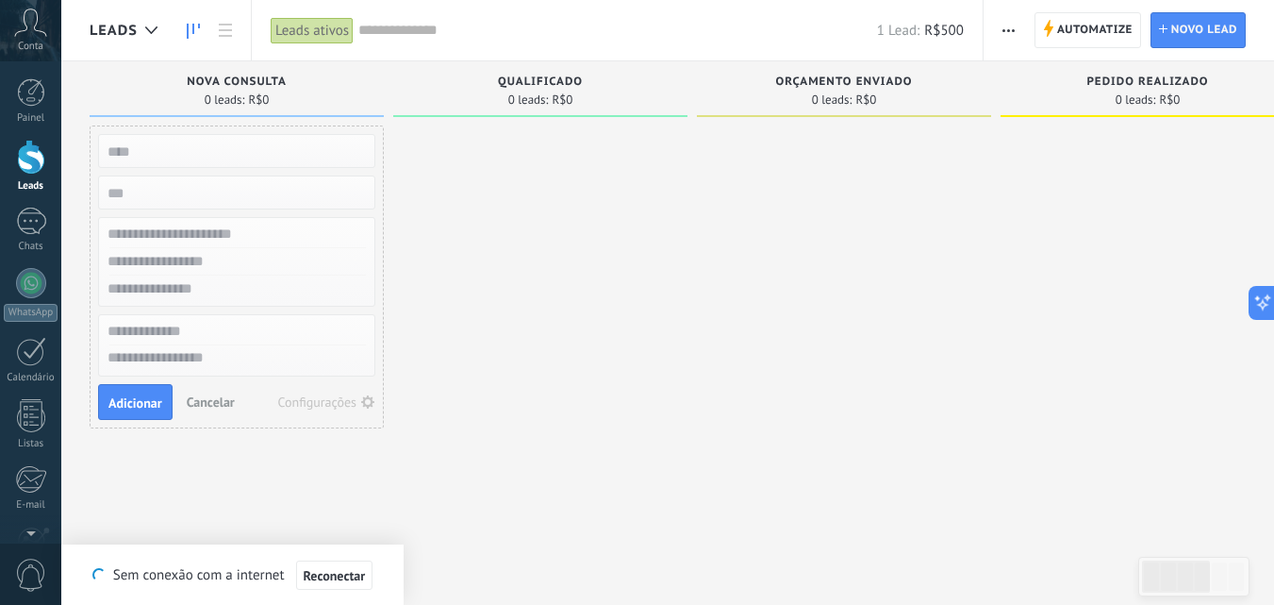
click at [524, 381] on div at bounding box center [540, 304] width 294 height 358
drag, startPoint x: 497, startPoint y: 205, endPoint x: 609, endPoint y: 27, distance: 209.9
click at [609, 27] on input "text" at bounding box center [617, 31] width 519 height 20
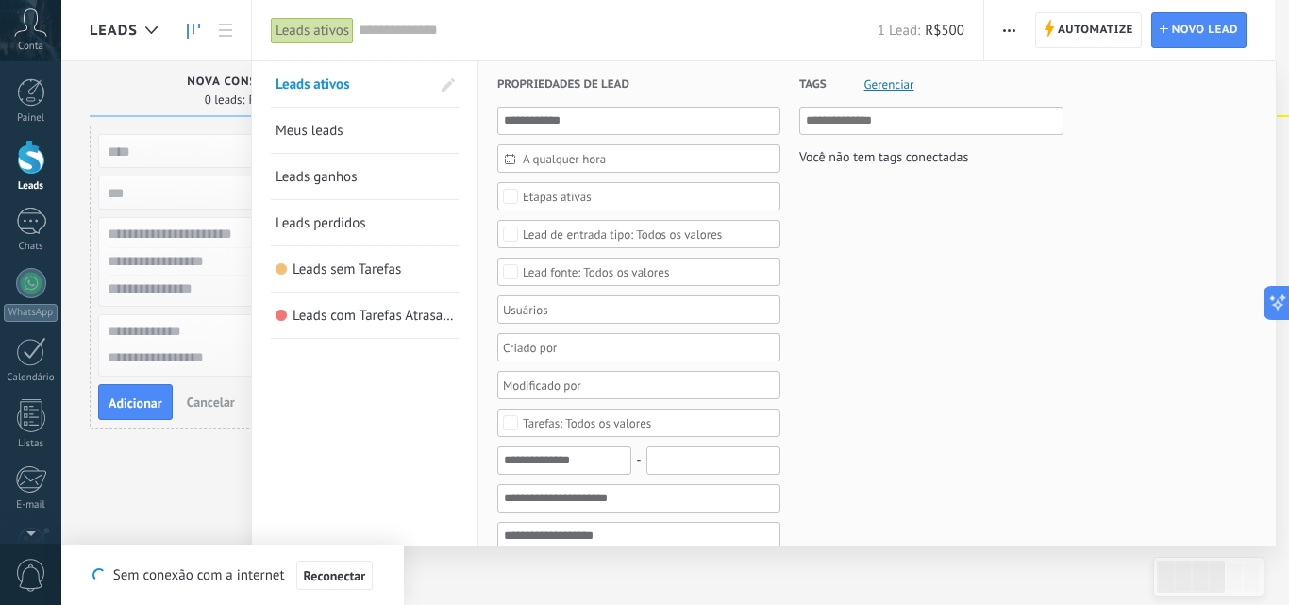
click at [559, 32] on input "text" at bounding box center [617, 31] width 519 height 20
click at [159, 84] on div at bounding box center [644, 302] width 1289 height 605
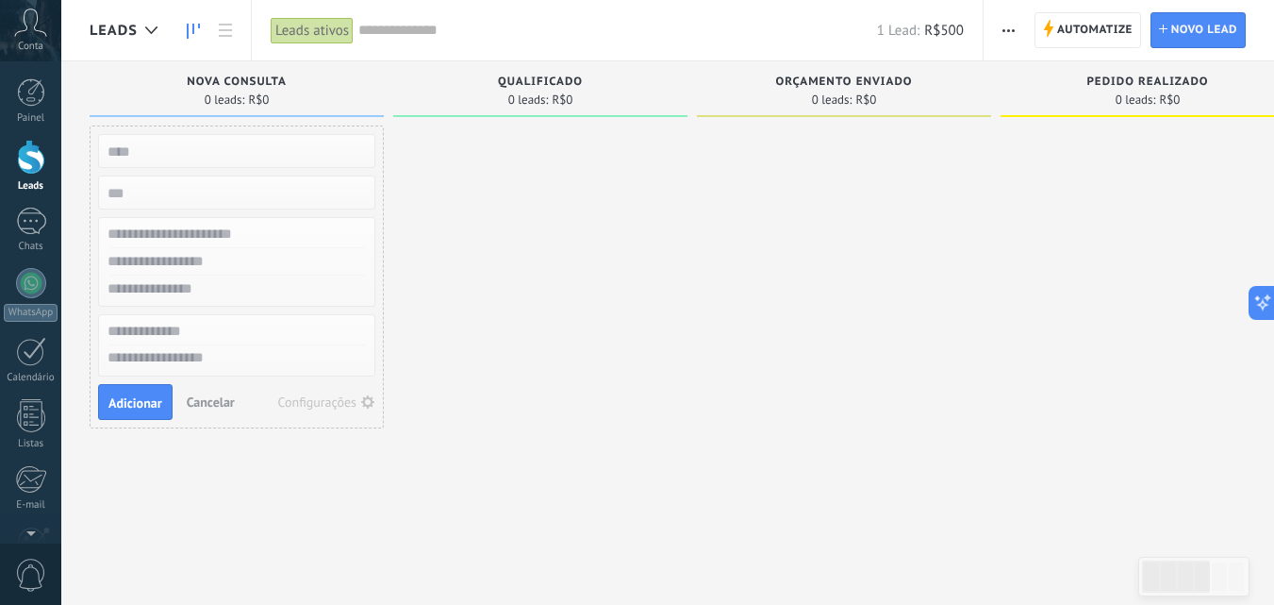
click at [204, 410] on button "Cancelar" at bounding box center [210, 402] width 63 height 28
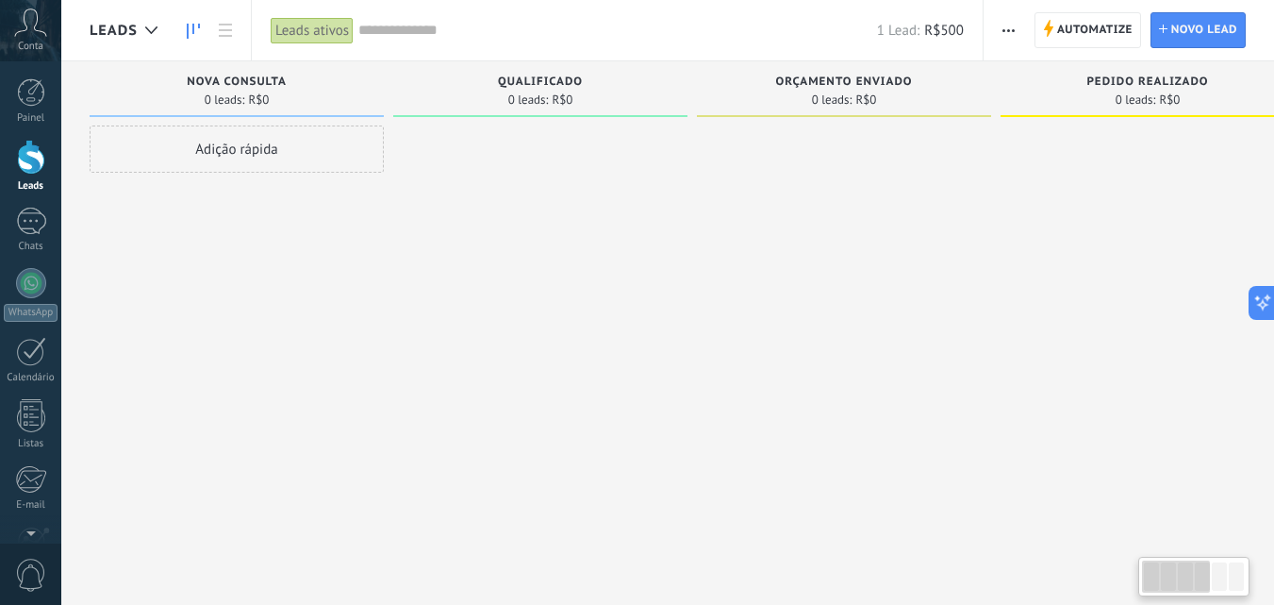
scroll to position [0, 657]
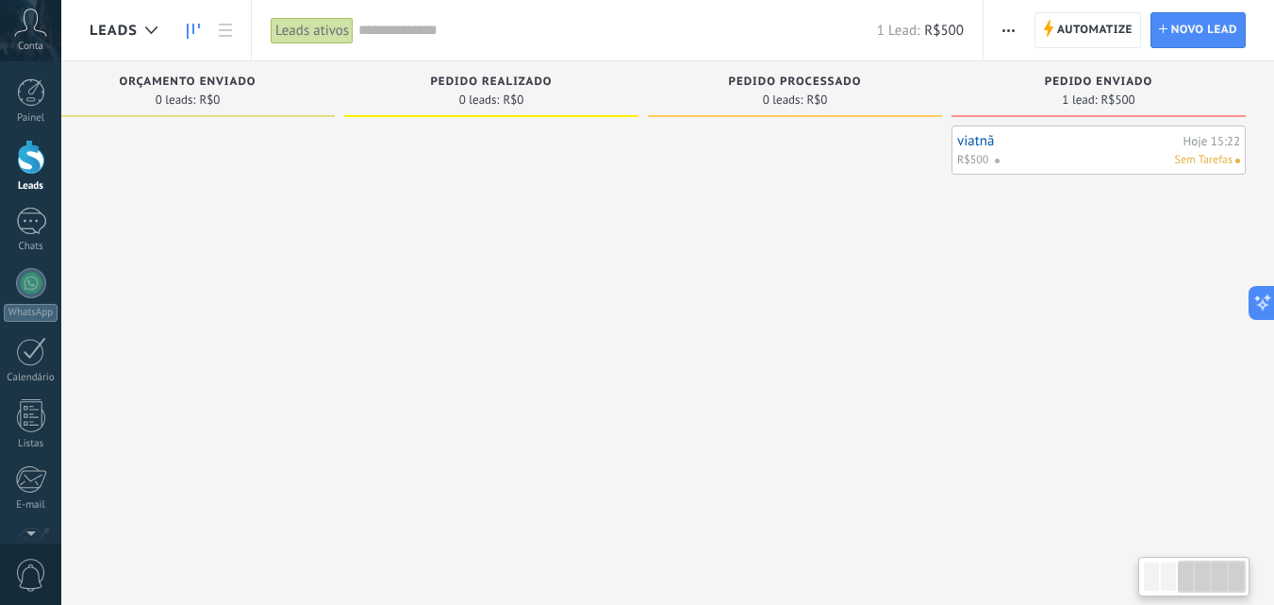
drag, startPoint x: 1184, startPoint y: 582, endPoint x: 1288, endPoint y: 557, distance: 106.9
click at [1274, 557] on html ".abccls-1,.abccls-2{fill-rule:evenodd}.abccls-2{fill:#fff} .abfcls-1{fill:none}…" at bounding box center [637, 302] width 1274 height 605
click at [25, 100] on div at bounding box center [31, 92] width 28 height 28
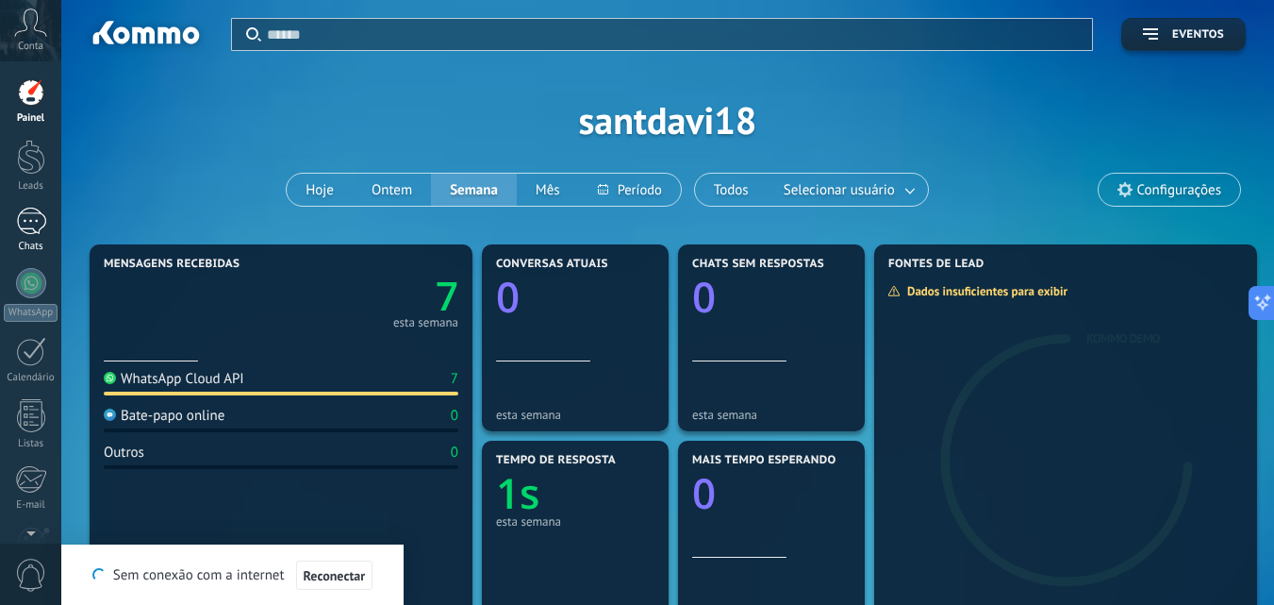
click at [31, 229] on div at bounding box center [31, 221] width 30 height 27
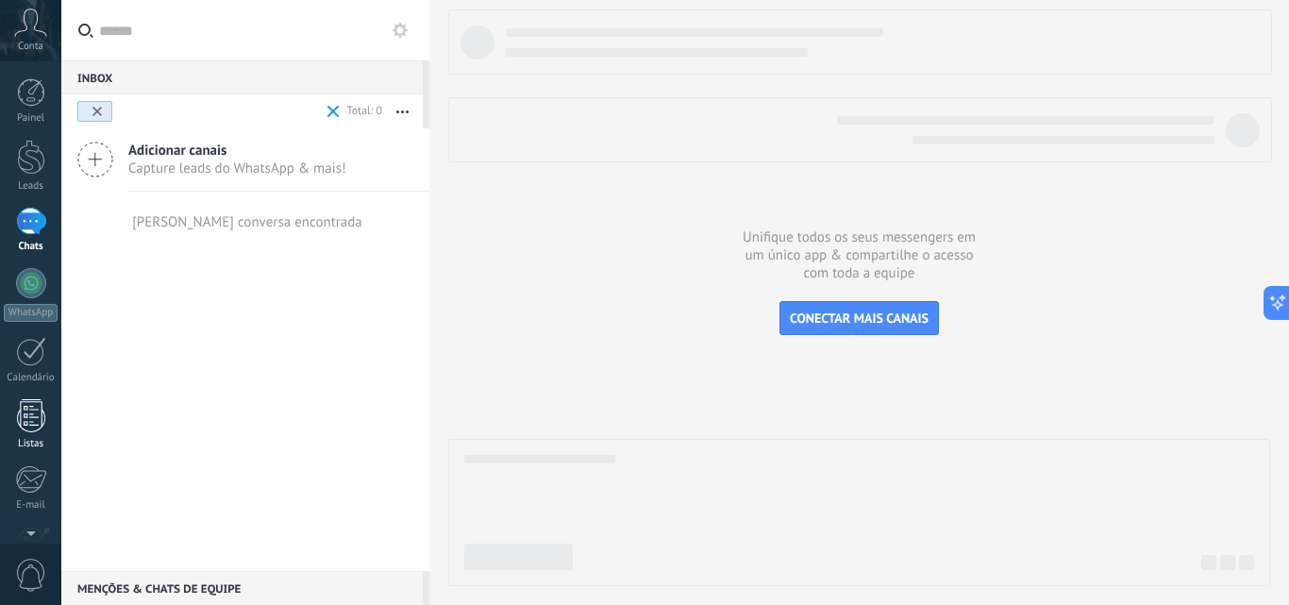
click at [32, 430] on div at bounding box center [31, 415] width 28 height 33
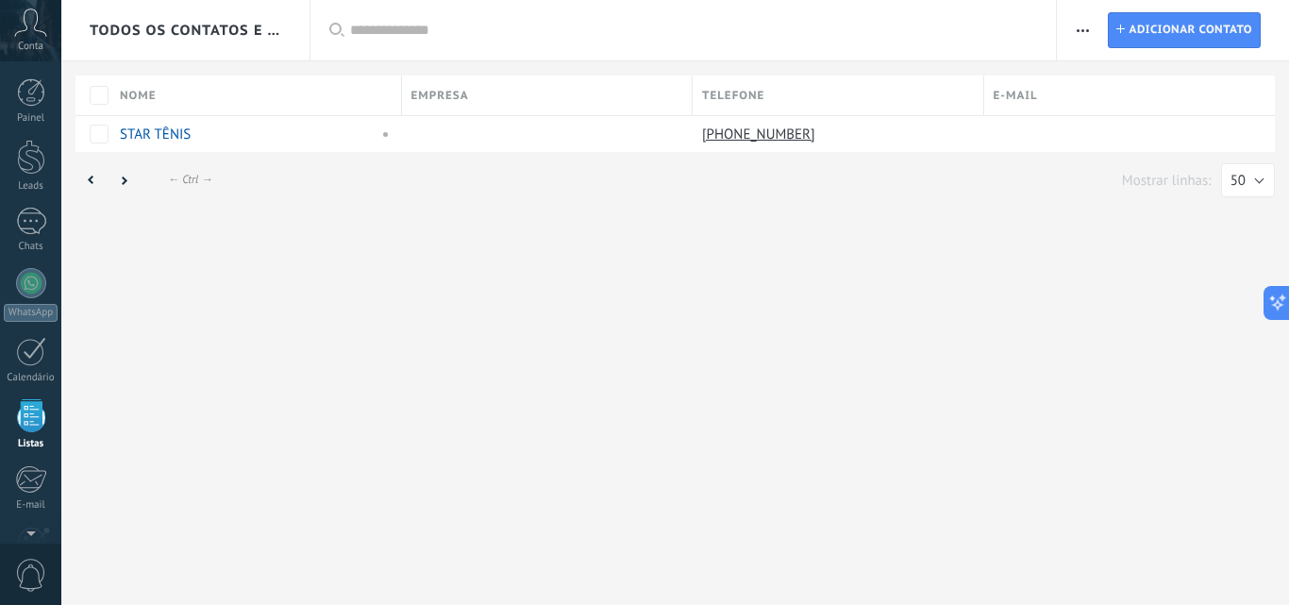
scroll to position [117, 0]
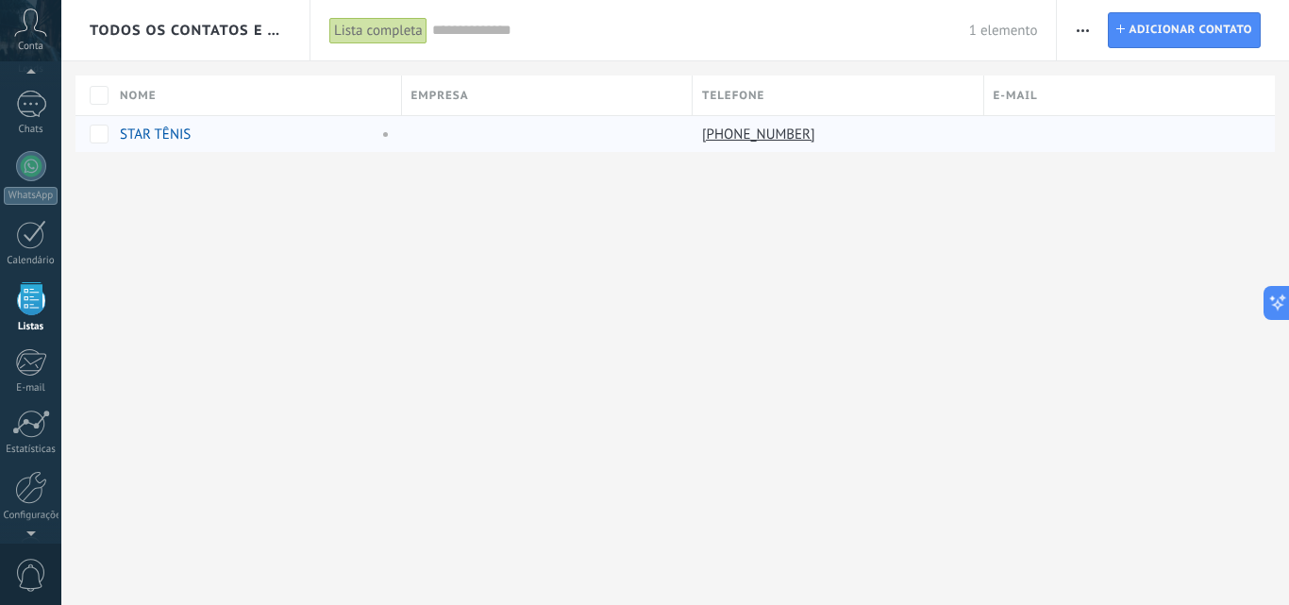
click at [77, 122] on div at bounding box center [92, 133] width 35 height 37
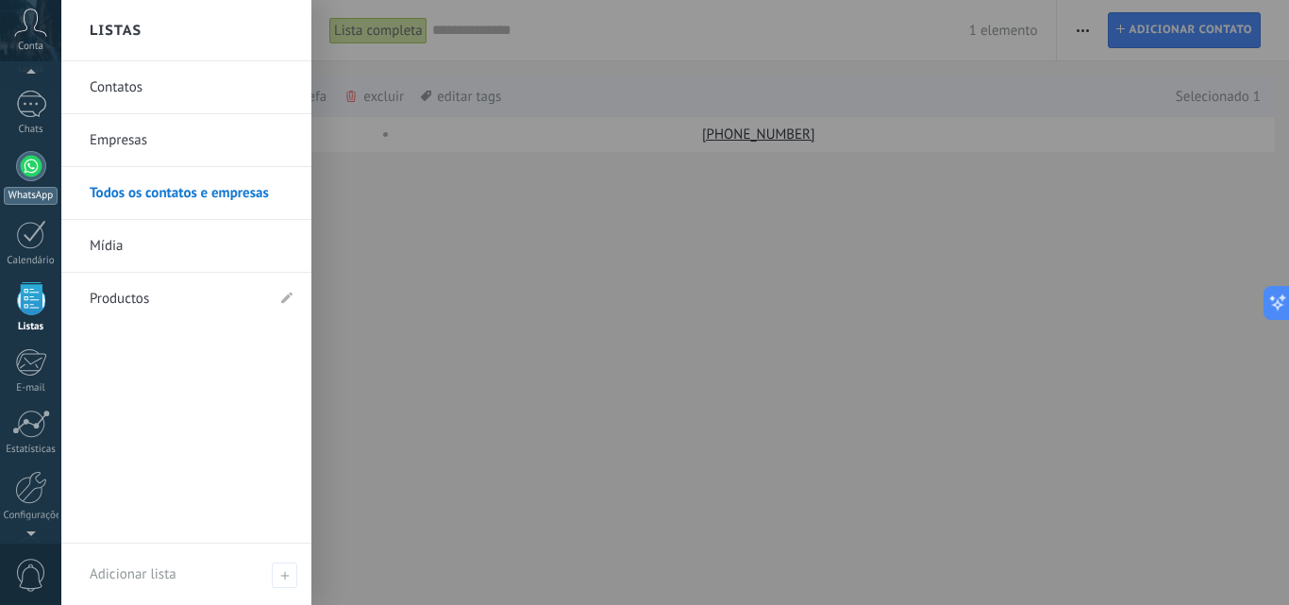
click at [36, 175] on div at bounding box center [31, 166] width 30 height 30
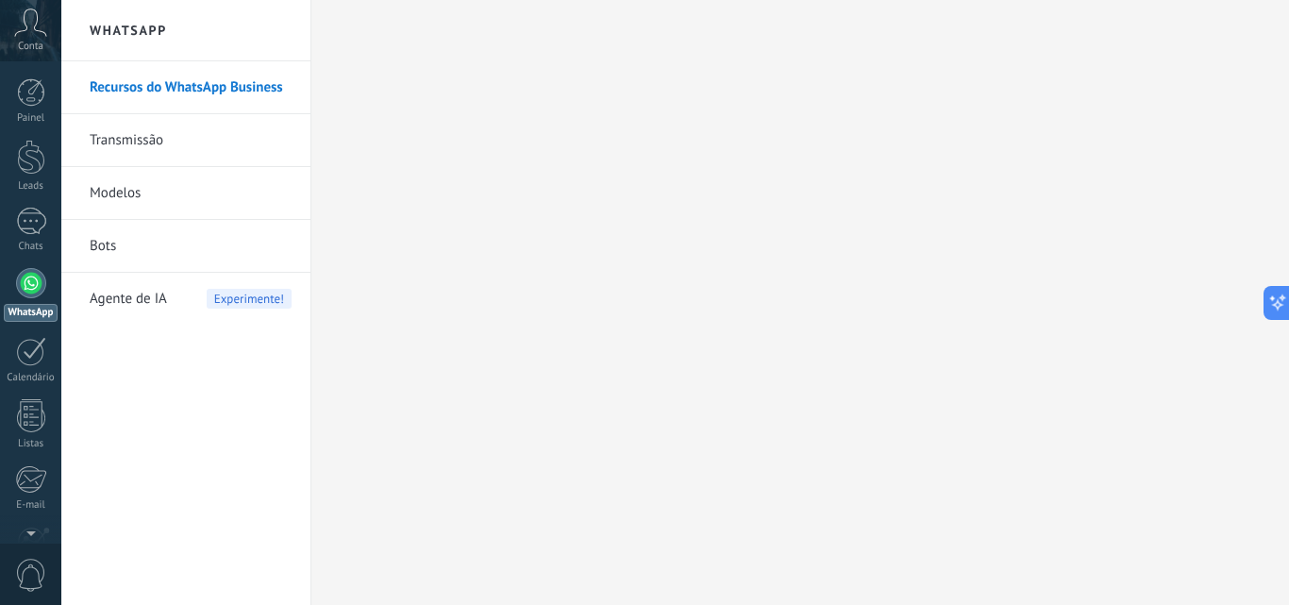
click at [166, 304] on span "Agente de IA" at bounding box center [128, 299] width 77 height 53
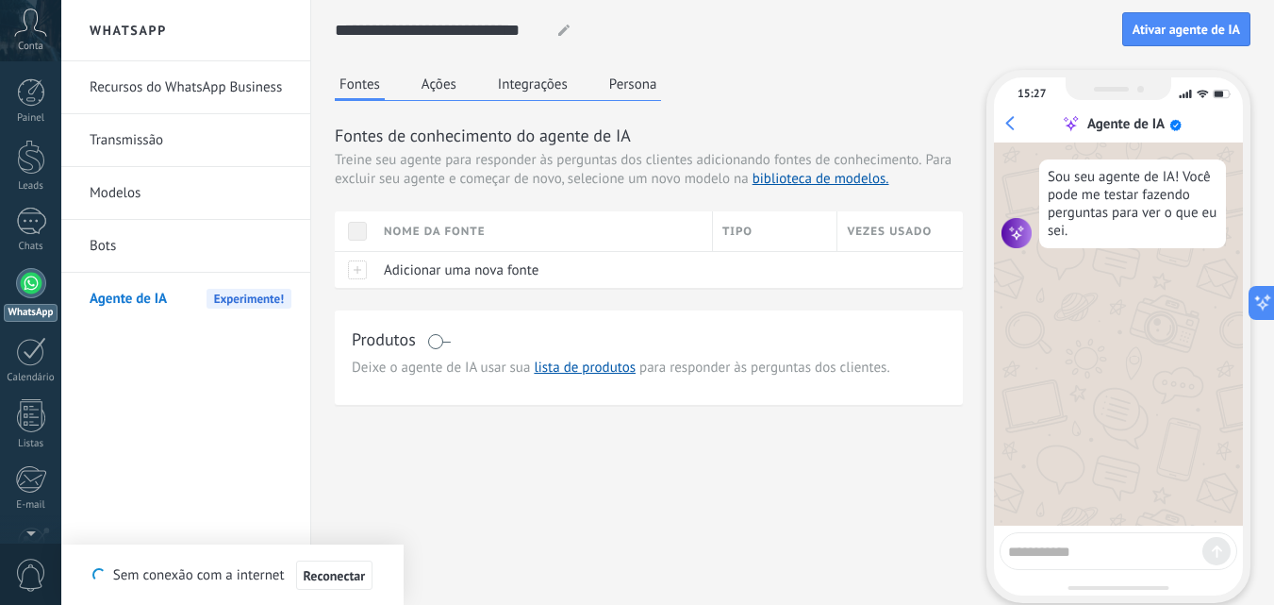
click at [442, 80] on button "Ações" at bounding box center [439, 84] width 44 height 28
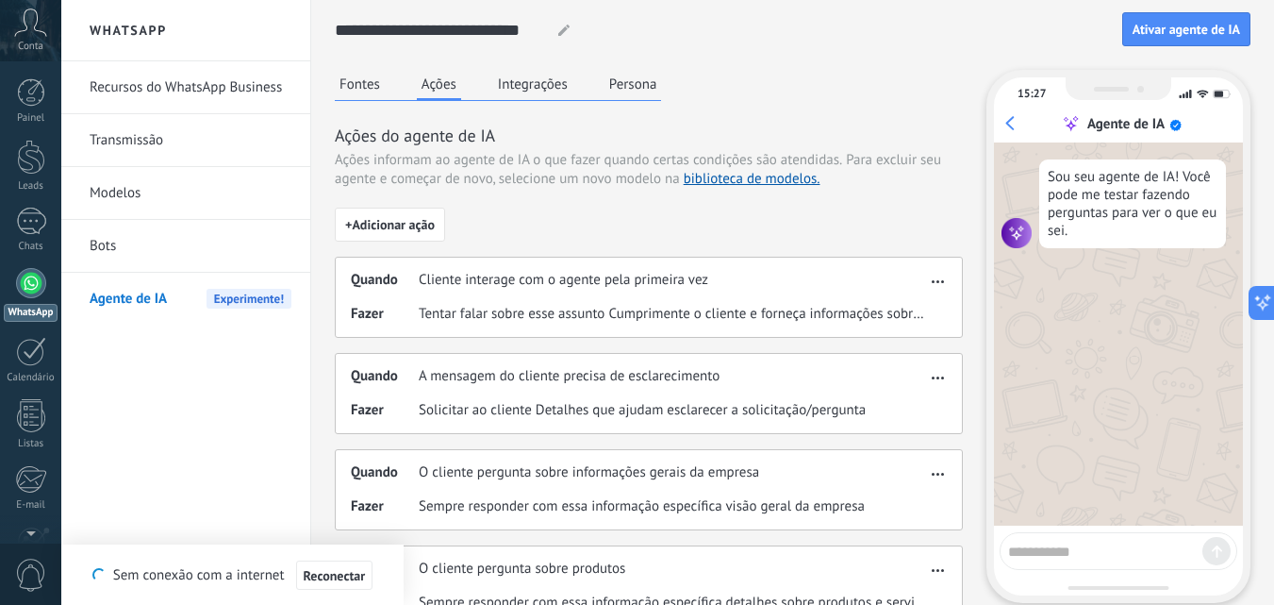
click at [569, 286] on span "Cliente interage com o agente pela primeira vez" at bounding box center [564, 280] width 290 height 19
click at [949, 283] on div "Quando Cliente interage com o agente pela primeira vez Fazer Tentar falar sobre…" at bounding box center [649, 297] width 628 height 81
click at [942, 282] on use "button" at bounding box center [938, 281] width 12 height 3
click at [688, 278] on span "Cliente interage com o agente pela primeira vez" at bounding box center [564, 280] width 290 height 19
click at [358, 85] on button "Fontes" at bounding box center [360, 84] width 50 height 28
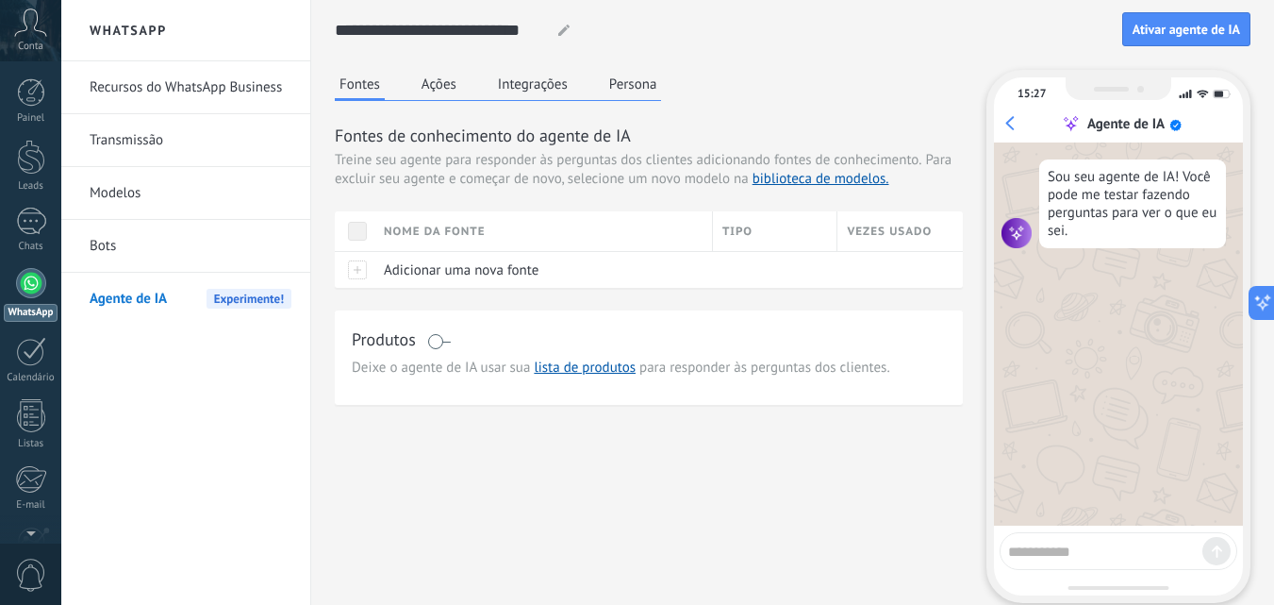
click at [433, 97] on button "Ações" at bounding box center [439, 84] width 44 height 28
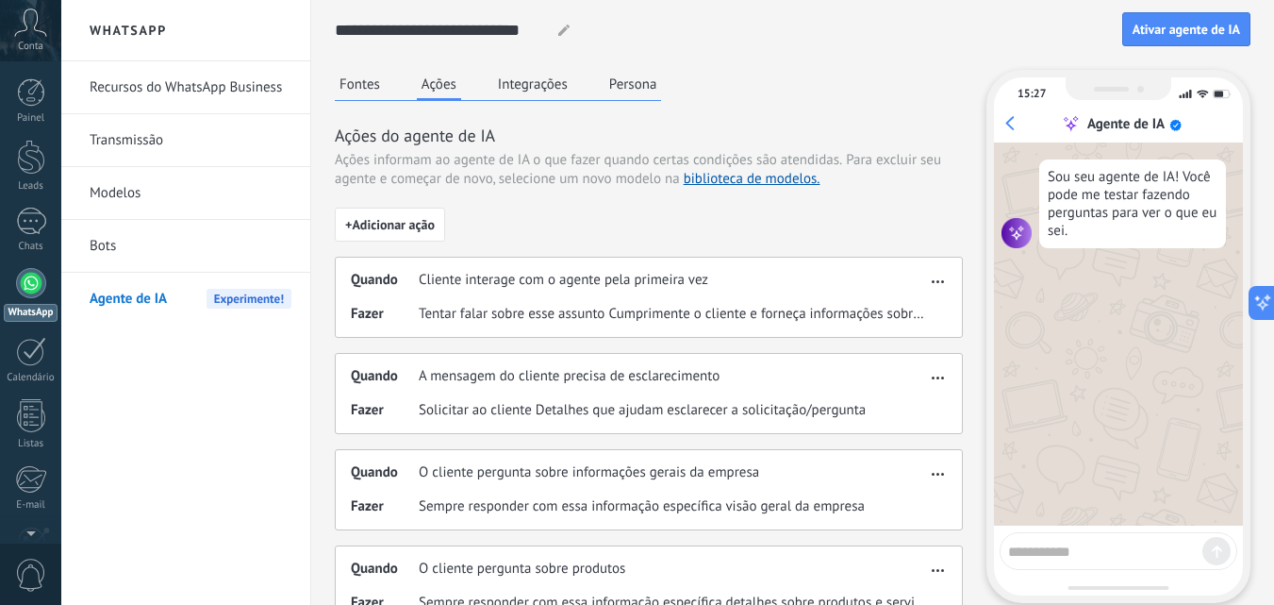
click at [375, 83] on button "Fontes" at bounding box center [360, 84] width 50 height 28
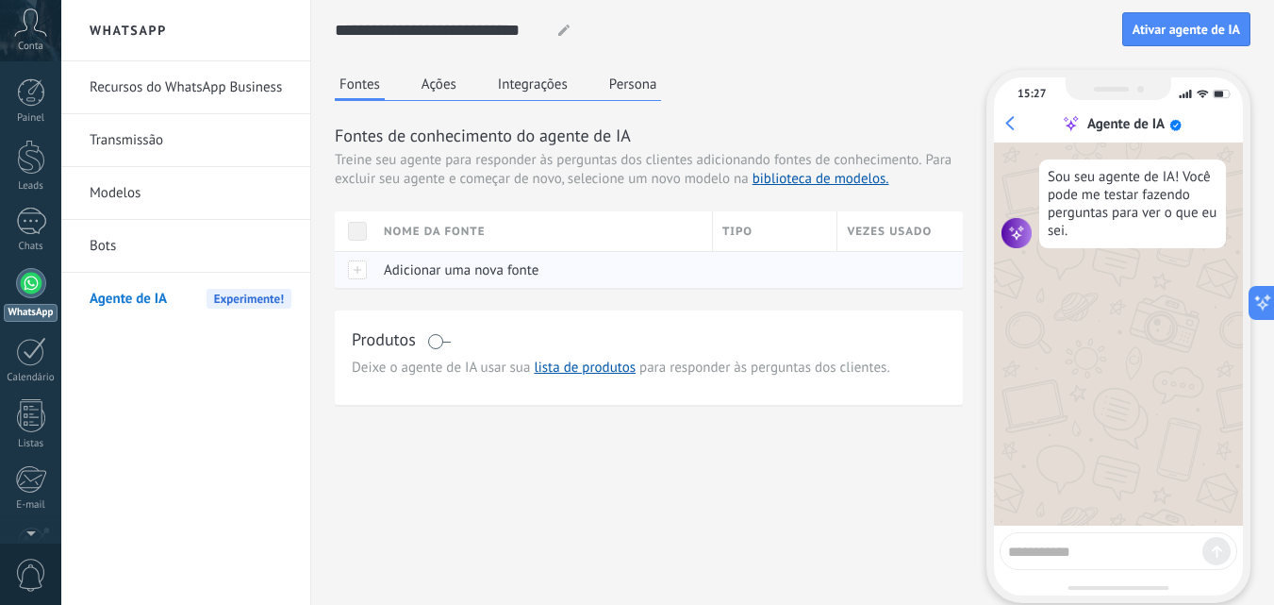
click at [494, 264] on span "Adicionar uma nova fonte" at bounding box center [461, 270] width 155 height 18
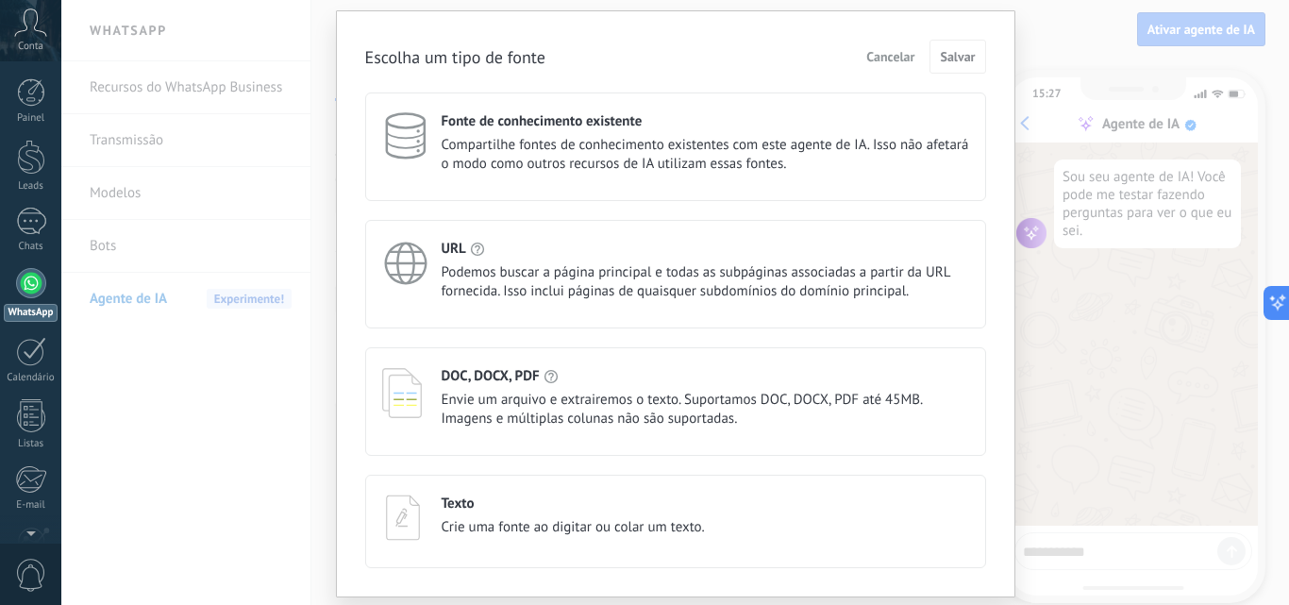
scroll to position [94, 0]
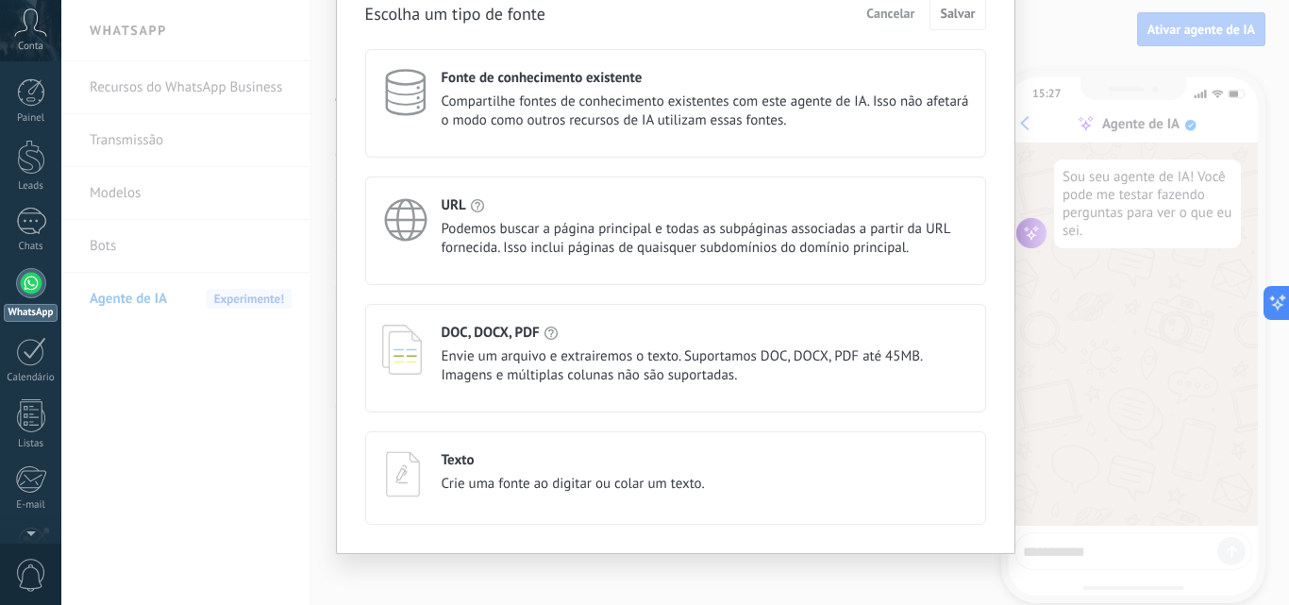
click at [887, 15] on span "Cancelar" at bounding box center [890, 13] width 48 height 13
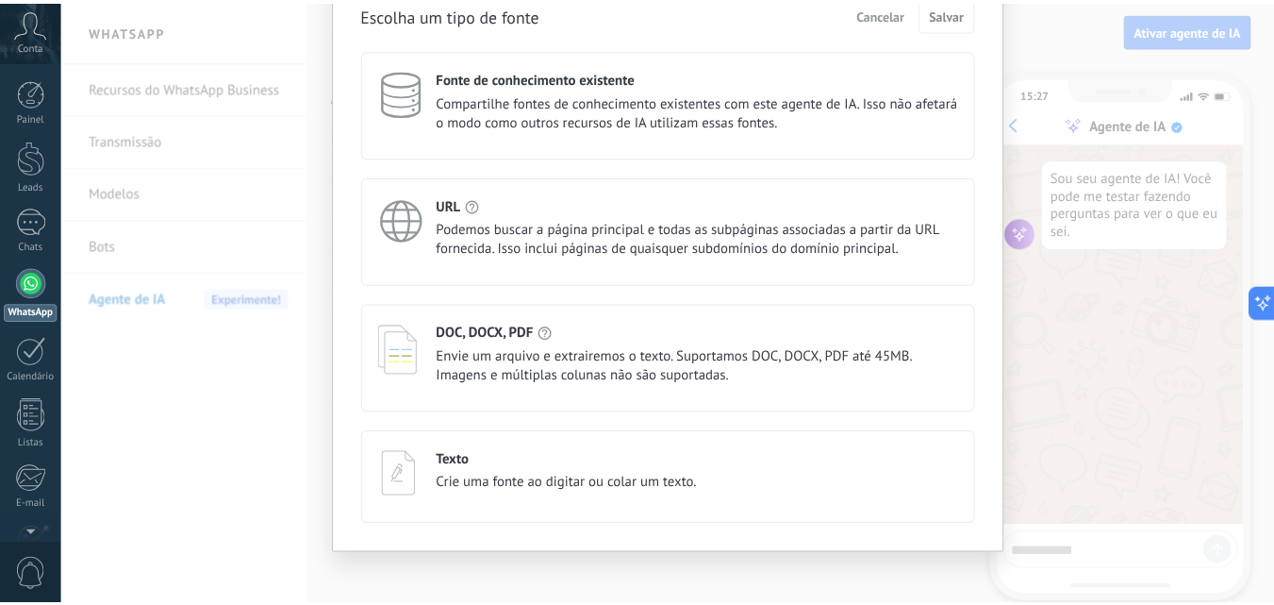
scroll to position [0, 0]
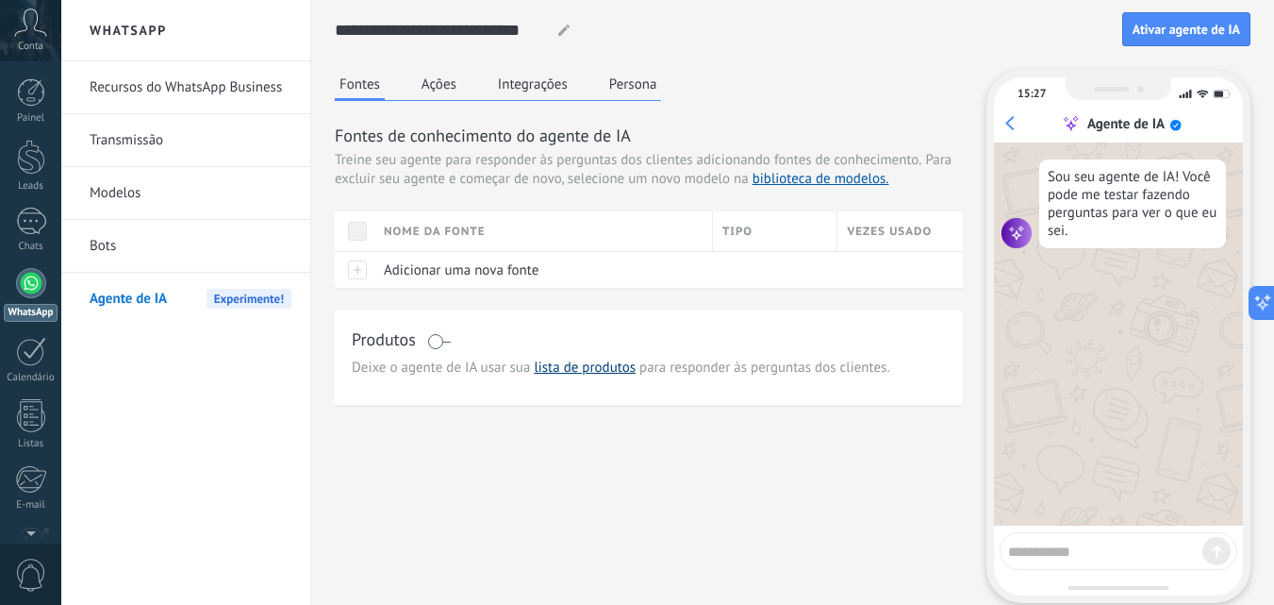
click at [587, 372] on link "lista de produtos" at bounding box center [585, 367] width 102 height 18
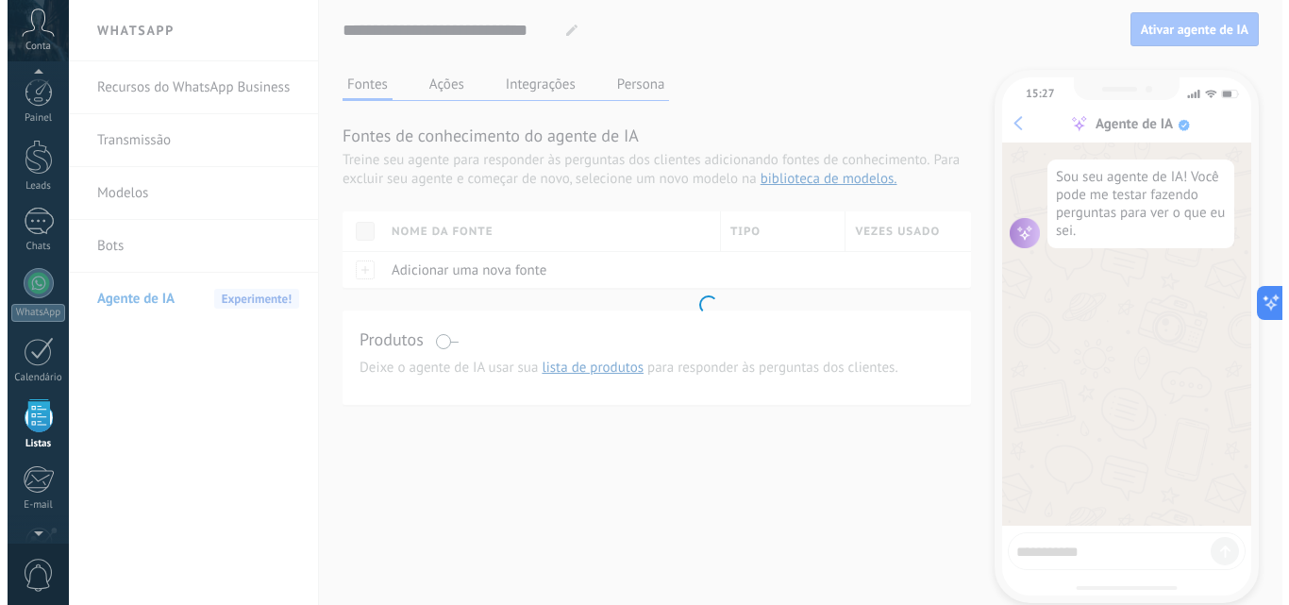
scroll to position [117, 0]
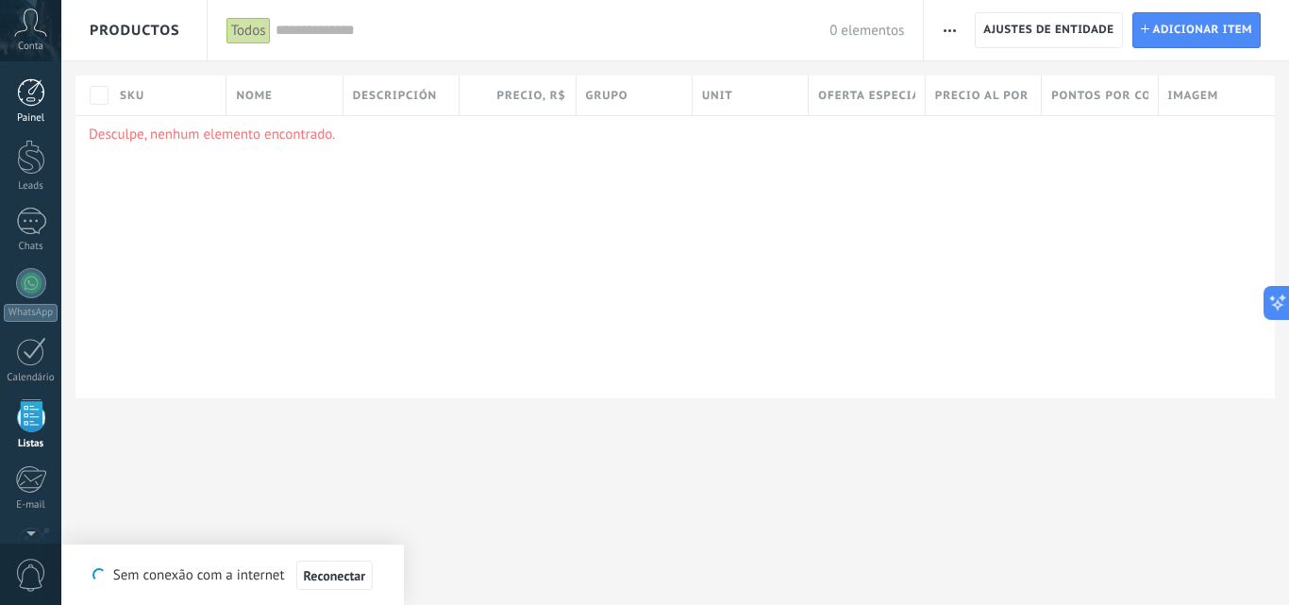
click at [36, 87] on div at bounding box center [31, 92] width 28 height 28
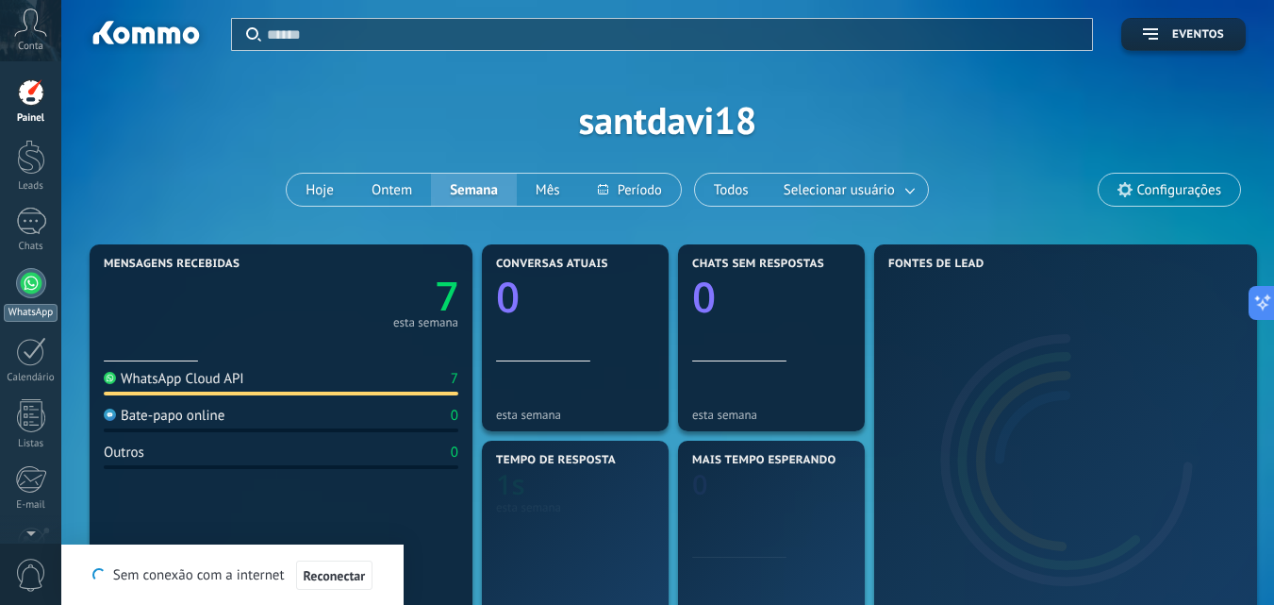
click at [47, 305] on div "WhatsApp" at bounding box center [31, 313] width 54 height 18
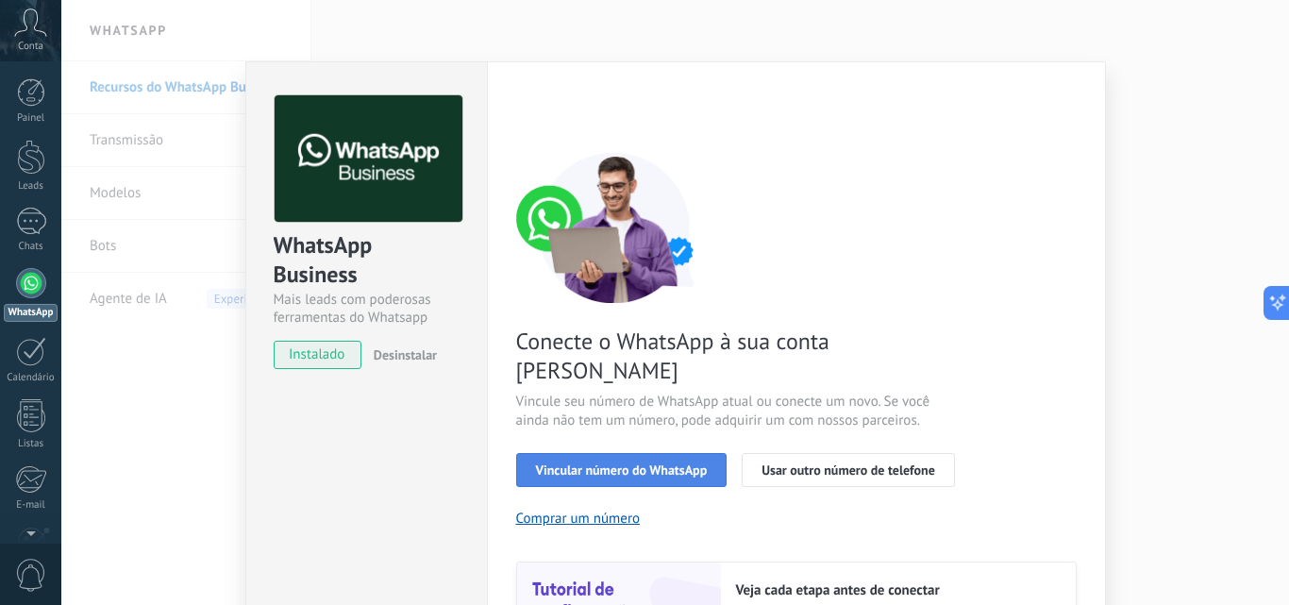
click at [660, 463] on span "Vincular número do WhatsApp" at bounding box center [622, 469] width 172 height 13
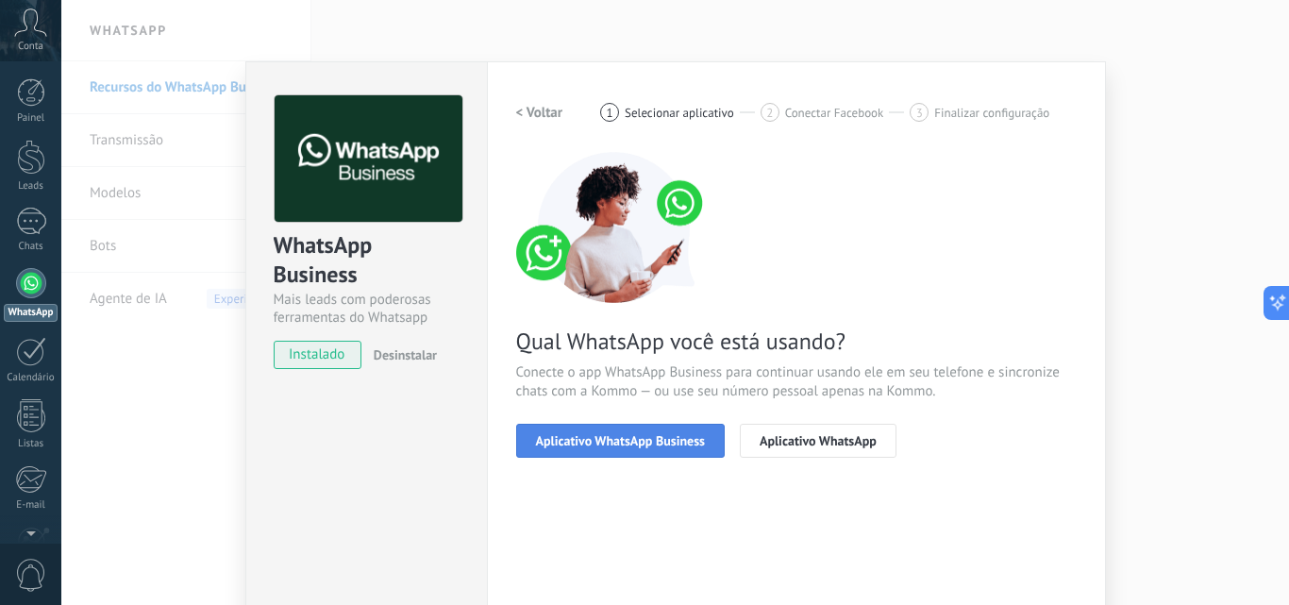
click at [621, 445] on span "Aplicativo WhatsApp Business" at bounding box center [620, 440] width 169 height 13
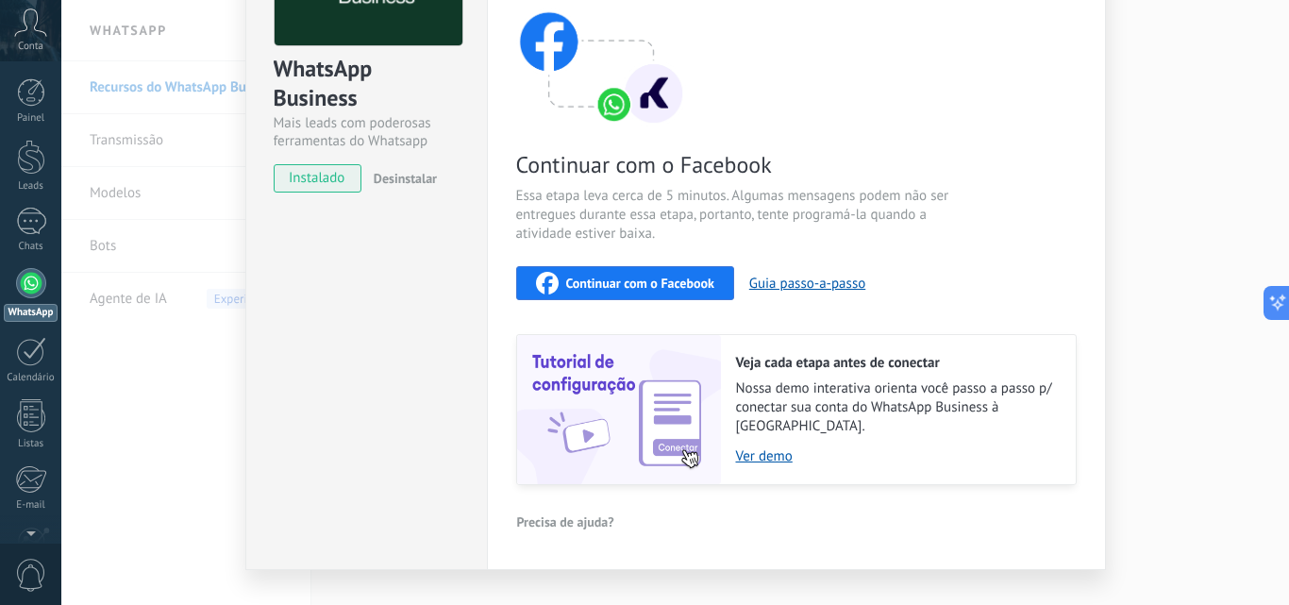
scroll to position [189, 0]
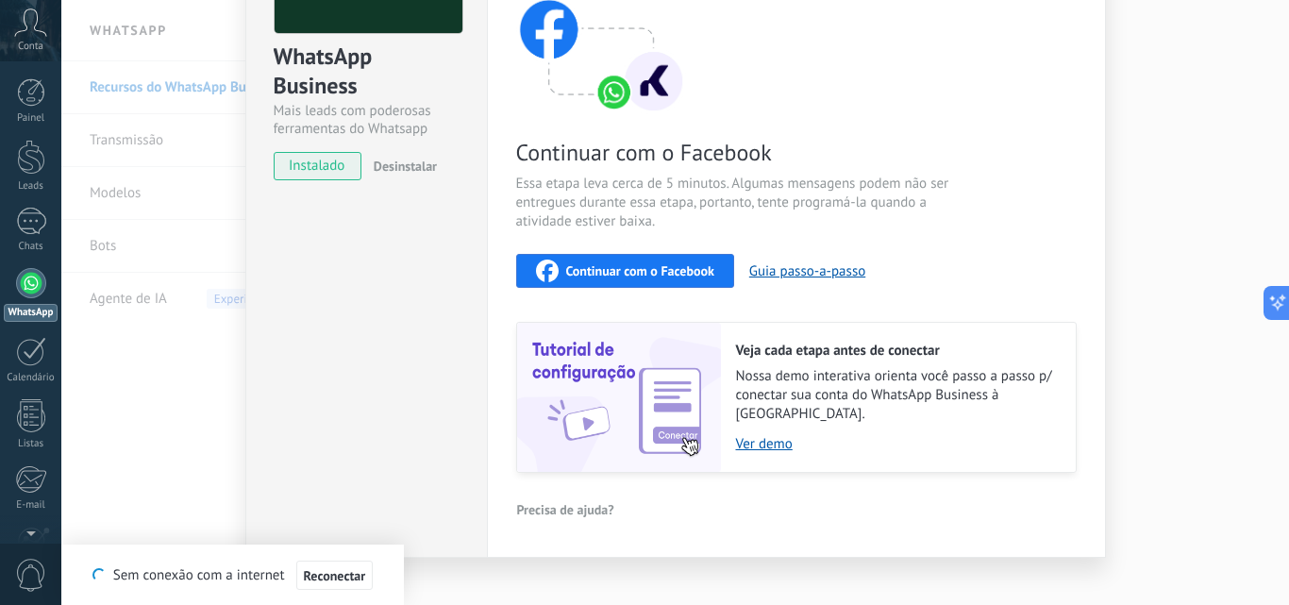
click at [672, 264] on span "Continuar com o Facebook" at bounding box center [640, 270] width 148 height 13
click at [597, 256] on button "Continuar com o Facebook" at bounding box center [625, 271] width 218 height 34
click at [640, 270] on span "Continuar com o Facebook" at bounding box center [640, 270] width 148 height 13
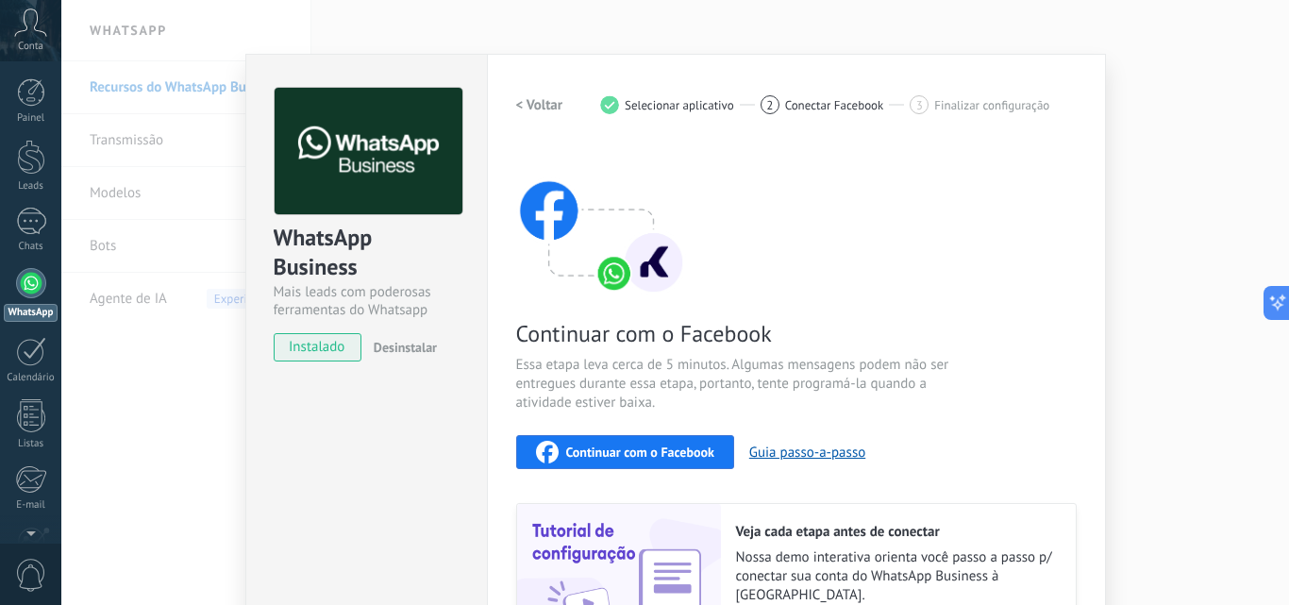
scroll to position [0, 0]
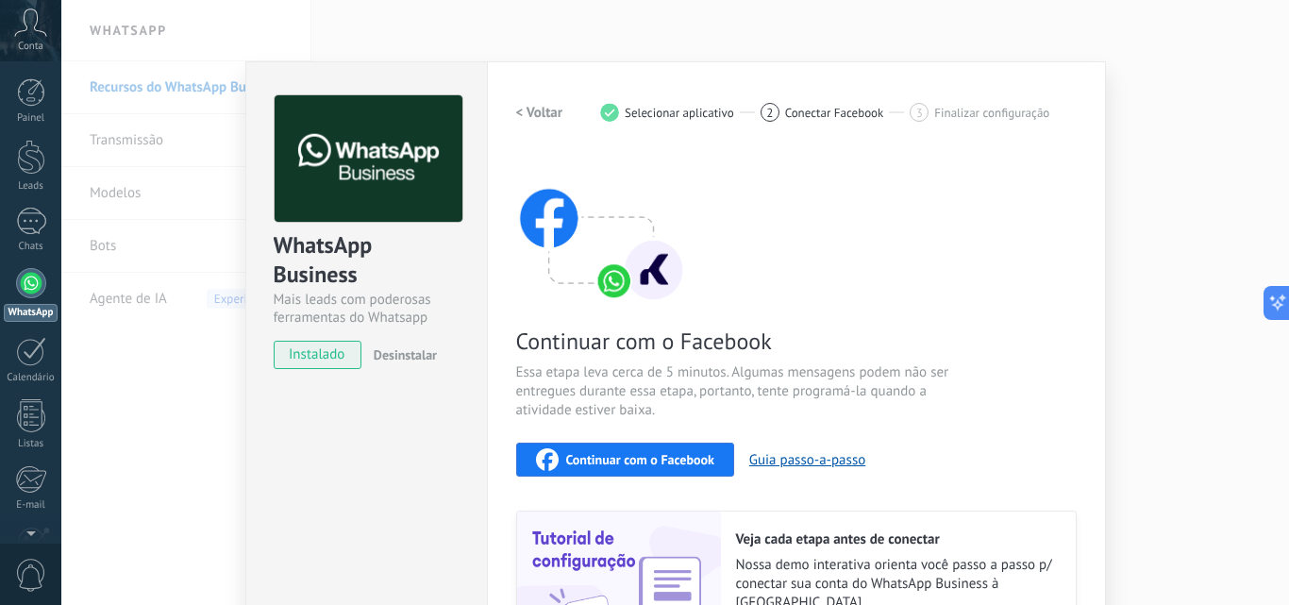
click at [520, 29] on div "WhatsApp Business Mais leads com poderosas ferramentas do Whatsapp instalado De…" at bounding box center [674, 302] width 1227 height 605
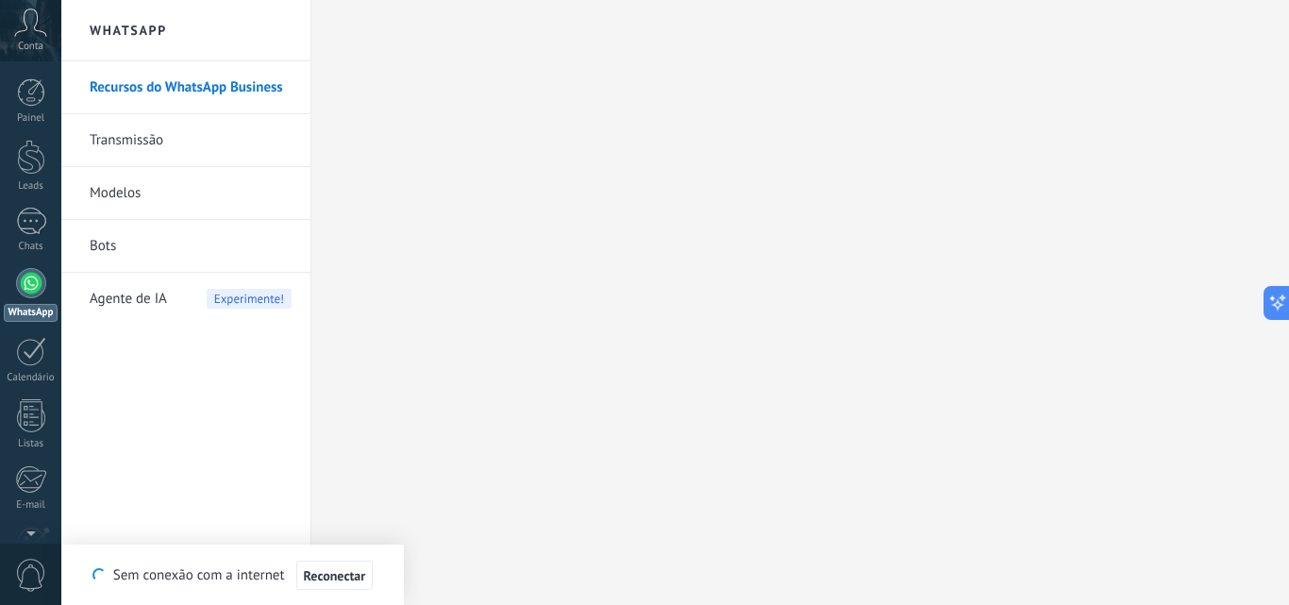
click at [117, 297] on span "Agente de IA" at bounding box center [128, 299] width 77 height 53
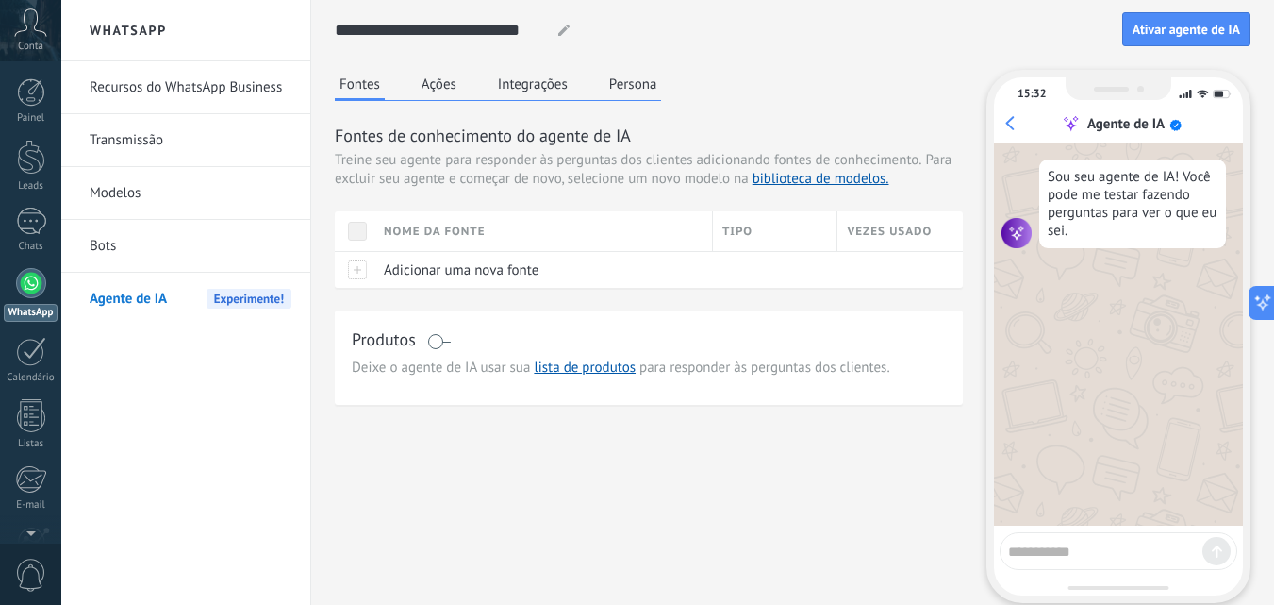
click at [187, 94] on link "Recursos do WhatsApp Business" at bounding box center [191, 87] width 202 height 53
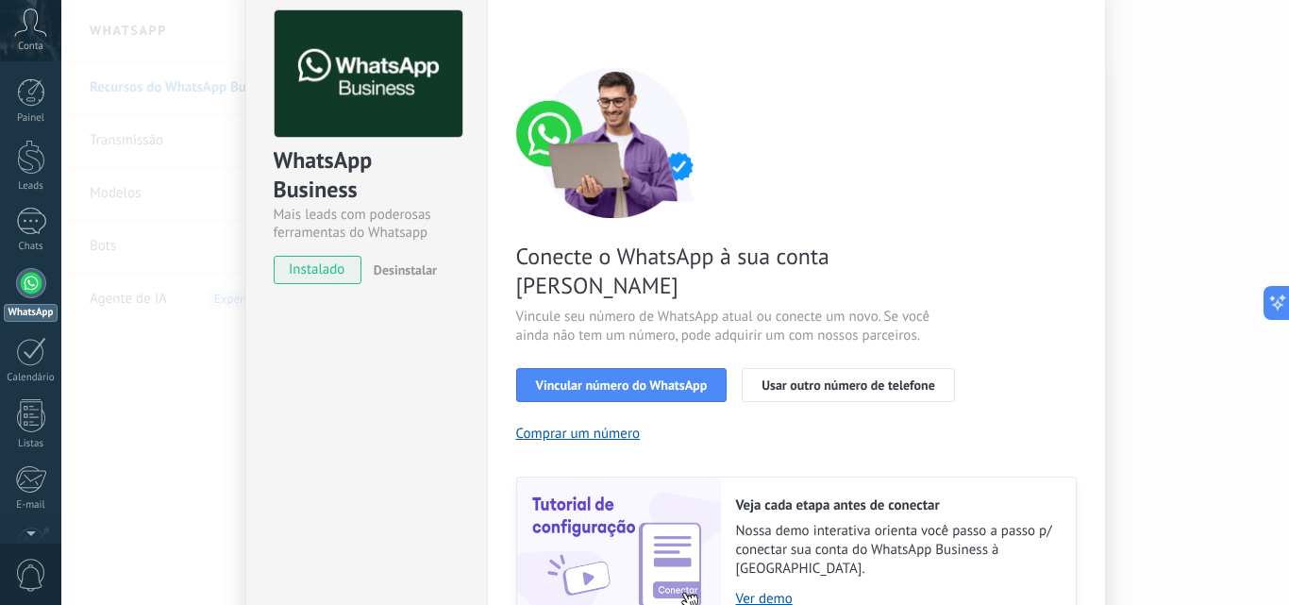
scroll to position [219, 0]
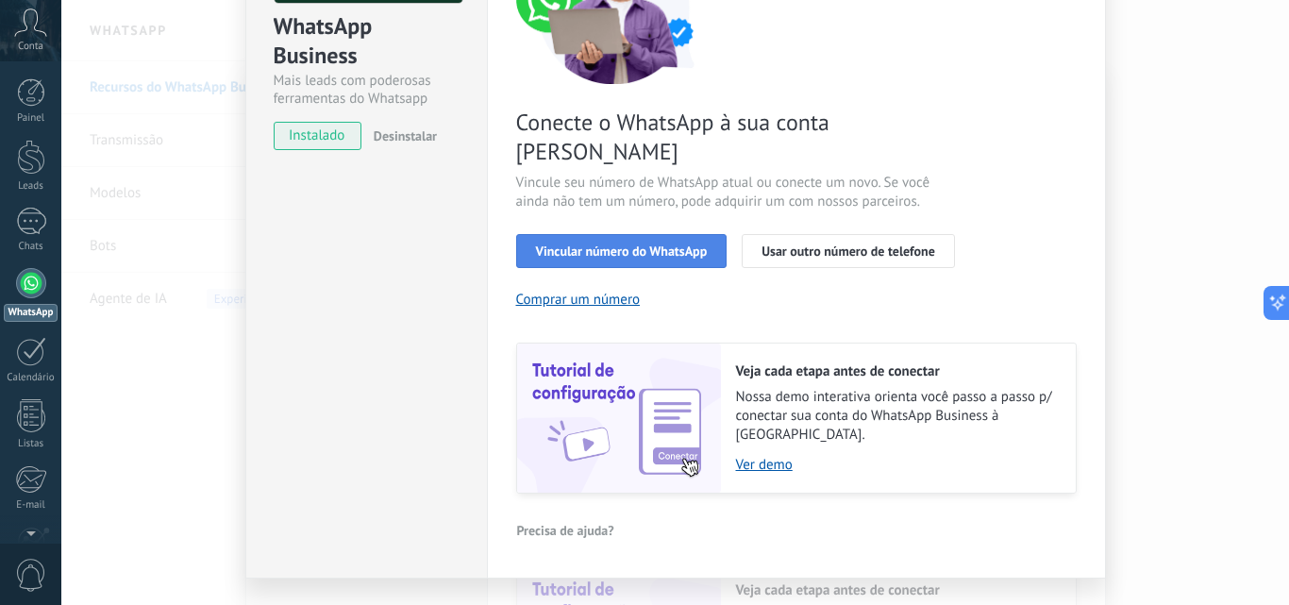
click at [605, 244] on span "Vincular número do WhatsApp" at bounding box center [622, 250] width 172 height 13
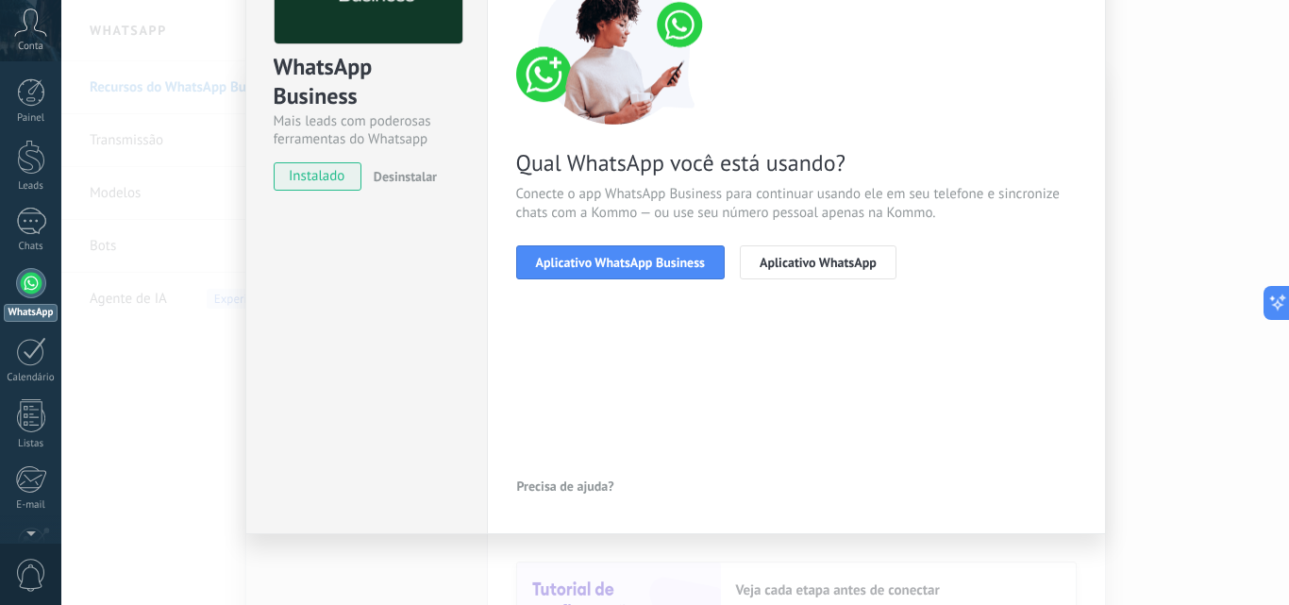
scroll to position [178, 0]
click at [635, 271] on button "Aplicativo WhatsApp Business" at bounding box center [620, 262] width 208 height 34
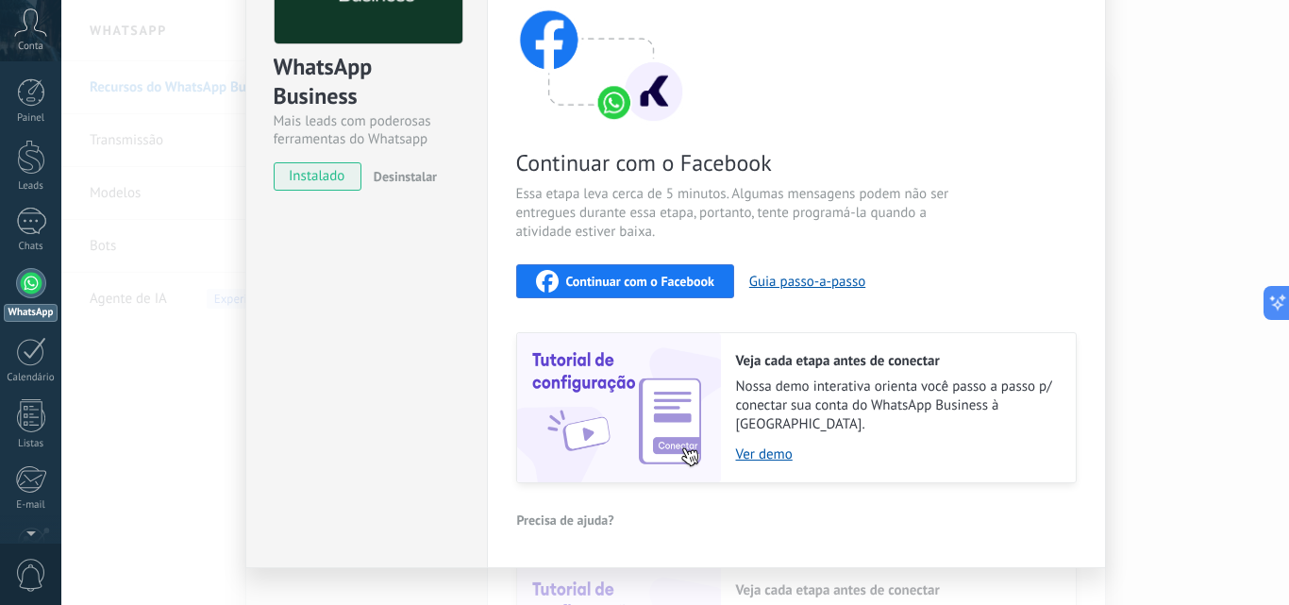
click at [696, 281] on span "Continuar com o Facebook" at bounding box center [640, 281] width 148 height 13
click at [183, 91] on div "WhatsApp Business Mais leads com poderosas ferramentas do Whatsapp instalado De…" at bounding box center [674, 302] width 1227 height 605
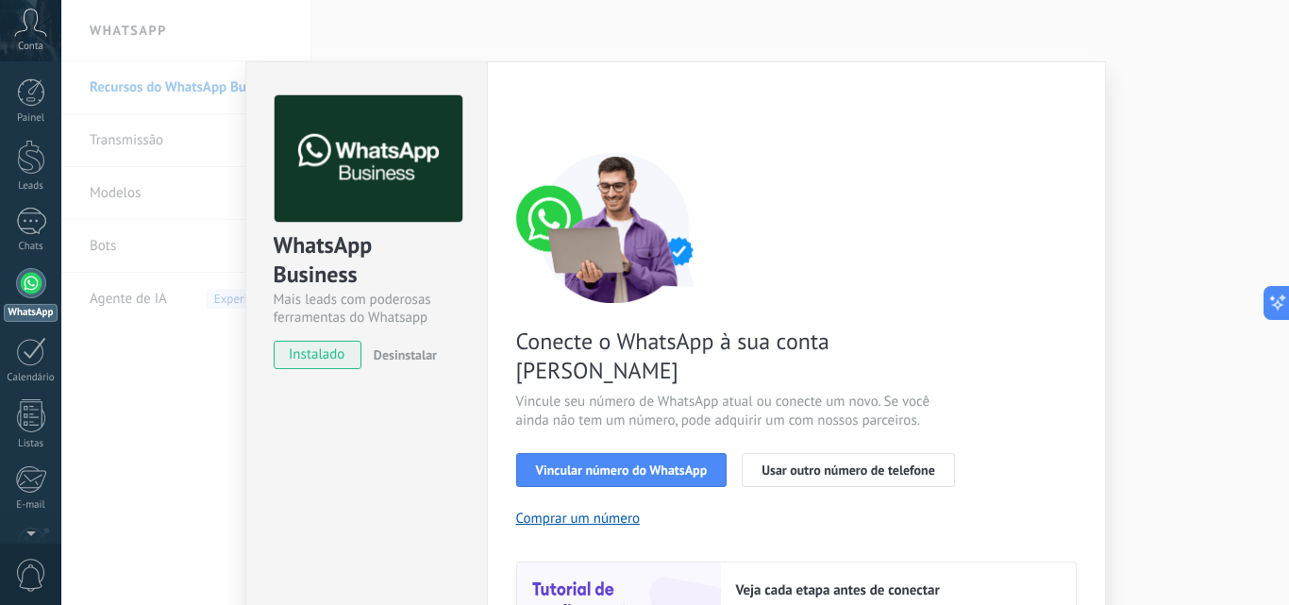
drag, startPoint x: 1268, startPoint y: 113, endPoint x: 1127, endPoint y: 160, distance: 148.3
click at [1268, 115] on div "WhatsApp Business Mais leads com poderosas ferramentas do Whatsapp instalado De…" at bounding box center [674, 302] width 1227 height 605
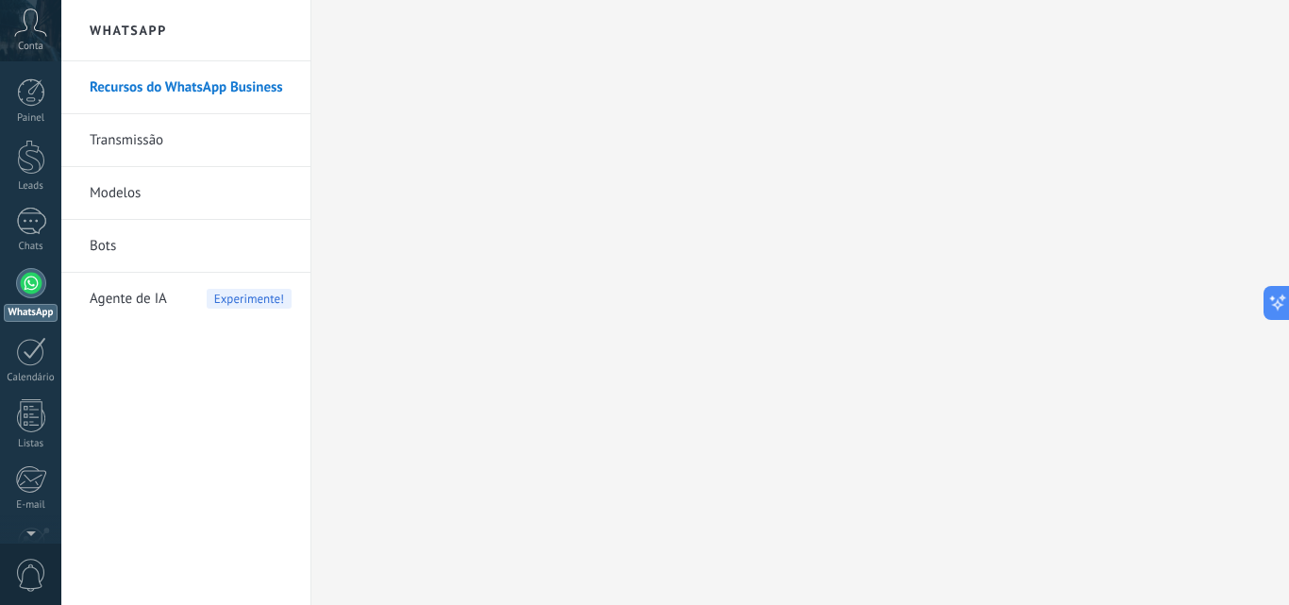
click at [25, 55] on div "Conta" at bounding box center [30, 30] width 61 height 61
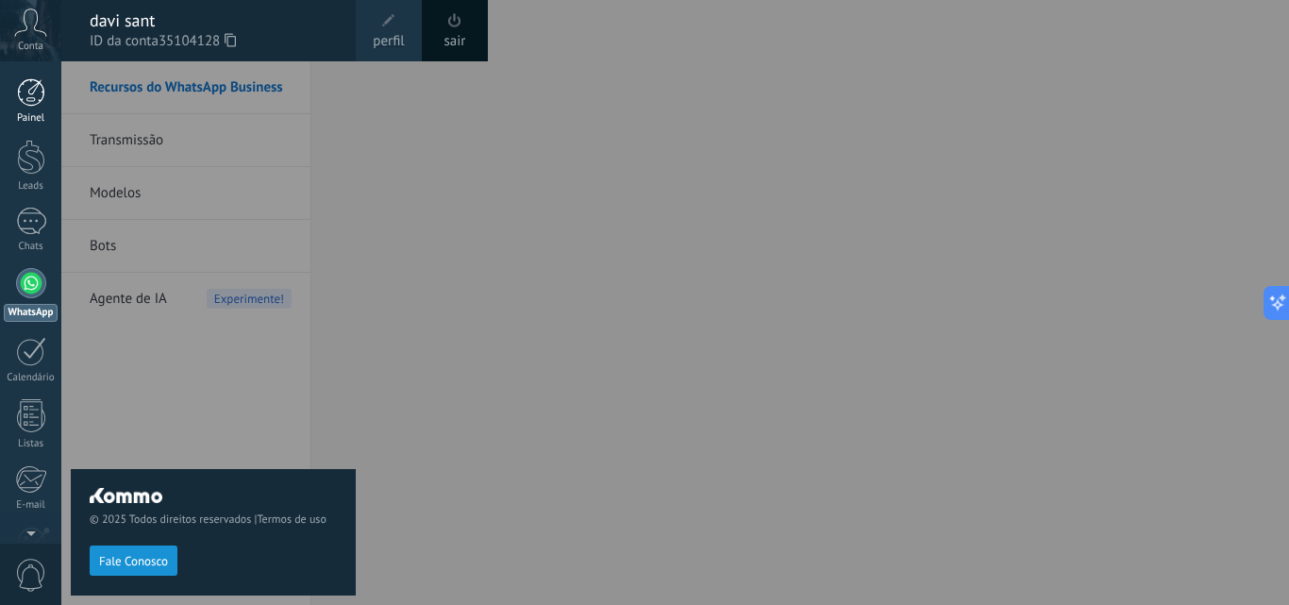
click at [29, 109] on link "Painel" at bounding box center [30, 101] width 61 height 46
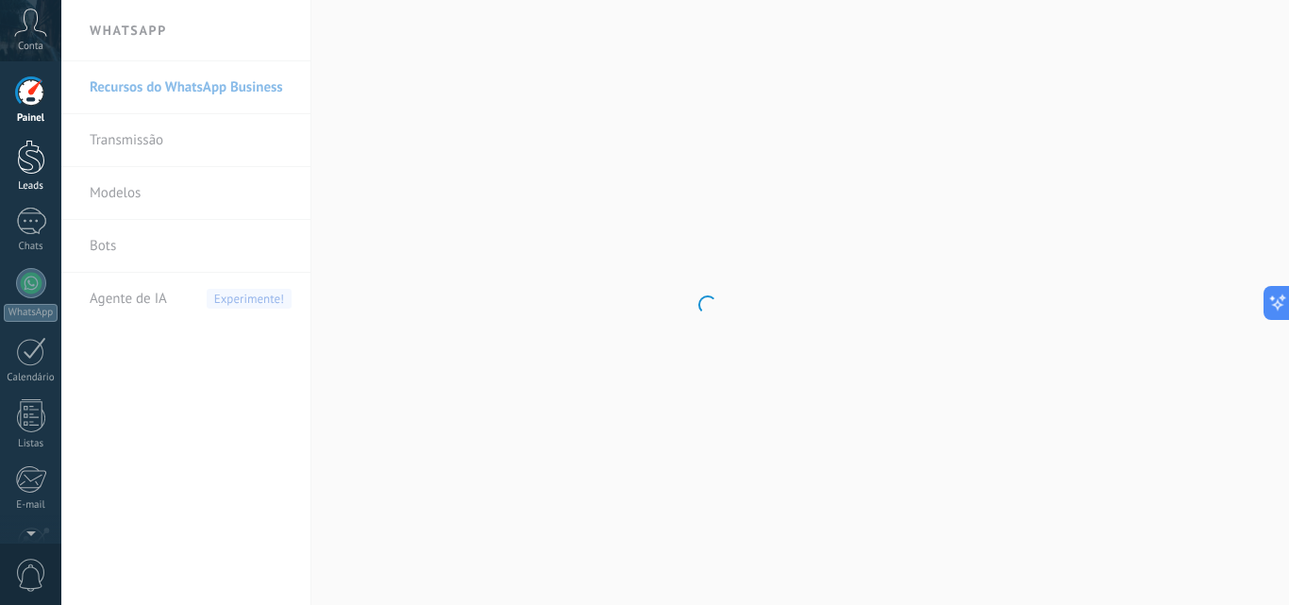
click at [35, 160] on div at bounding box center [31, 157] width 28 height 35
click at [33, 227] on div at bounding box center [31, 221] width 30 height 27
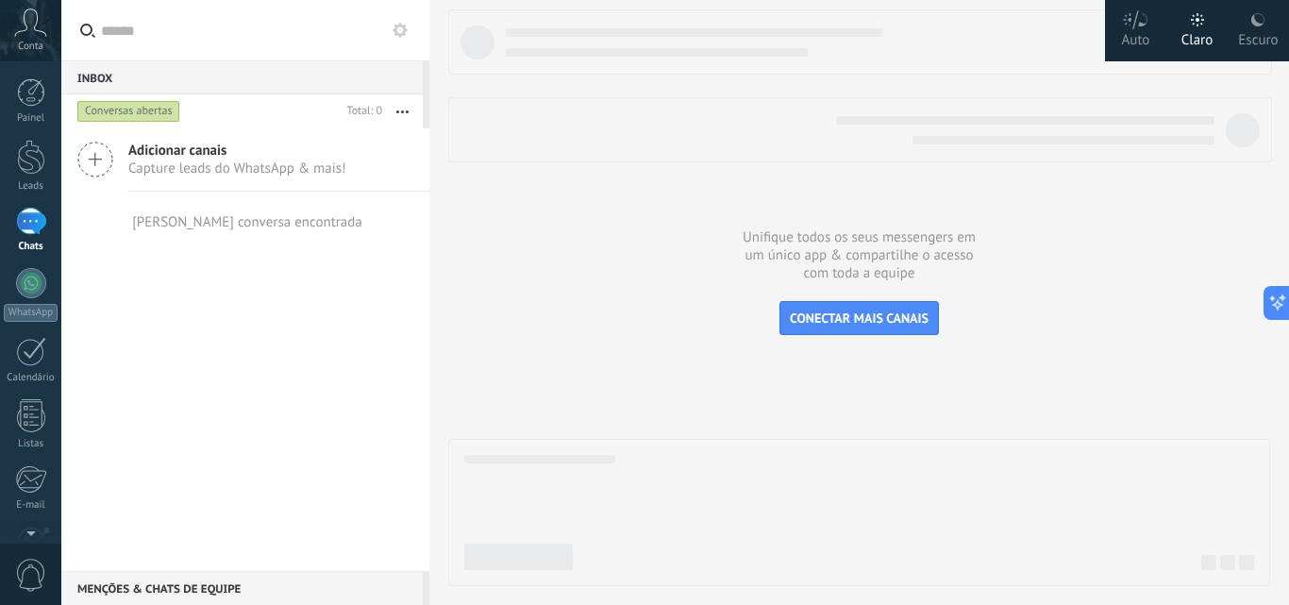
click at [40, 41] on span "Conta" at bounding box center [30, 47] width 25 height 12
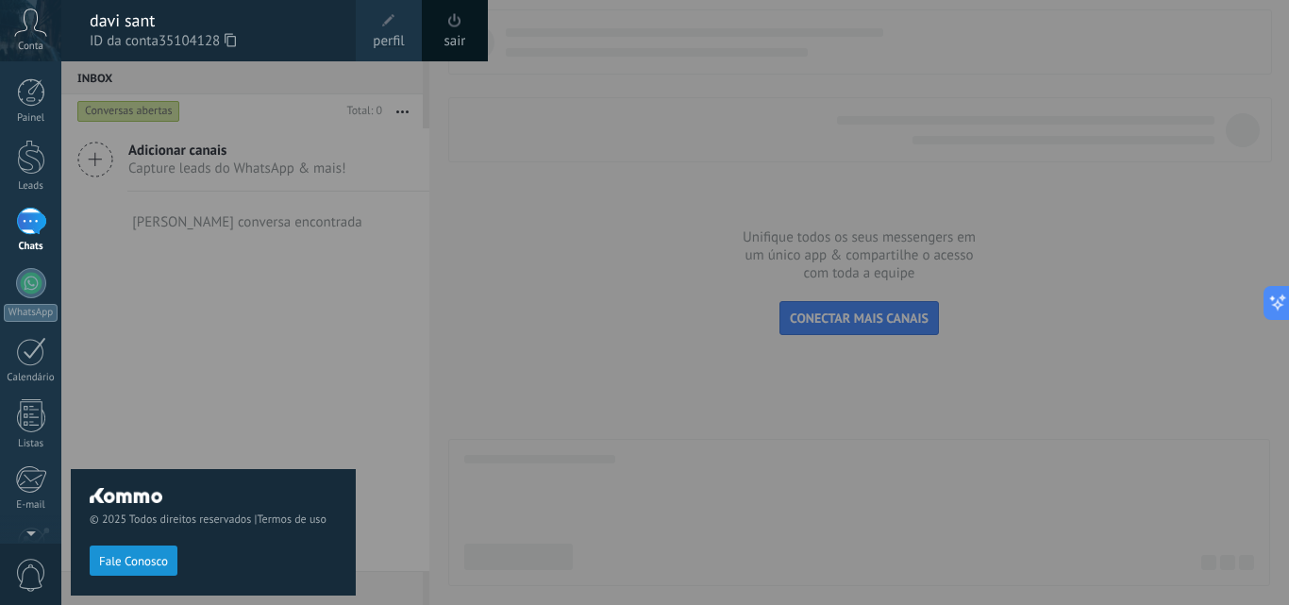
click at [173, 422] on div "© 2025 Todos direitos reservados | Termos de uso Fale Conosco" at bounding box center [213, 332] width 285 height 543
click at [175, 400] on div "© 2025 Todos direitos reservados | Termos de uso Fale Conosco" at bounding box center [213, 332] width 285 height 543
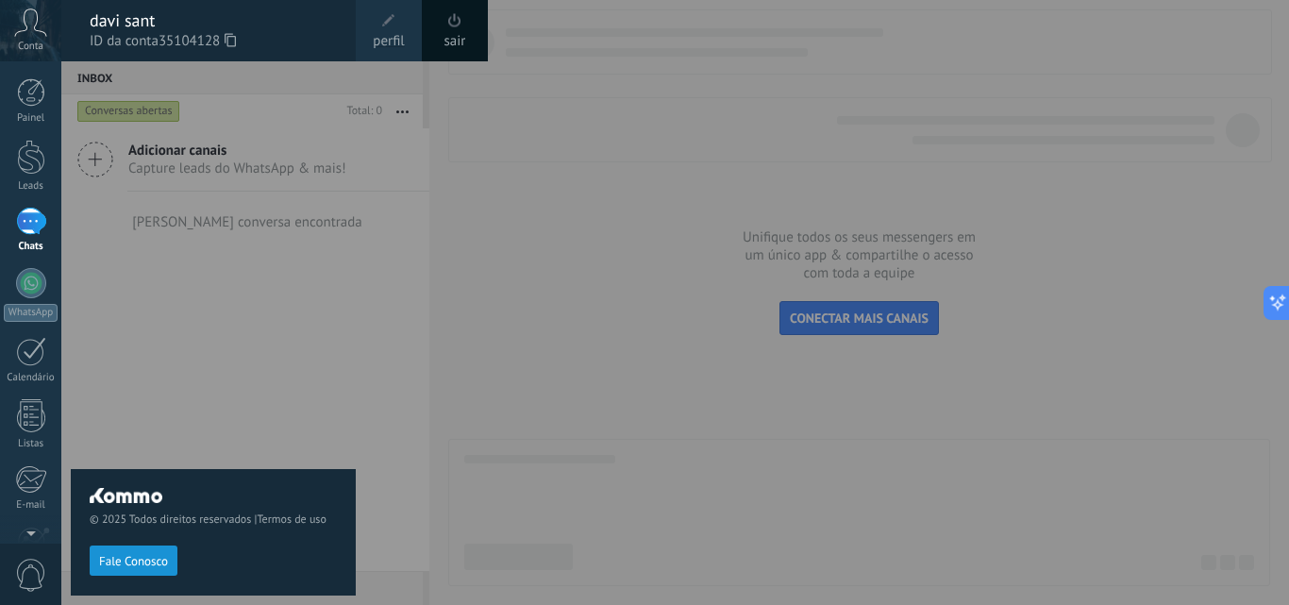
click at [108, 555] on span "Fale Conosco" at bounding box center [133, 561] width 69 height 13
